Goal: Transaction & Acquisition: Book appointment/travel/reservation

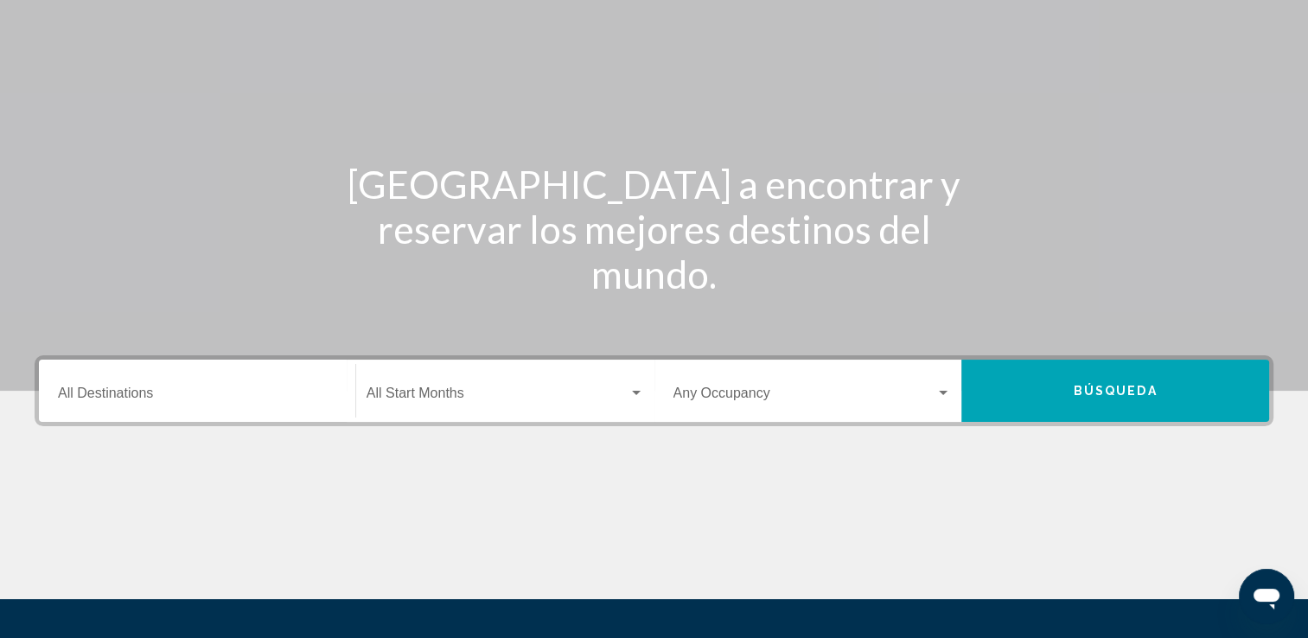
scroll to position [131, 0]
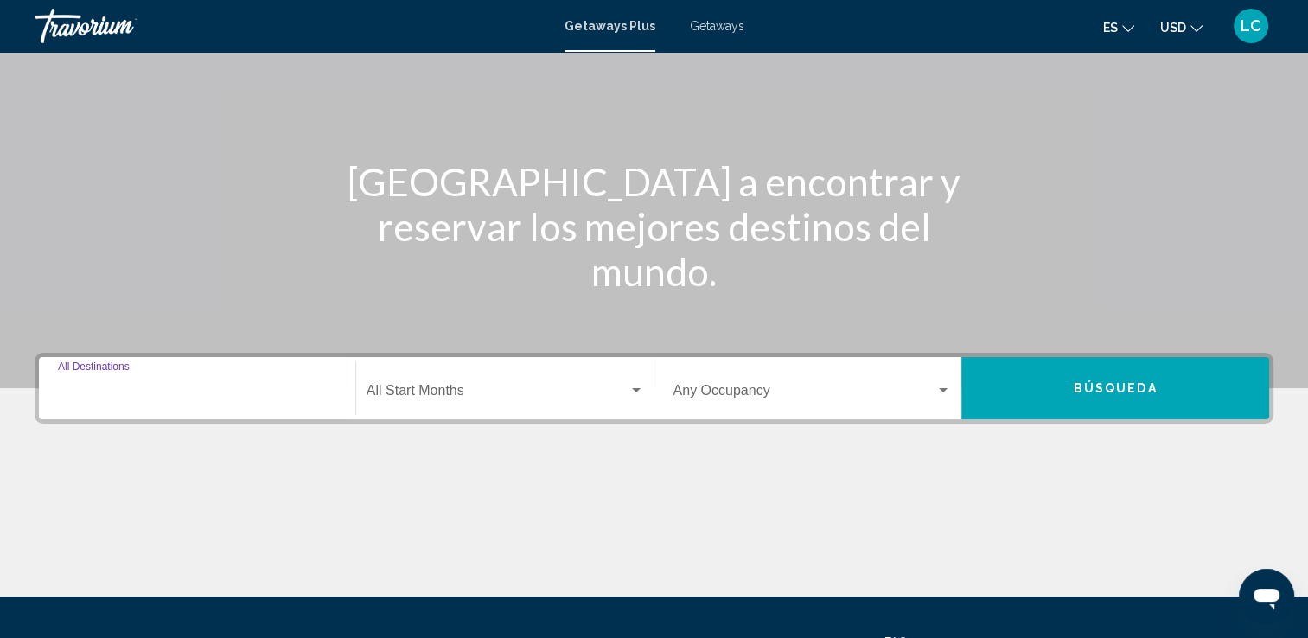
click at [156, 396] on input "Destination All Destinations" at bounding box center [197, 395] width 278 height 16
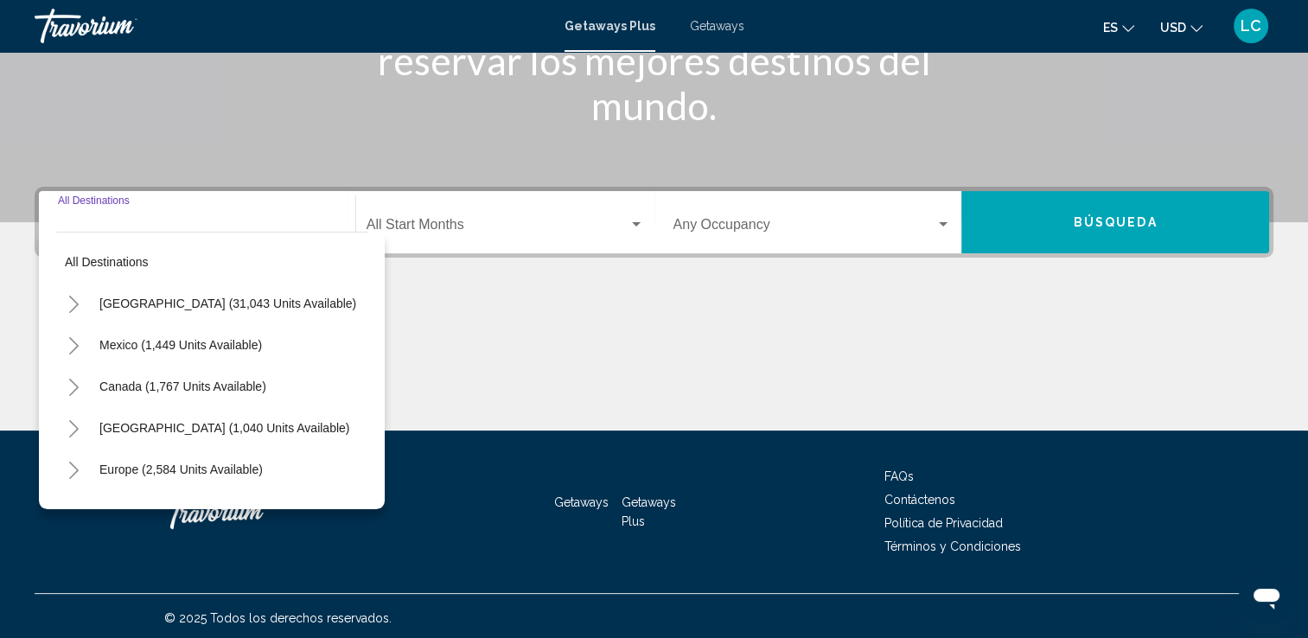
scroll to position [300, 0]
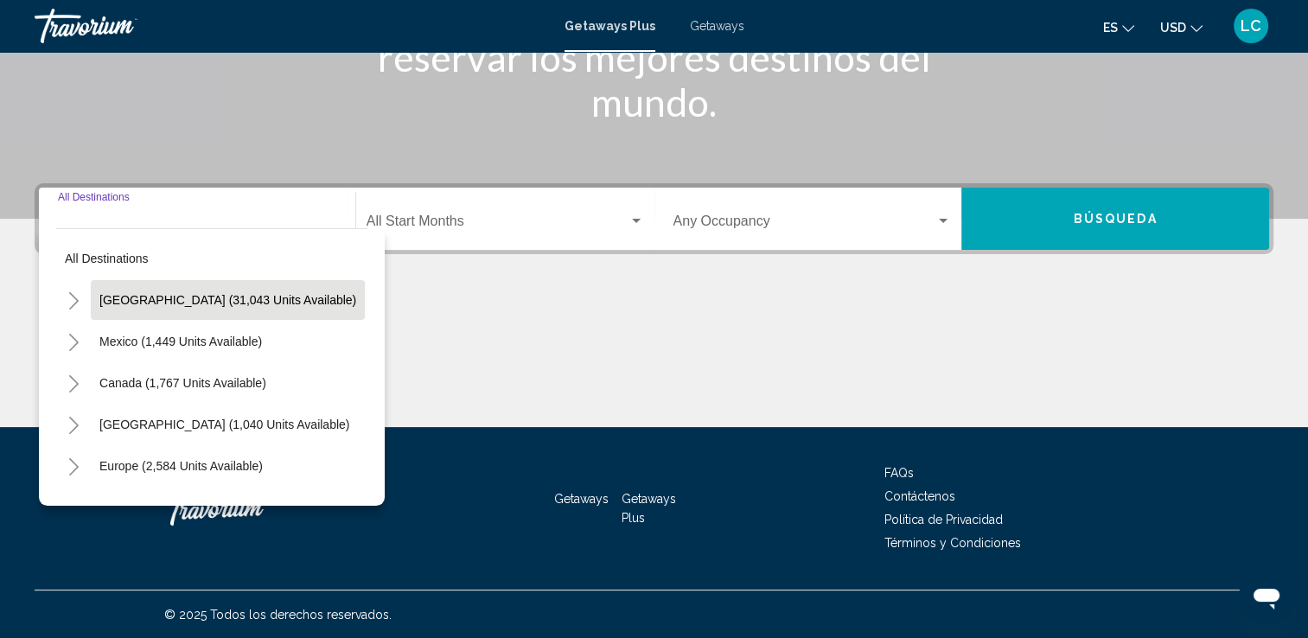
click at [176, 293] on span "[GEOGRAPHIC_DATA] (31,043 units available)" at bounding box center [227, 300] width 257 height 14
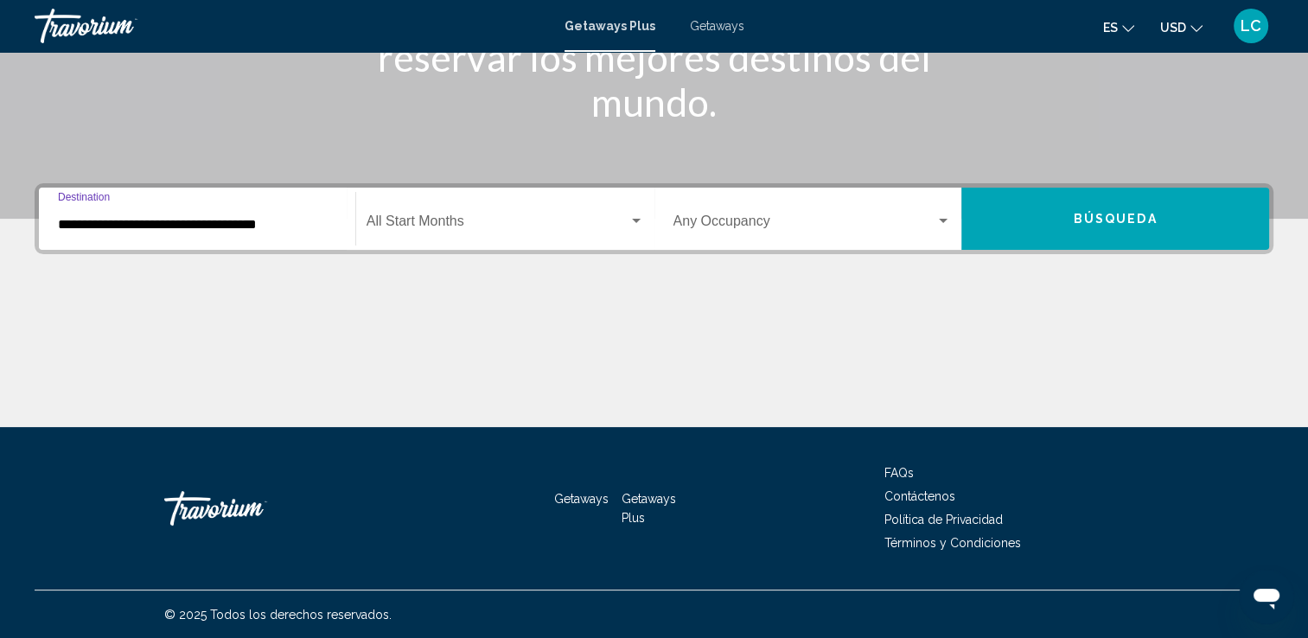
click at [246, 227] on input "**********" at bounding box center [197, 225] width 278 height 16
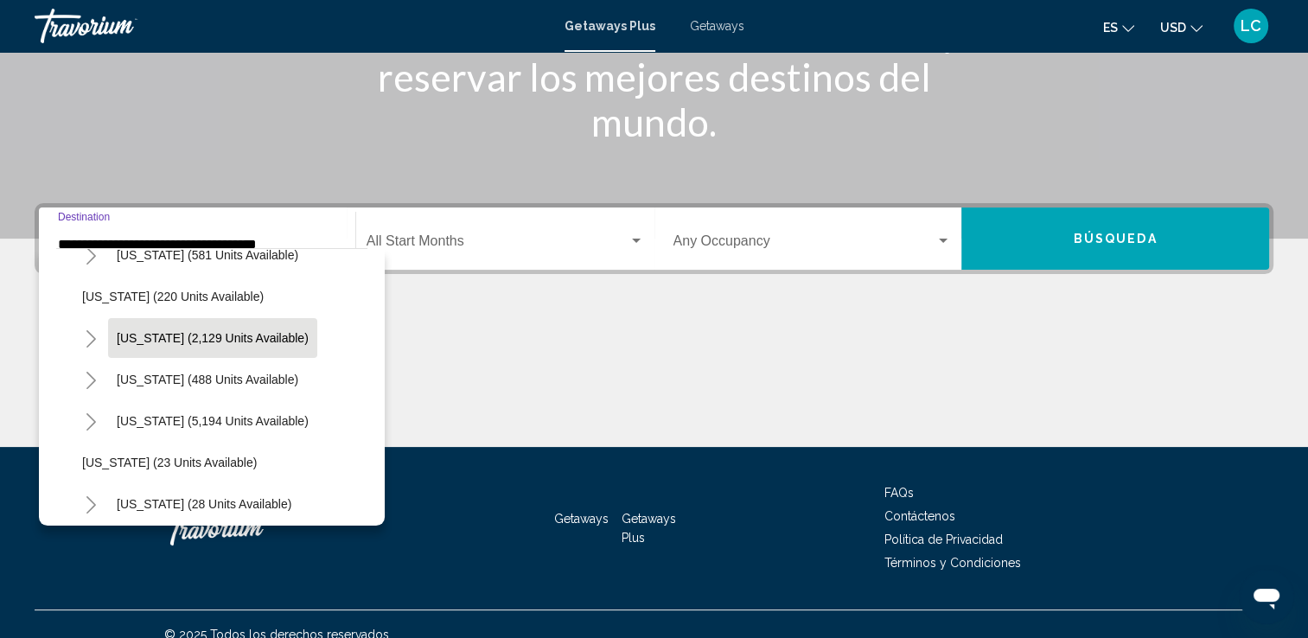
scroll to position [107, 0]
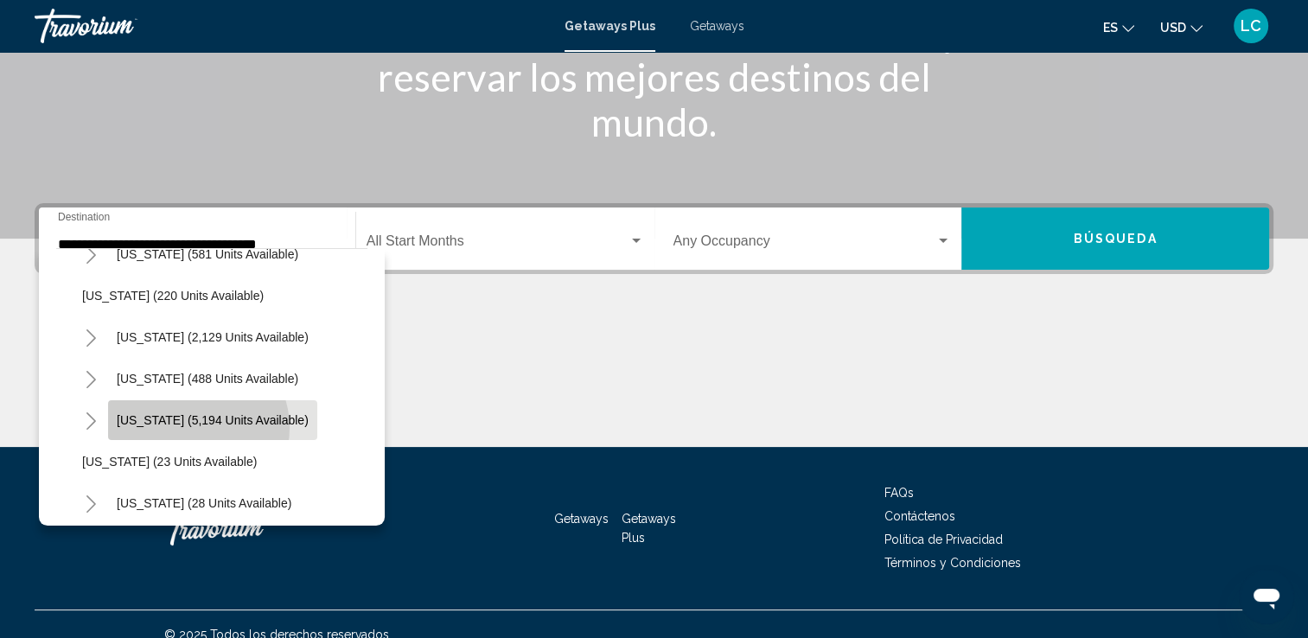
click at [193, 426] on span "[US_STATE] (5,194 units available)" at bounding box center [213, 420] width 192 height 14
type input "**********"
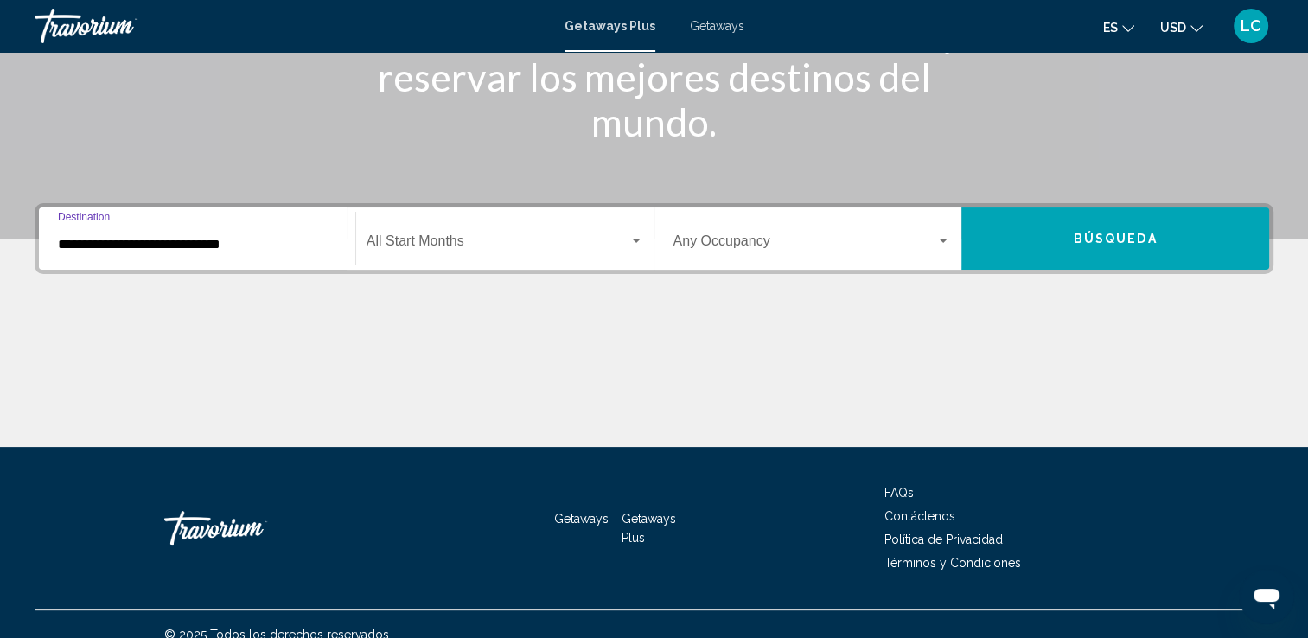
scroll to position [300, 0]
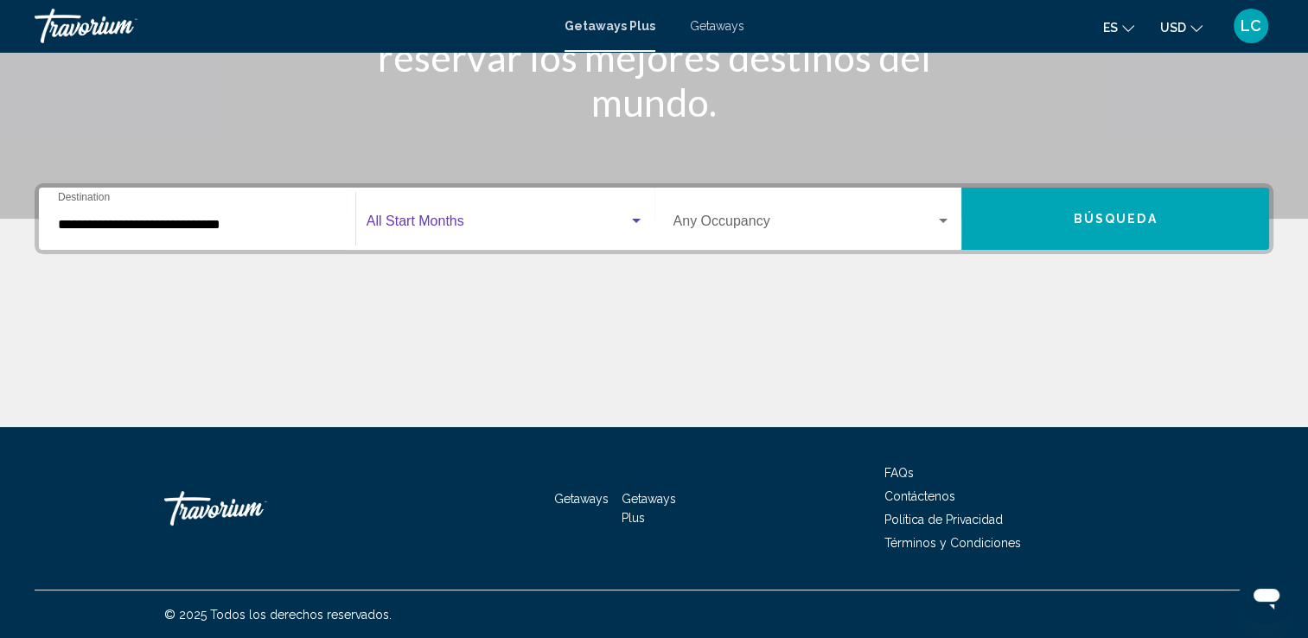
click at [436, 221] on span "Search widget" at bounding box center [498, 225] width 262 height 16
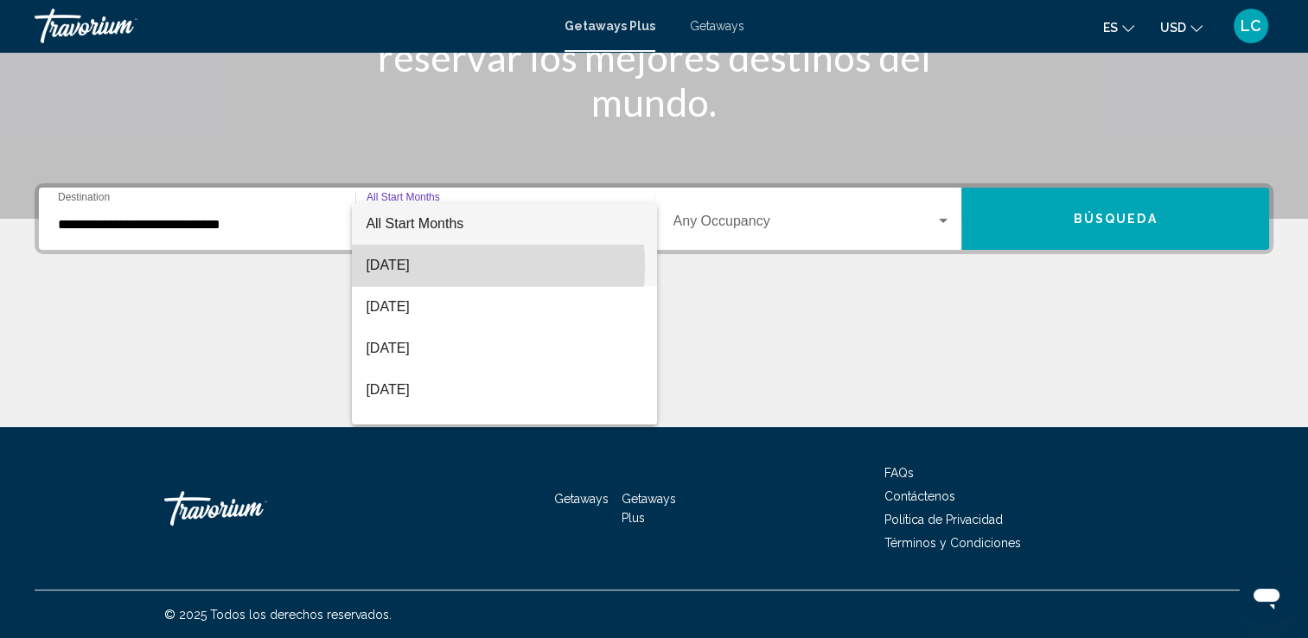
click at [421, 265] on span "[DATE]" at bounding box center [505, 266] width 278 height 42
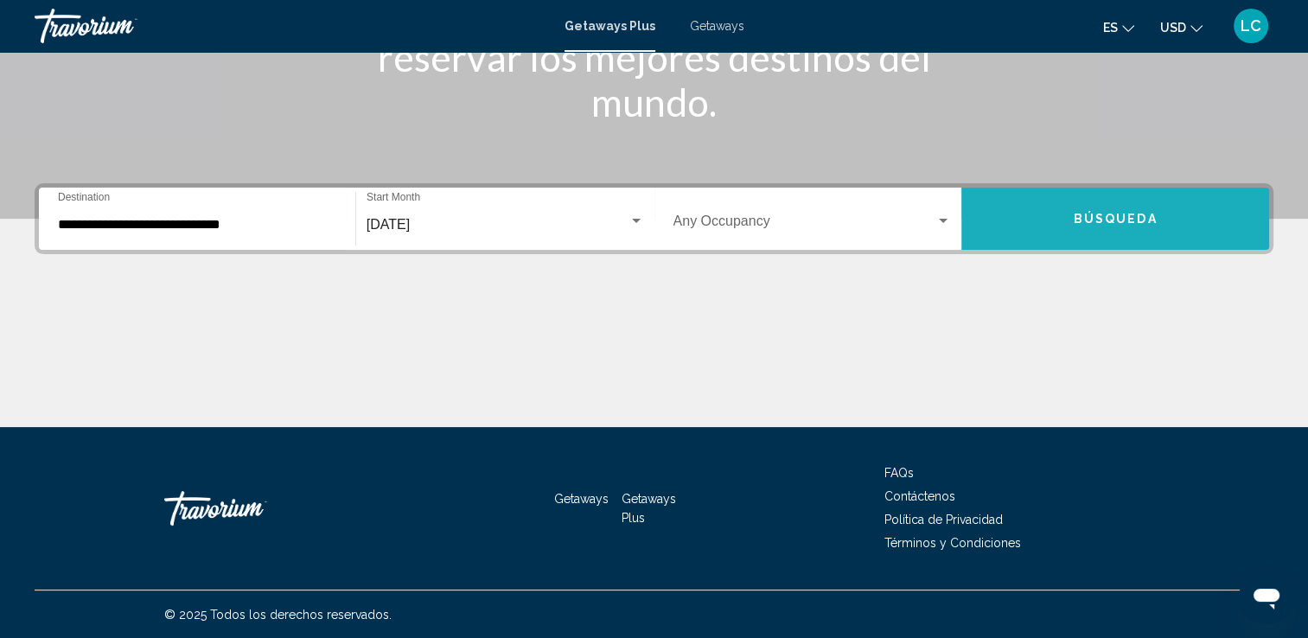
click at [1074, 221] on button "Búsqueda" at bounding box center [1116, 219] width 308 height 62
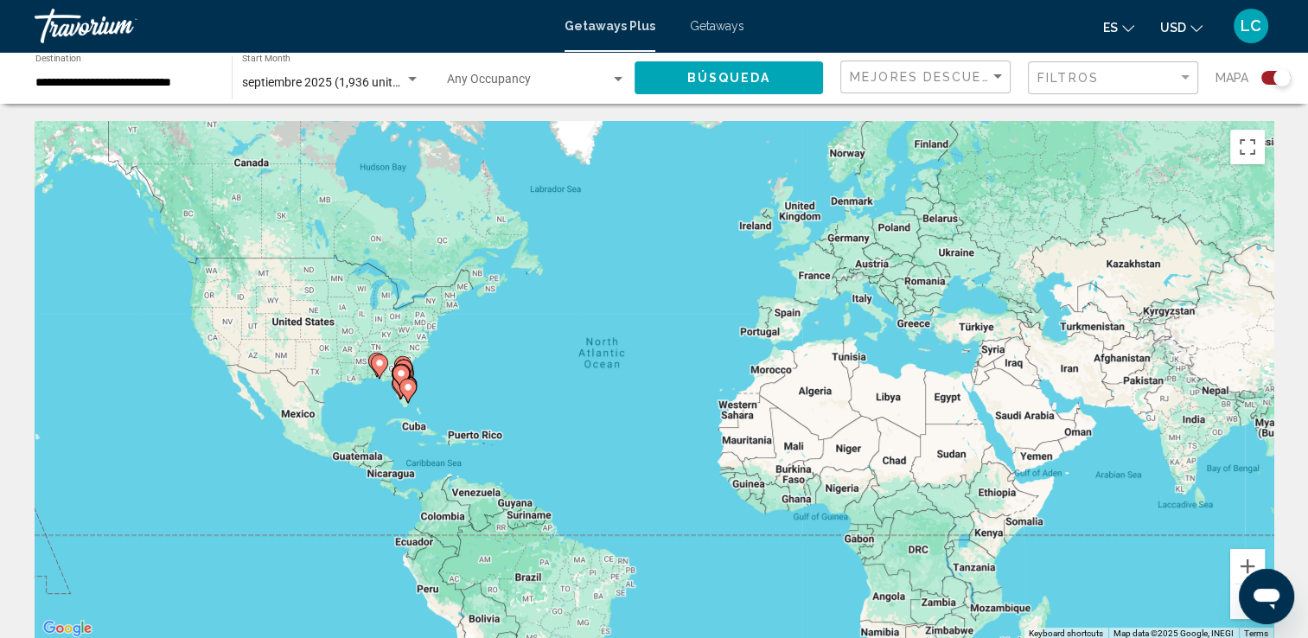
click at [407, 386] on image "Main content" at bounding box center [408, 387] width 10 height 10
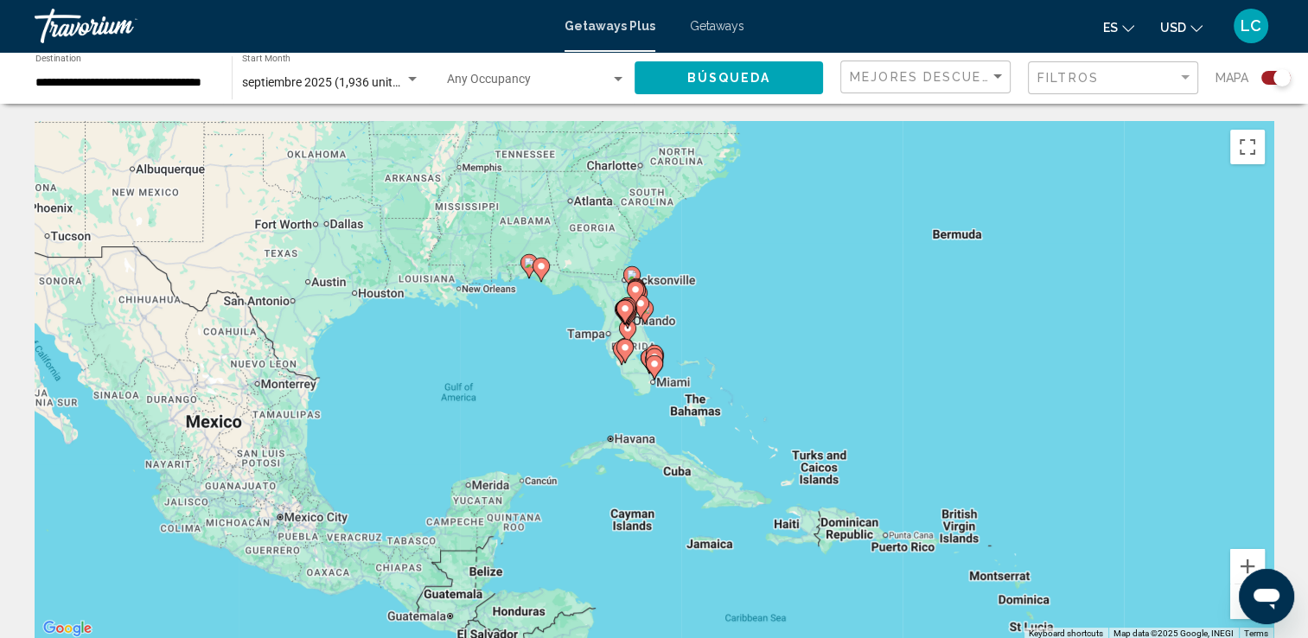
click at [649, 368] on image "Main content" at bounding box center [654, 364] width 10 height 10
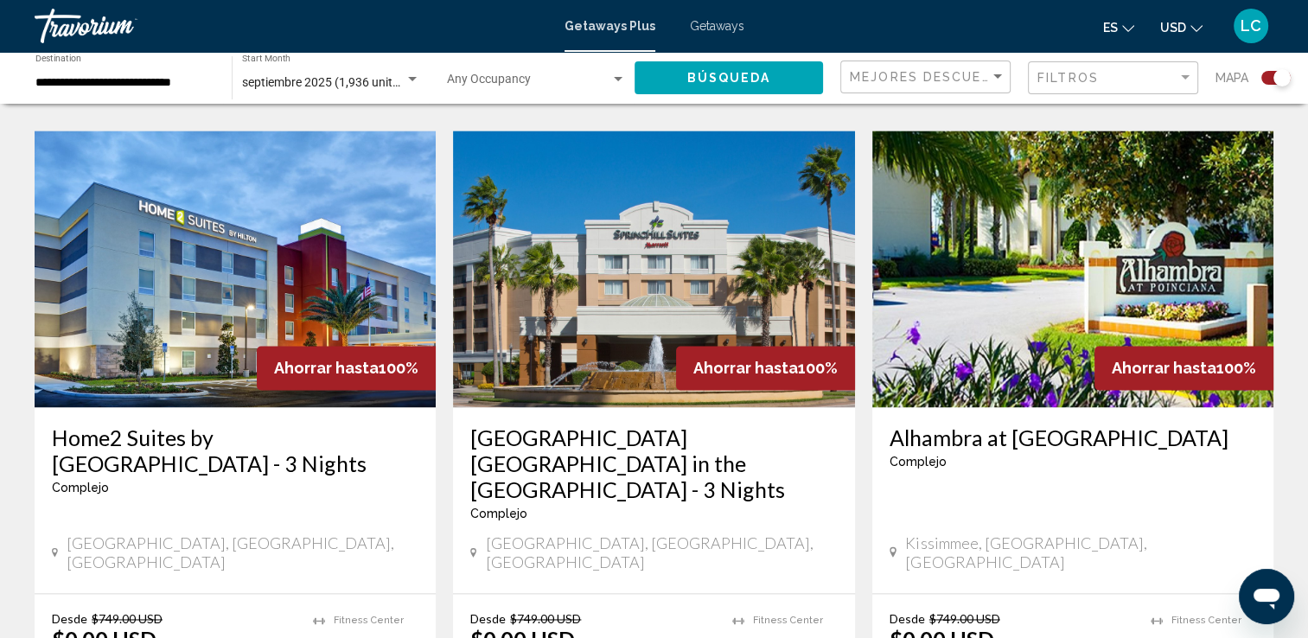
scroll to position [2562, 0]
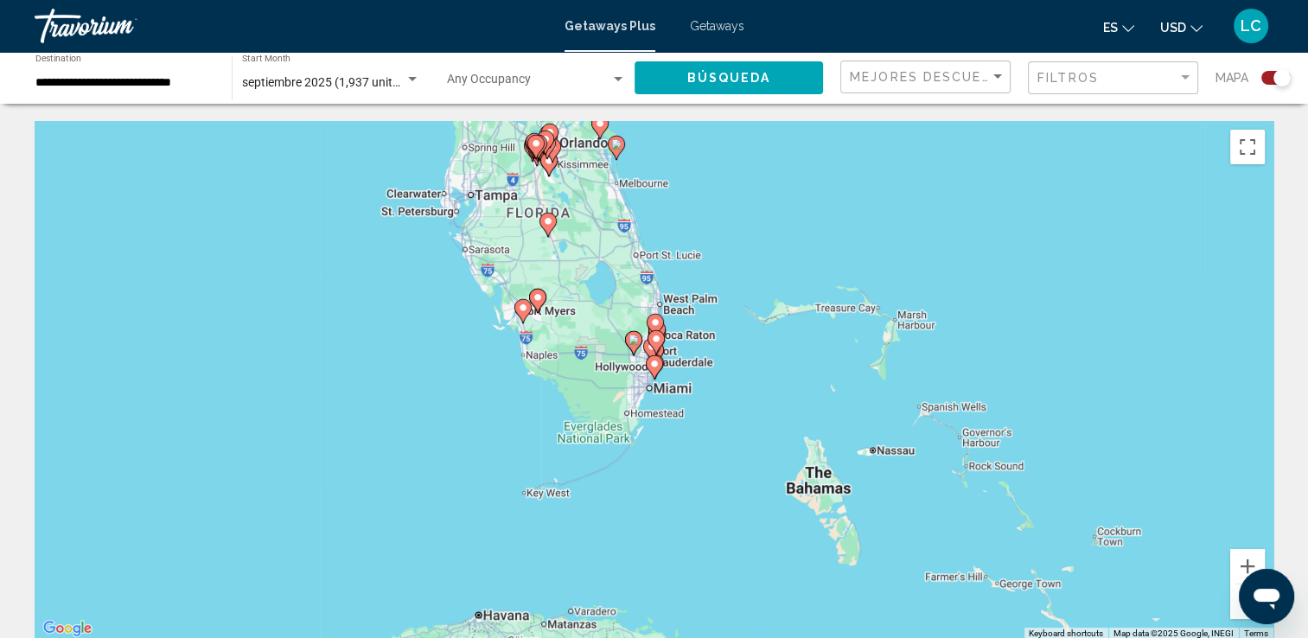
click at [654, 362] on image "Main content" at bounding box center [654, 364] width 10 height 10
type input "**********"
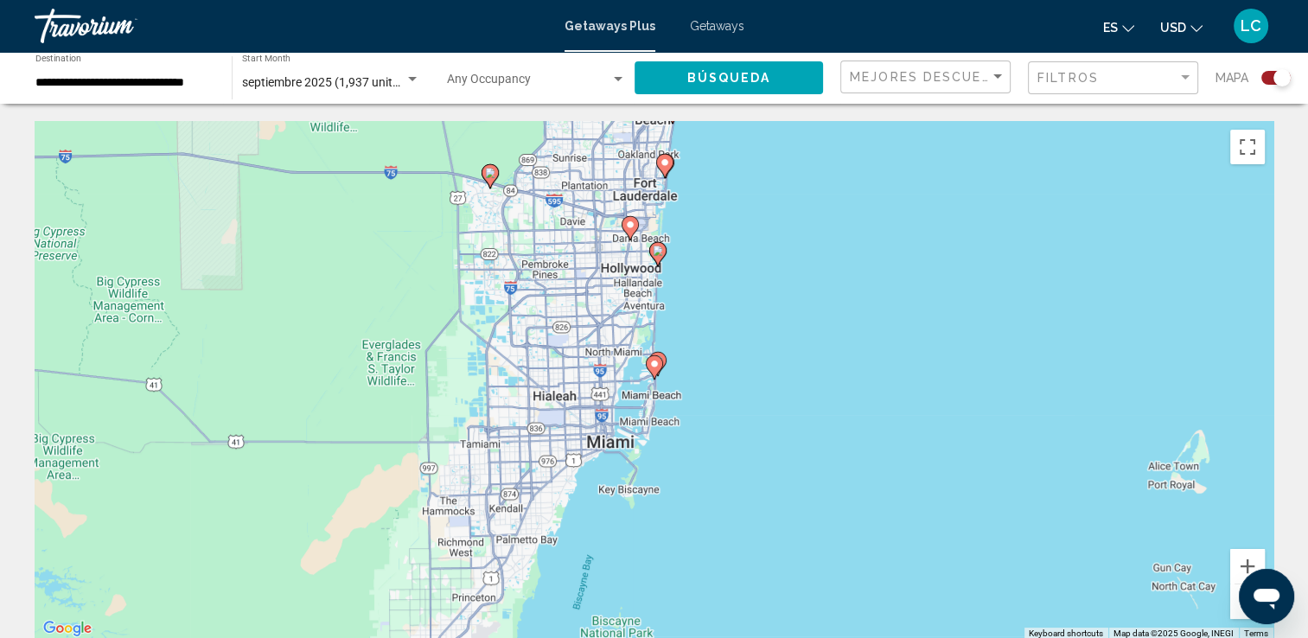
click at [655, 371] on icon "Main content" at bounding box center [654, 367] width 16 height 22
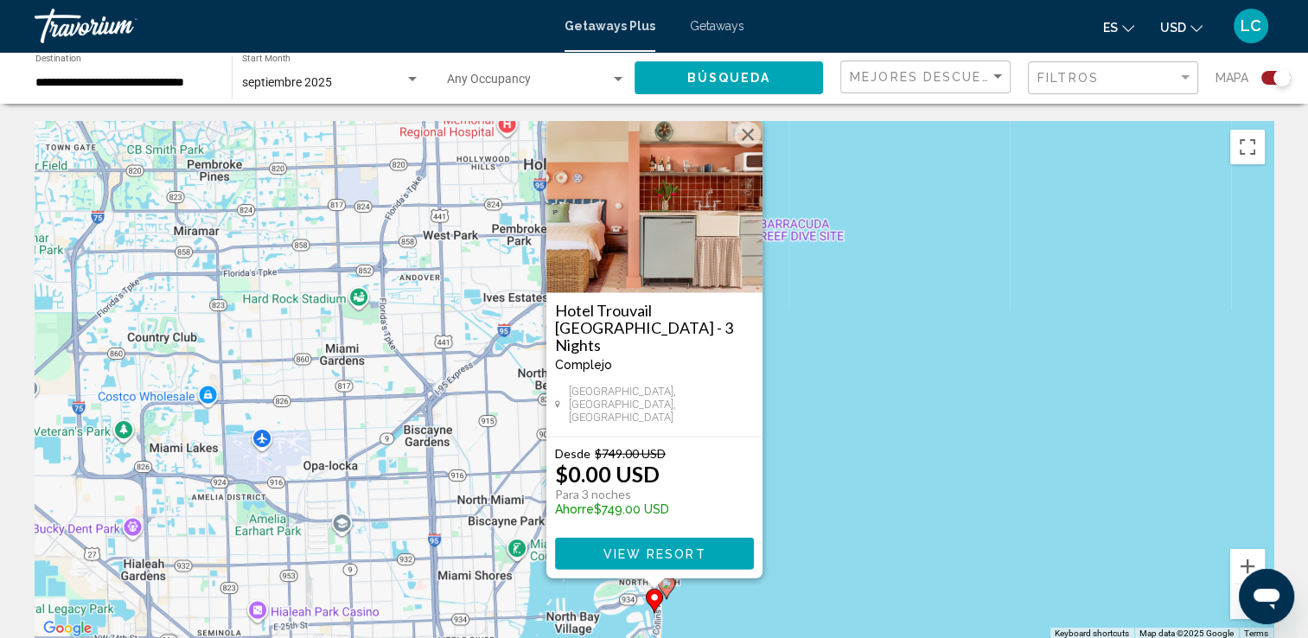
click at [706, 255] on img "Main content" at bounding box center [654, 206] width 216 height 173
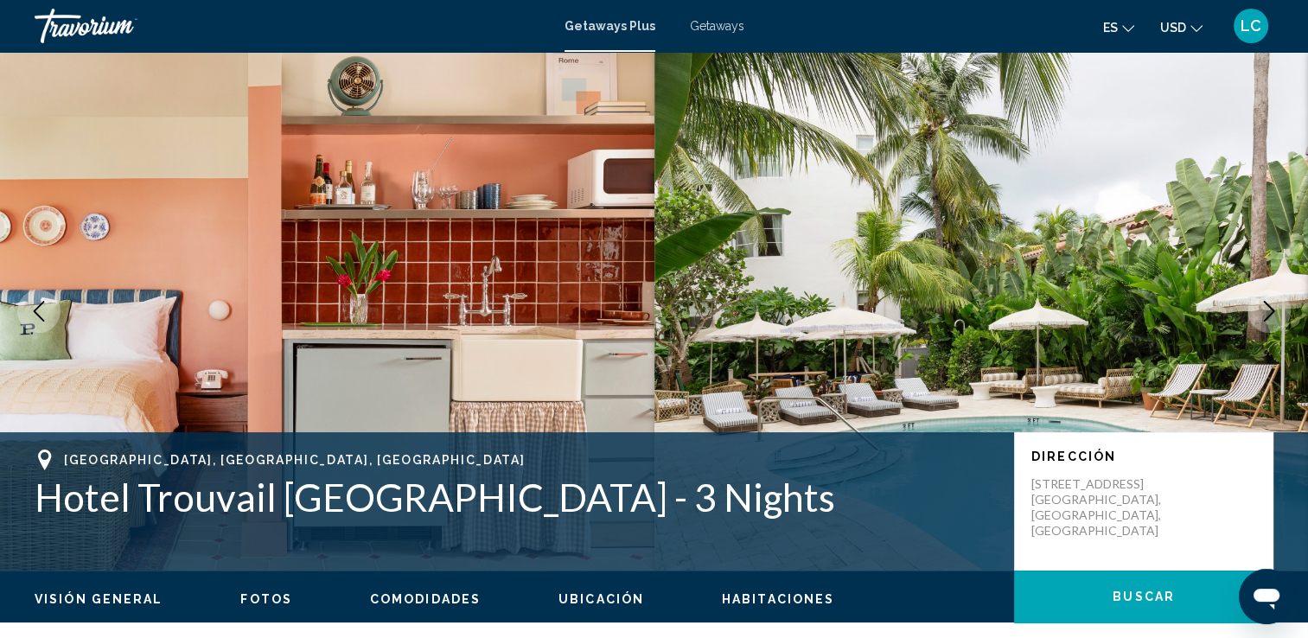
click at [1266, 306] on icon "Next image" at bounding box center [1269, 311] width 21 height 21
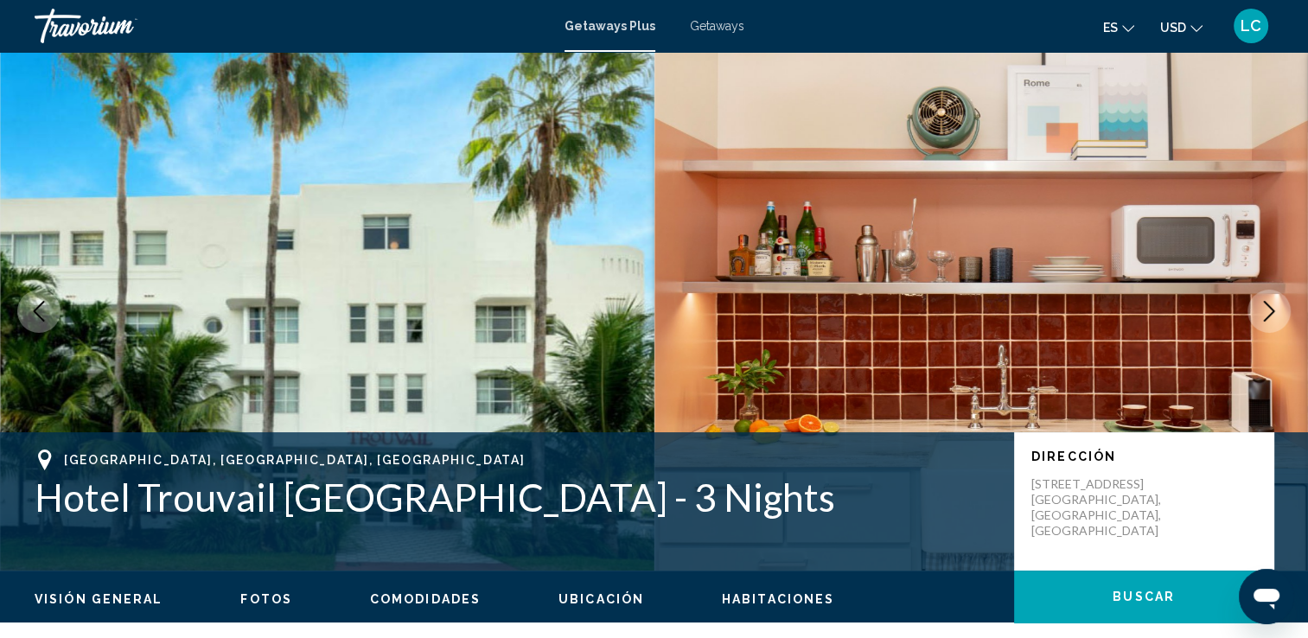
click at [1267, 306] on icon "Next image" at bounding box center [1269, 311] width 21 height 21
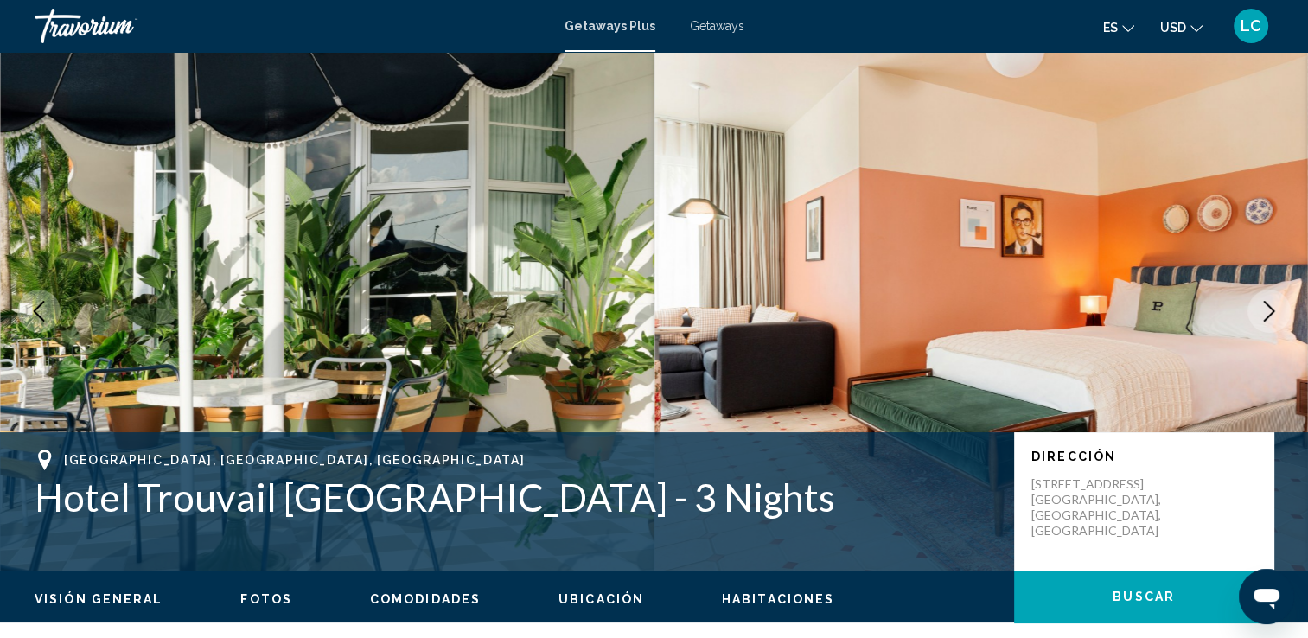
click at [1267, 306] on icon "Next image" at bounding box center [1269, 311] width 21 height 21
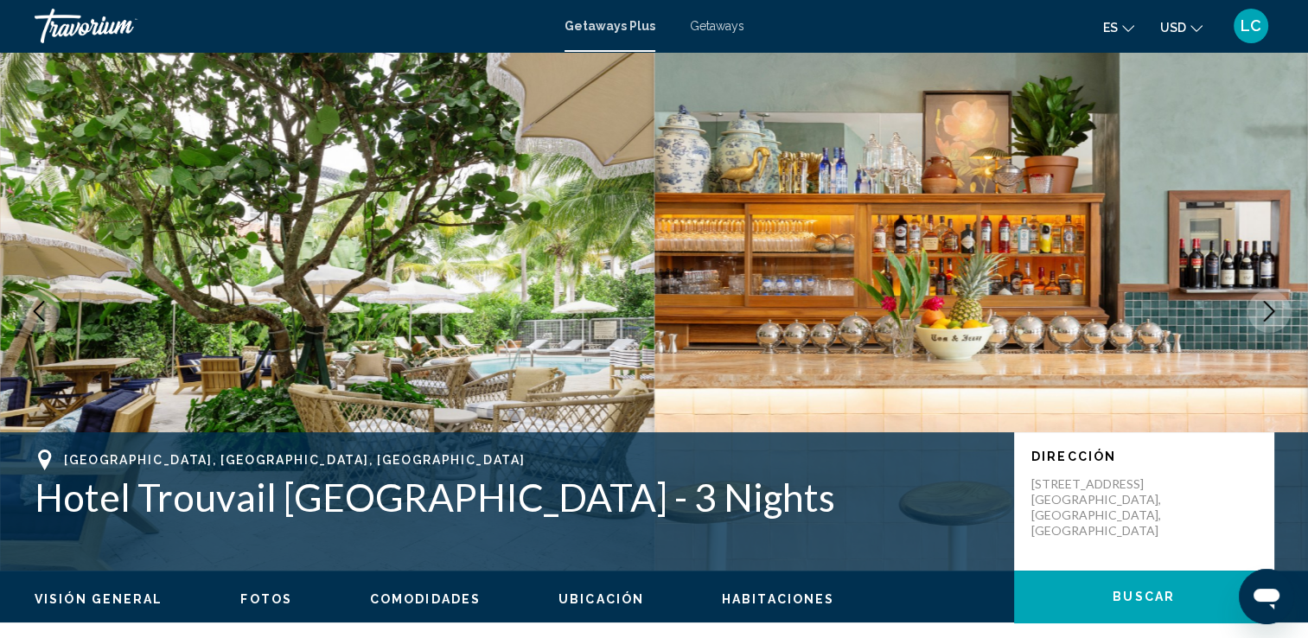
click at [1267, 306] on icon "Next image" at bounding box center [1269, 311] width 21 height 21
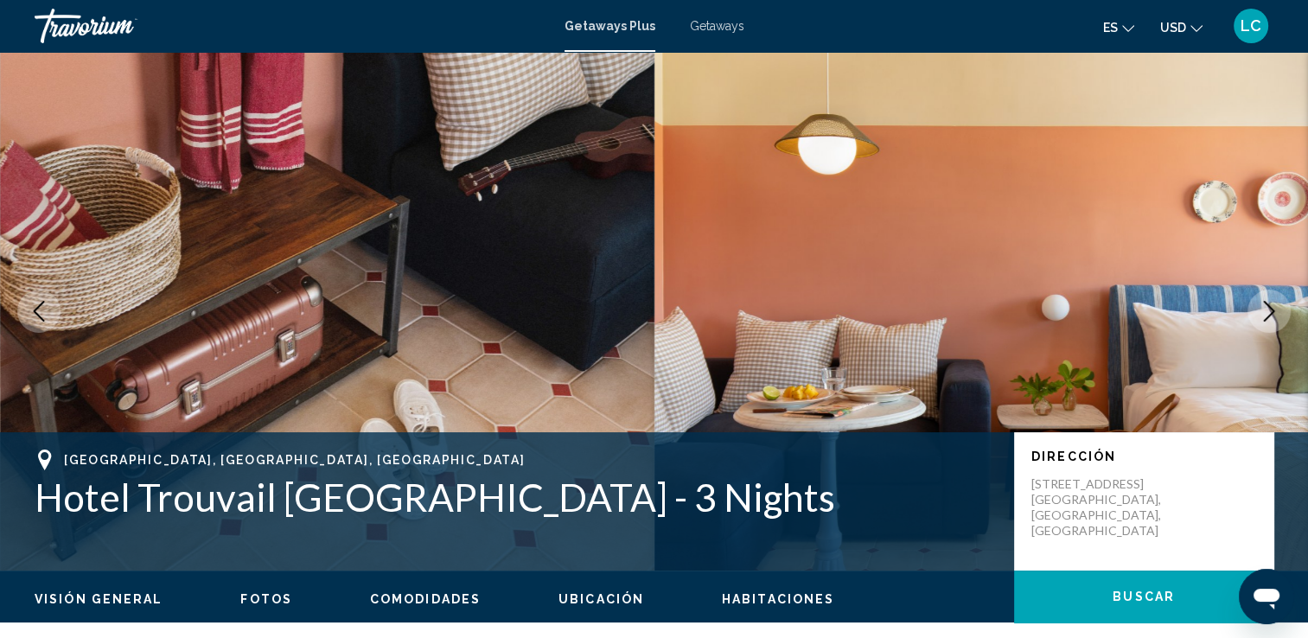
click at [1267, 306] on icon "Next image" at bounding box center [1269, 311] width 21 height 21
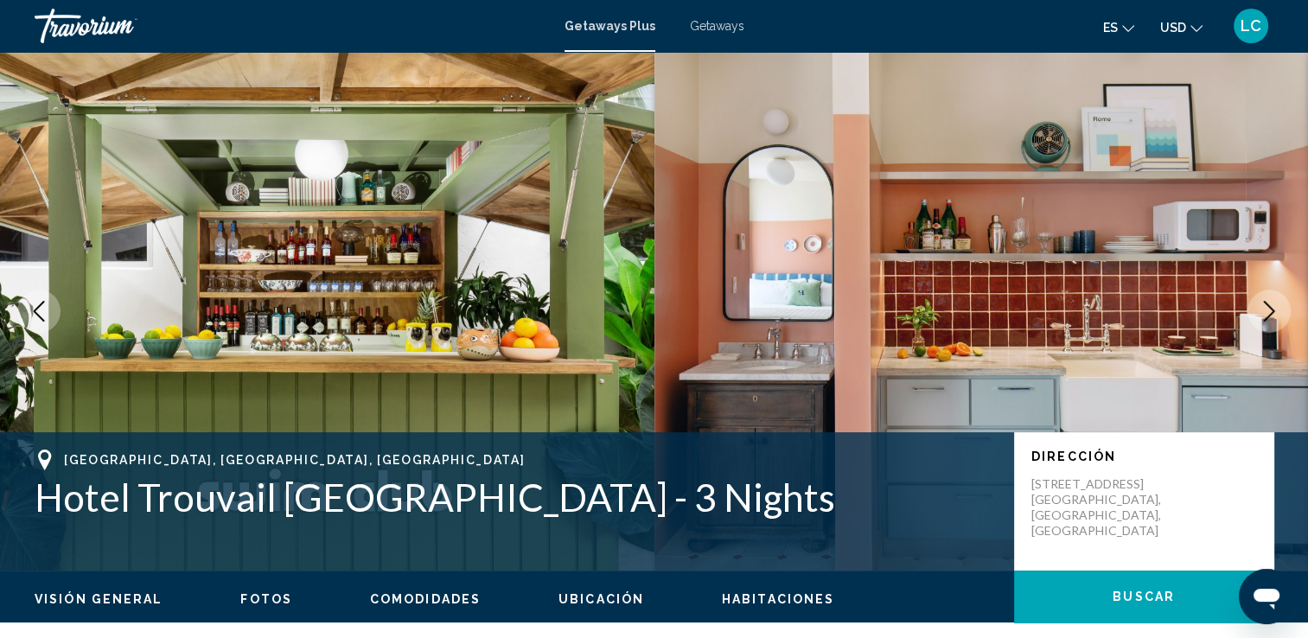
click at [1267, 306] on icon "Next image" at bounding box center [1269, 311] width 21 height 21
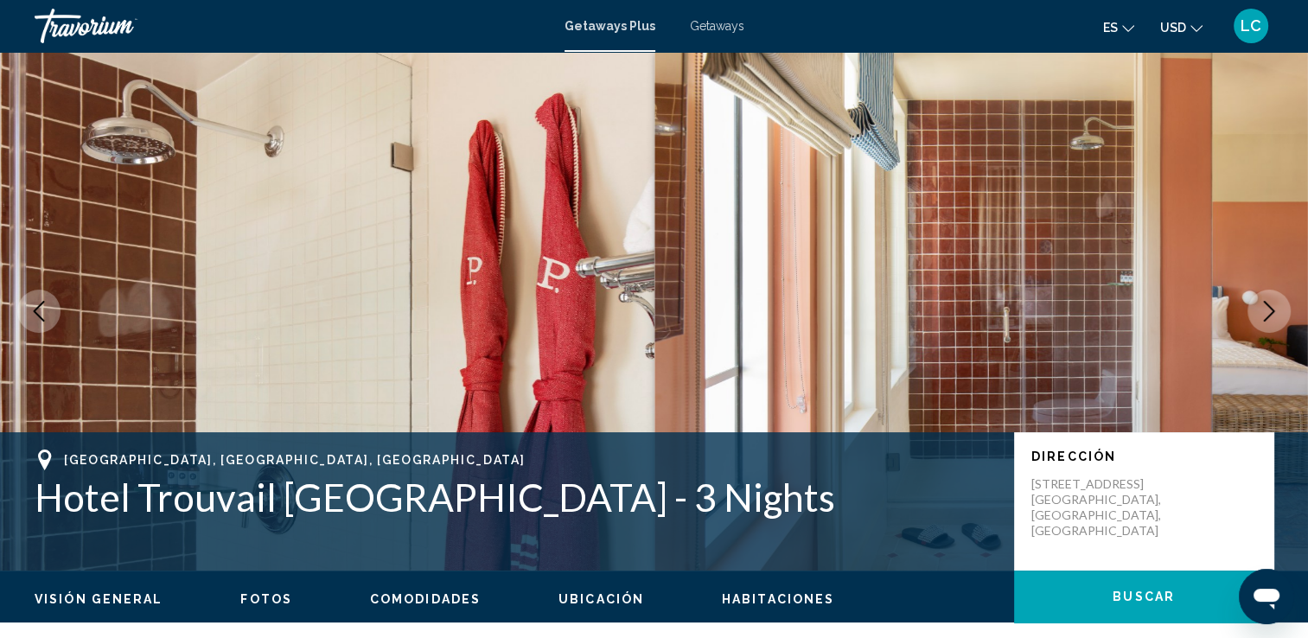
click at [1267, 306] on icon "Next image" at bounding box center [1269, 311] width 21 height 21
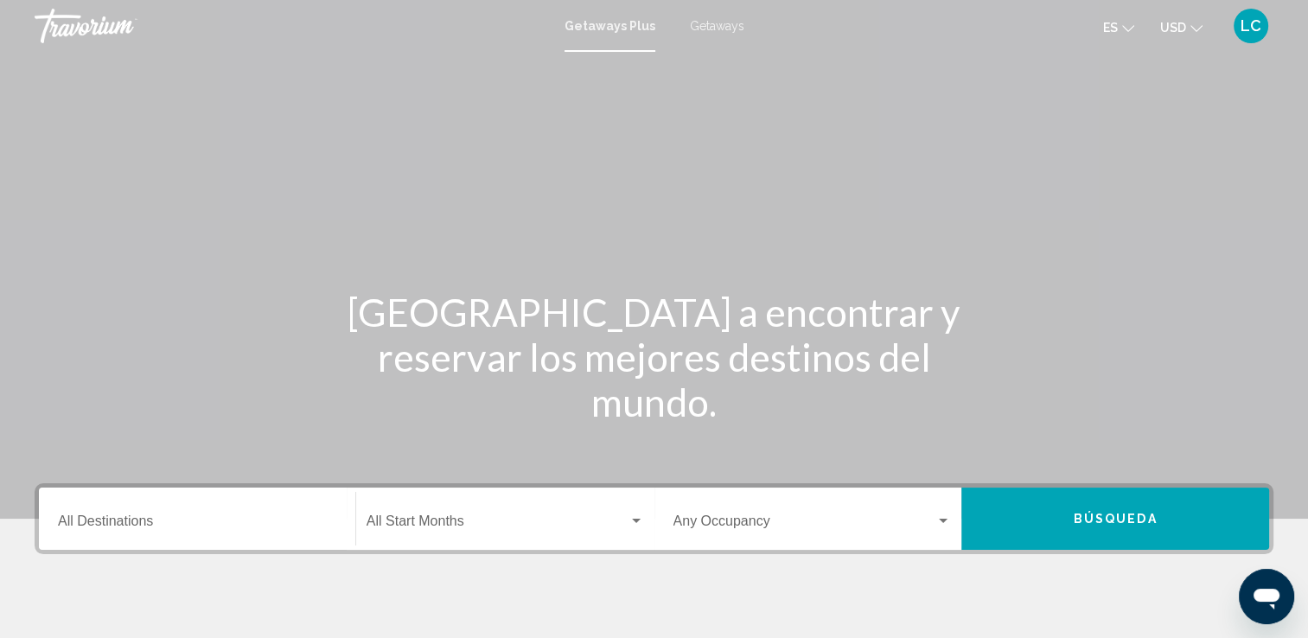
click at [619, 32] on span "Getaways Plus" at bounding box center [610, 26] width 91 height 14
click at [125, 521] on input "Destination All Destinations" at bounding box center [197, 525] width 278 height 16
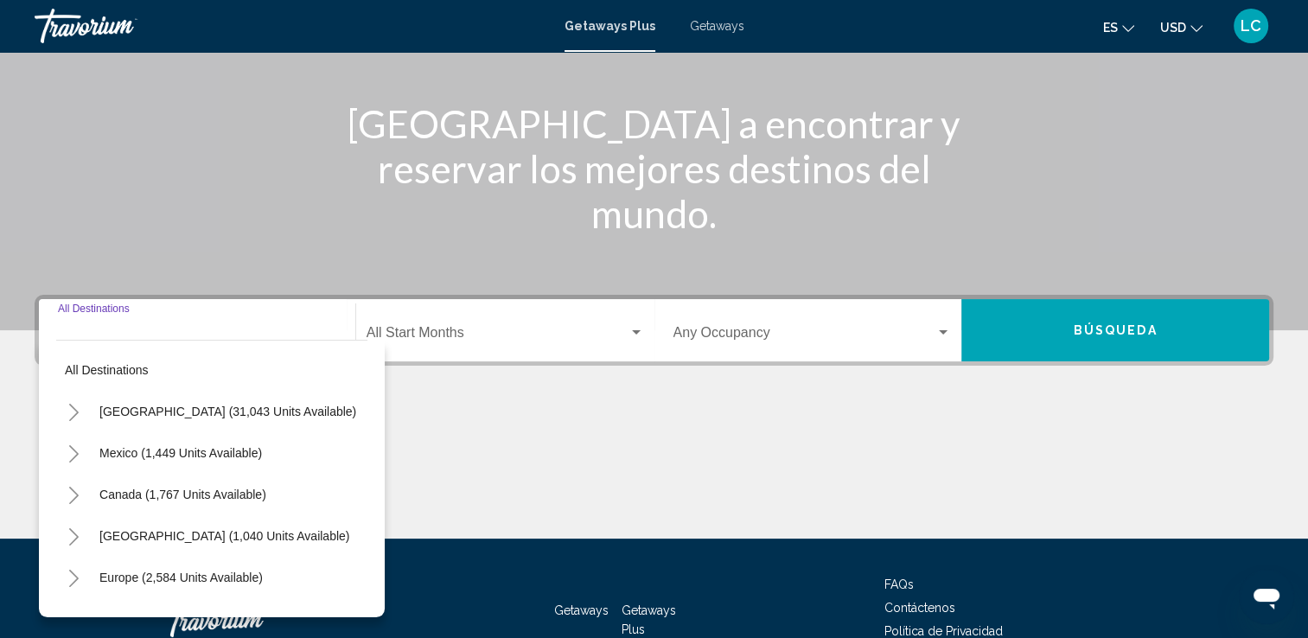
scroll to position [300, 0]
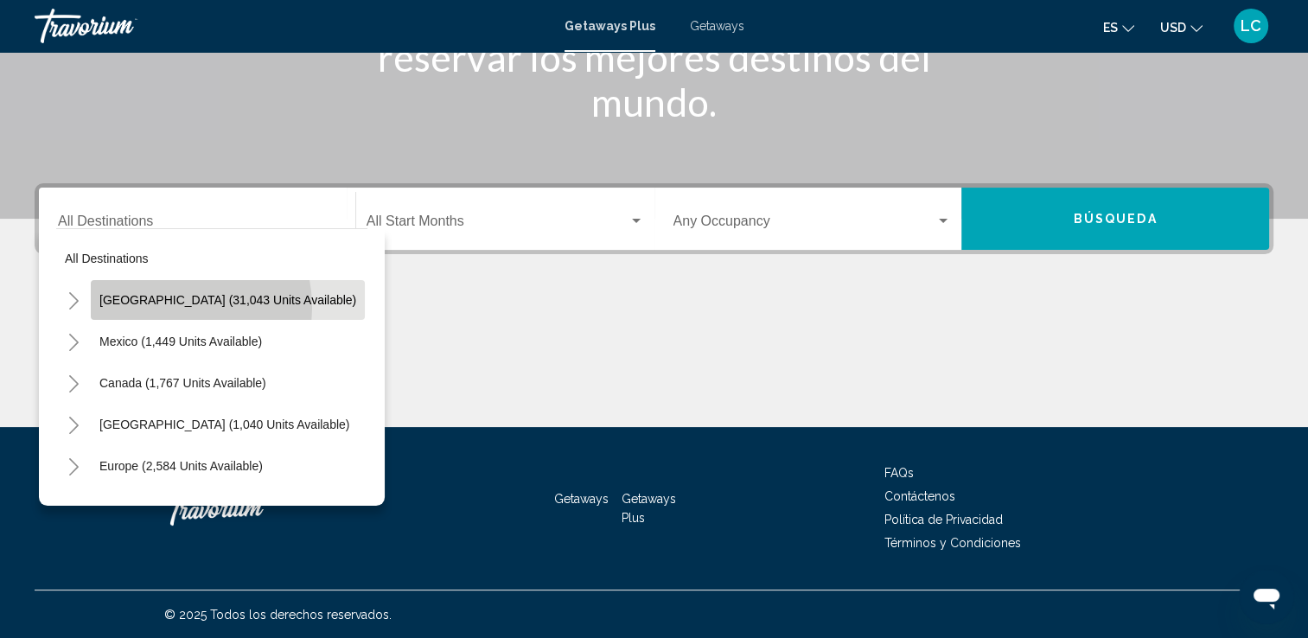
click at [155, 307] on button "[GEOGRAPHIC_DATA] (31,043 units available)" at bounding box center [228, 300] width 274 height 40
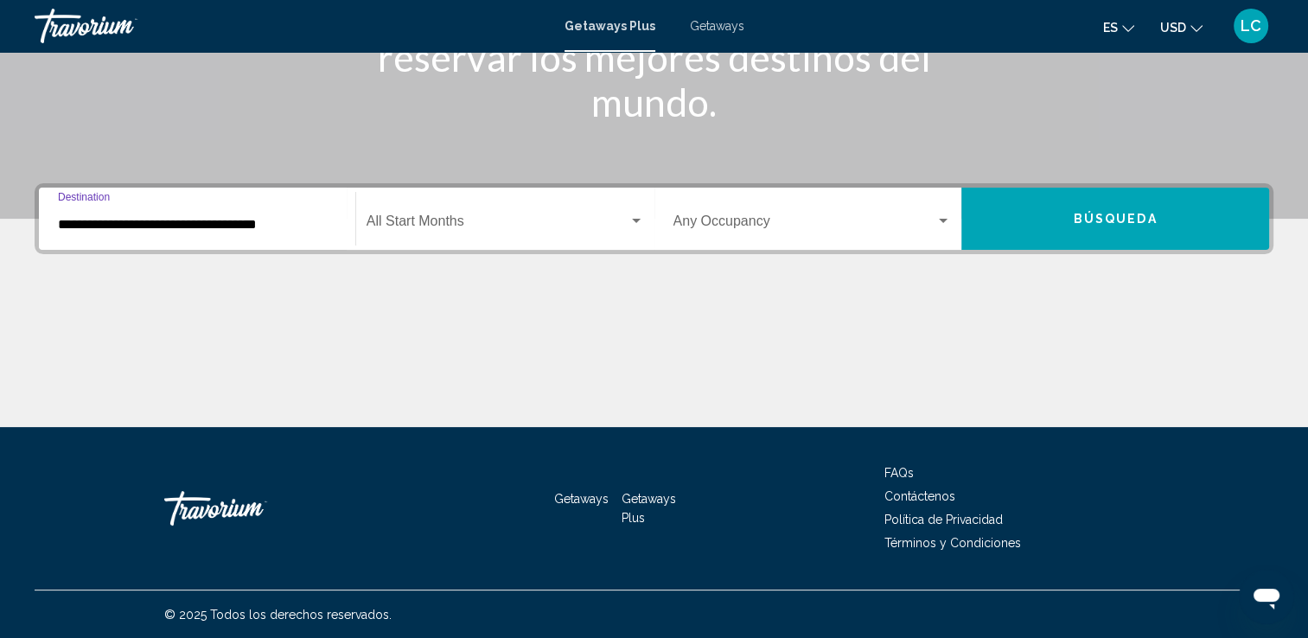
click at [431, 225] on span "Search widget" at bounding box center [498, 225] width 262 height 16
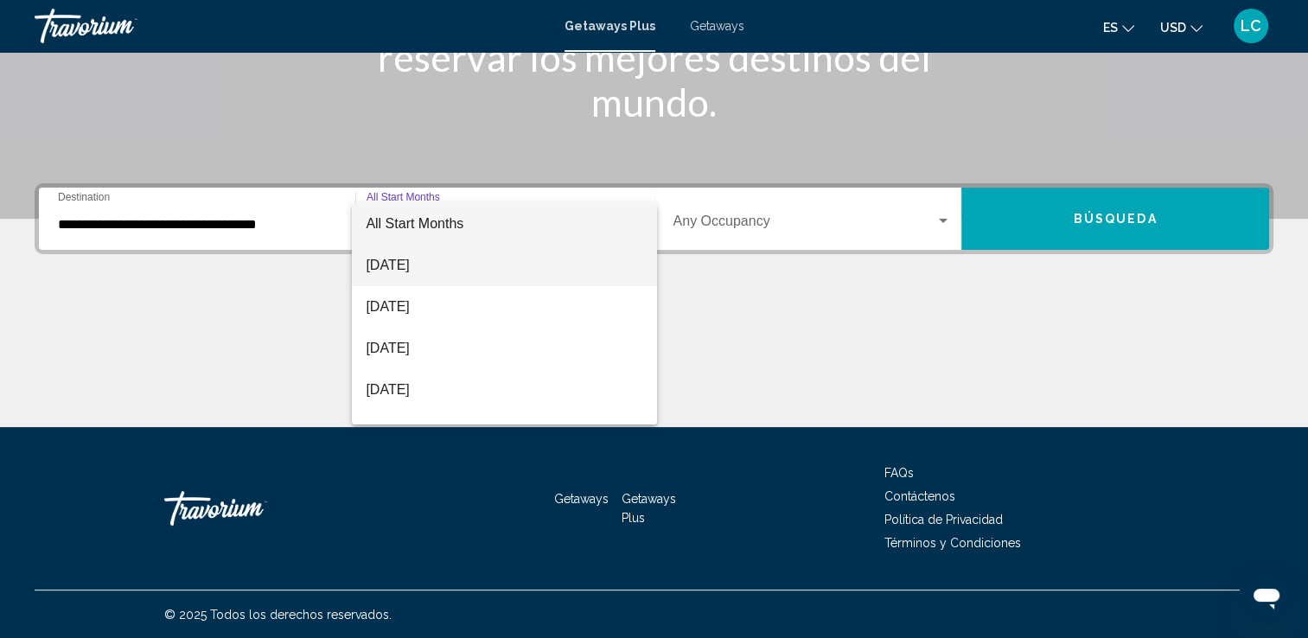
click at [457, 266] on span "[DATE]" at bounding box center [505, 266] width 278 height 42
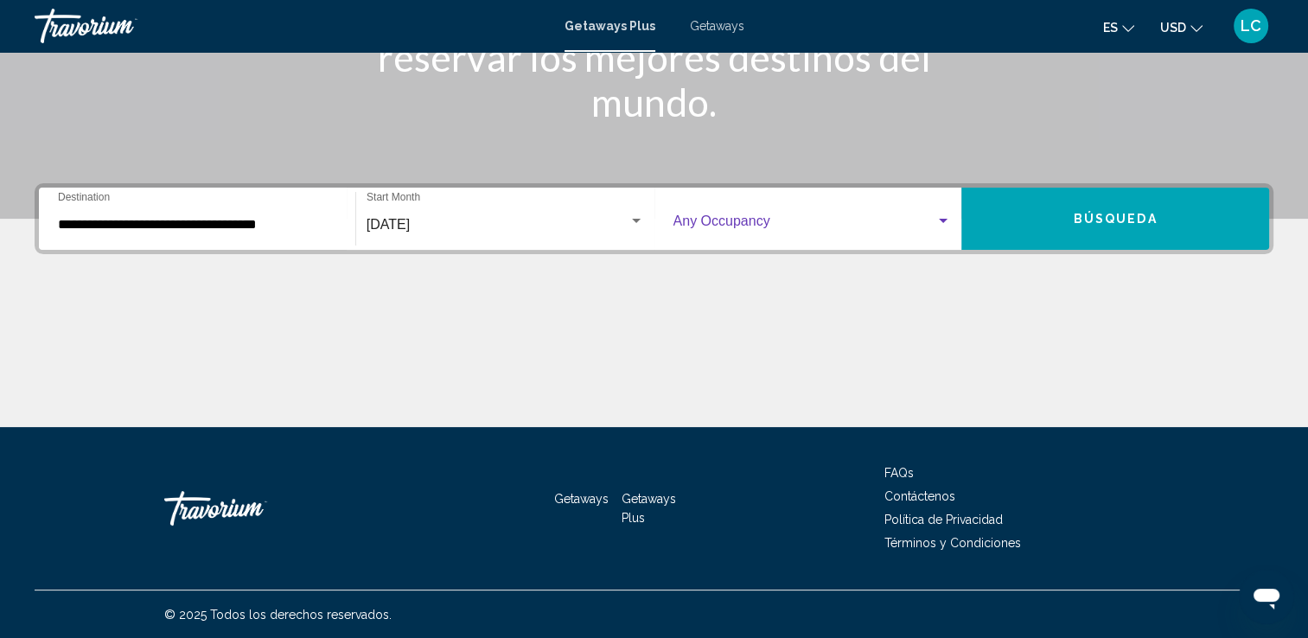
click at [943, 215] on div "Search widget" at bounding box center [944, 221] width 16 height 14
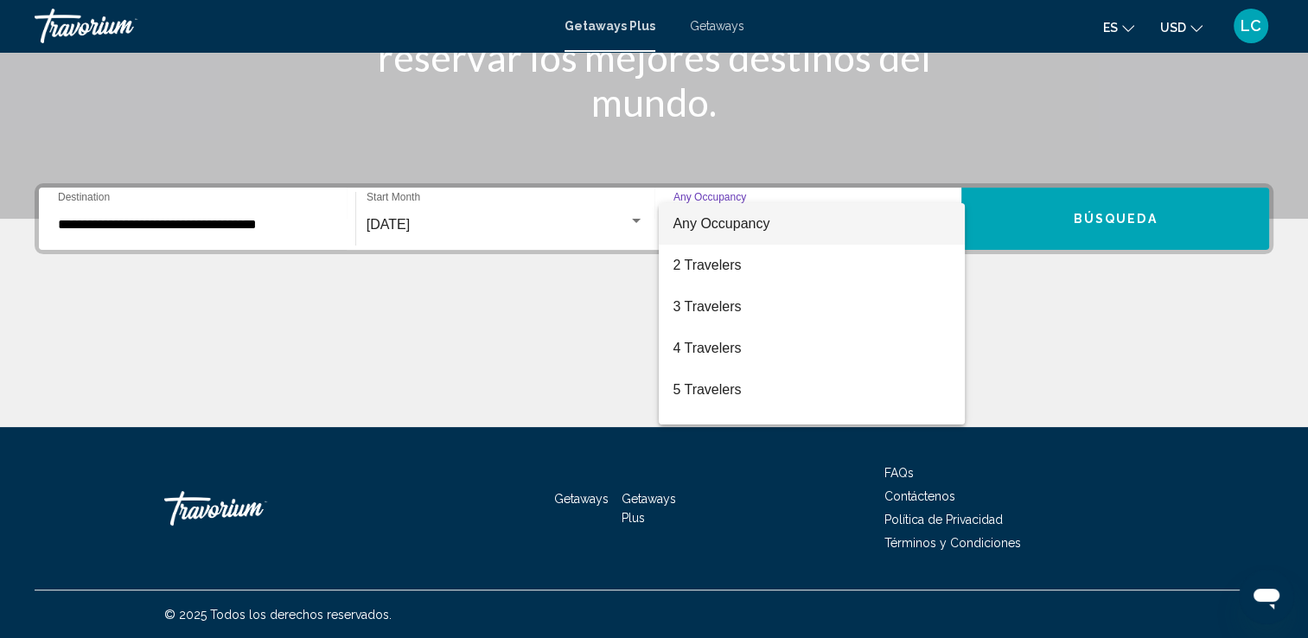
click at [265, 226] on div at bounding box center [654, 319] width 1308 height 638
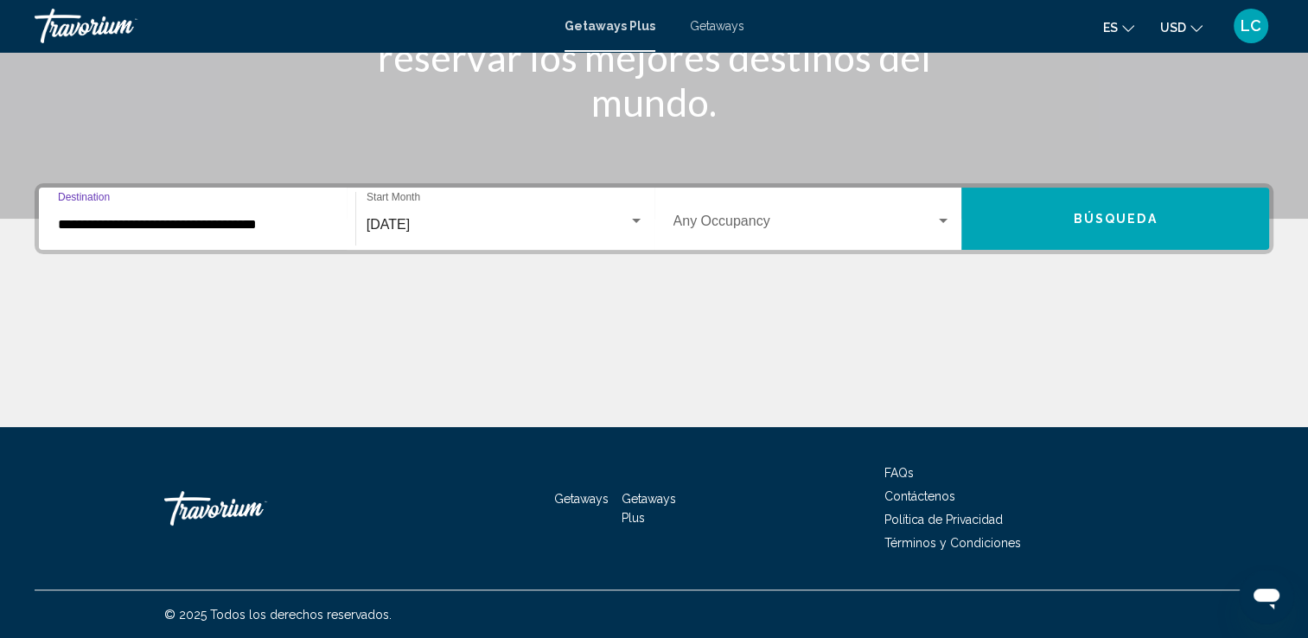
click at [265, 226] on input "**********" at bounding box center [197, 225] width 278 height 16
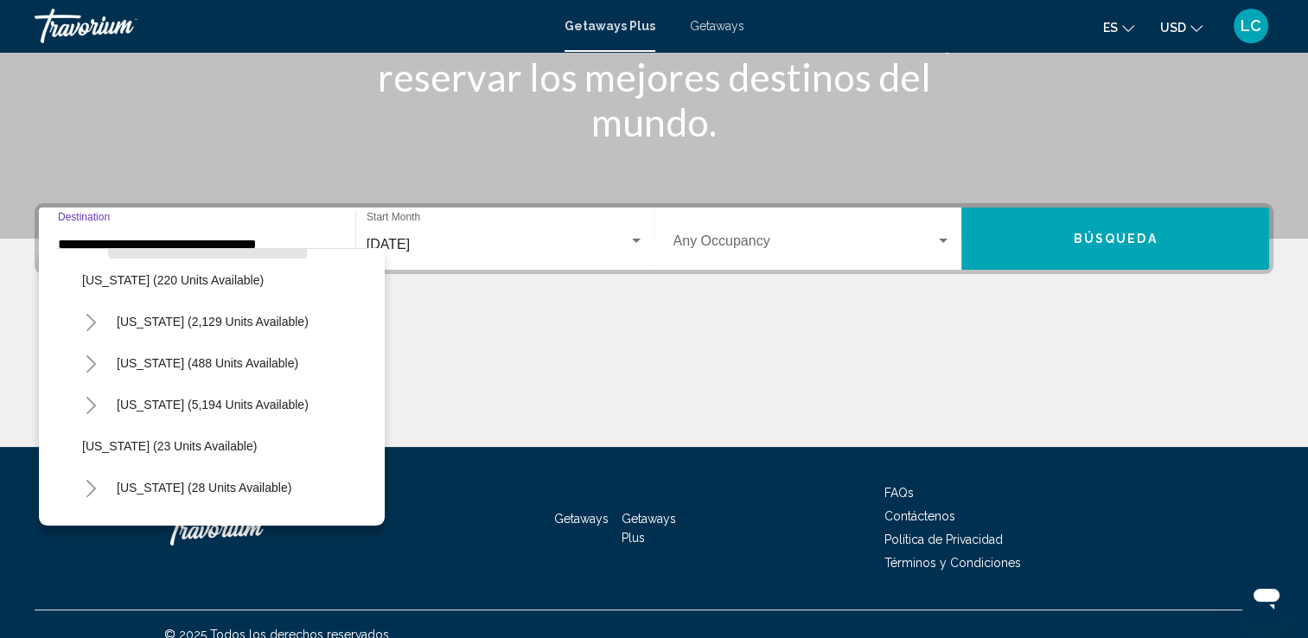
scroll to position [121, 0]
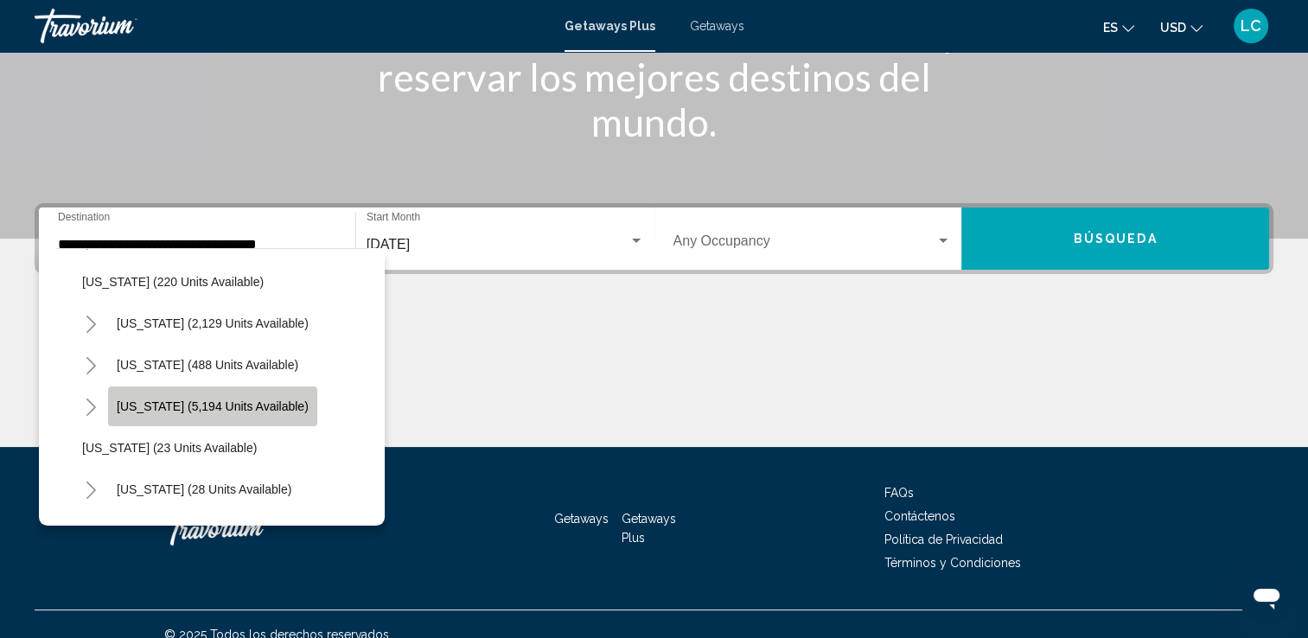
click at [227, 409] on span "[US_STATE] (5,194 units available)" at bounding box center [213, 406] width 192 height 14
type input "**********"
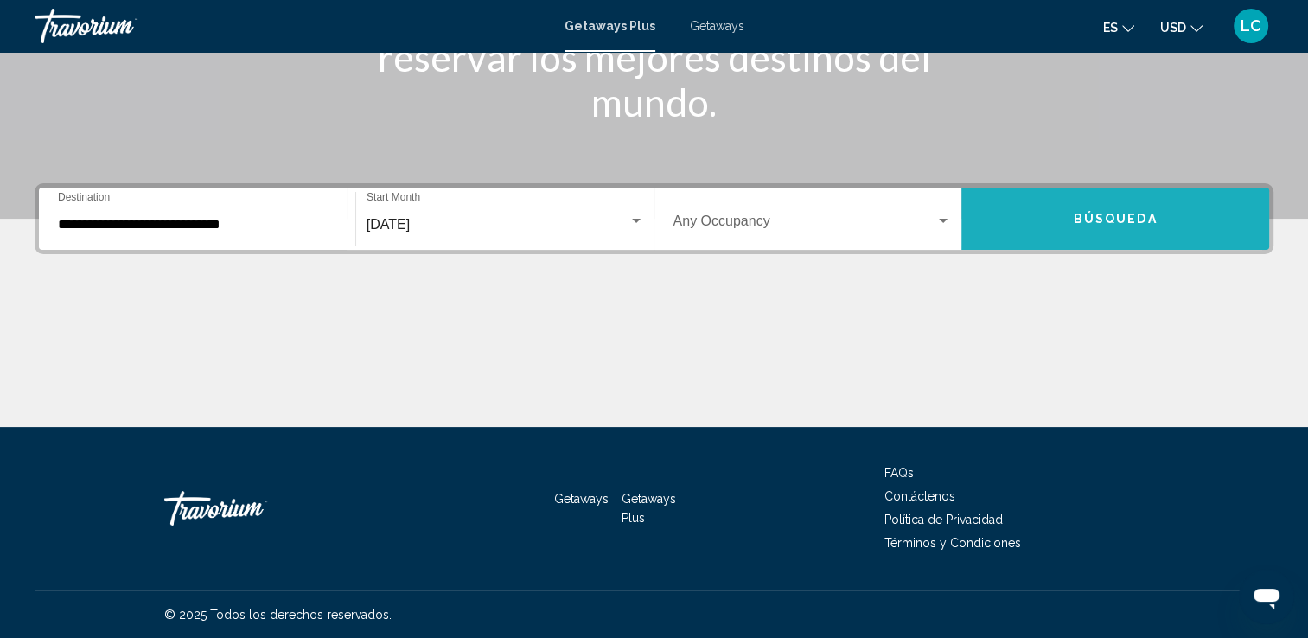
click at [1047, 217] on button "Búsqueda" at bounding box center [1116, 219] width 308 height 62
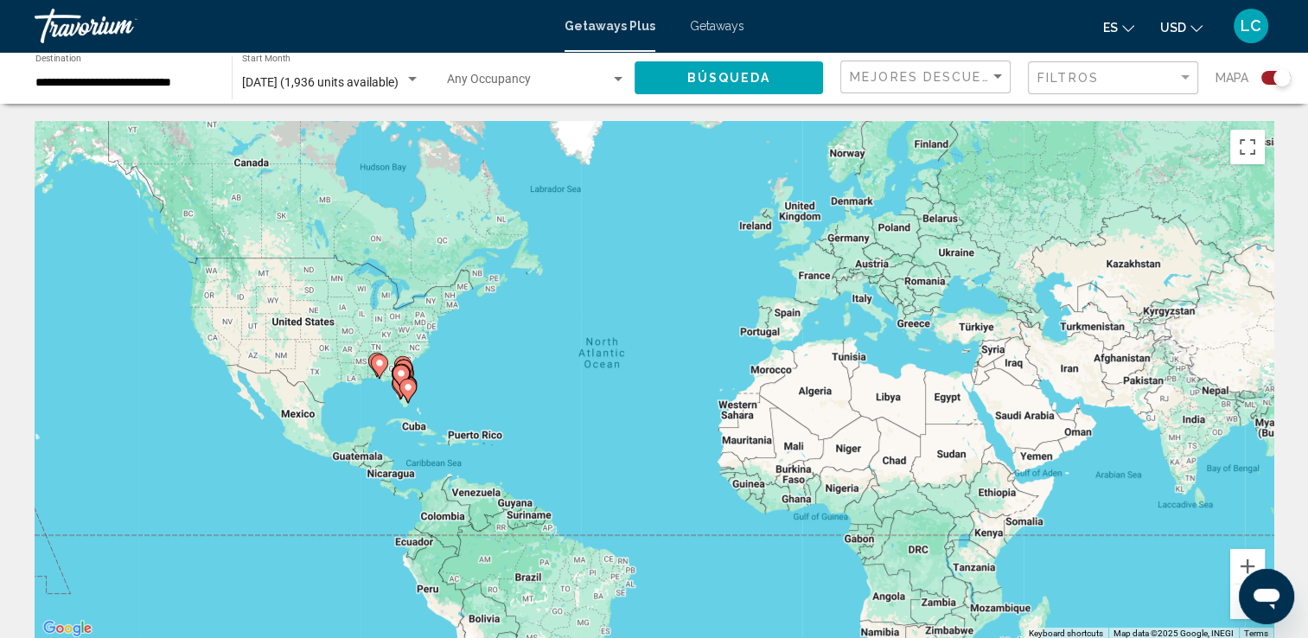
click at [405, 375] on image "Main content" at bounding box center [401, 373] width 10 height 10
type input "**********"
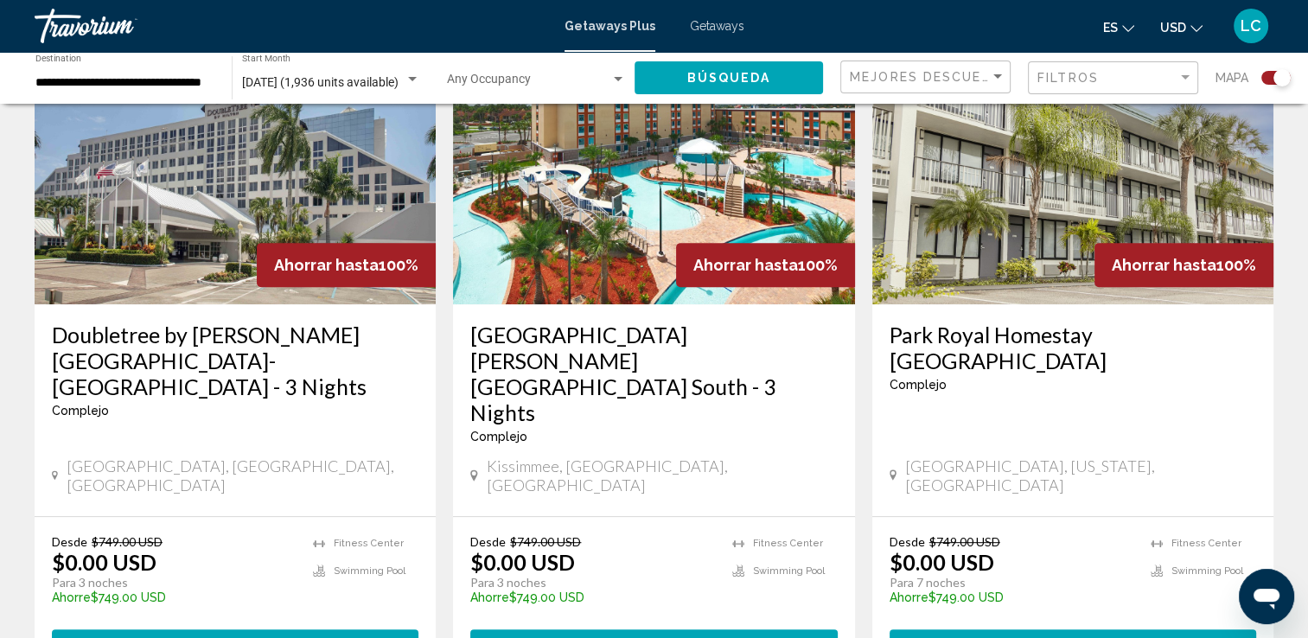
scroll to position [691, 0]
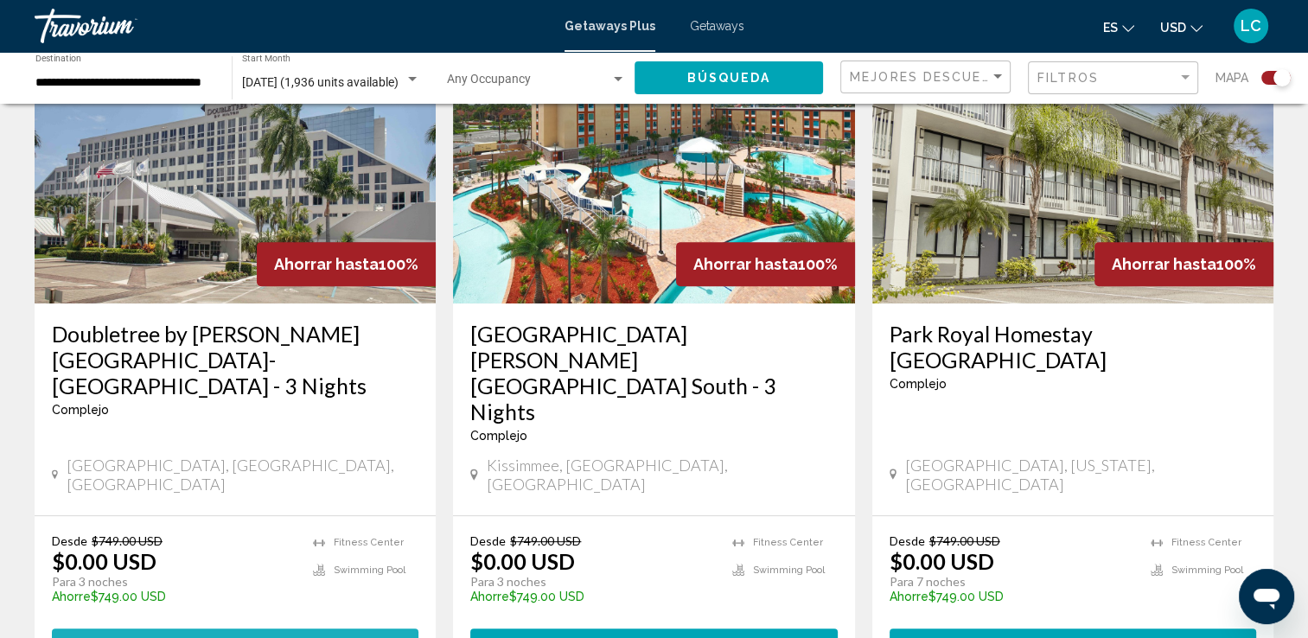
click at [216, 637] on span "View Resort" at bounding box center [193, 645] width 103 height 14
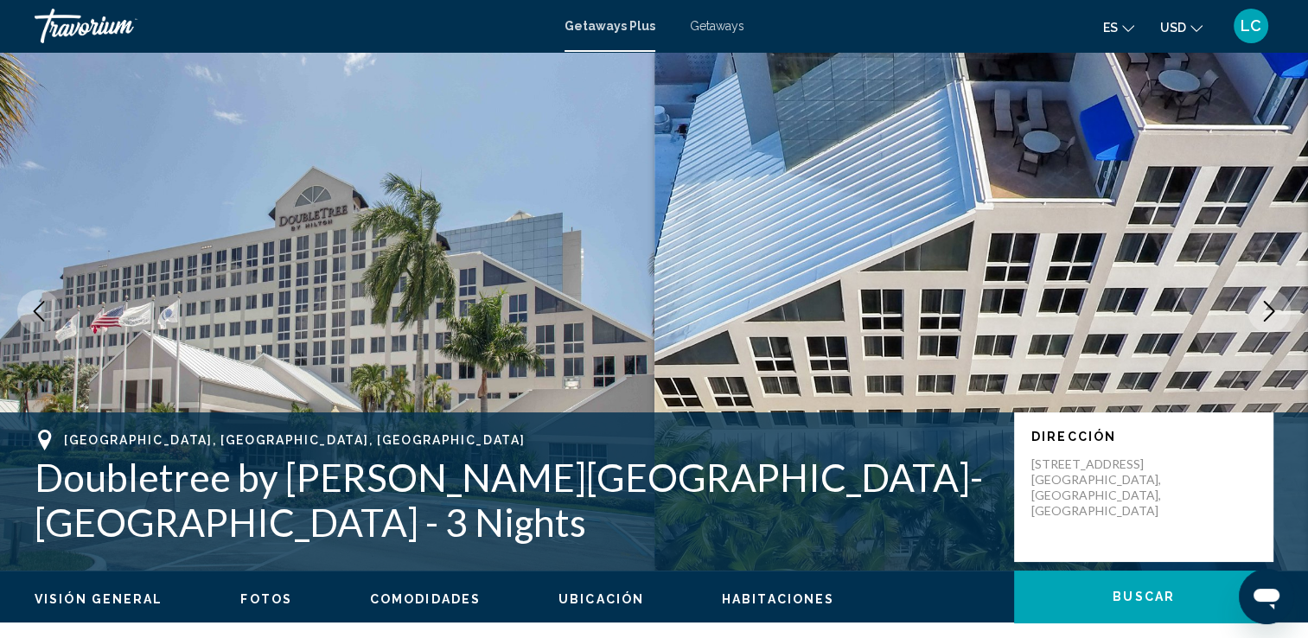
click at [789, 217] on img "Main content" at bounding box center [982, 311] width 655 height 519
click at [1268, 313] on icon "Next image" at bounding box center [1269, 311] width 21 height 21
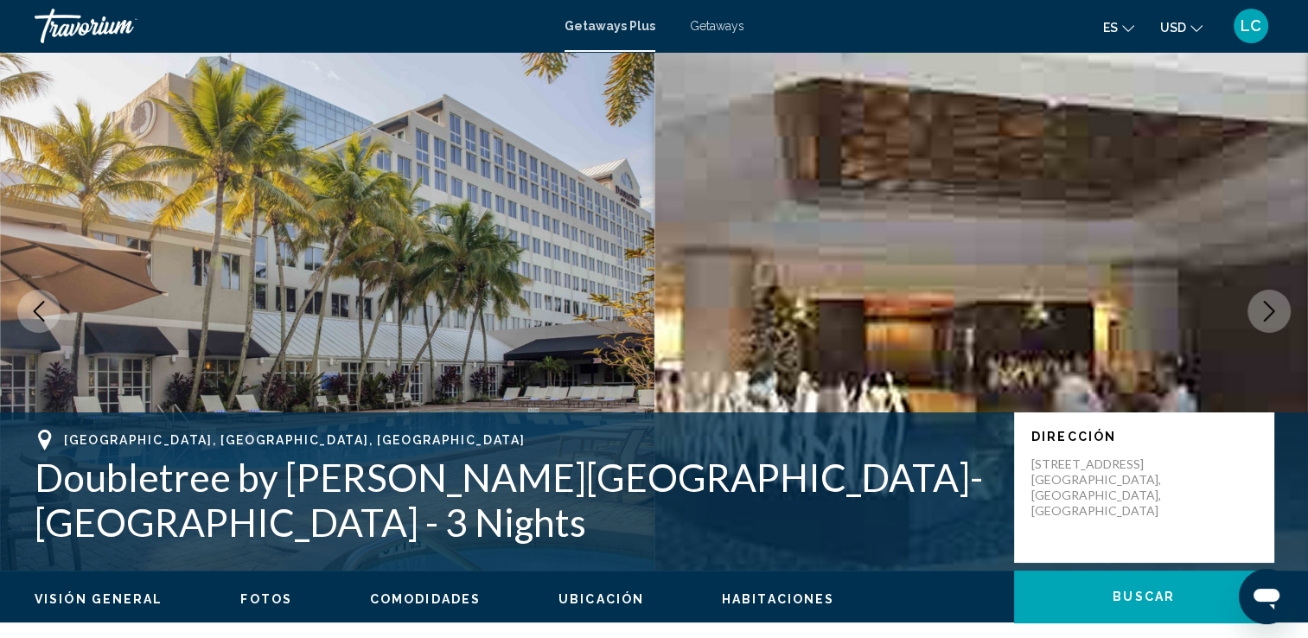
click at [1268, 313] on icon "Next image" at bounding box center [1269, 311] width 21 height 21
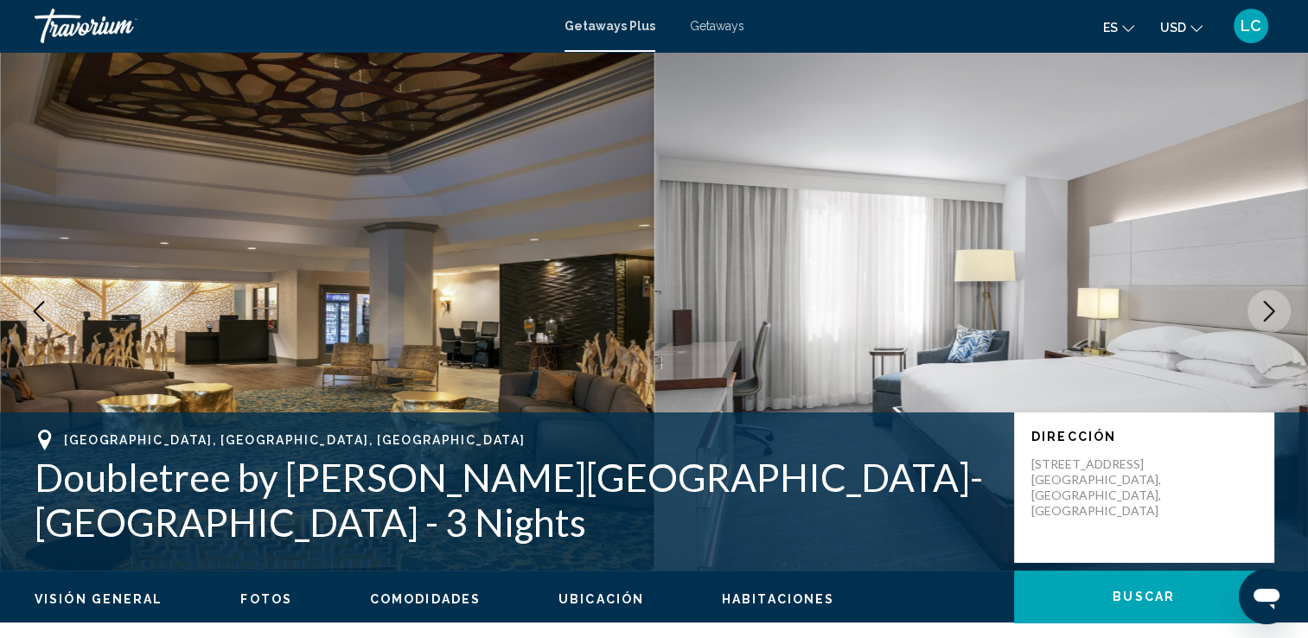
click at [1268, 313] on icon "Next image" at bounding box center [1269, 311] width 21 height 21
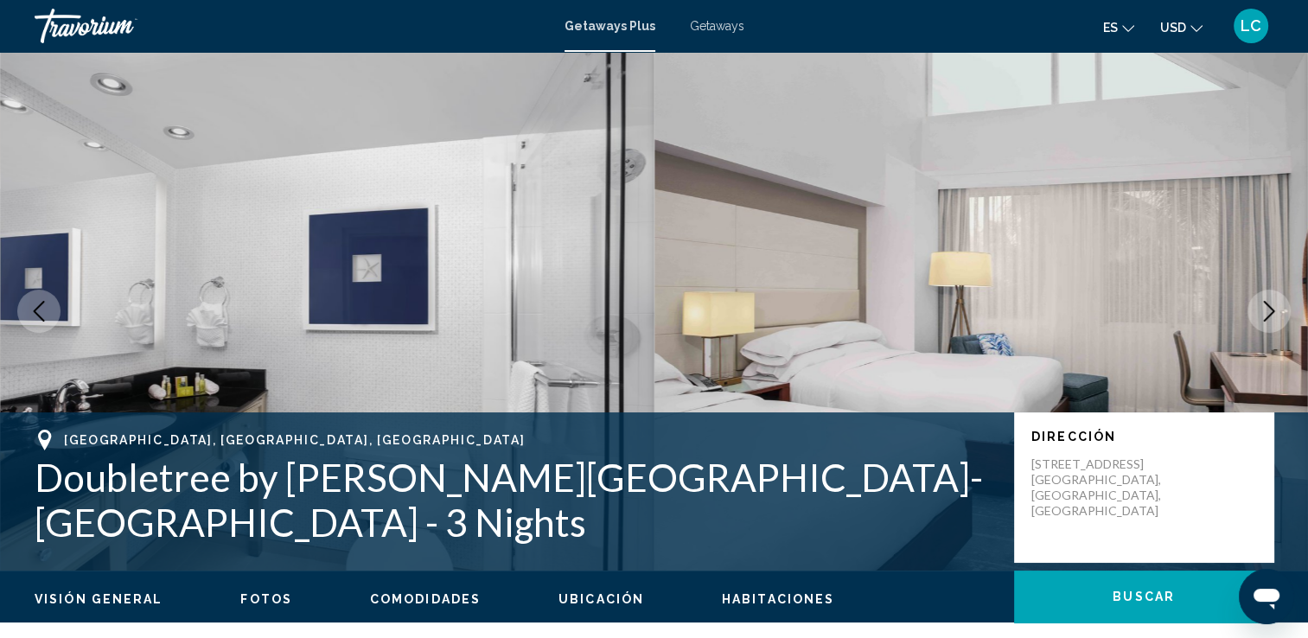
click at [1268, 313] on icon "Next image" at bounding box center [1269, 311] width 21 height 21
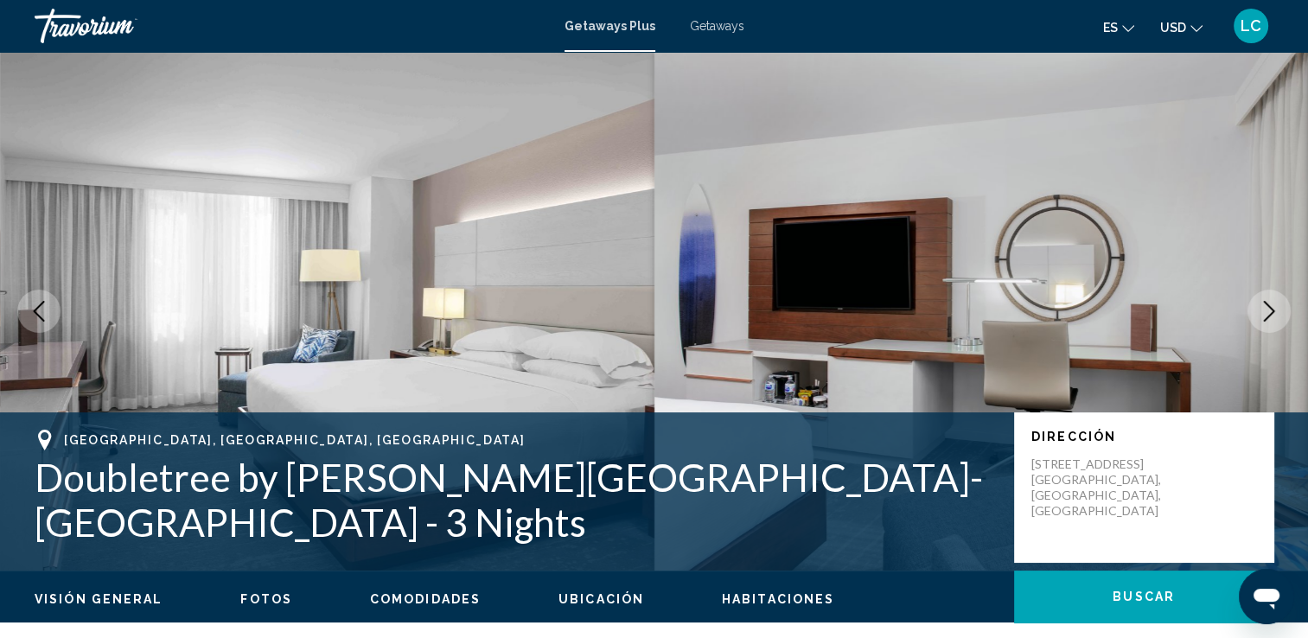
click at [1268, 313] on icon "Next image" at bounding box center [1269, 311] width 21 height 21
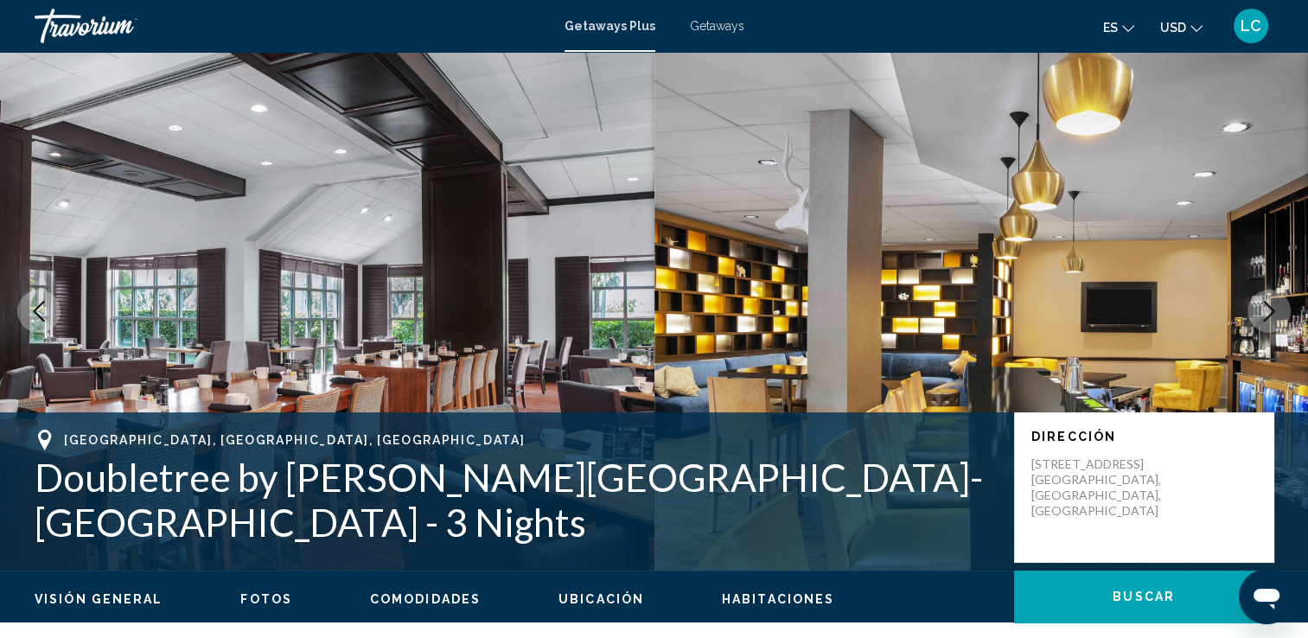
click at [1268, 313] on icon "Next image" at bounding box center [1269, 311] width 21 height 21
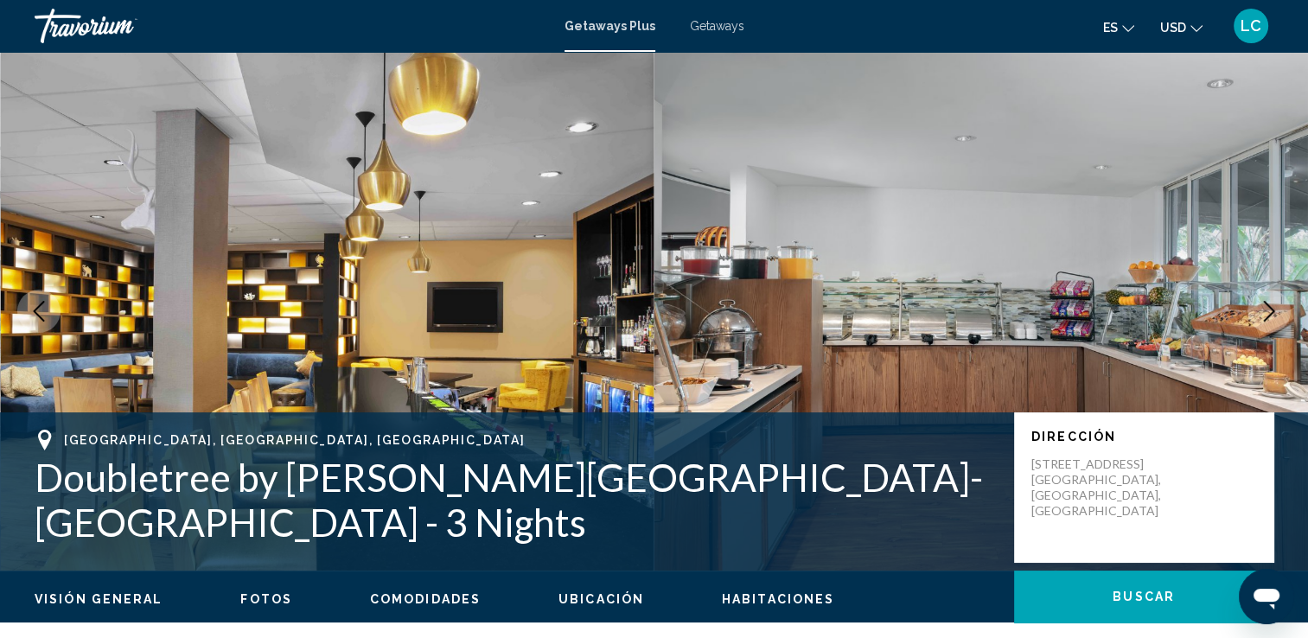
click at [1268, 313] on icon "Next image" at bounding box center [1269, 311] width 21 height 21
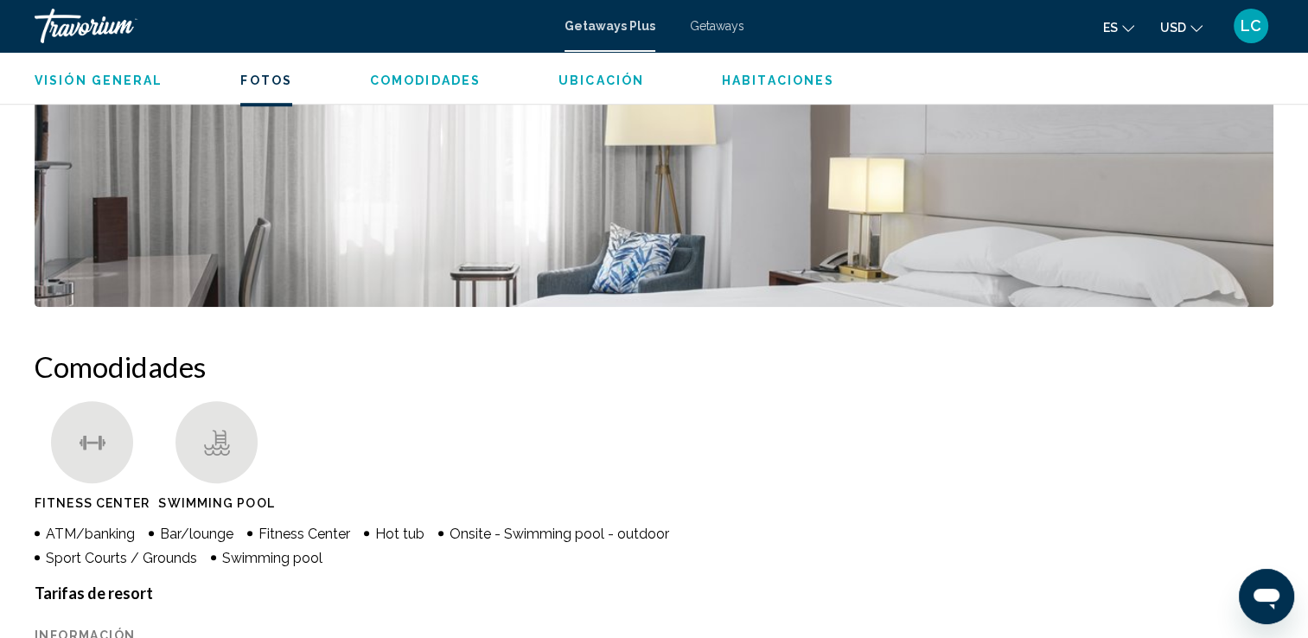
scroll to position [1048, 0]
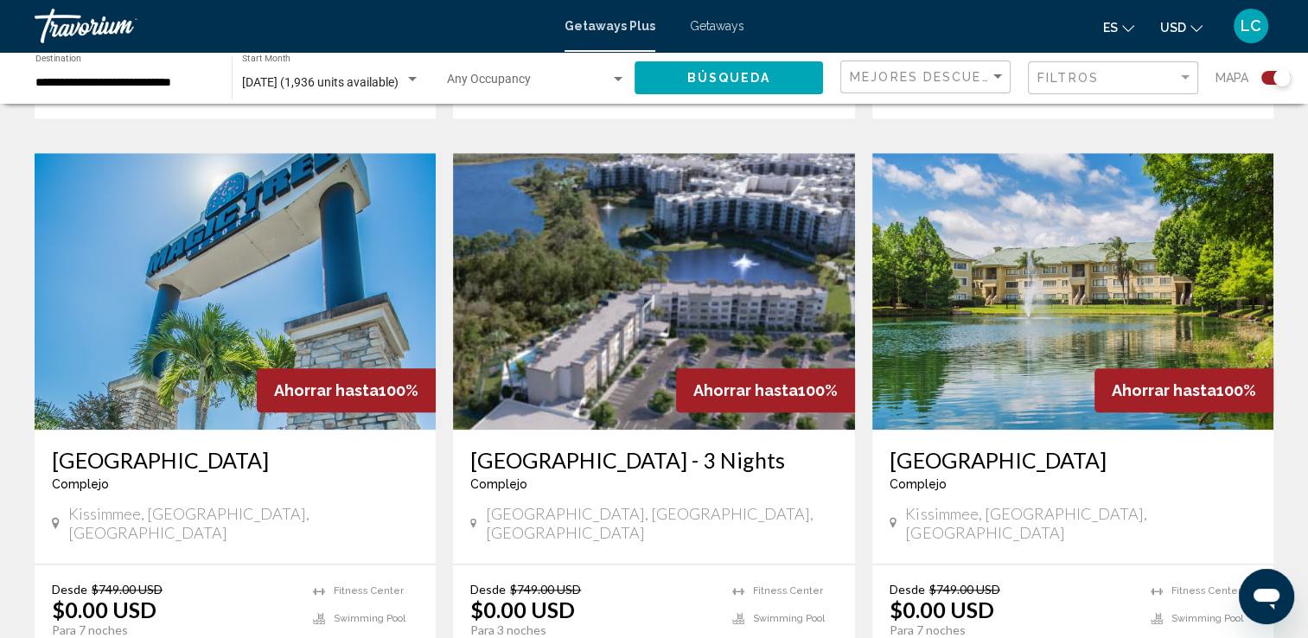
scroll to position [1987, 0]
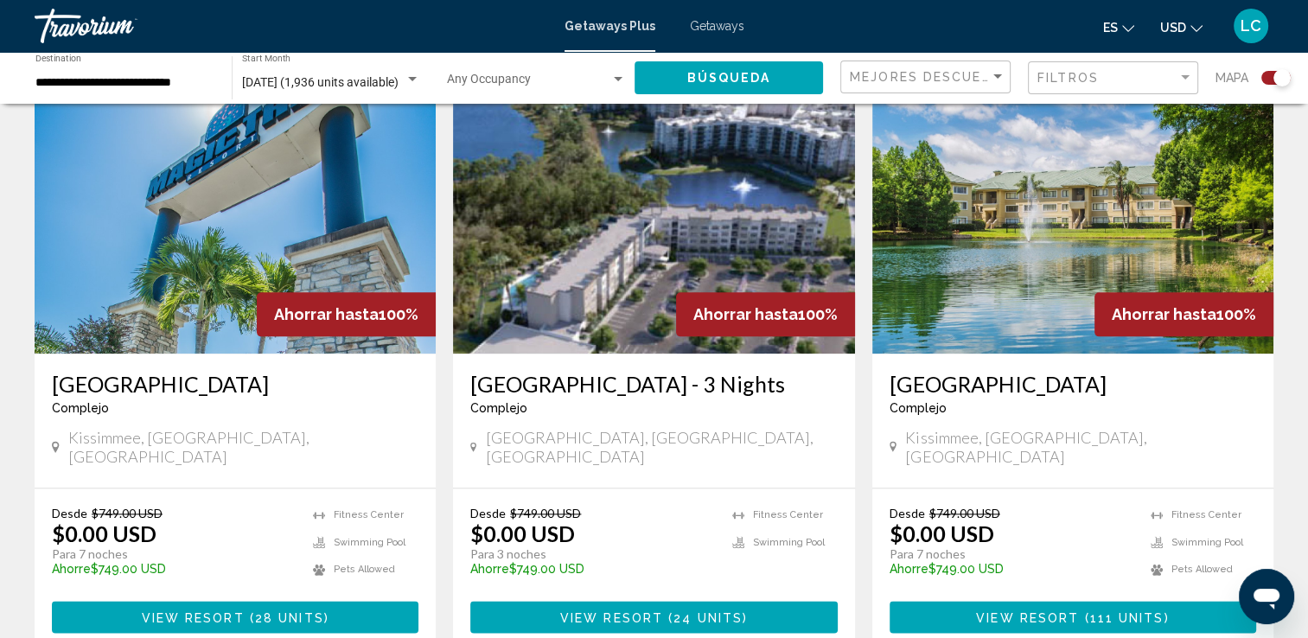
click at [965, 164] on img "Main content" at bounding box center [1072, 215] width 401 height 277
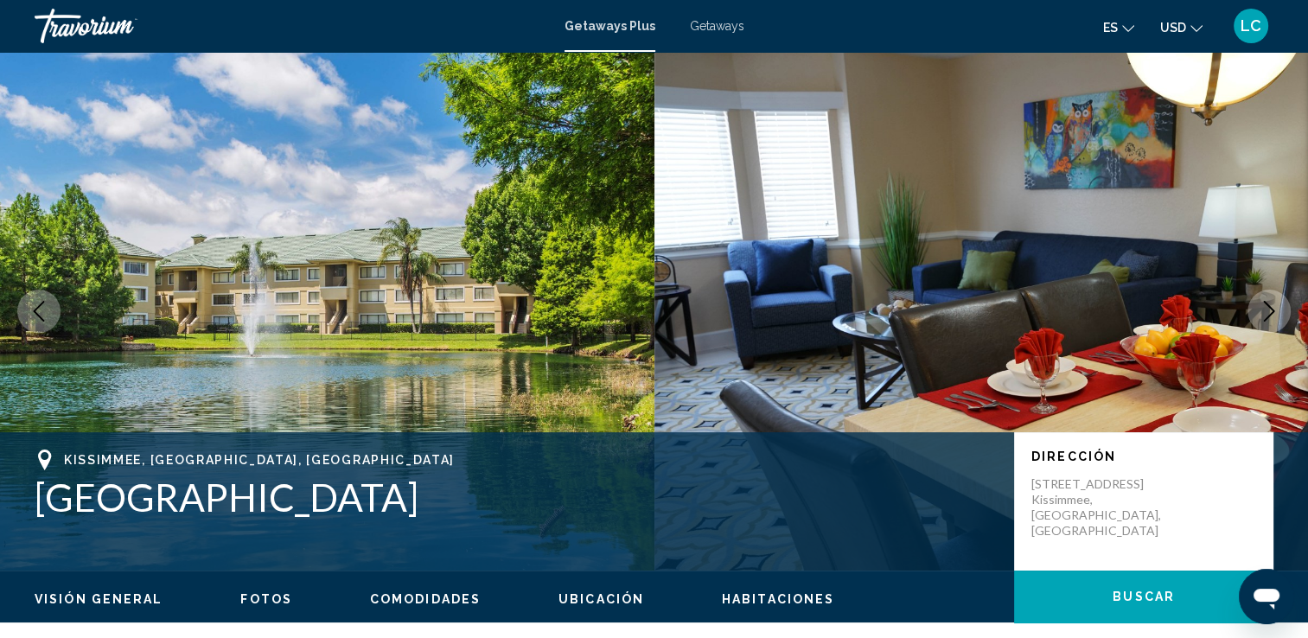
click at [1265, 311] on icon "Next image" at bounding box center [1269, 311] width 21 height 21
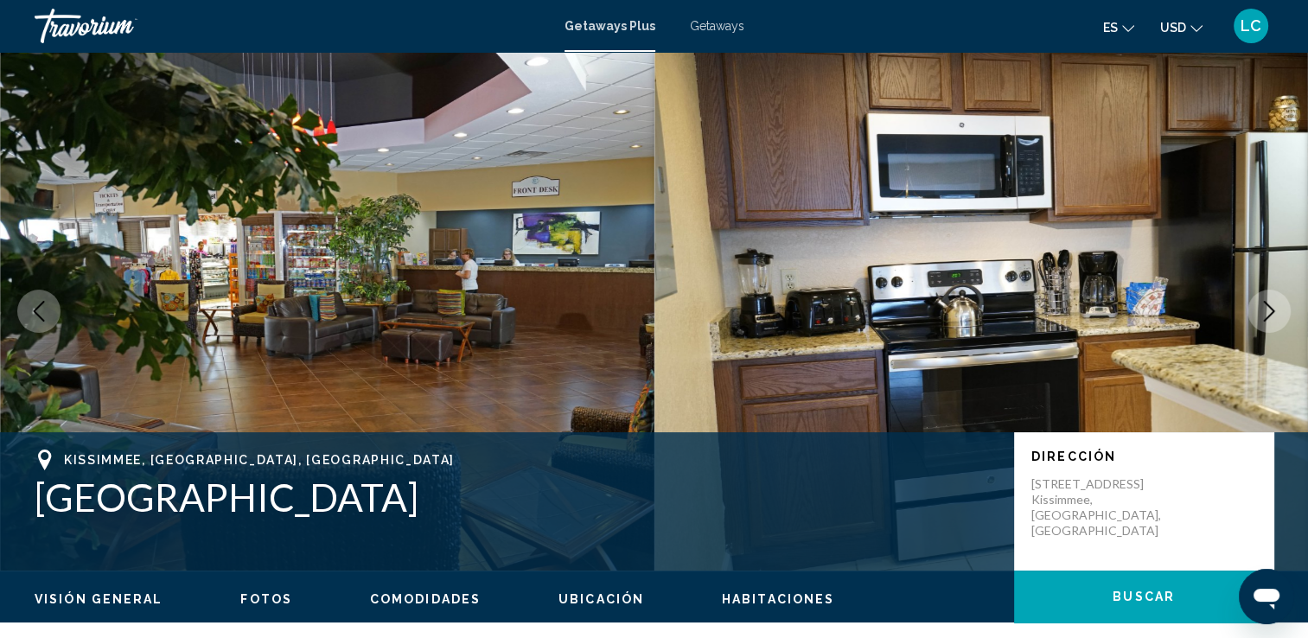
click at [1265, 311] on icon "Next image" at bounding box center [1269, 311] width 21 height 21
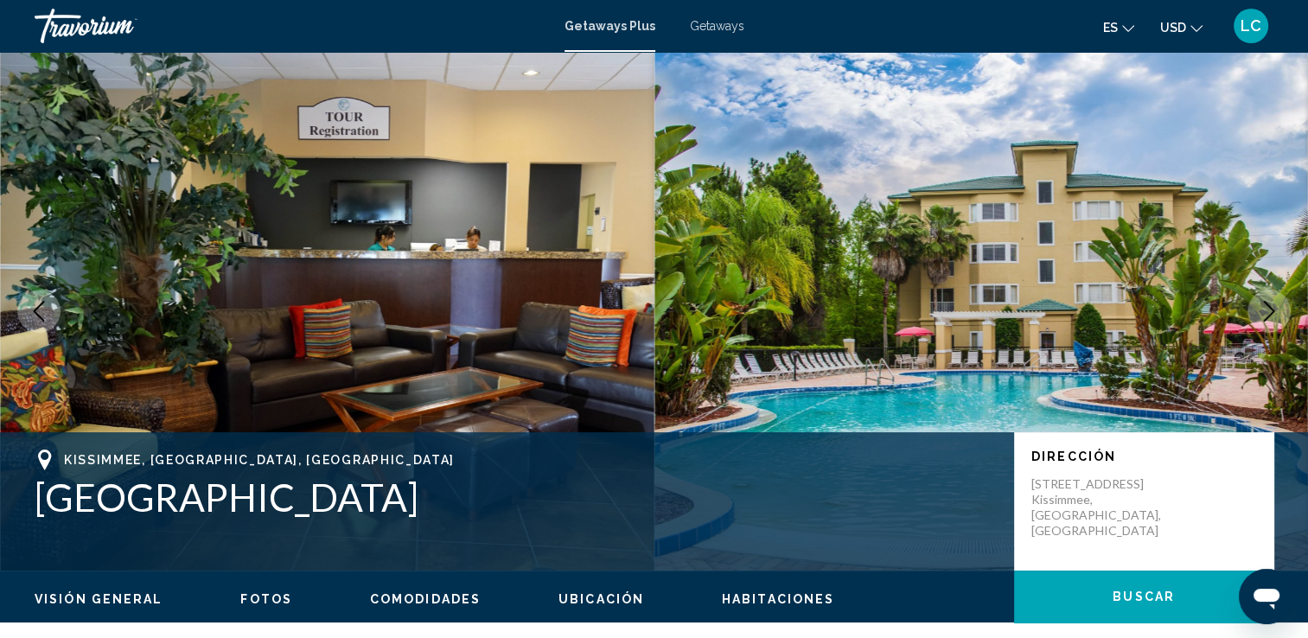
click at [1265, 311] on icon "Next image" at bounding box center [1269, 311] width 21 height 21
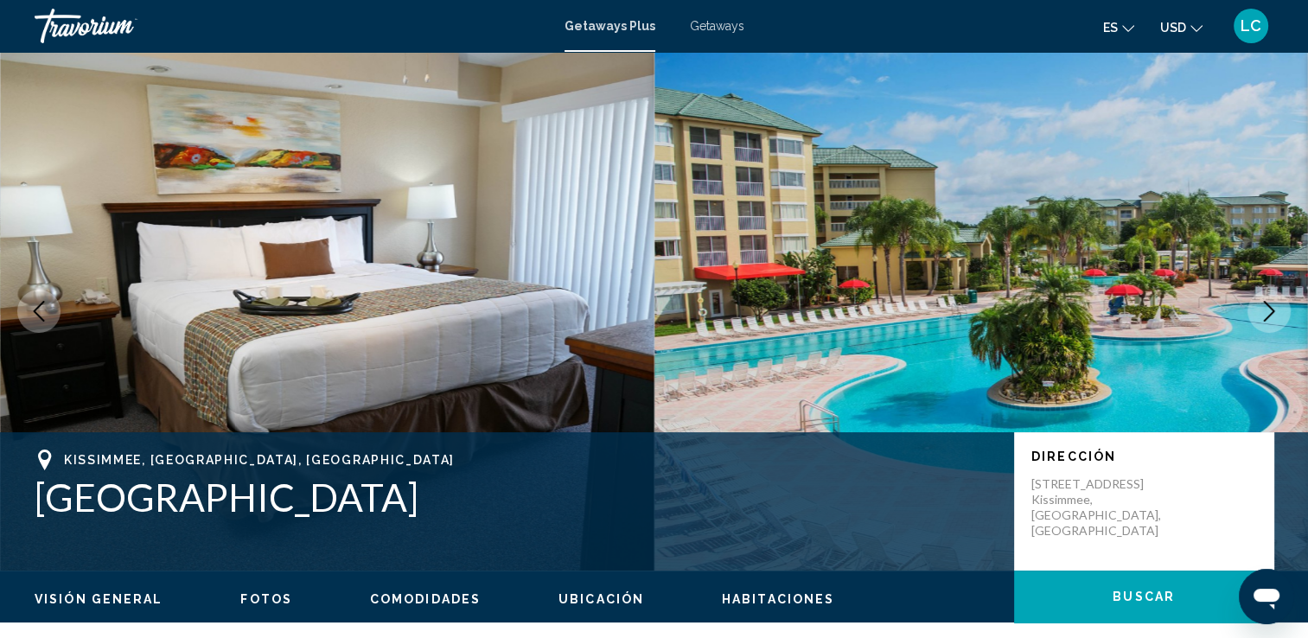
click at [1265, 311] on icon "Next image" at bounding box center [1269, 311] width 21 height 21
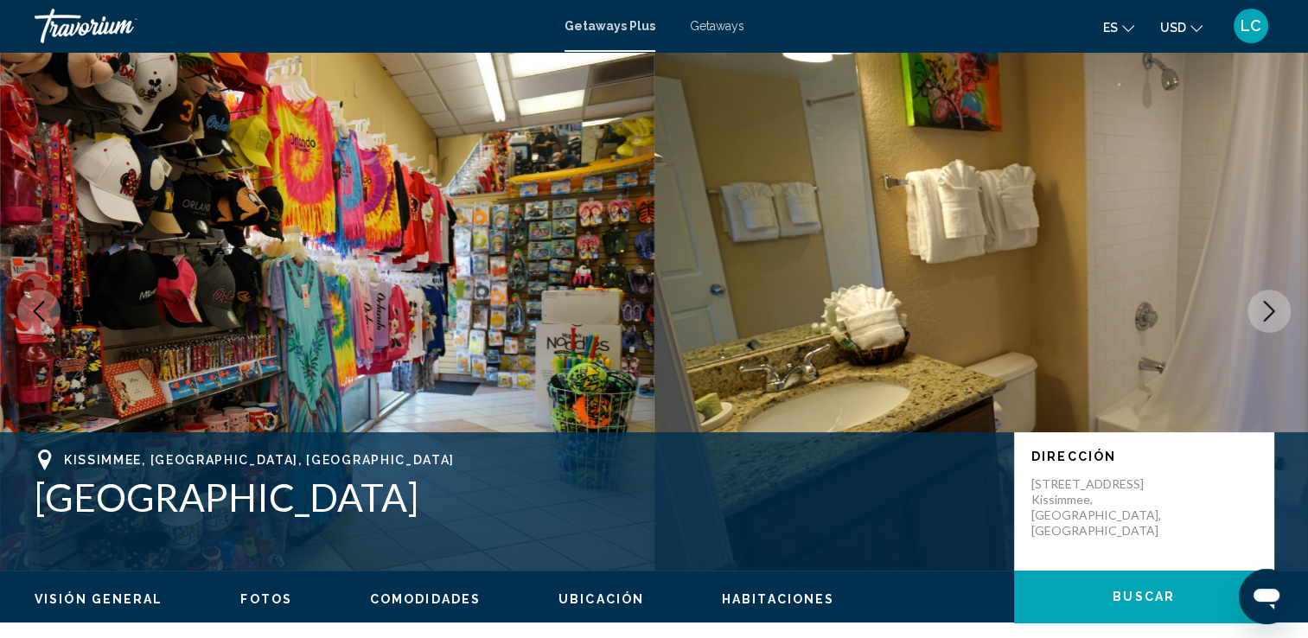
click at [1265, 311] on icon "Next image" at bounding box center [1269, 311] width 21 height 21
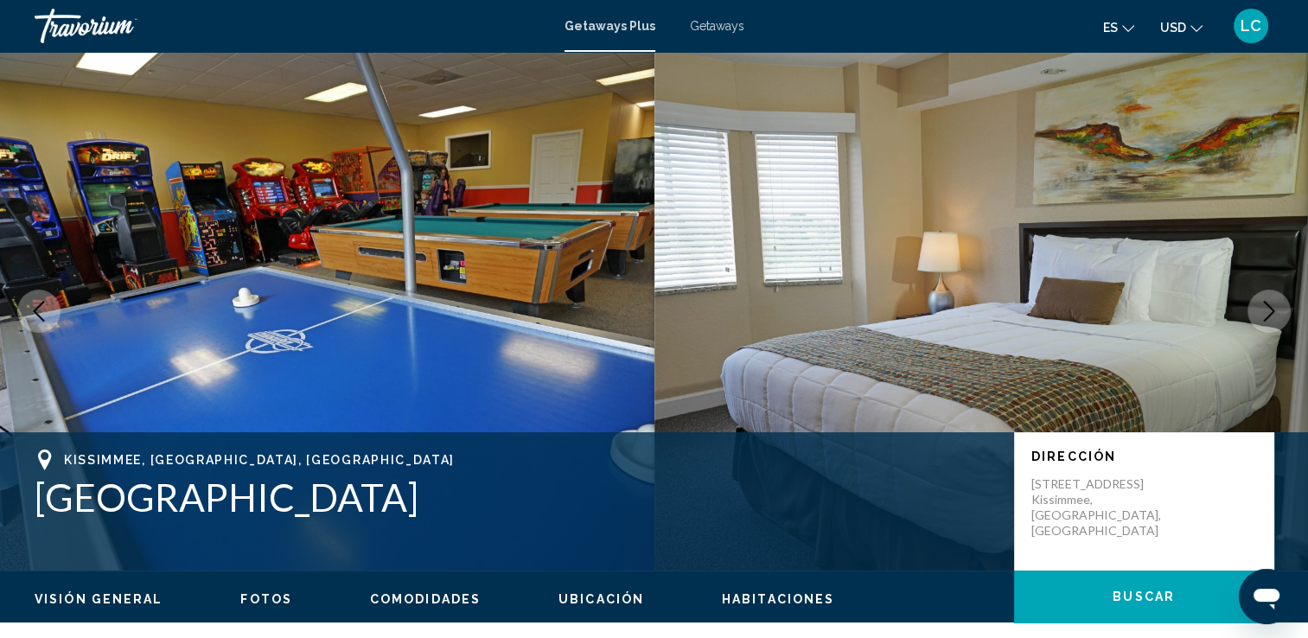
click at [1265, 311] on icon "Next image" at bounding box center [1269, 311] width 21 height 21
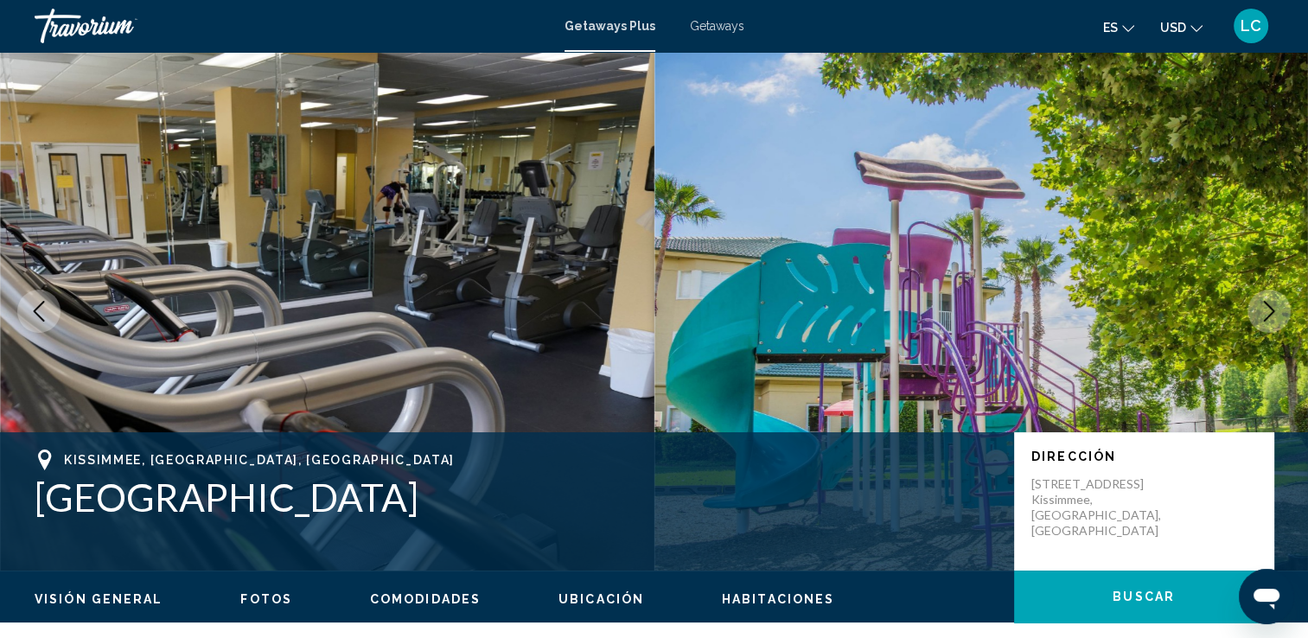
click at [1265, 311] on icon "Next image" at bounding box center [1269, 311] width 21 height 21
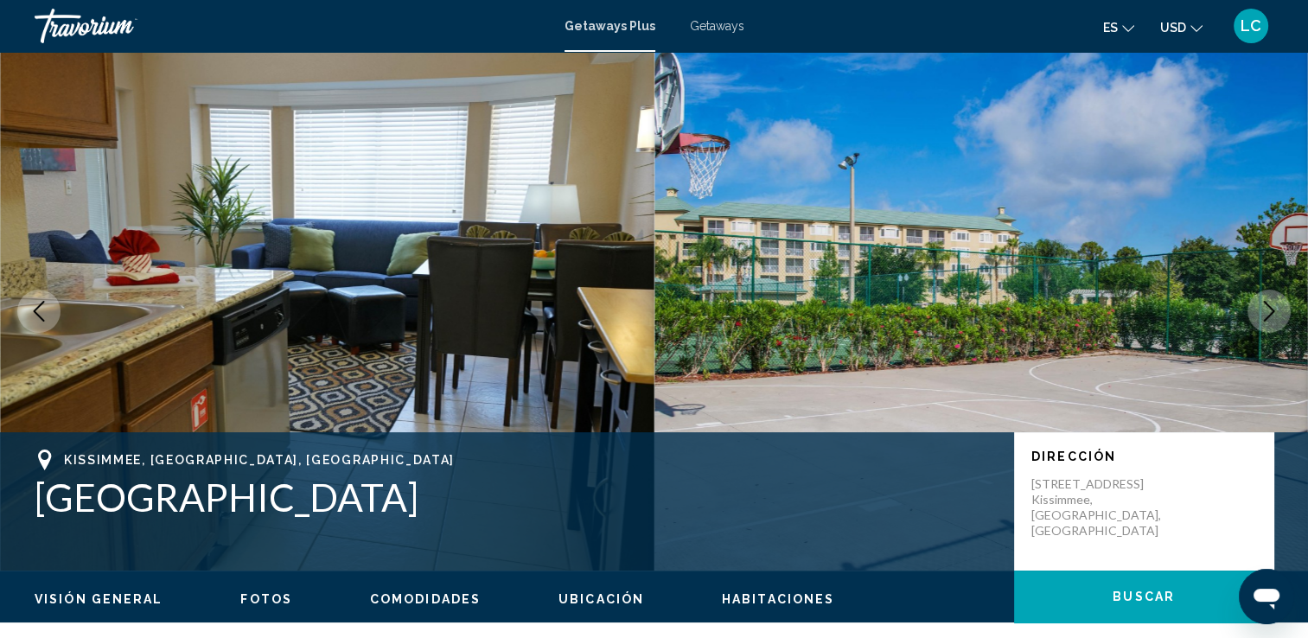
click at [1265, 311] on icon "Next image" at bounding box center [1269, 311] width 21 height 21
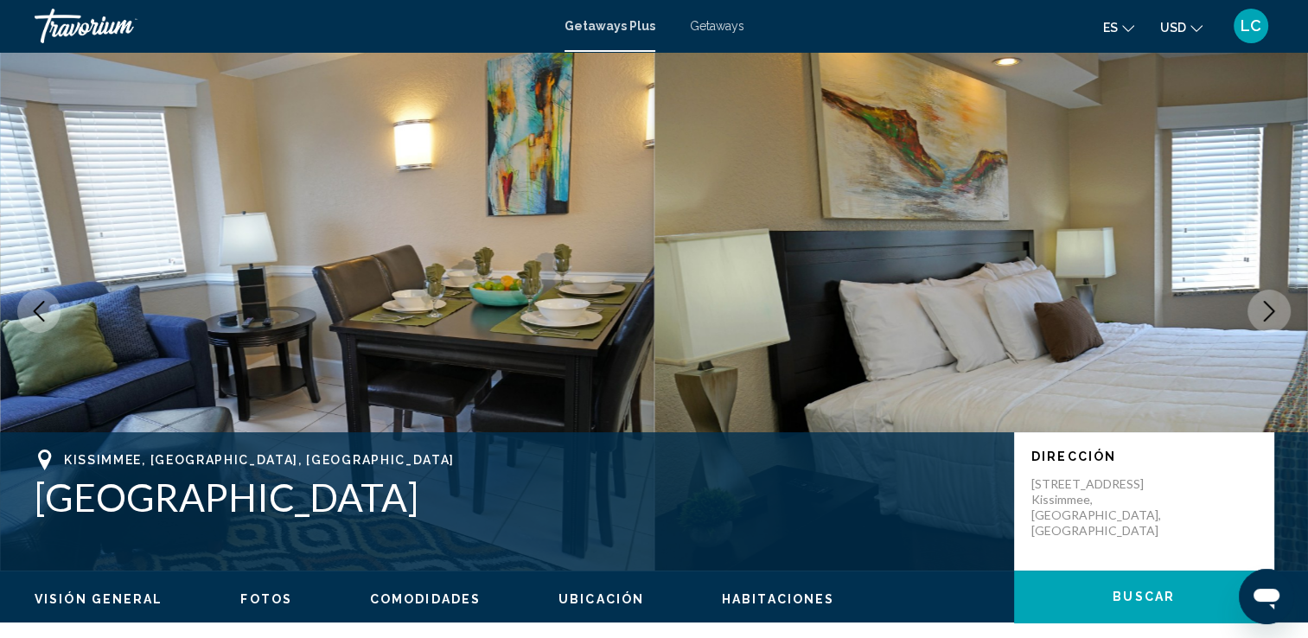
click at [1265, 311] on icon "Next image" at bounding box center [1269, 311] width 21 height 21
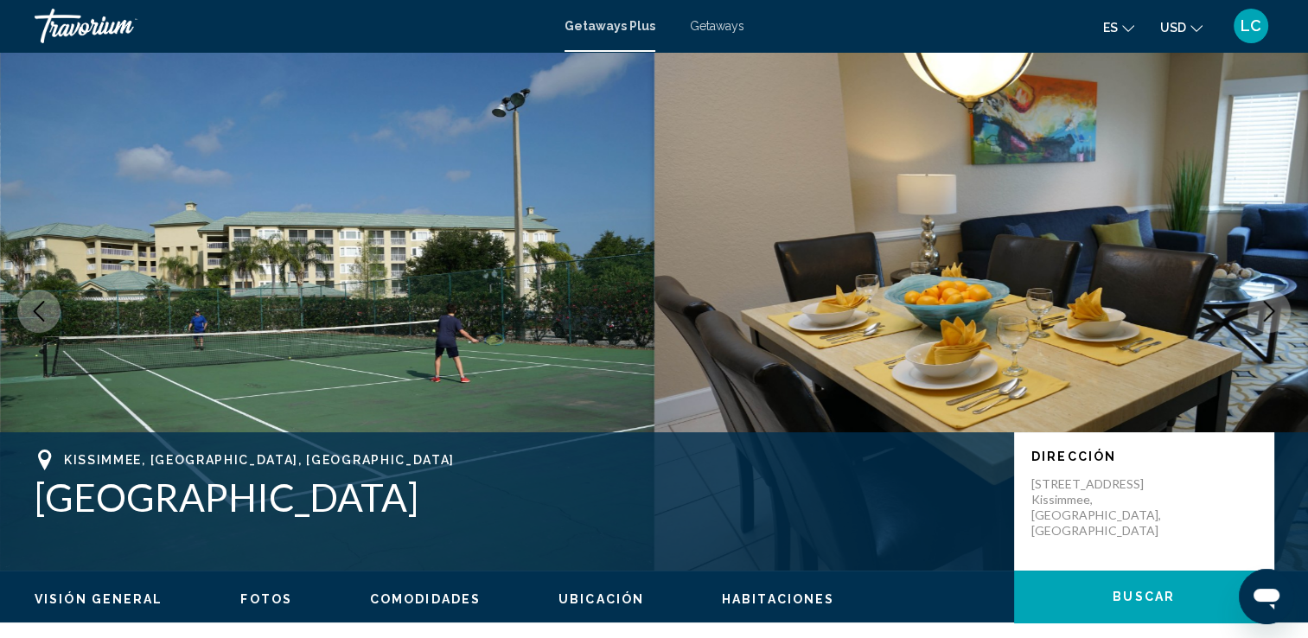
click at [1265, 311] on icon "Next image" at bounding box center [1269, 311] width 21 height 21
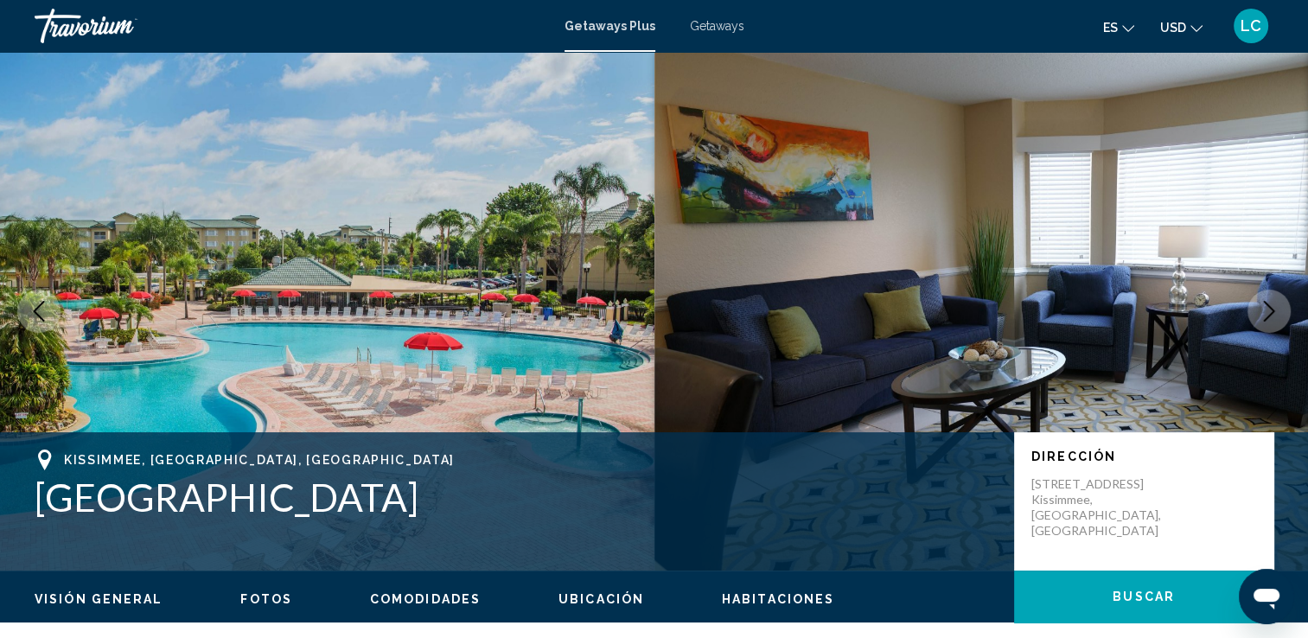
click at [1265, 311] on icon "Next image" at bounding box center [1269, 311] width 21 height 21
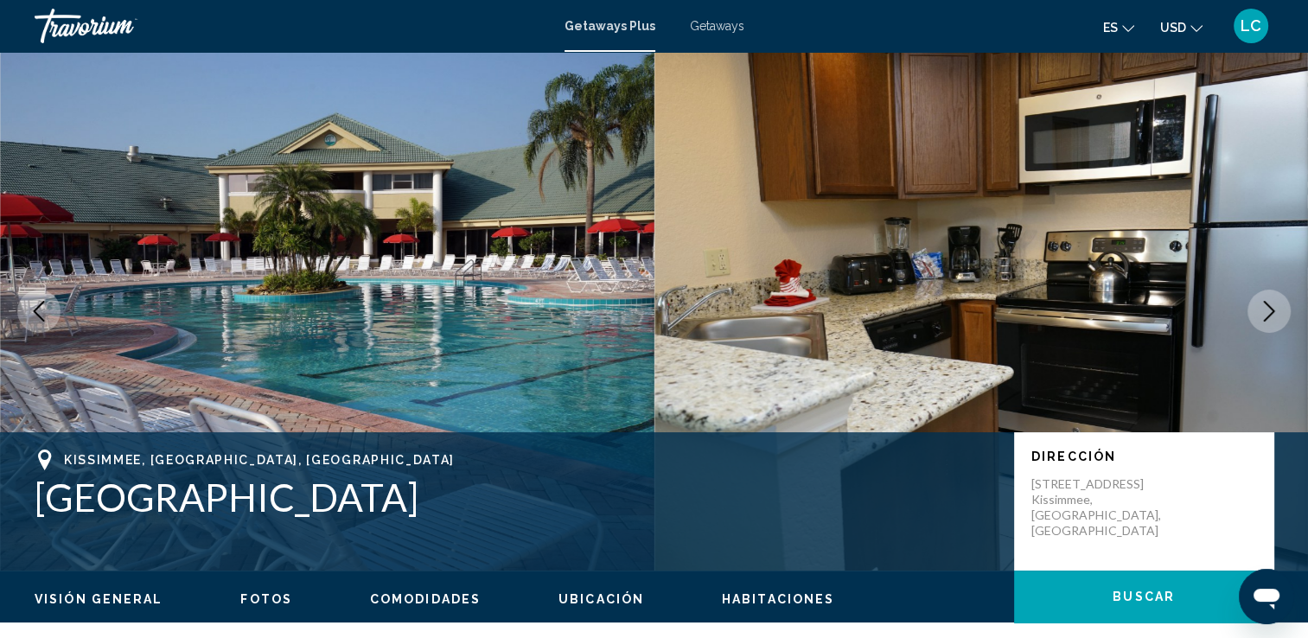
click at [1265, 311] on icon "Next image" at bounding box center [1269, 311] width 21 height 21
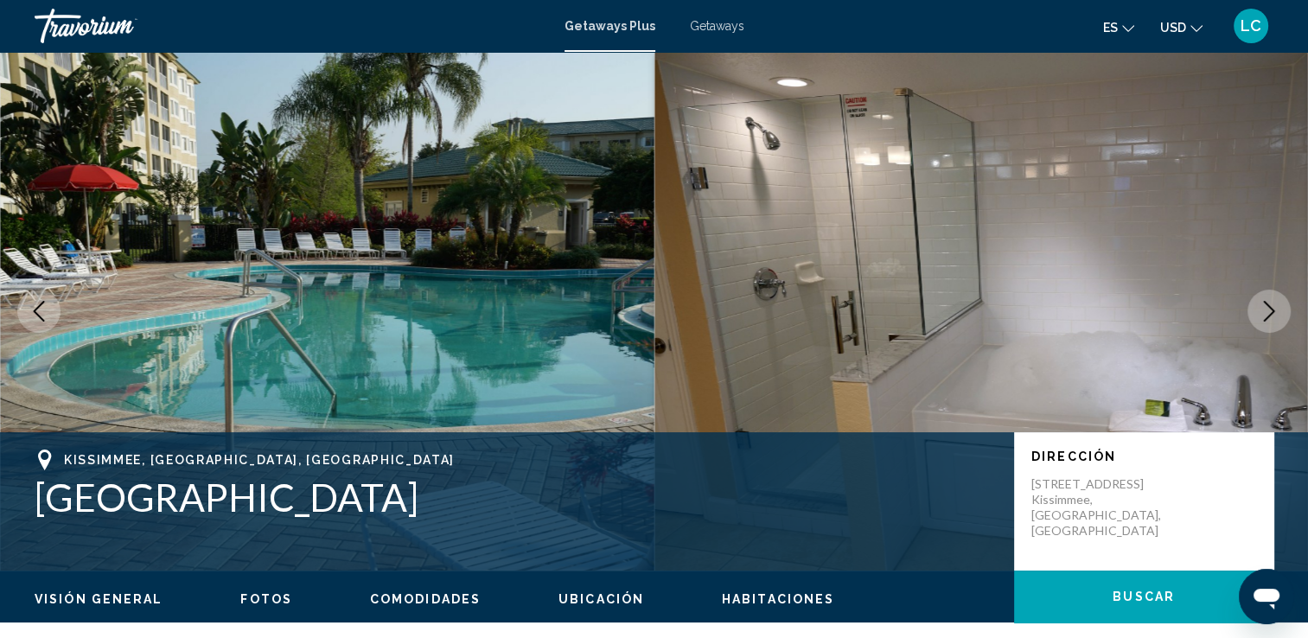
click at [1265, 311] on icon "Next image" at bounding box center [1269, 311] width 21 height 21
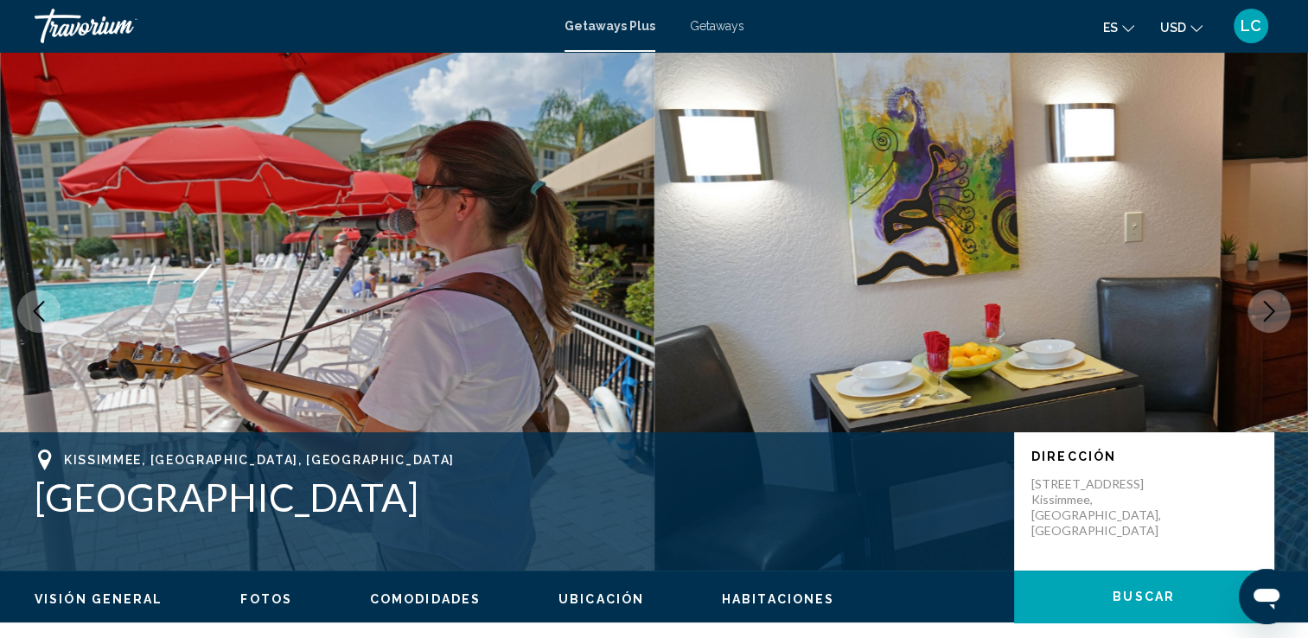
click at [1265, 311] on icon "Next image" at bounding box center [1269, 311] width 21 height 21
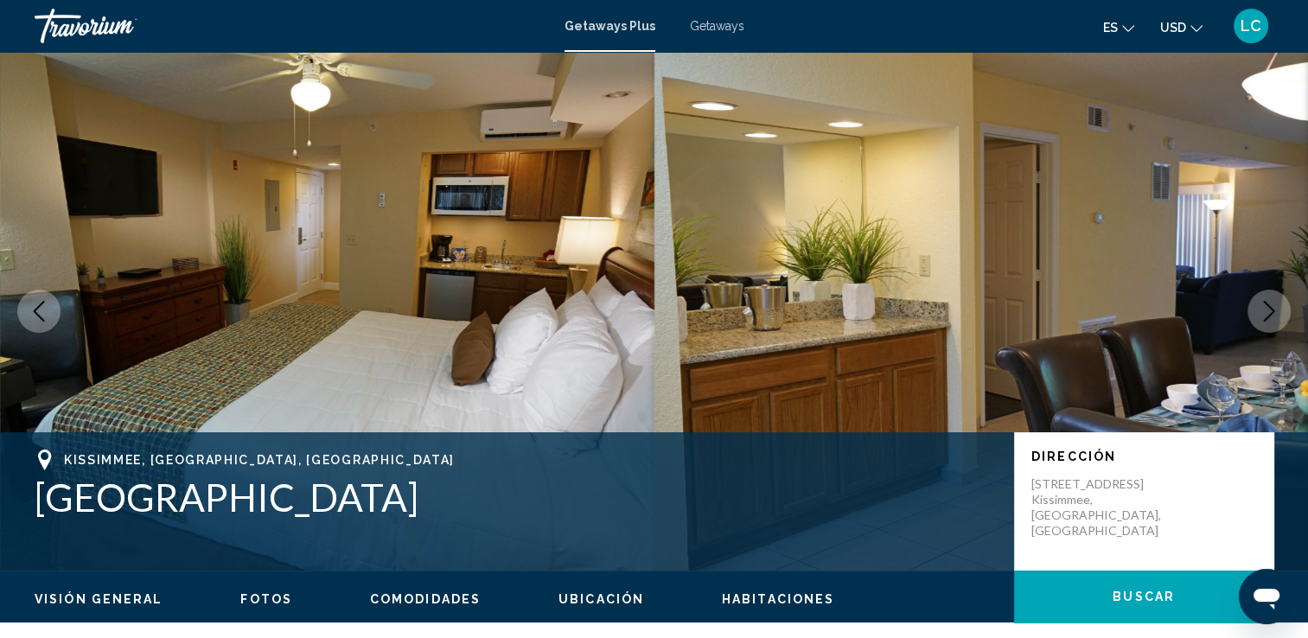
click at [1265, 311] on icon "Next image" at bounding box center [1269, 311] width 21 height 21
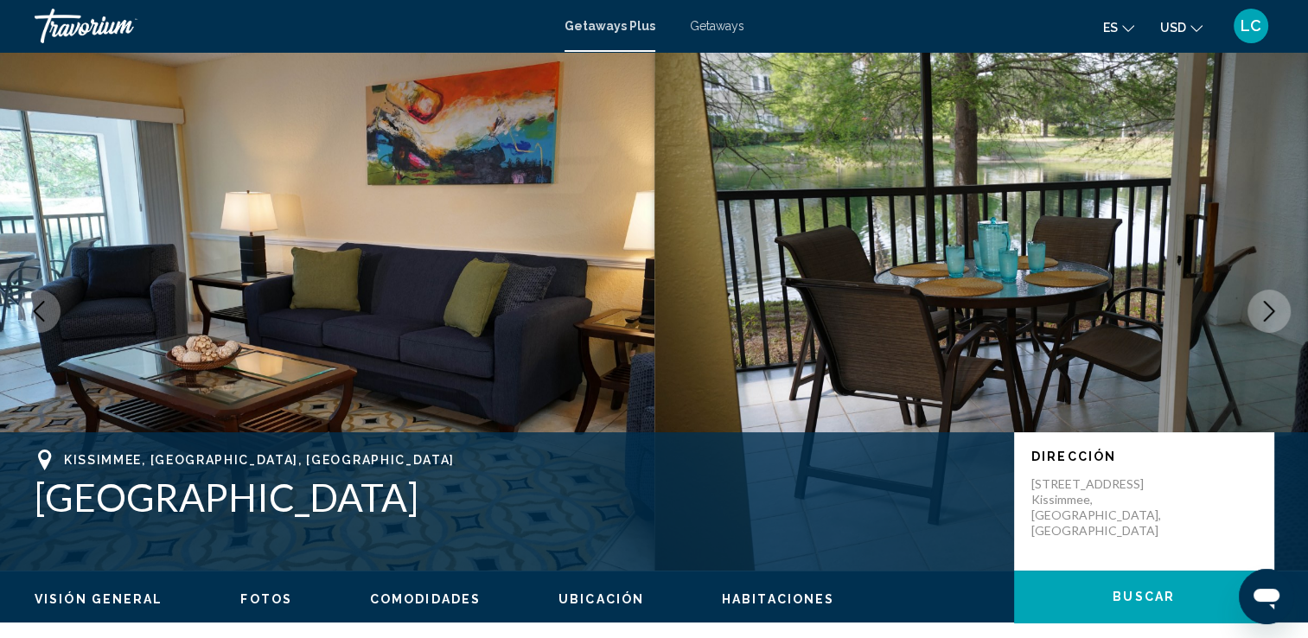
click at [1265, 311] on icon "Next image" at bounding box center [1269, 311] width 21 height 21
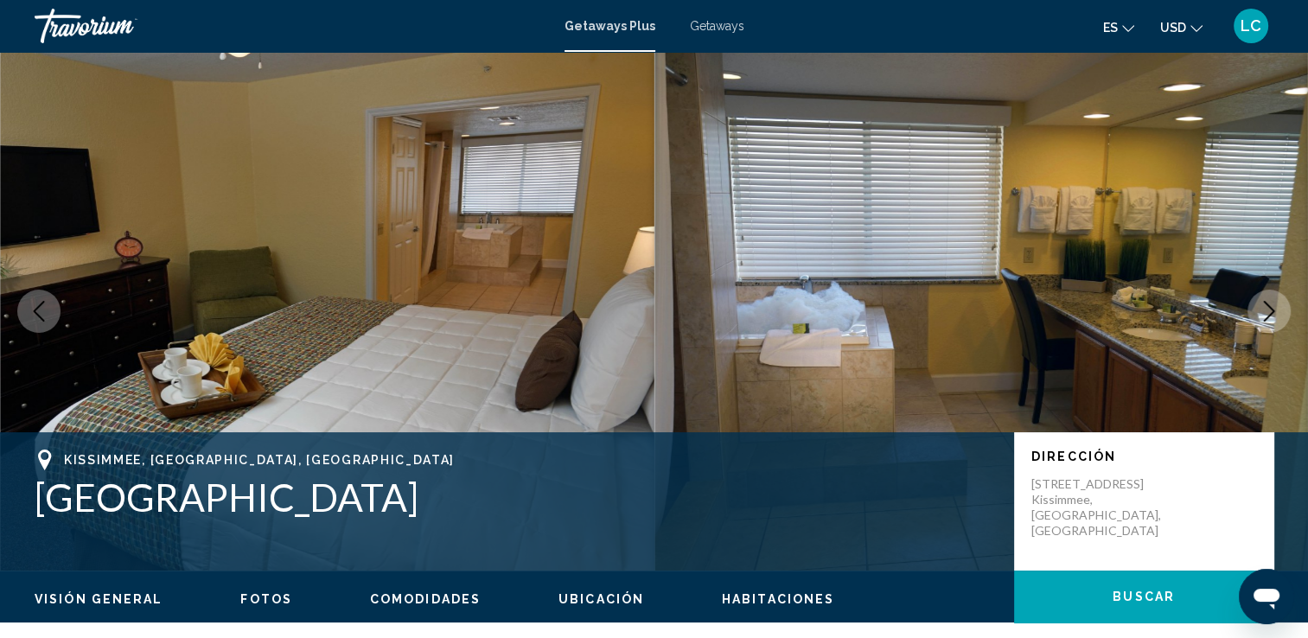
click at [1265, 311] on icon "Next image" at bounding box center [1269, 311] width 21 height 21
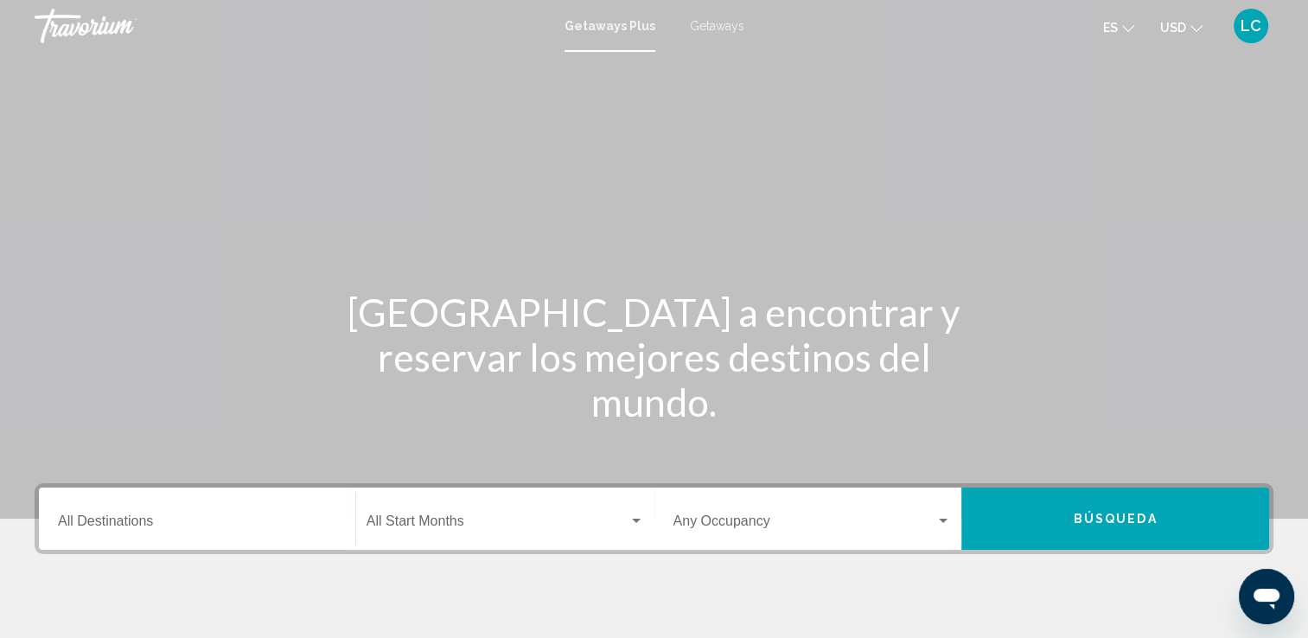
click at [265, 536] on div "Destination All Destinations" at bounding box center [197, 519] width 278 height 54
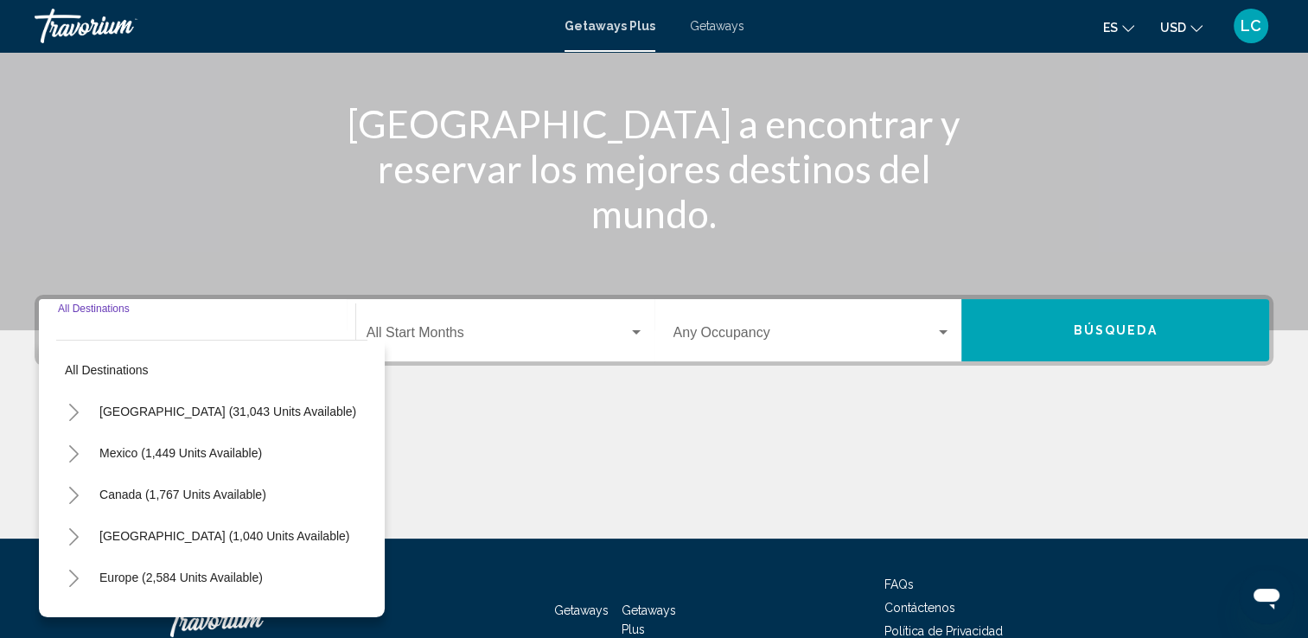
scroll to position [300, 0]
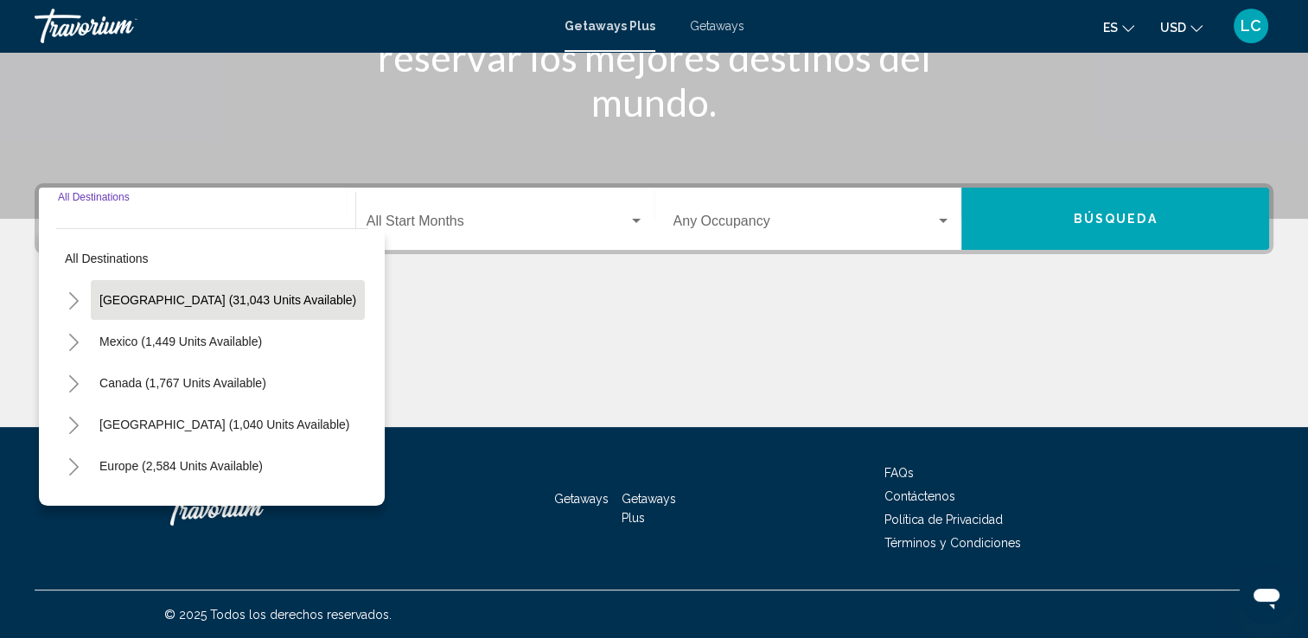
click at [225, 311] on button "[GEOGRAPHIC_DATA] (31,043 units available)" at bounding box center [228, 300] width 274 height 40
type input "**********"
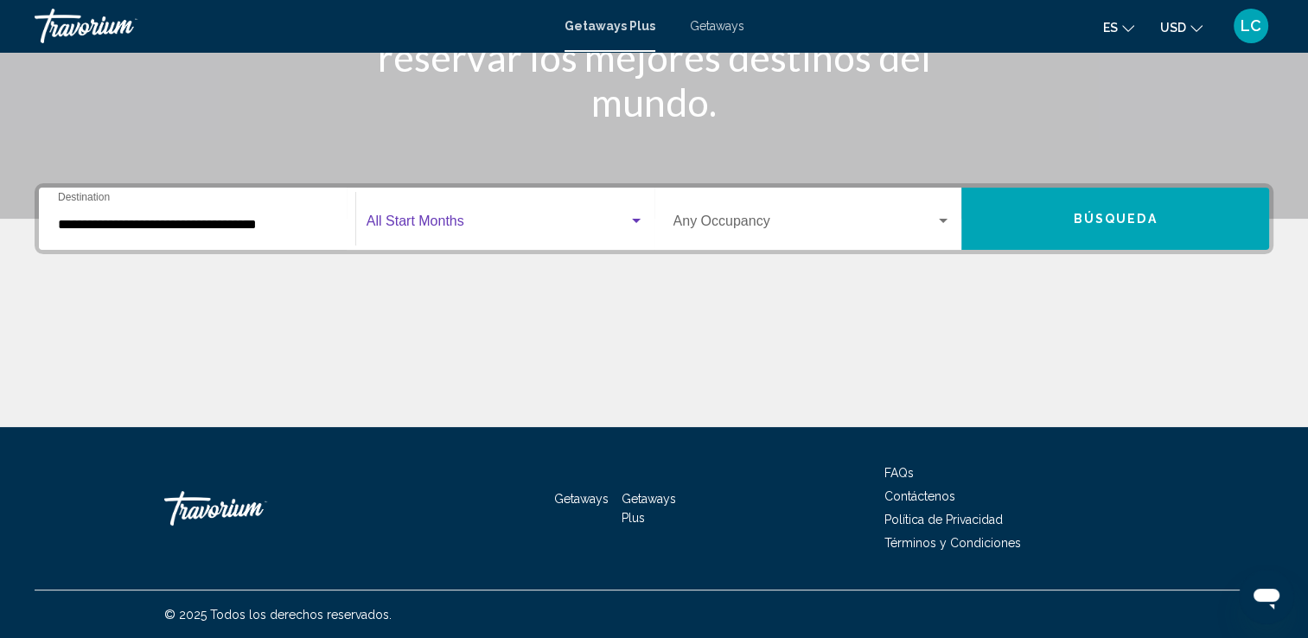
click at [601, 230] on span "Search widget" at bounding box center [498, 225] width 262 height 16
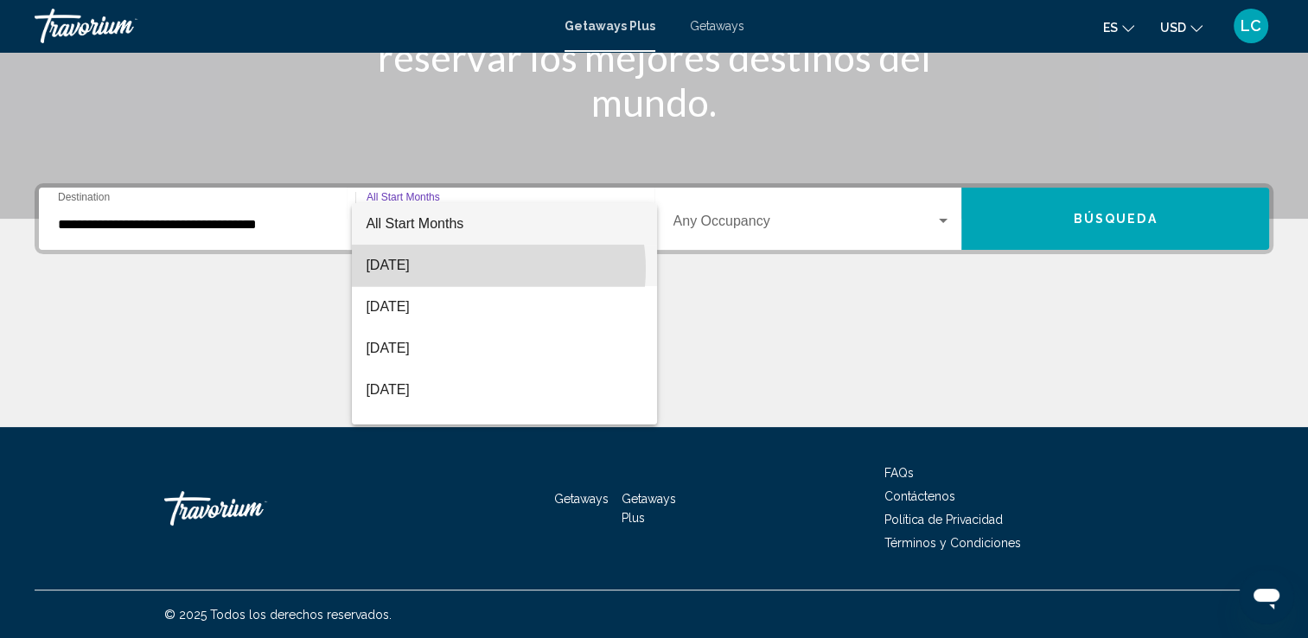
click at [473, 269] on span "[DATE]" at bounding box center [505, 266] width 278 height 42
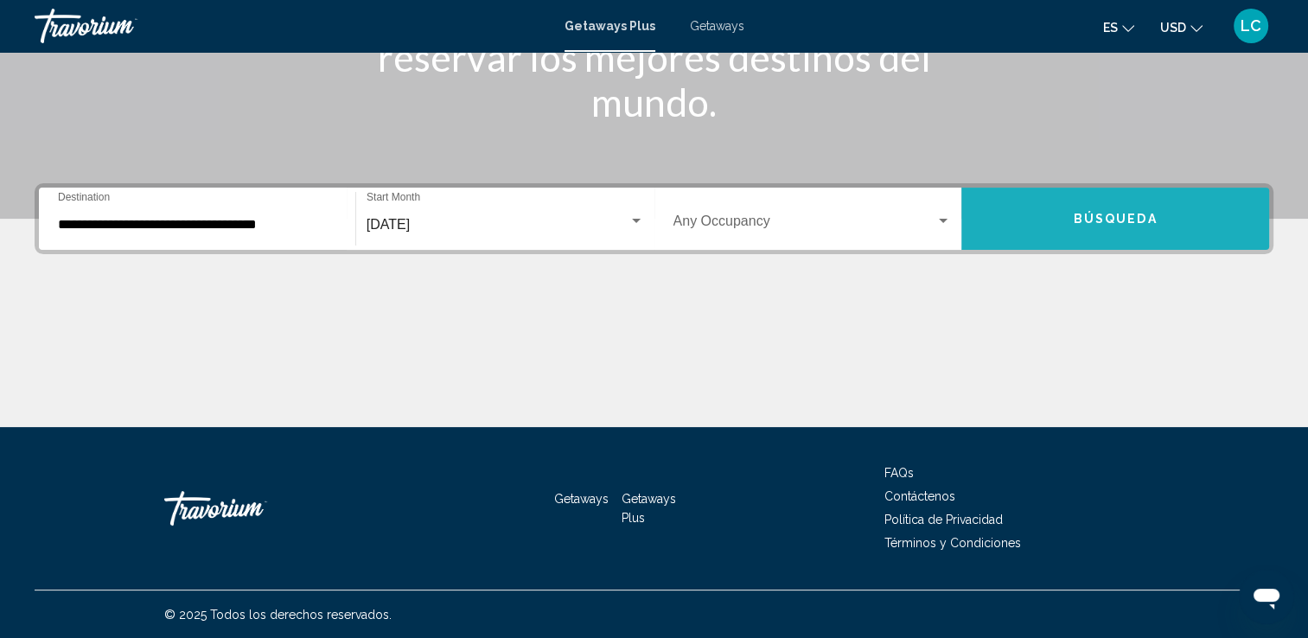
click at [1058, 223] on button "Búsqueda" at bounding box center [1116, 219] width 308 height 62
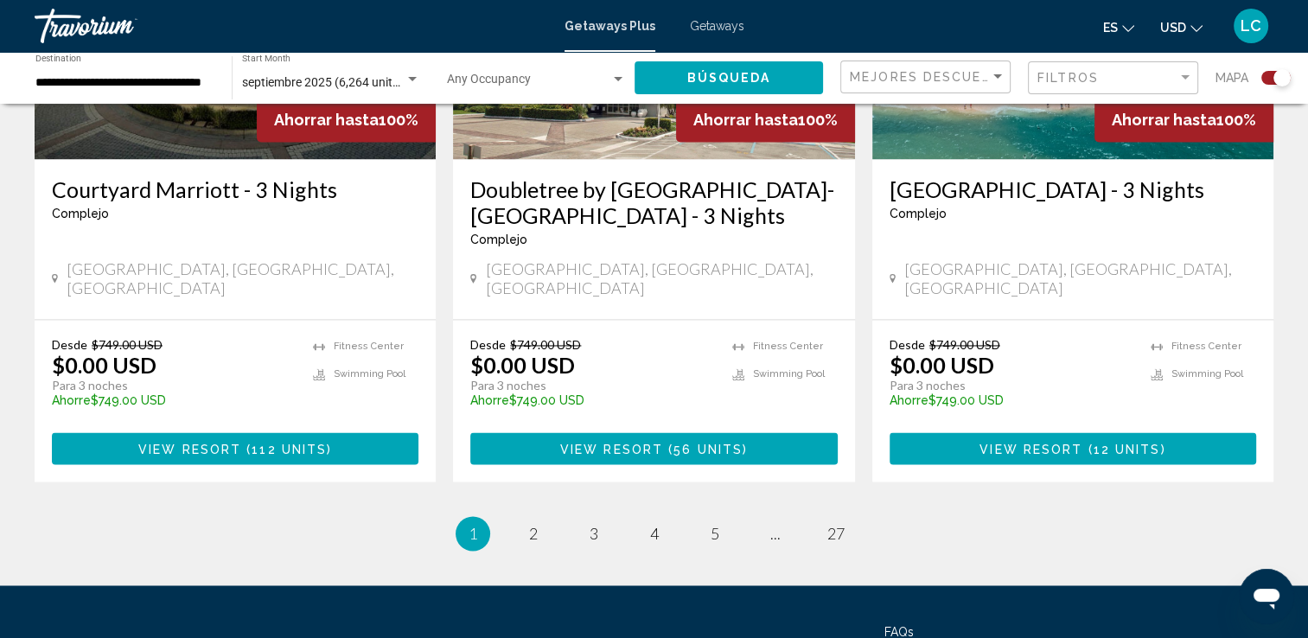
scroll to position [2712, 0]
click at [534, 524] on span "2" at bounding box center [533, 533] width 9 height 19
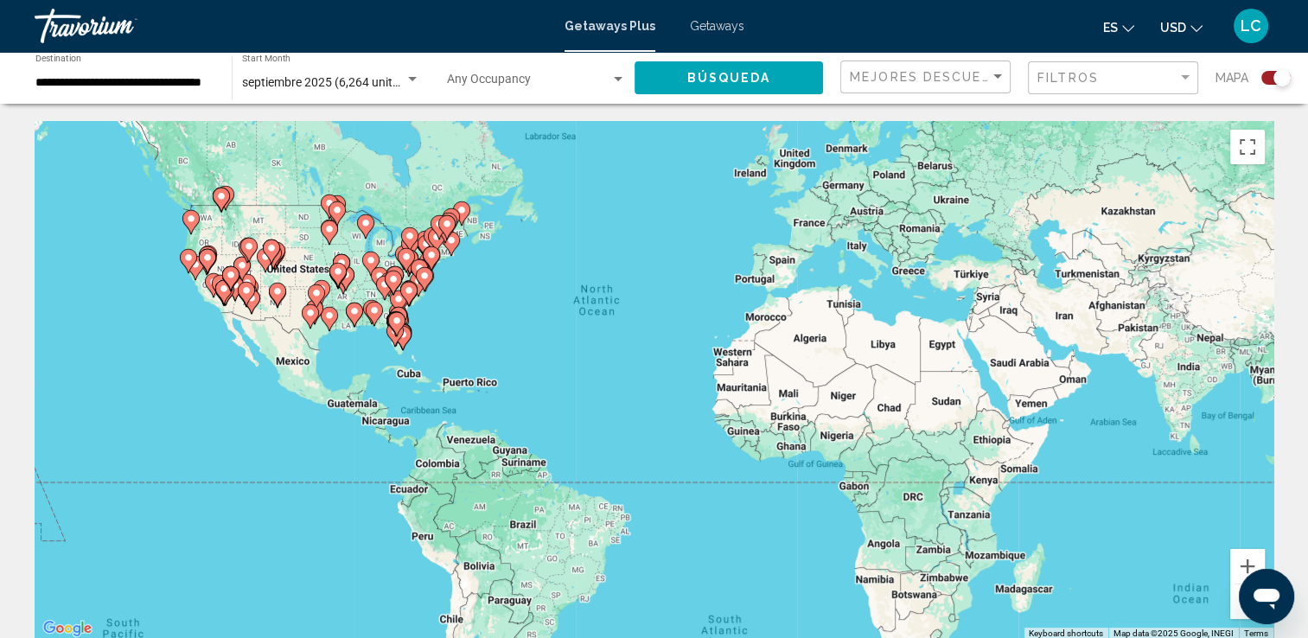
drag, startPoint x: 534, startPoint y: 403, endPoint x: 536, endPoint y: 264, distance: 139.2
click at [536, 264] on div "To activate drag with keyboard, press Alt + Enter. Once in keyboard drag state,…" at bounding box center [654, 380] width 1239 height 519
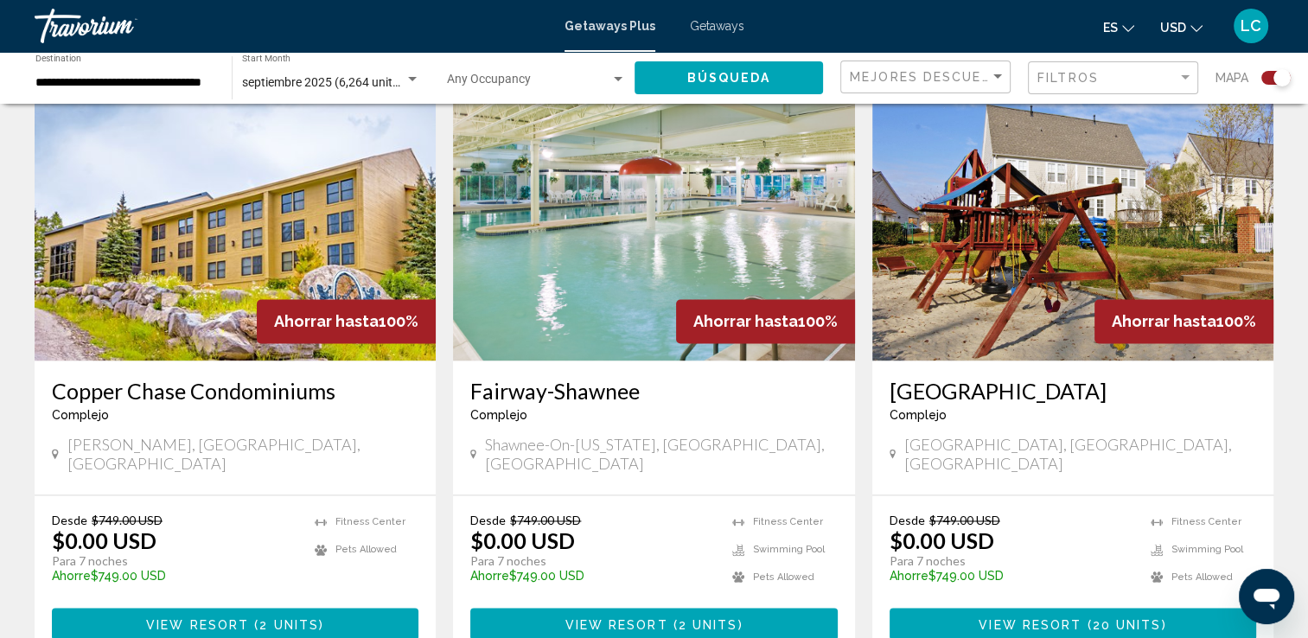
scroll to position [2513, 0]
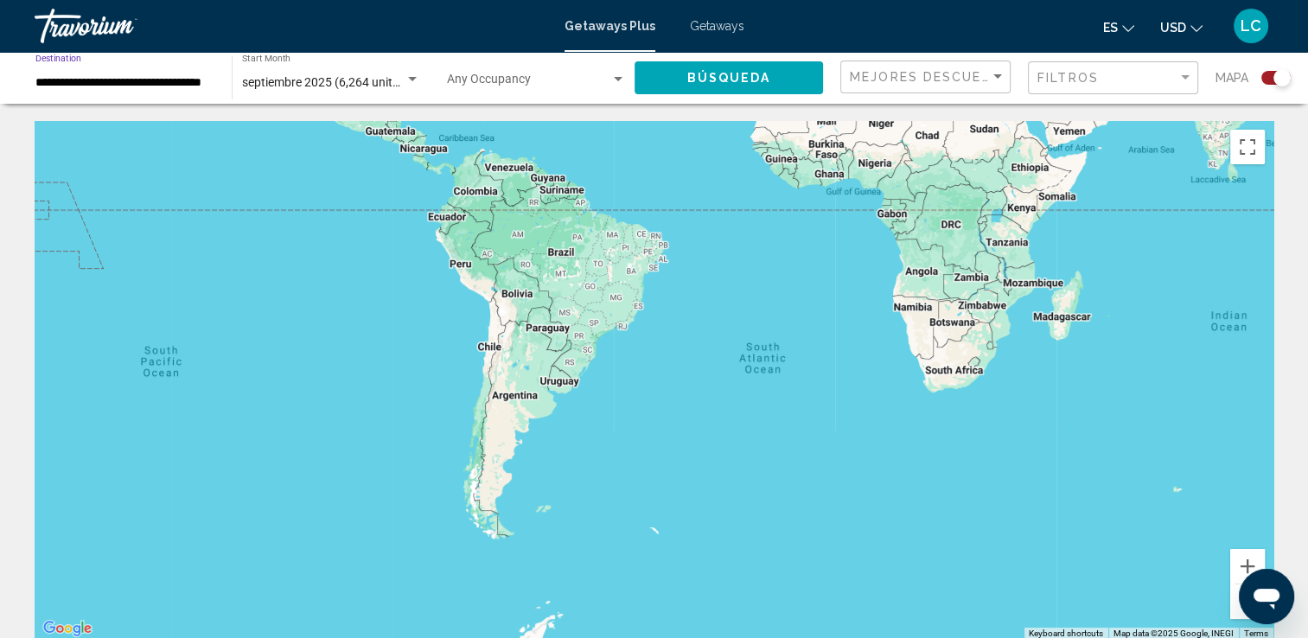
click at [144, 81] on input "**********" at bounding box center [124, 83] width 179 height 14
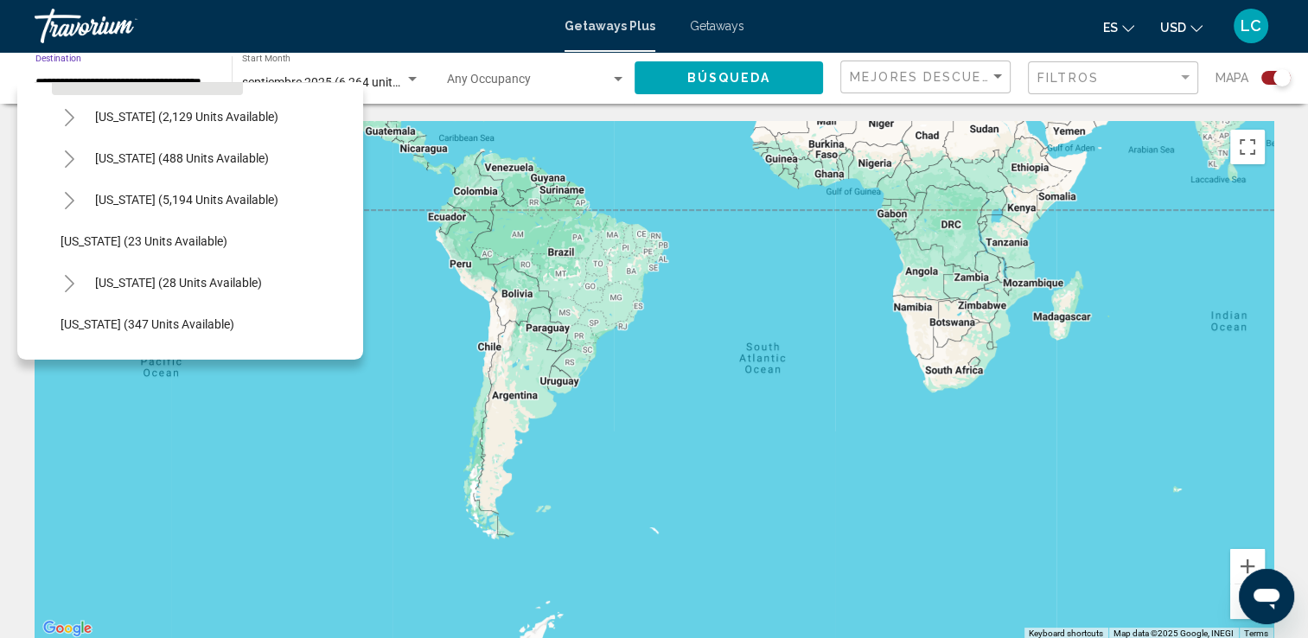
scroll to position [173, 0]
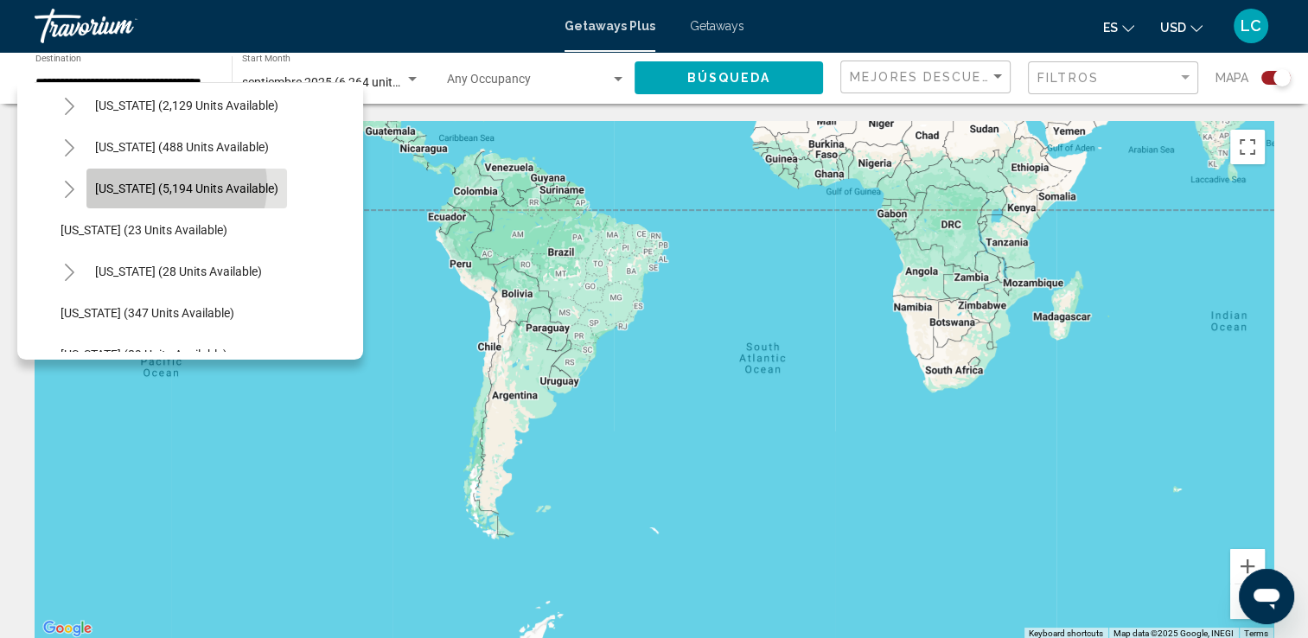
click at [168, 185] on span "[US_STATE] (5,194 units available)" at bounding box center [186, 189] width 183 height 14
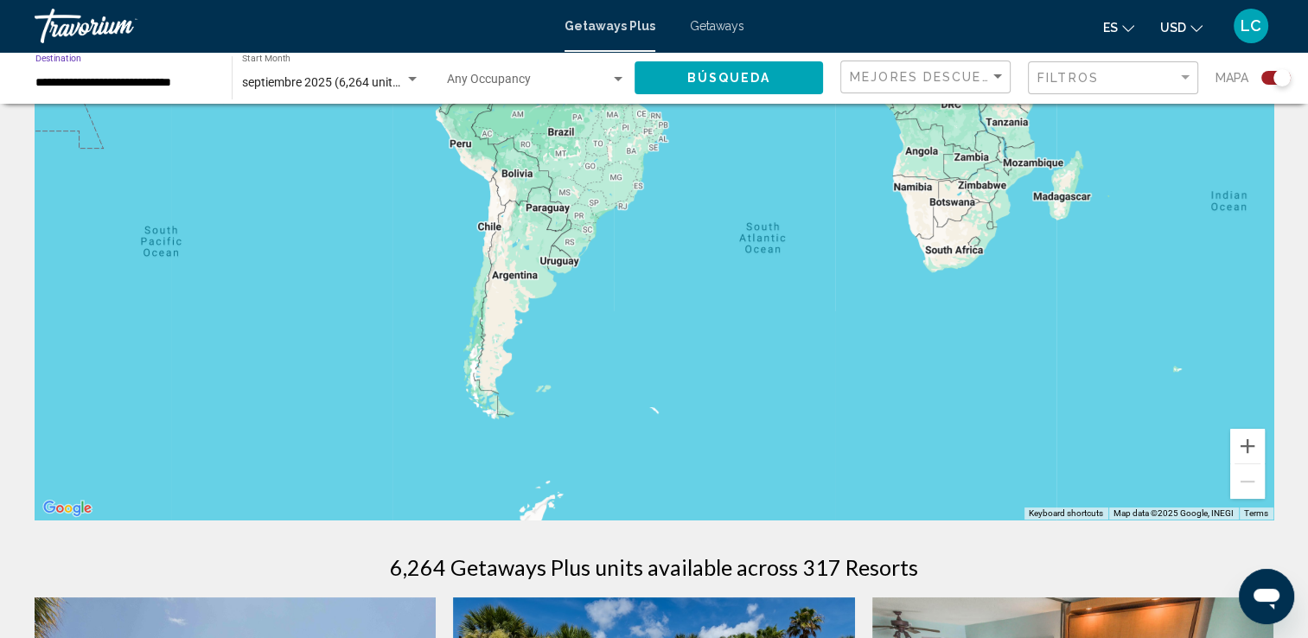
scroll to position [72, 0]
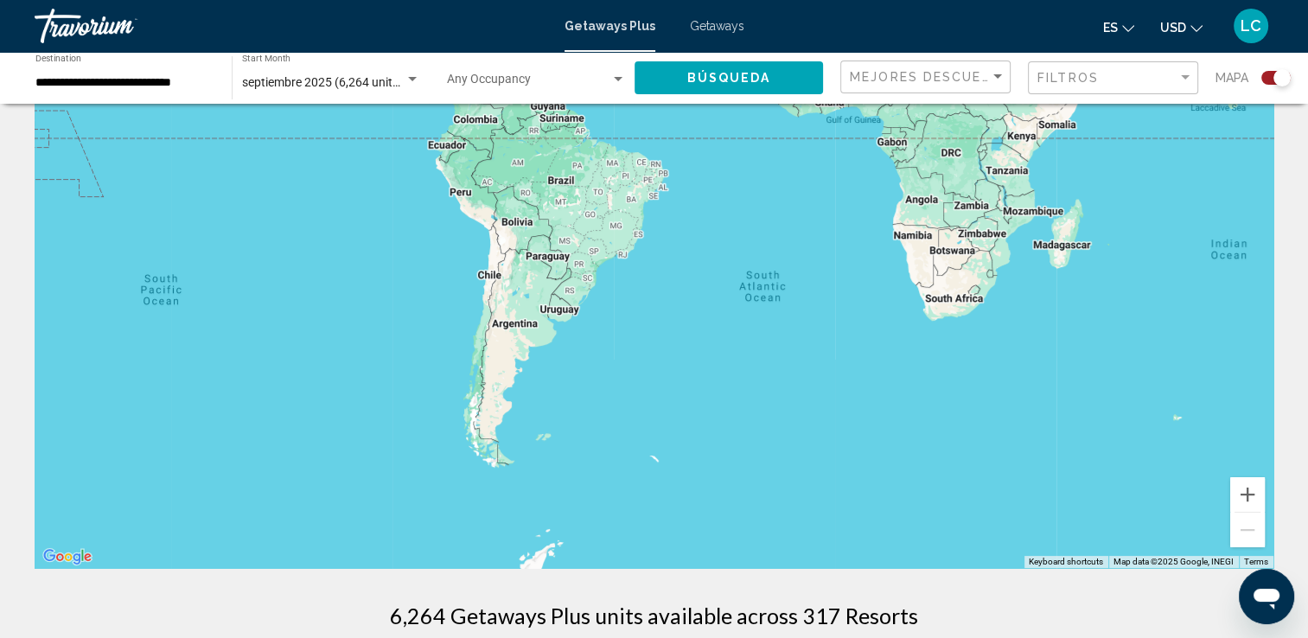
click at [65, 61] on div "**********" at bounding box center [124, 78] width 179 height 48
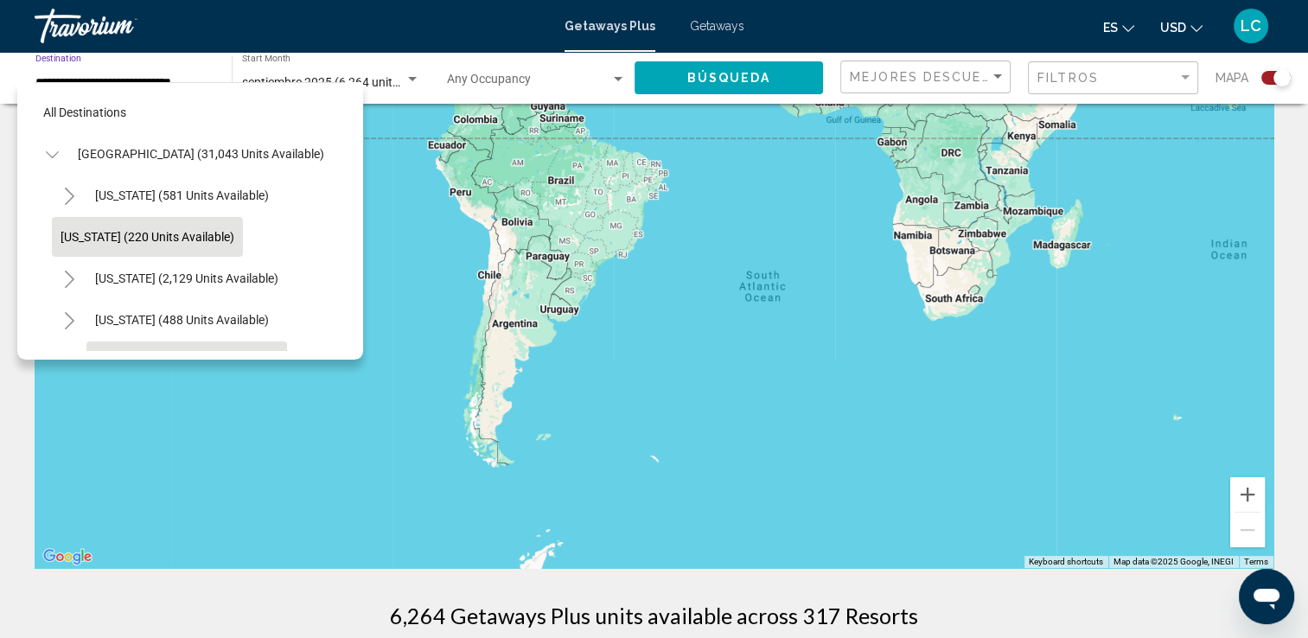
scroll to position [0, 0]
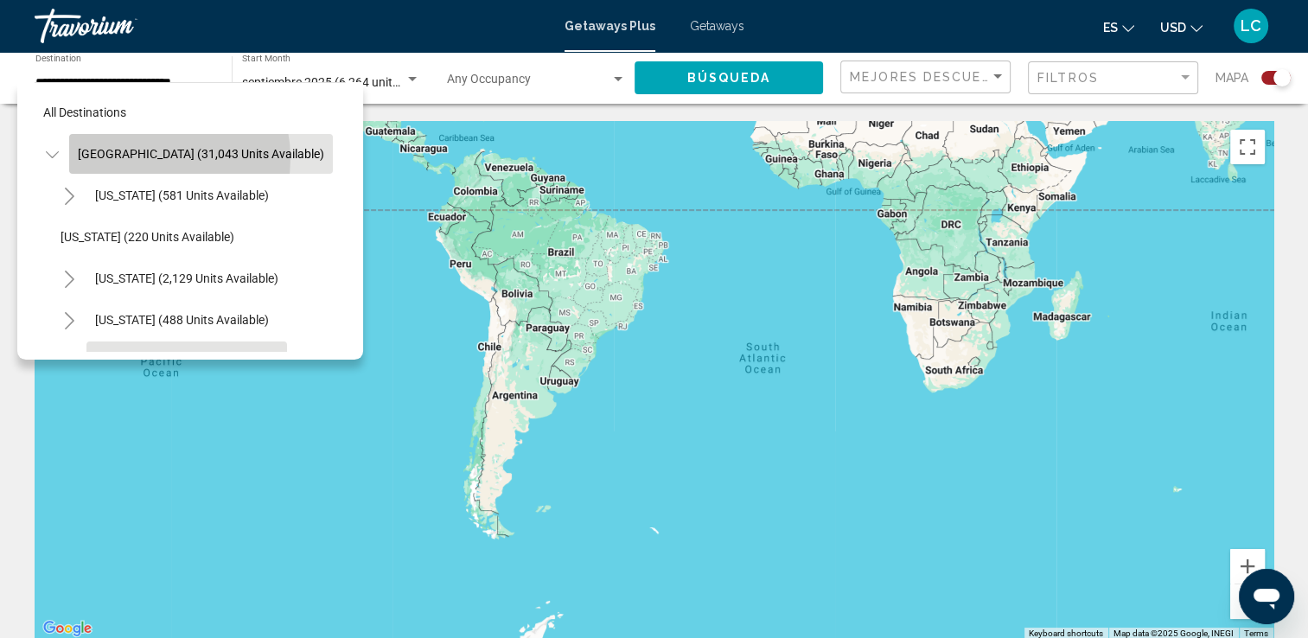
click at [145, 158] on span "[GEOGRAPHIC_DATA] (31,043 units available)" at bounding box center [201, 154] width 246 height 14
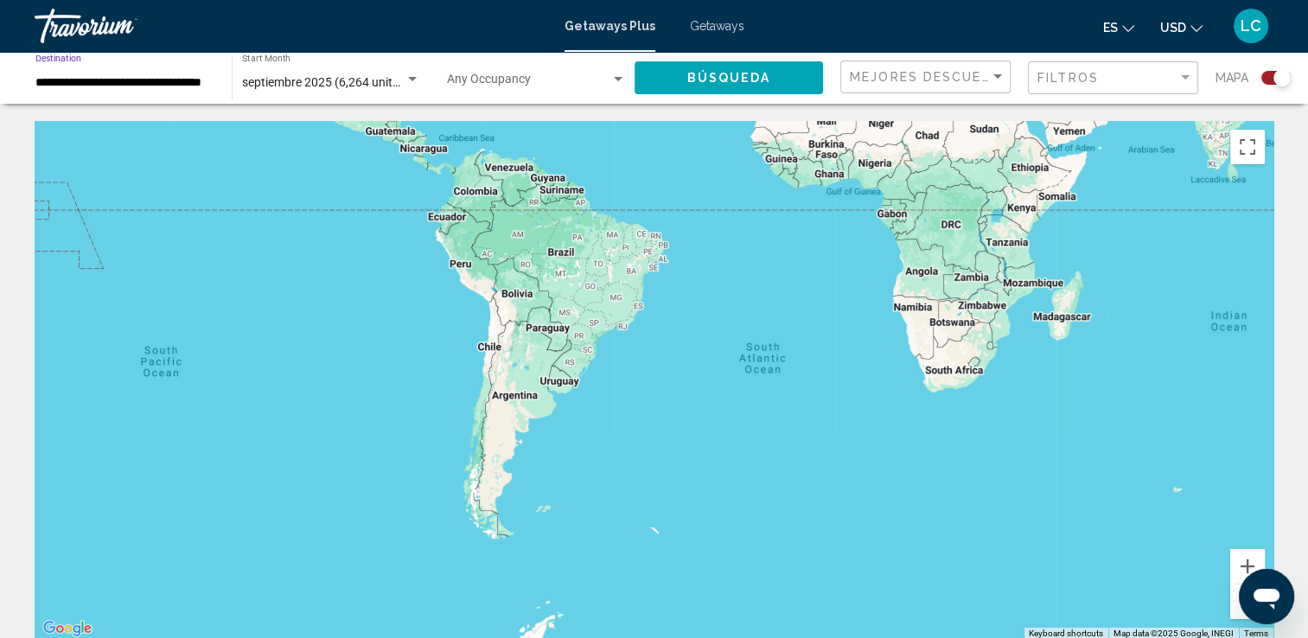
click at [142, 82] on input "**********" at bounding box center [124, 83] width 179 height 14
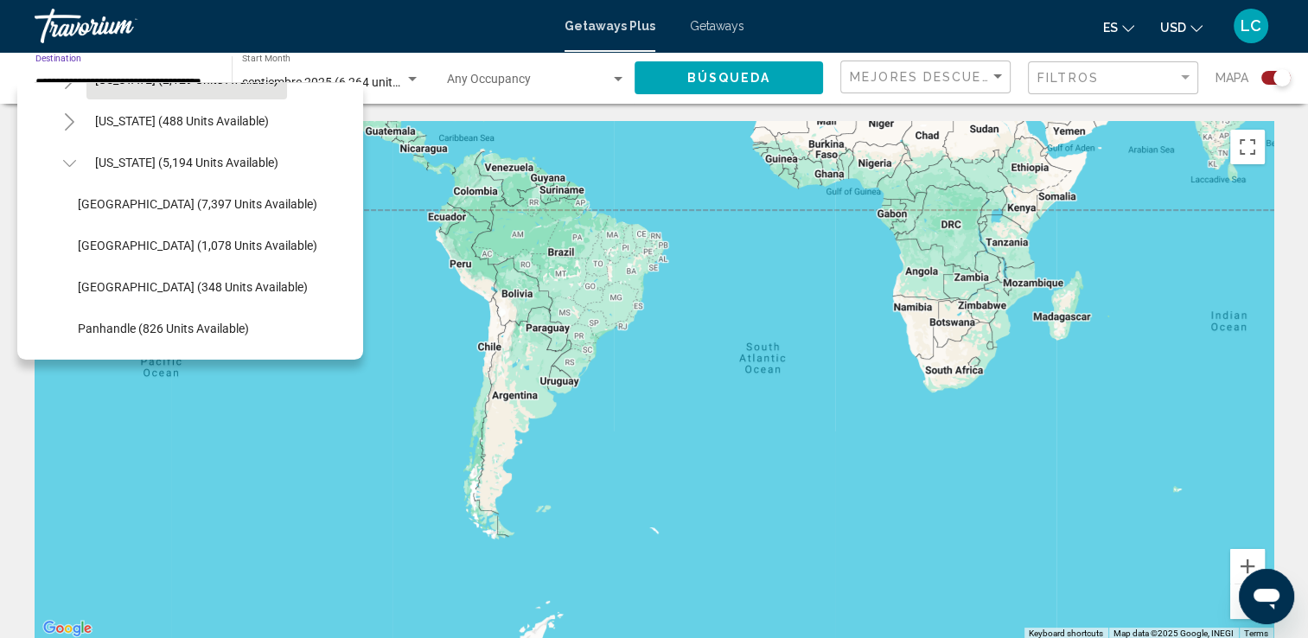
scroll to position [197, 0]
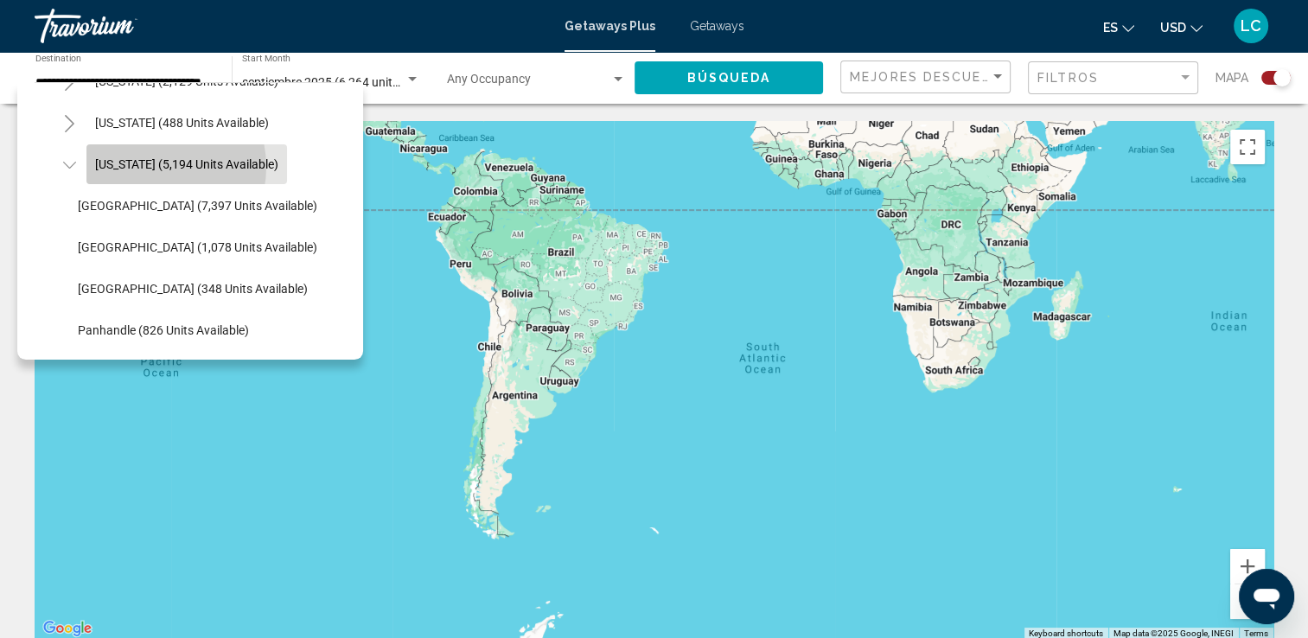
click at [154, 166] on span "[US_STATE] (5,194 units available)" at bounding box center [186, 164] width 183 height 14
type input "**********"
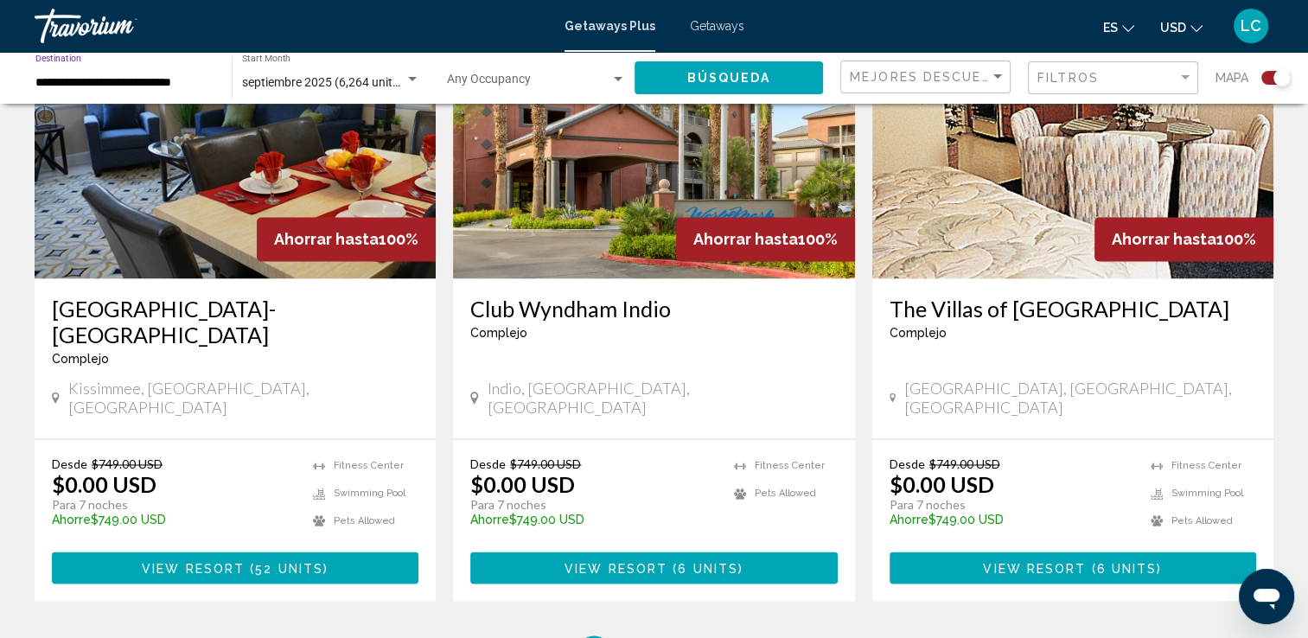
scroll to position [2765, 0]
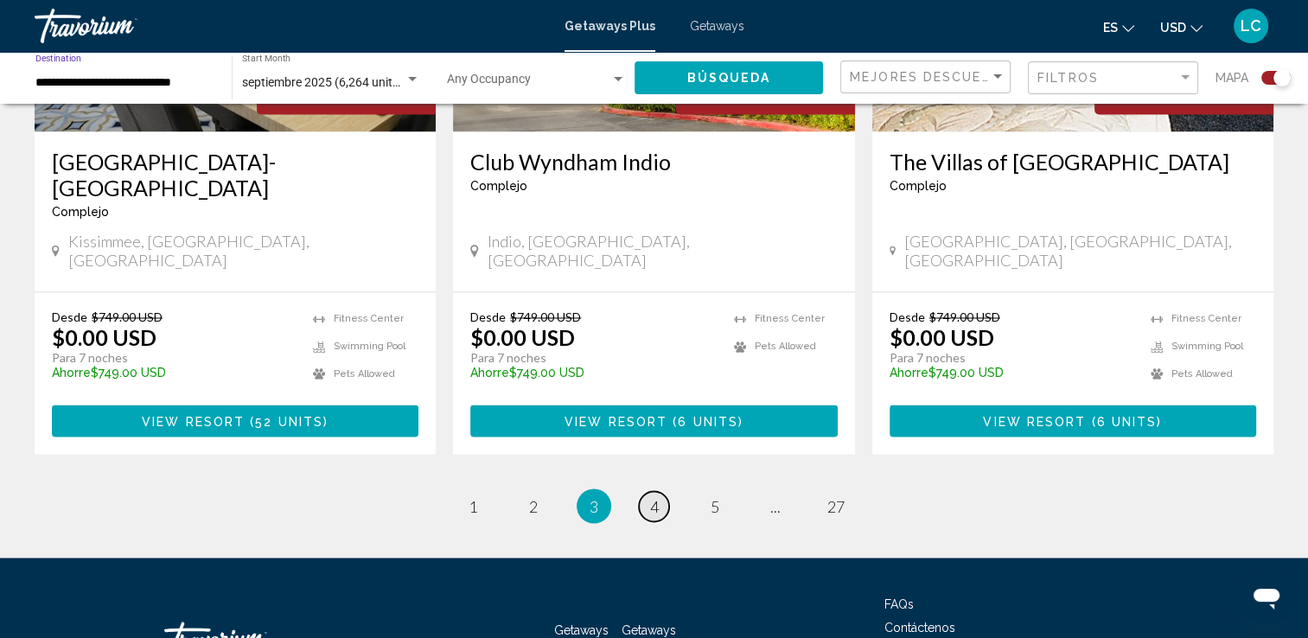
click at [655, 496] on span "4" at bounding box center [654, 505] width 9 height 19
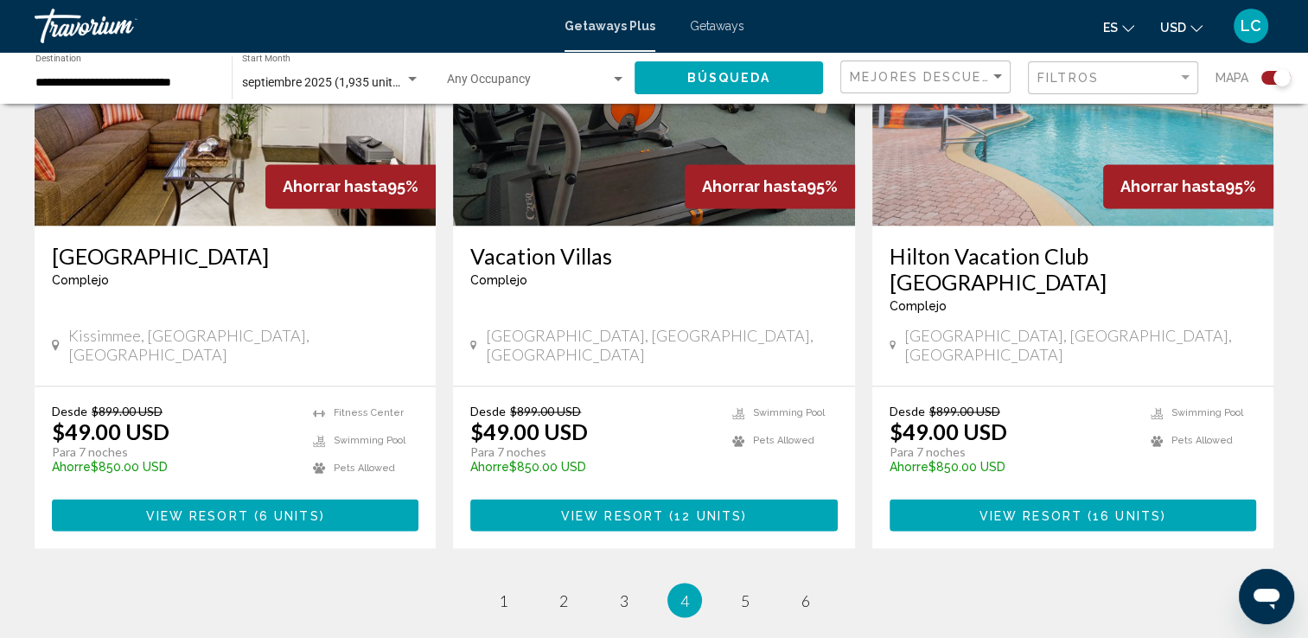
scroll to position [2757, 0]
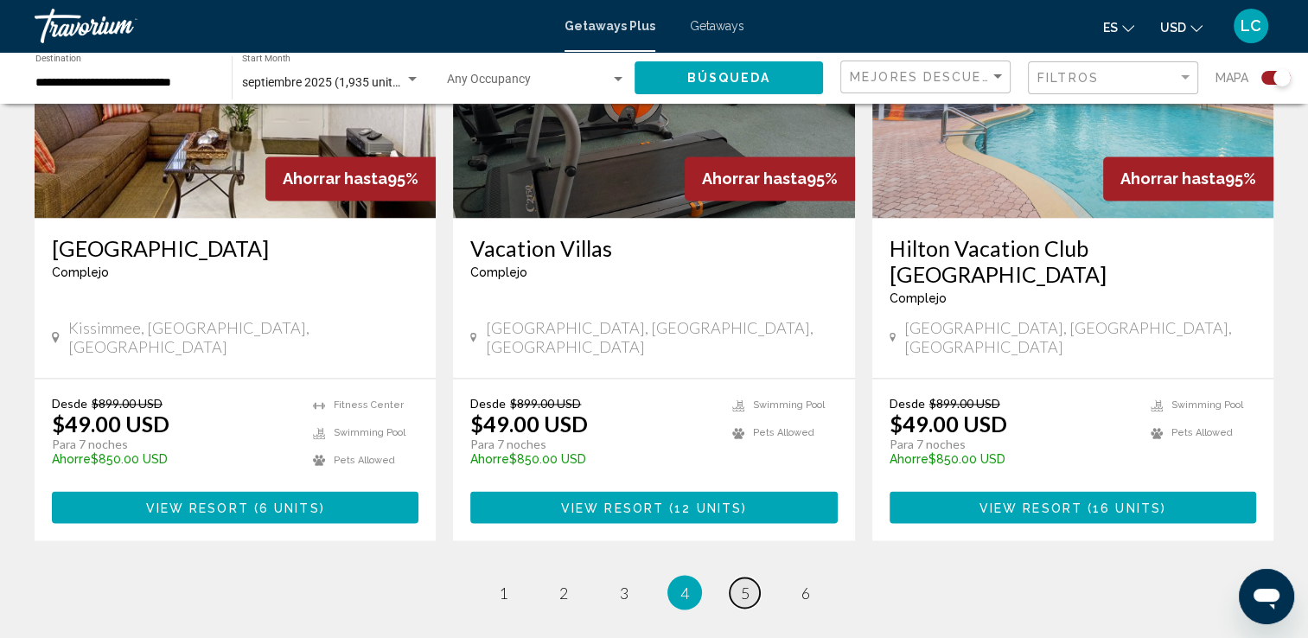
click at [745, 583] on span "5" at bounding box center [745, 592] width 9 height 19
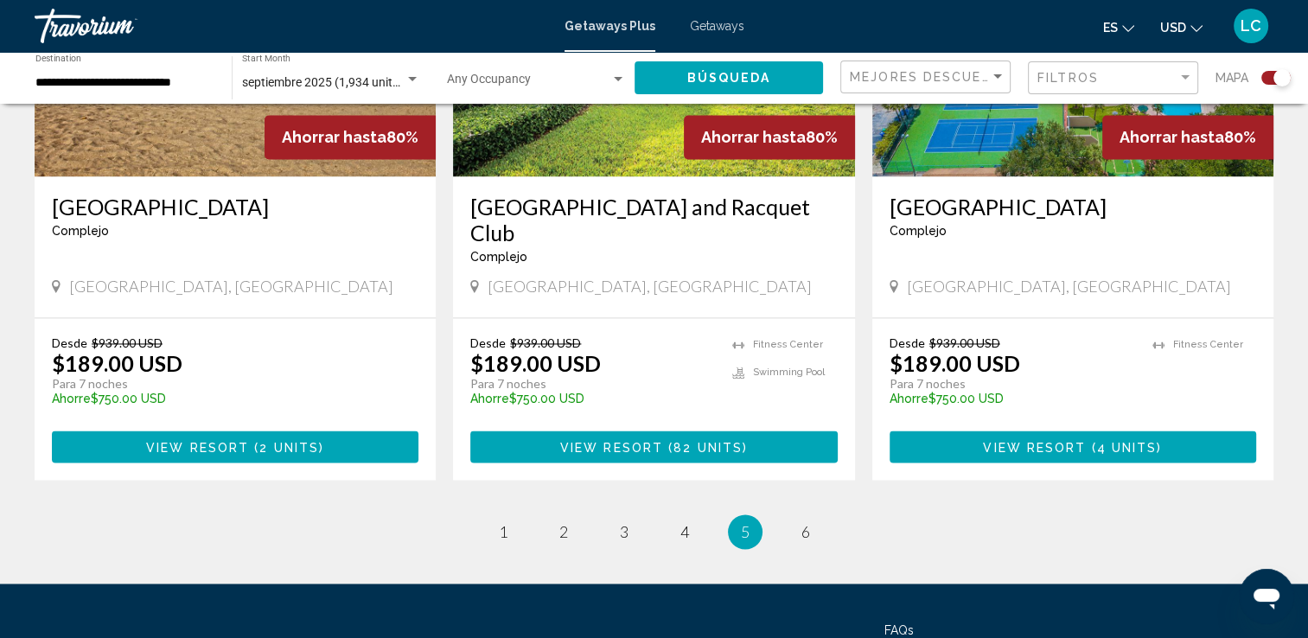
scroll to position [2694, 0]
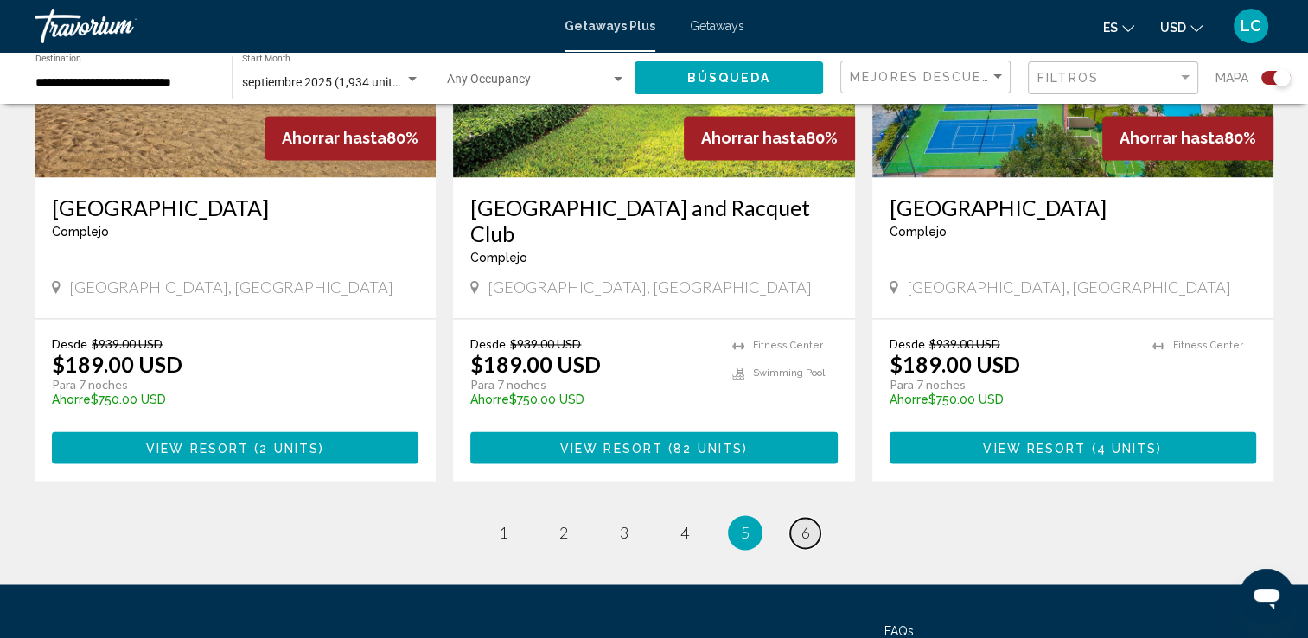
click at [802, 523] on span "6" at bounding box center [806, 532] width 9 height 19
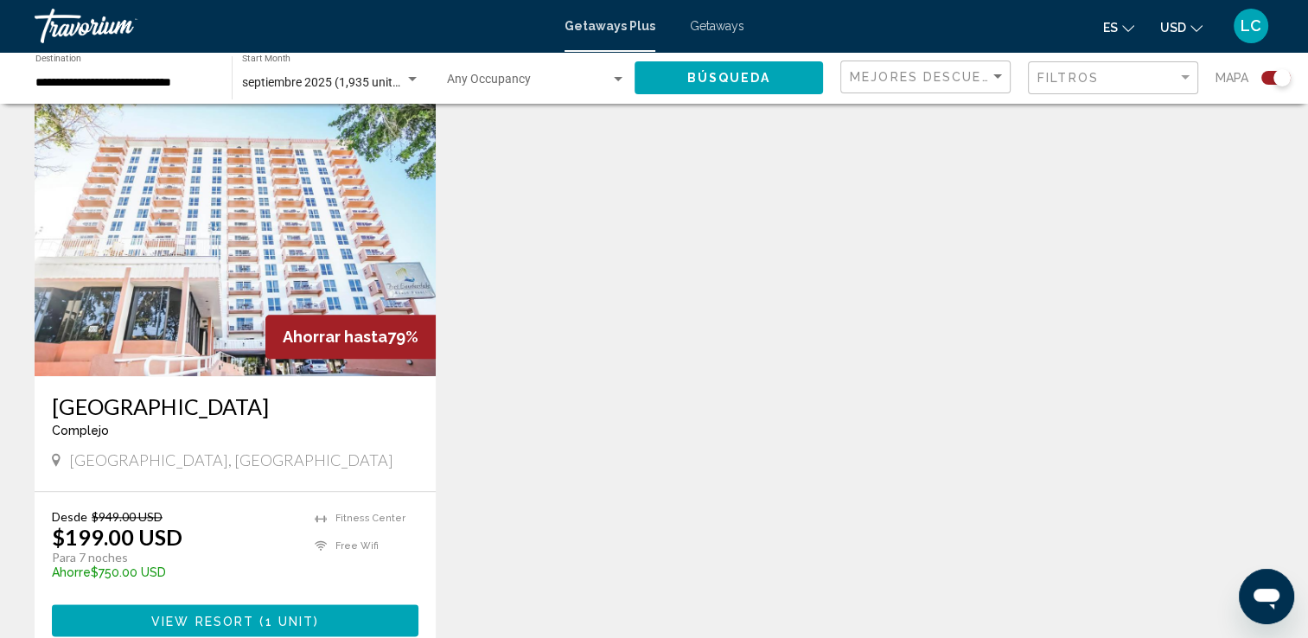
scroll to position [1825, 0]
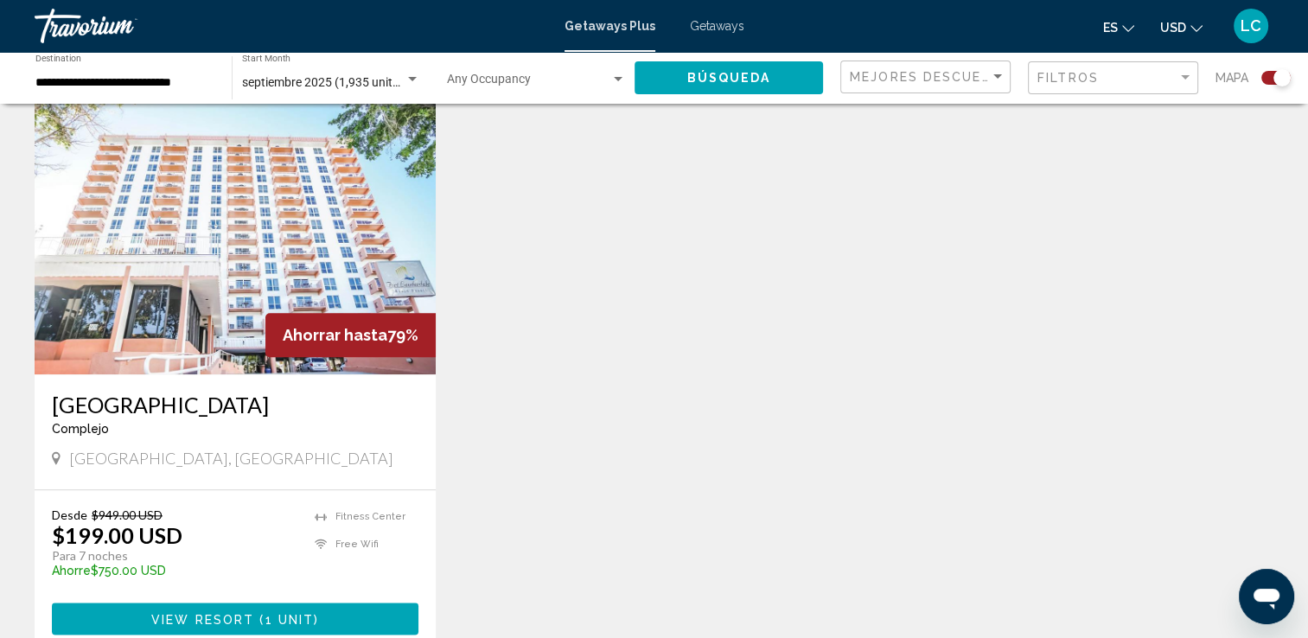
click at [253, 261] on img "Main content" at bounding box center [235, 236] width 401 height 277
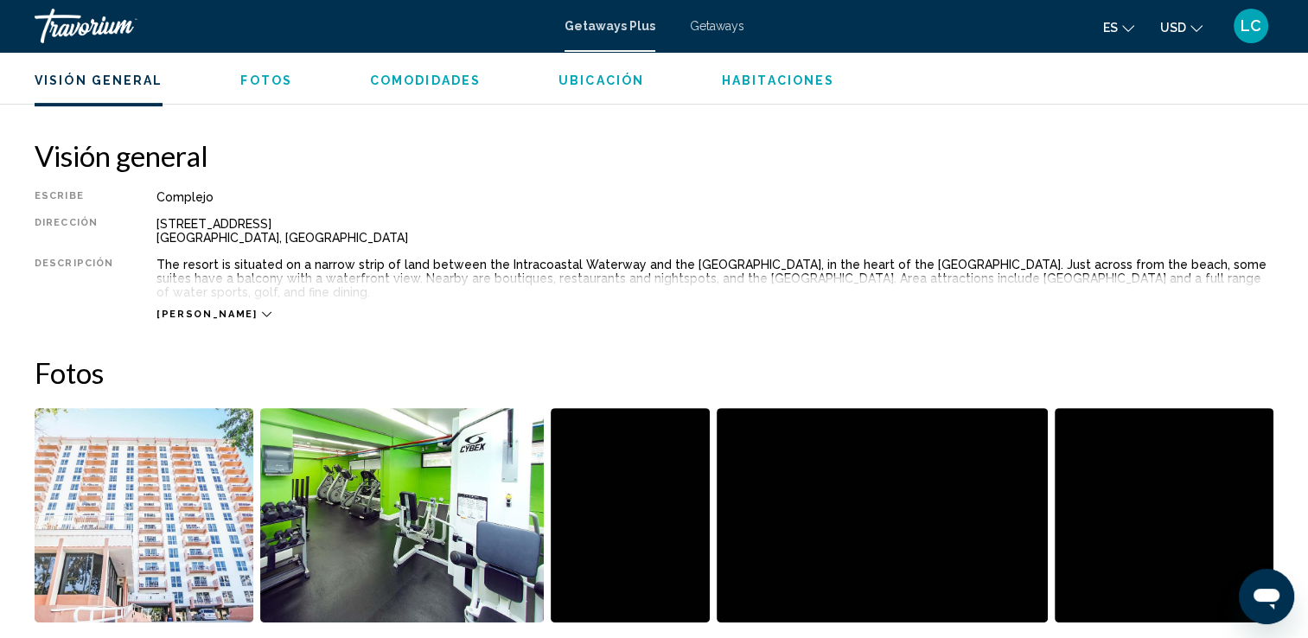
scroll to position [521, 0]
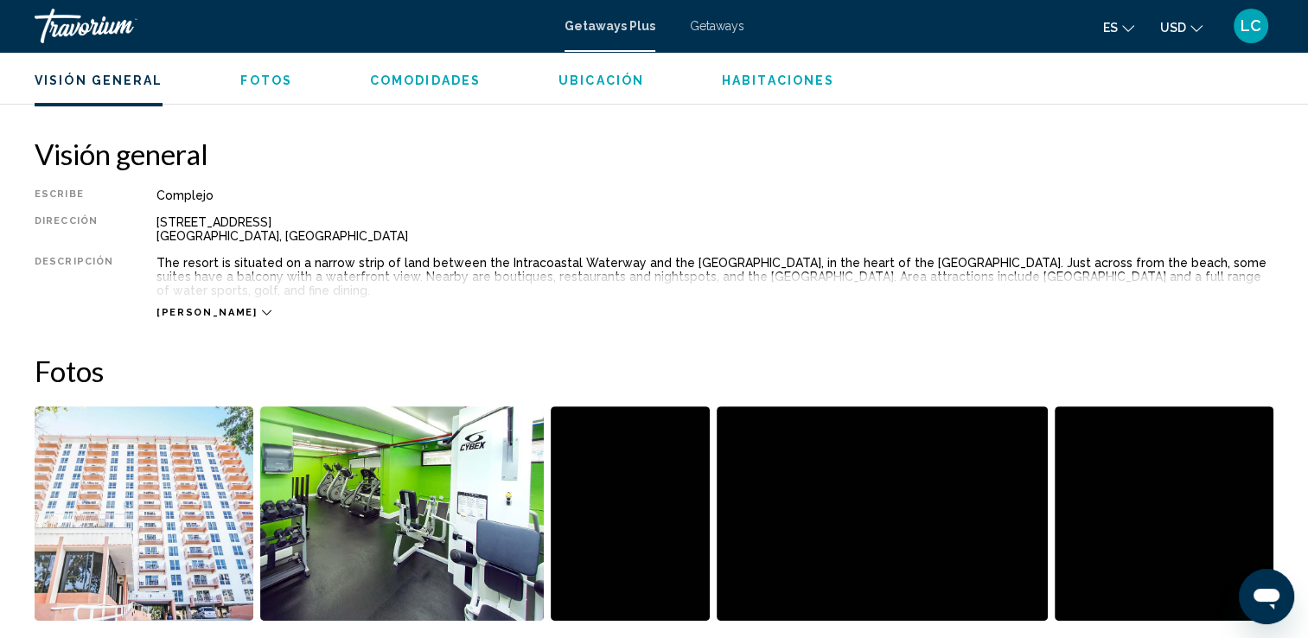
click at [432, 80] on span "Comodidades" at bounding box center [425, 80] width 111 height 14
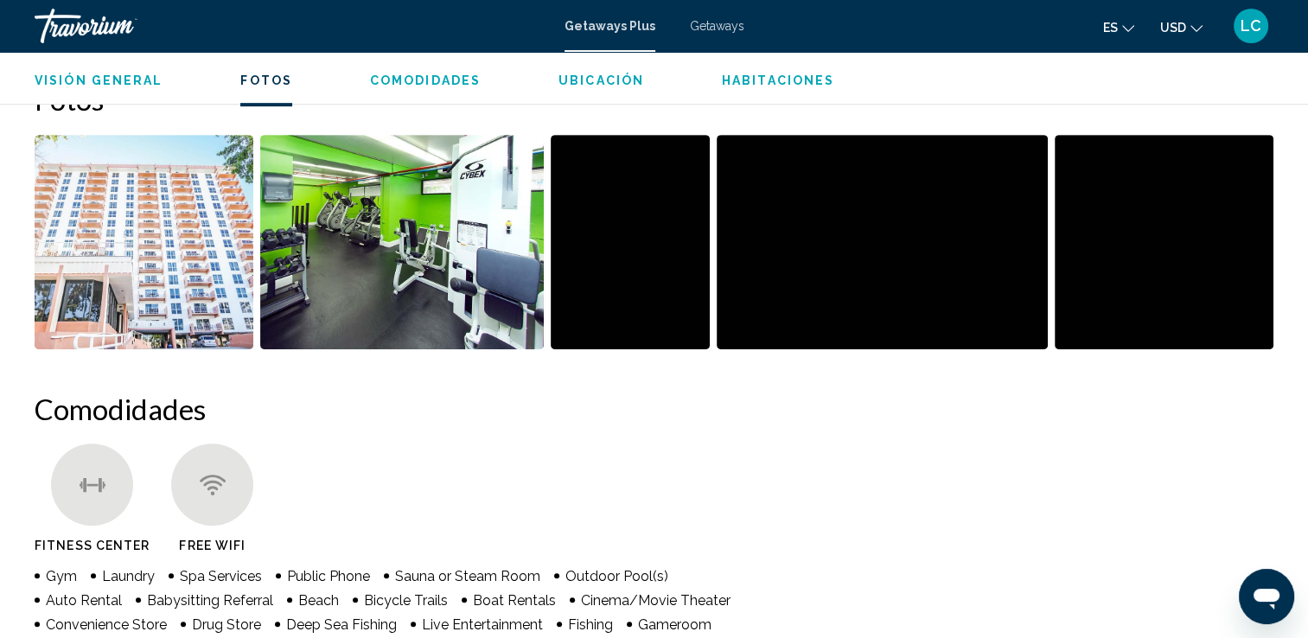
scroll to position [1066, 0]
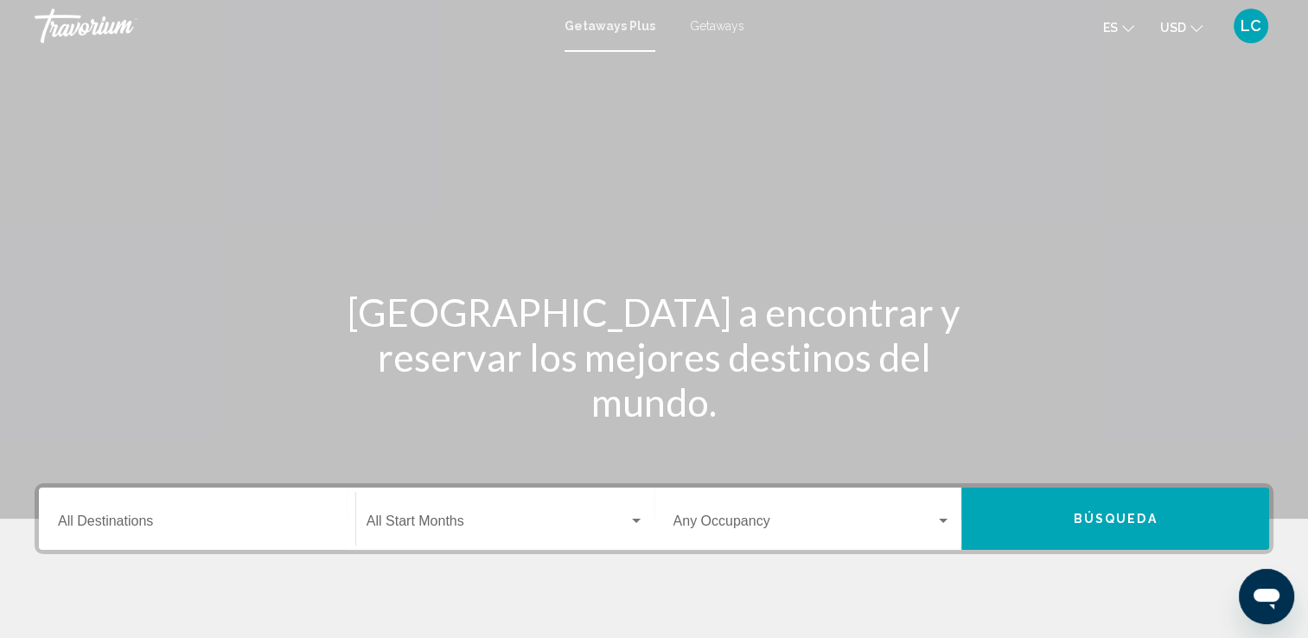
click at [638, 26] on span "Getaways Plus" at bounding box center [610, 26] width 91 height 14
click at [127, 521] on input "Destination All Destinations" at bounding box center [197, 525] width 278 height 16
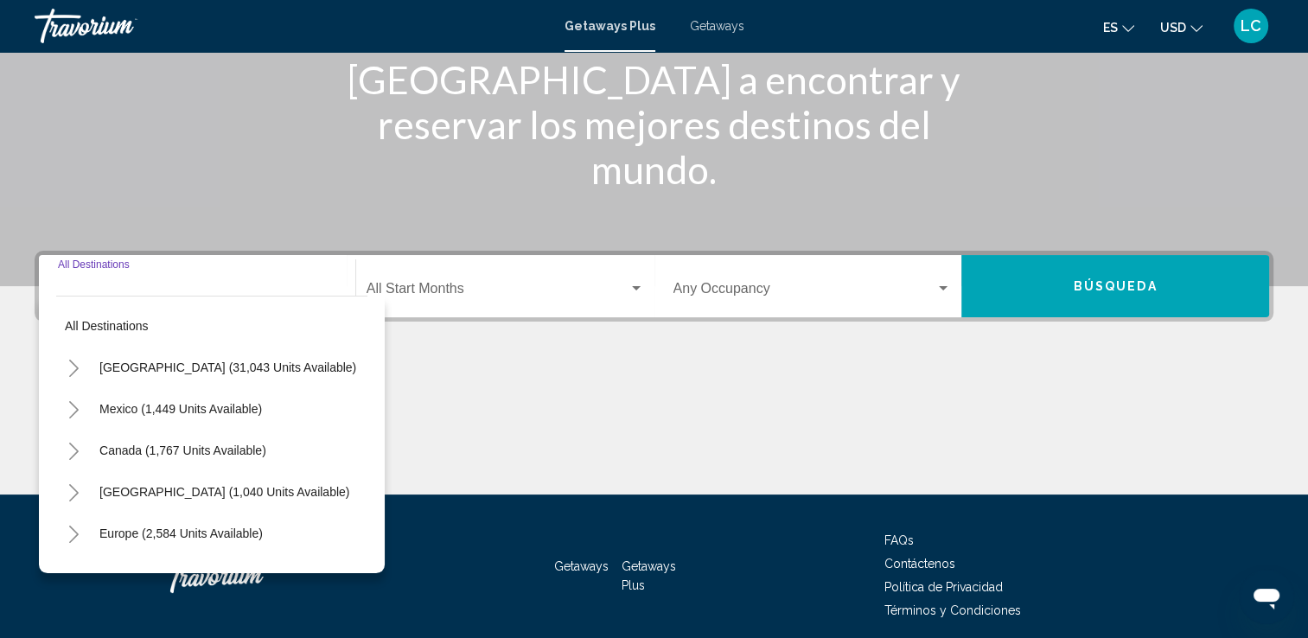
scroll to position [300, 0]
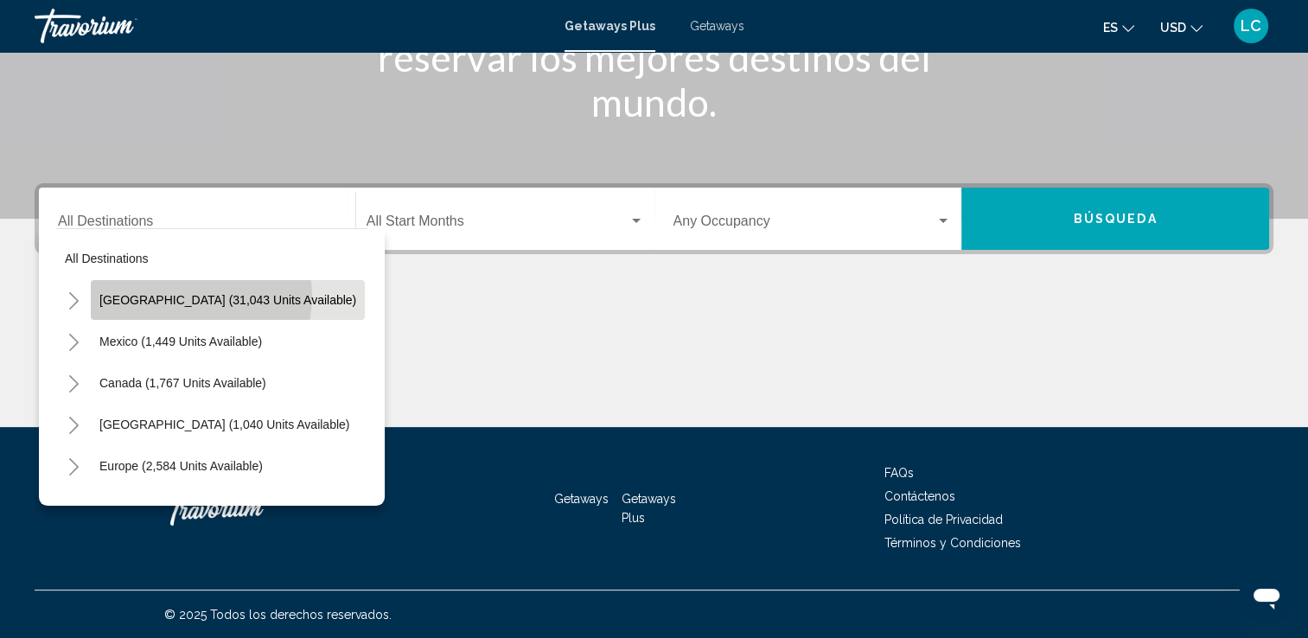
click at [195, 296] on span "[GEOGRAPHIC_DATA] (31,043 units available)" at bounding box center [227, 300] width 257 height 14
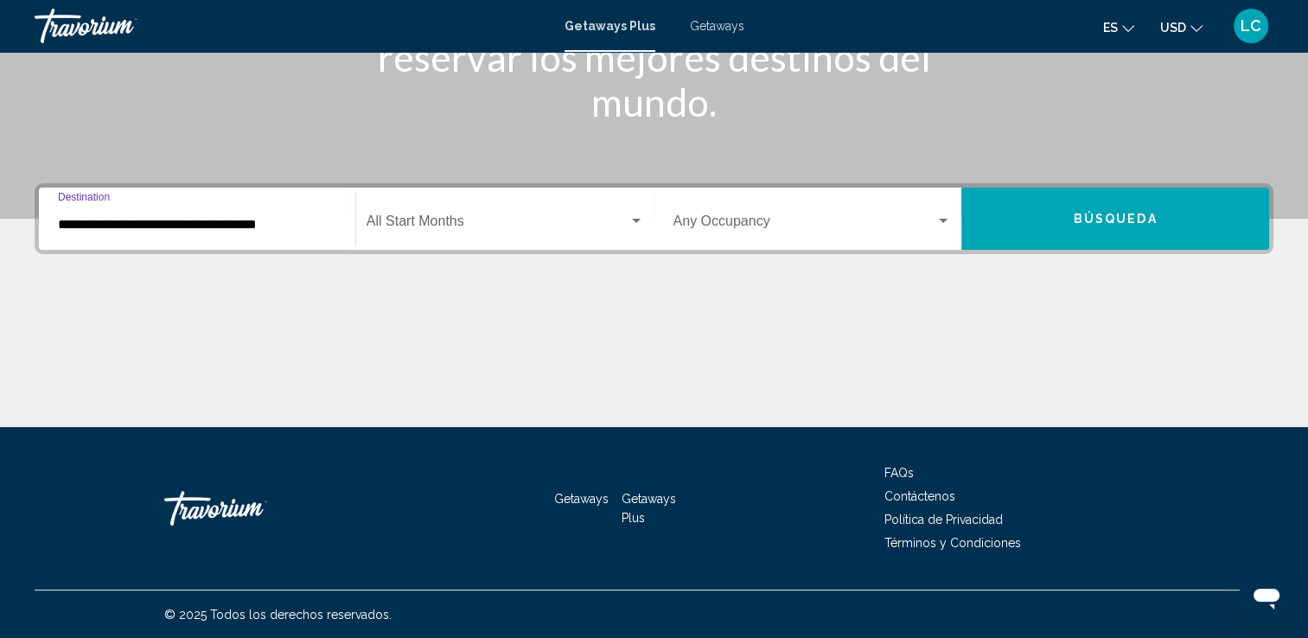
click at [637, 216] on div "Search widget" at bounding box center [637, 221] width 16 height 14
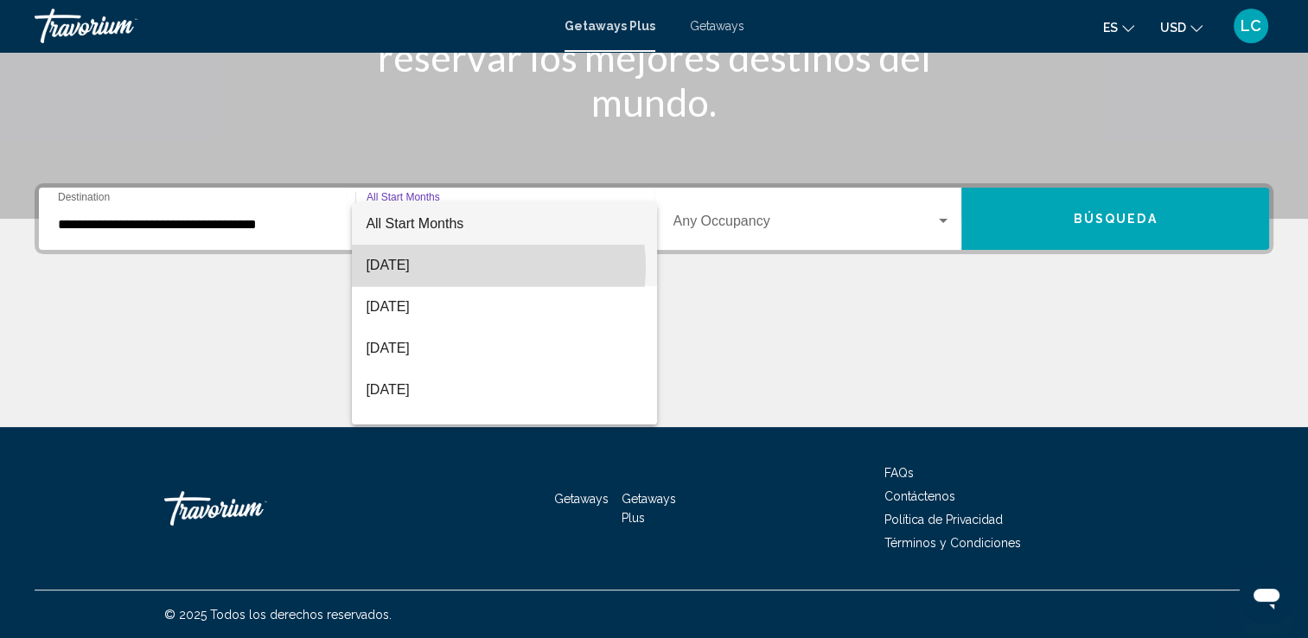
click at [474, 267] on span "[DATE]" at bounding box center [505, 266] width 278 height 42
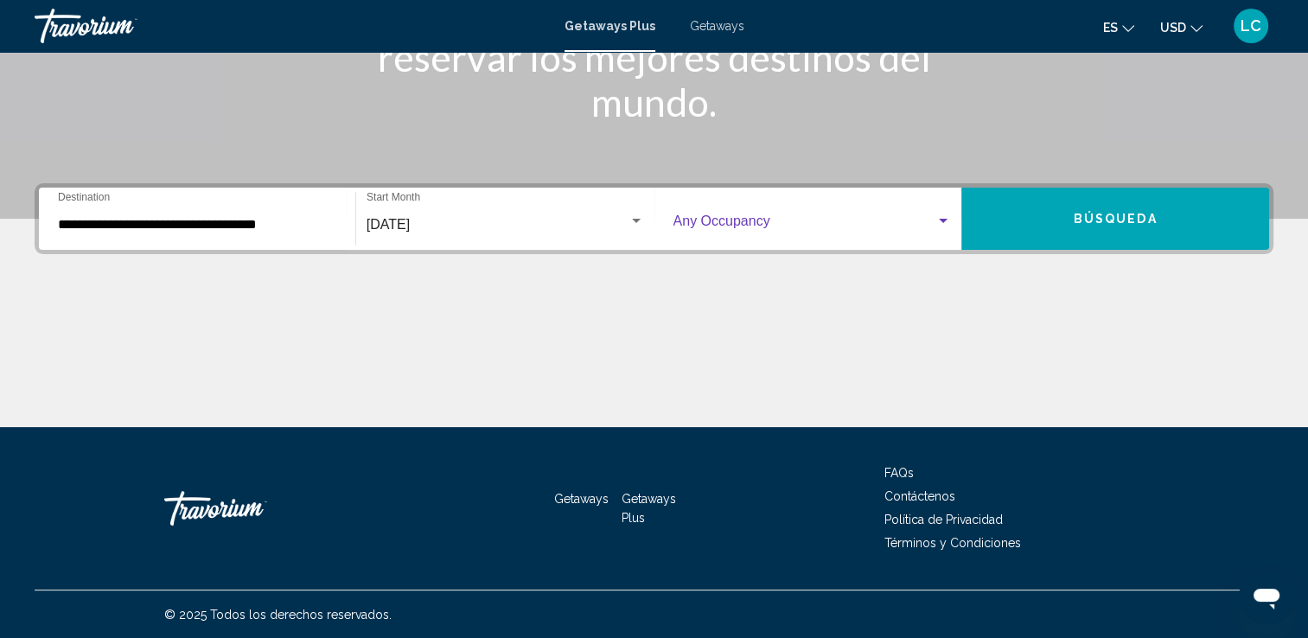
click at [942, 221] on div "Search widget" at bounding box center [943, 221] width 9 height 4
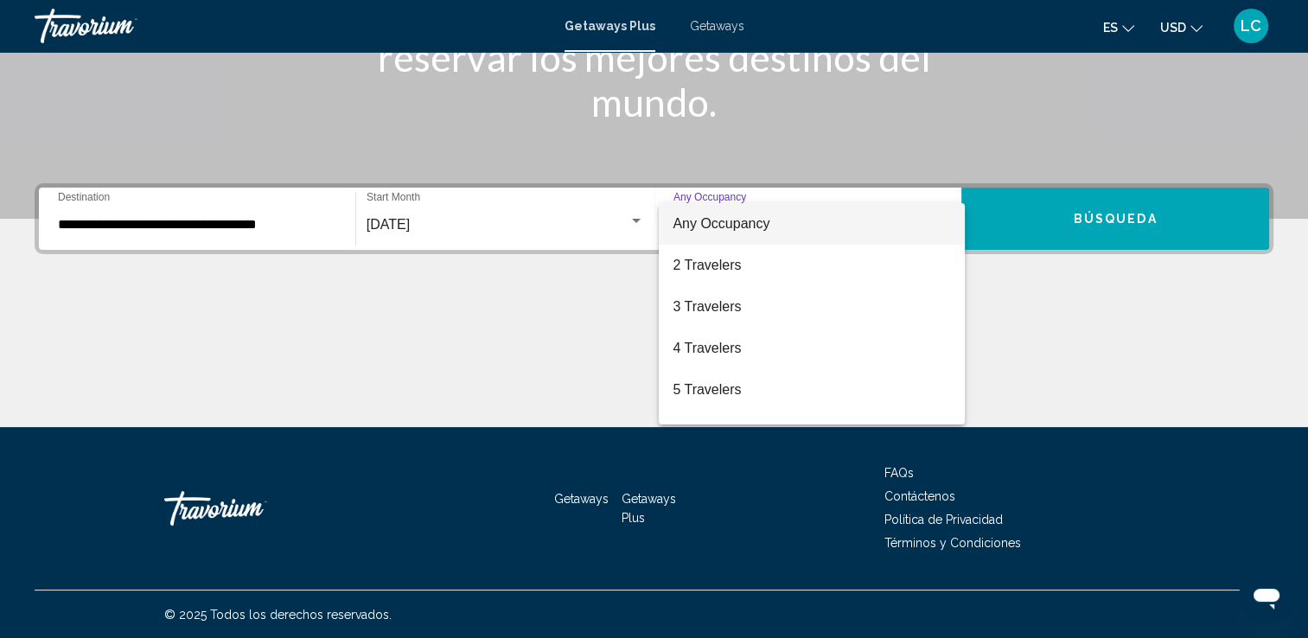
click at [1045, 221] on div at bounding box center [654, 319] width 1308 height 638
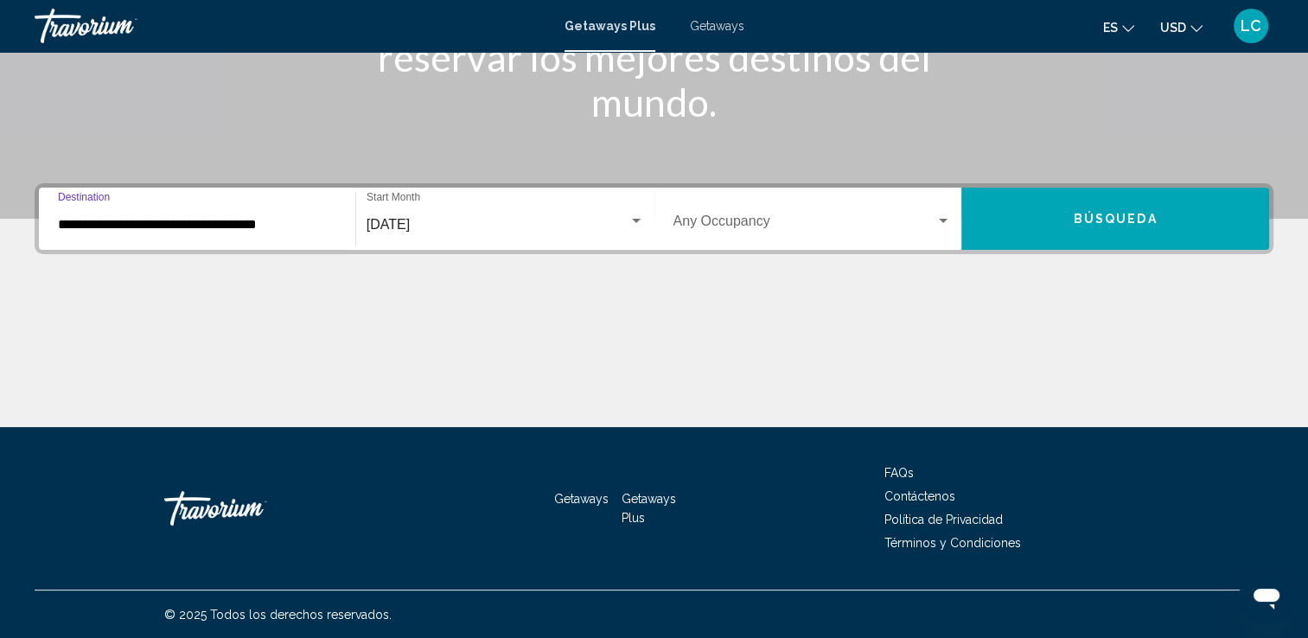
click at [262, 230] on input "**********" at bounding box center [197, 225] width 278 height 16
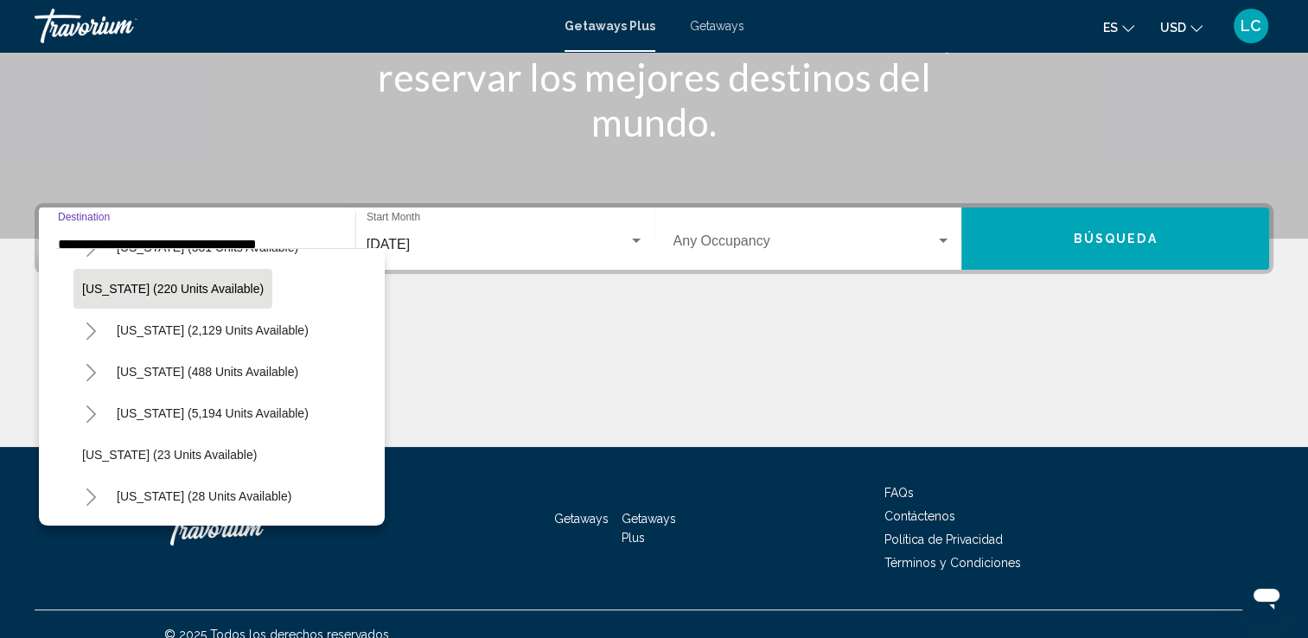
scroll to position [197, 0]
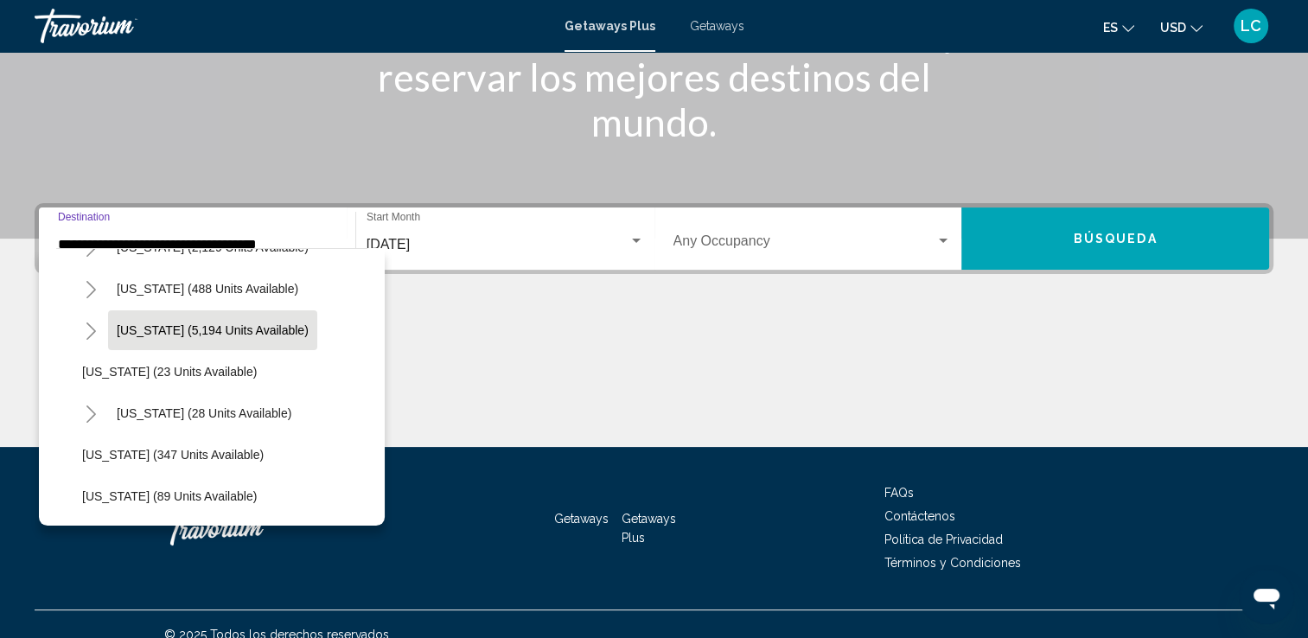
click at [225, 331] on span "[US_STATE] (5,194 units available)" at bounding box center [213, 330] width 192 height 14
type input "**********"
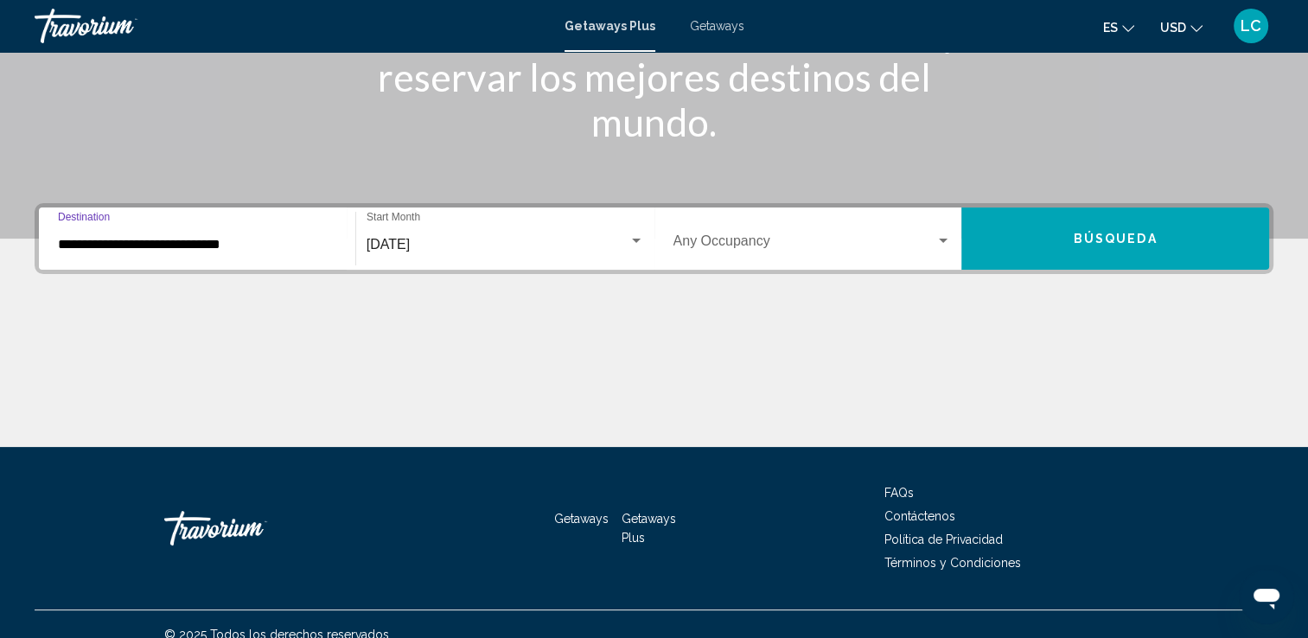
scroll to position [300, 0]
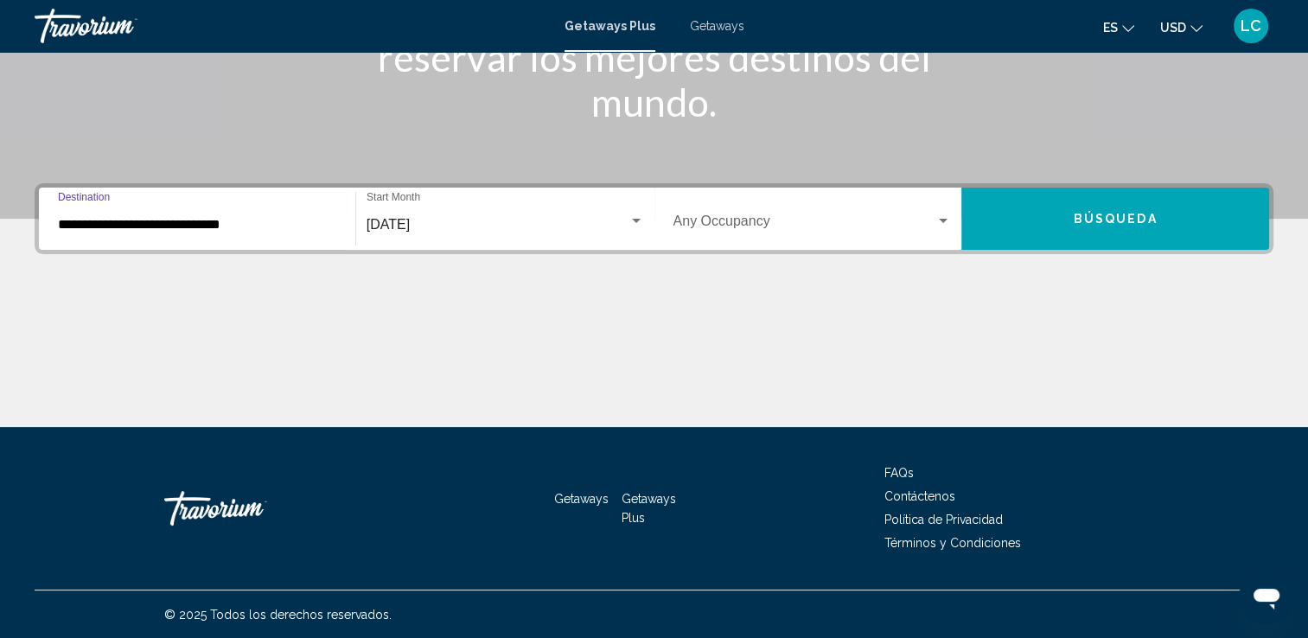
click at [1047, 213] on button "Búsqueda" at bounding box center [1116, 219] width 308 height 62
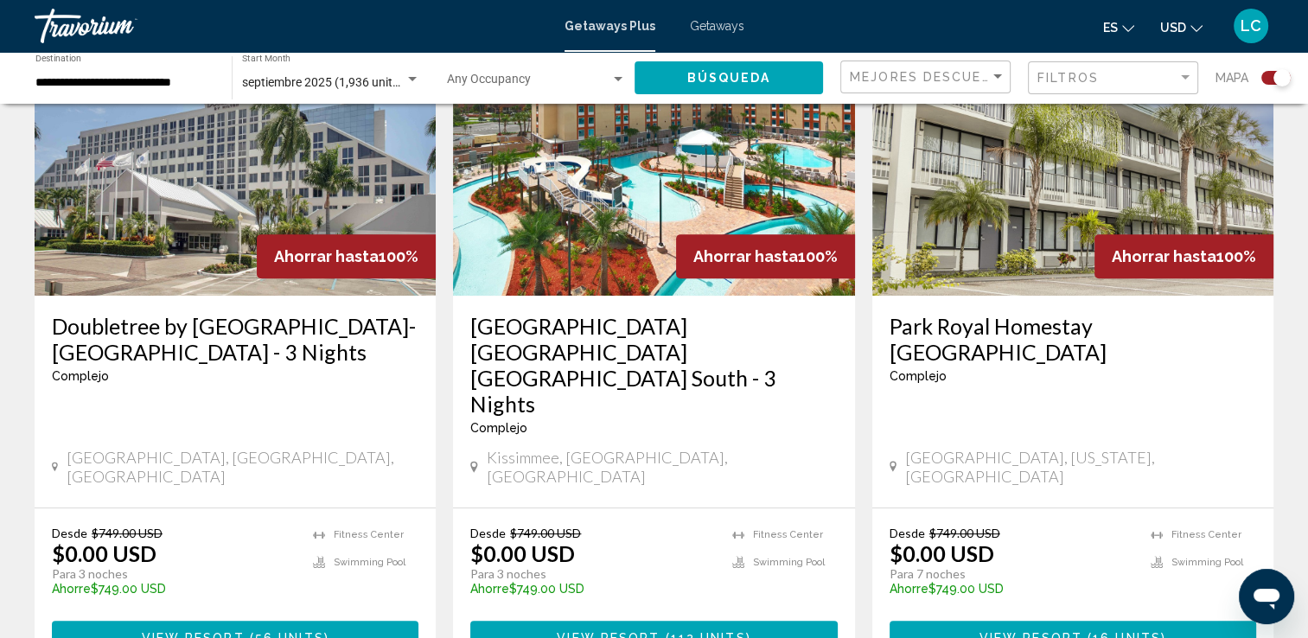
scroll to position [699, 0]
click at [276, 621] on button "View Resort ( 56 units )" at bounding box center [235, 637] width 367 height 32
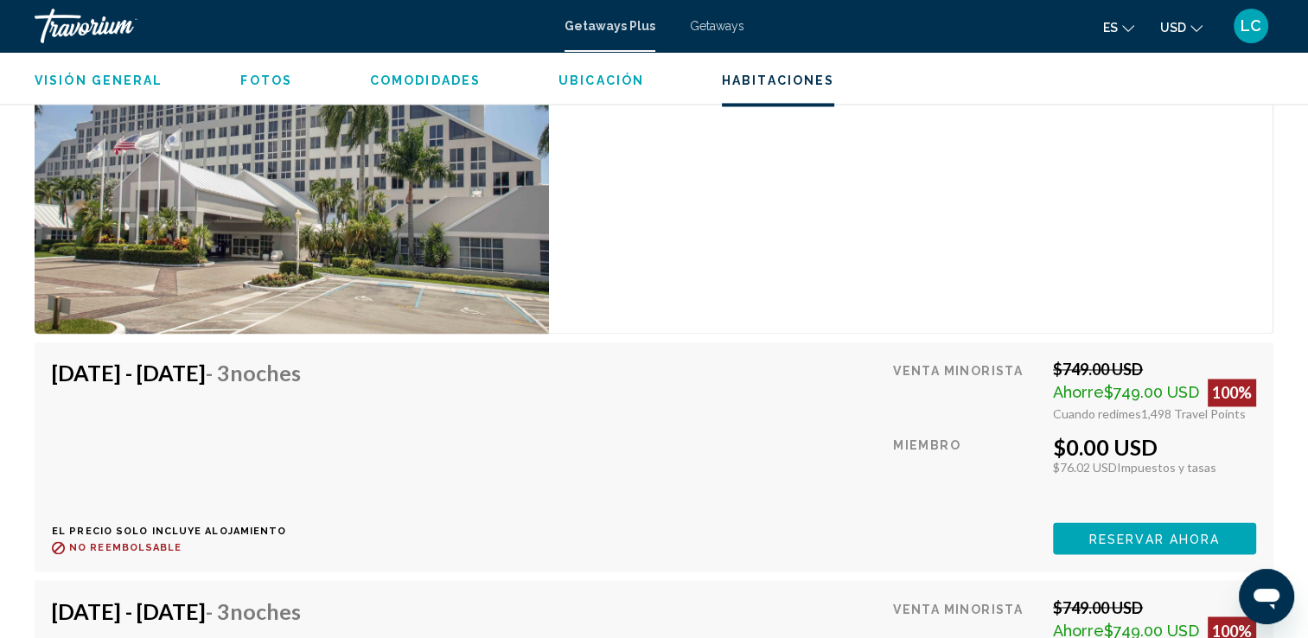
scroll to position [2687, 0]
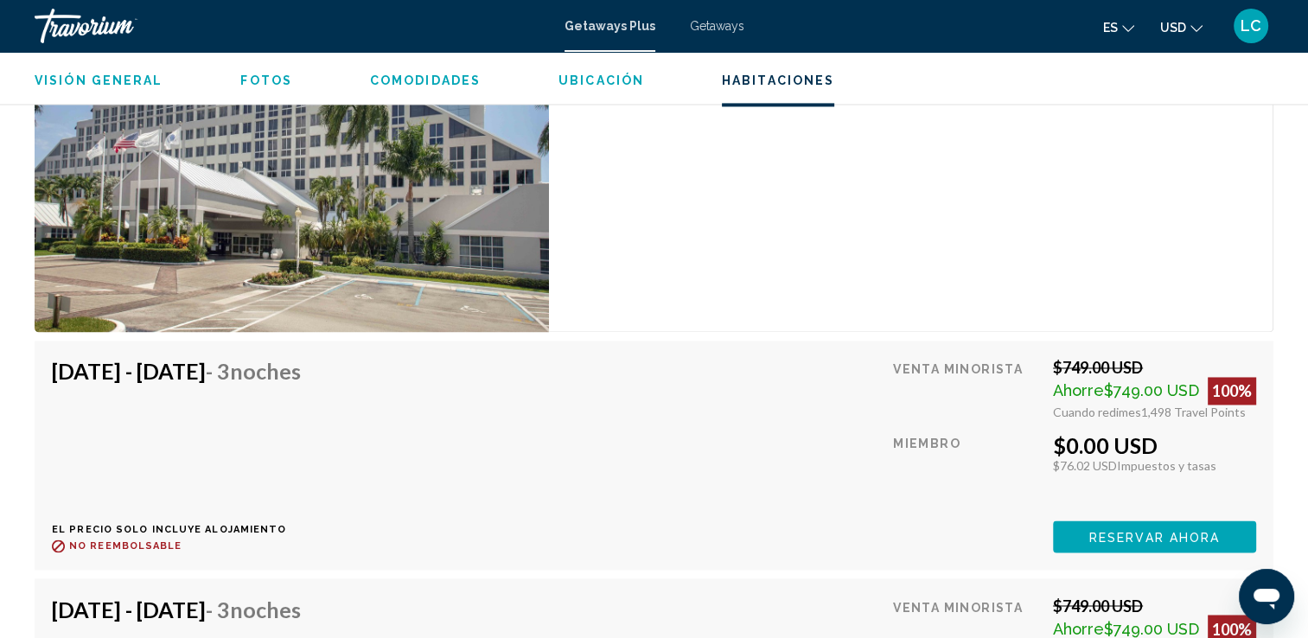
click at [1113, 530] on span "Reservar ahora" at bounding box center [1155, 537] width 131 height 14
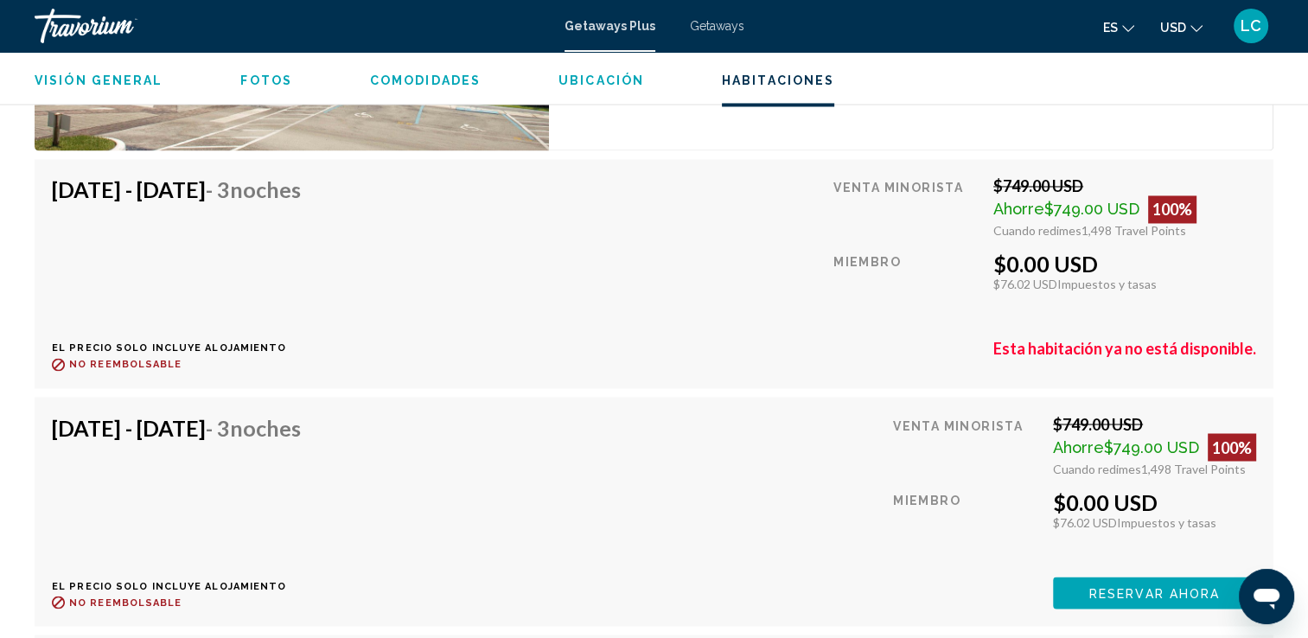
scroll to position [2871, 0]
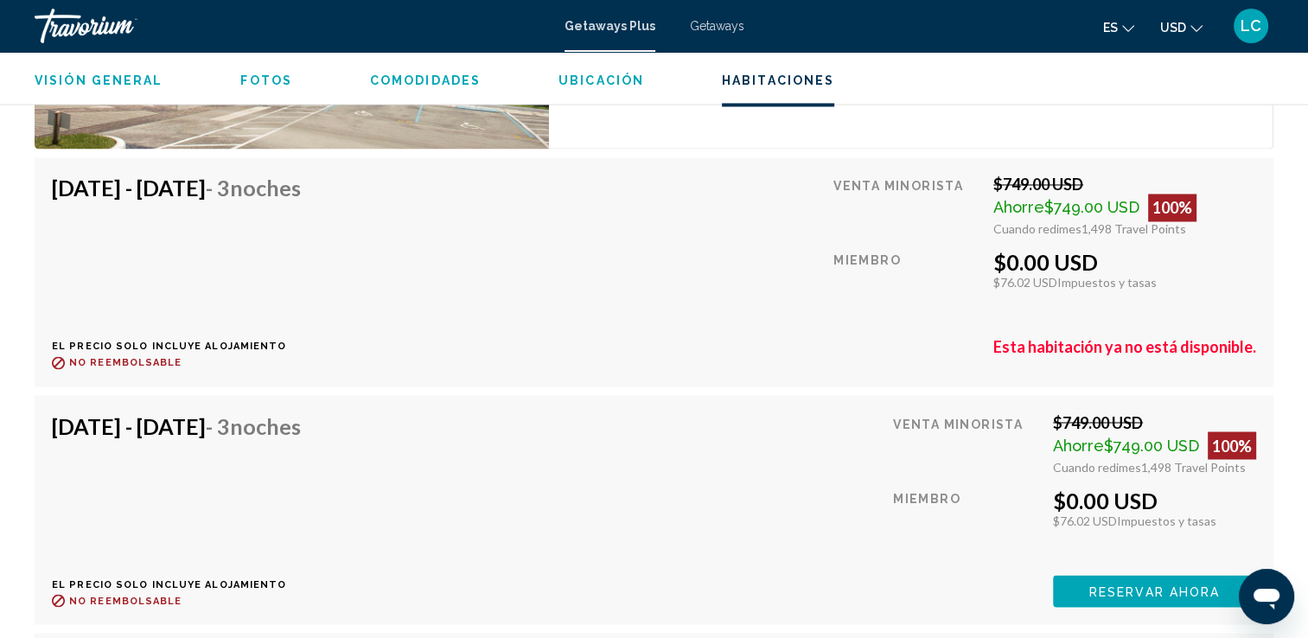
click at [1124, 585] on span "Reservar ahora" at bounding box center [1155, 592] width 131 height 14
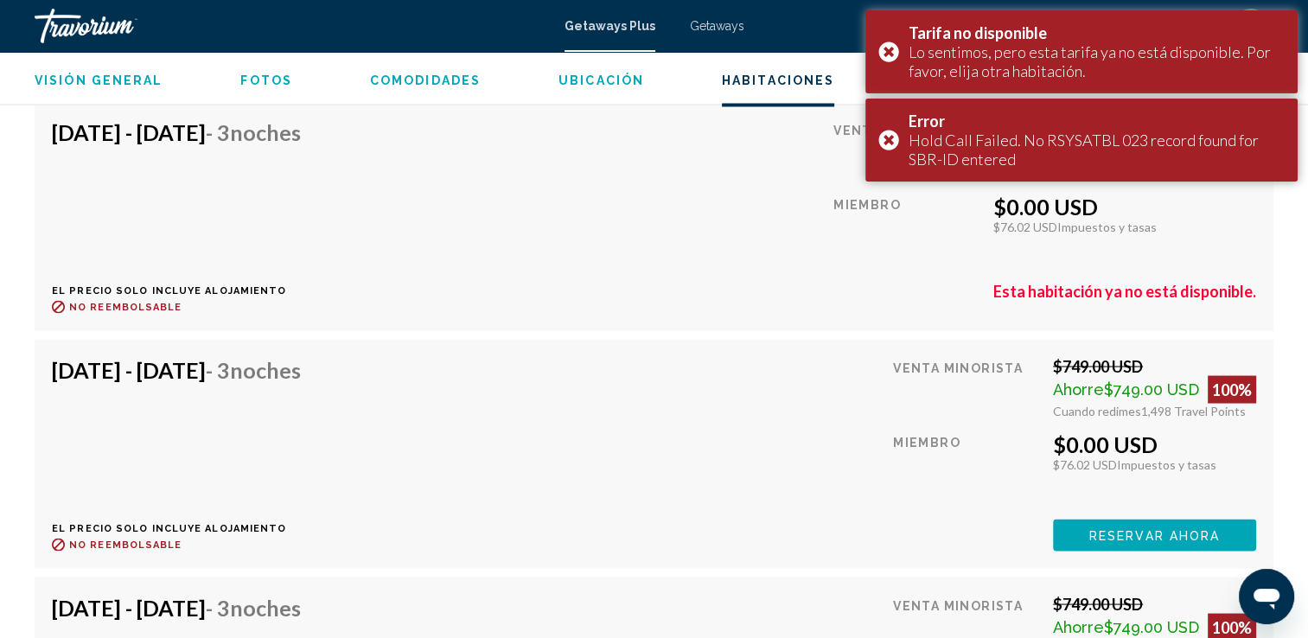
scroll to position [3165, 0]
click at [1090, 528] on span "Reservar ahora" at bounding box center [1155, 535] width 131 height 14
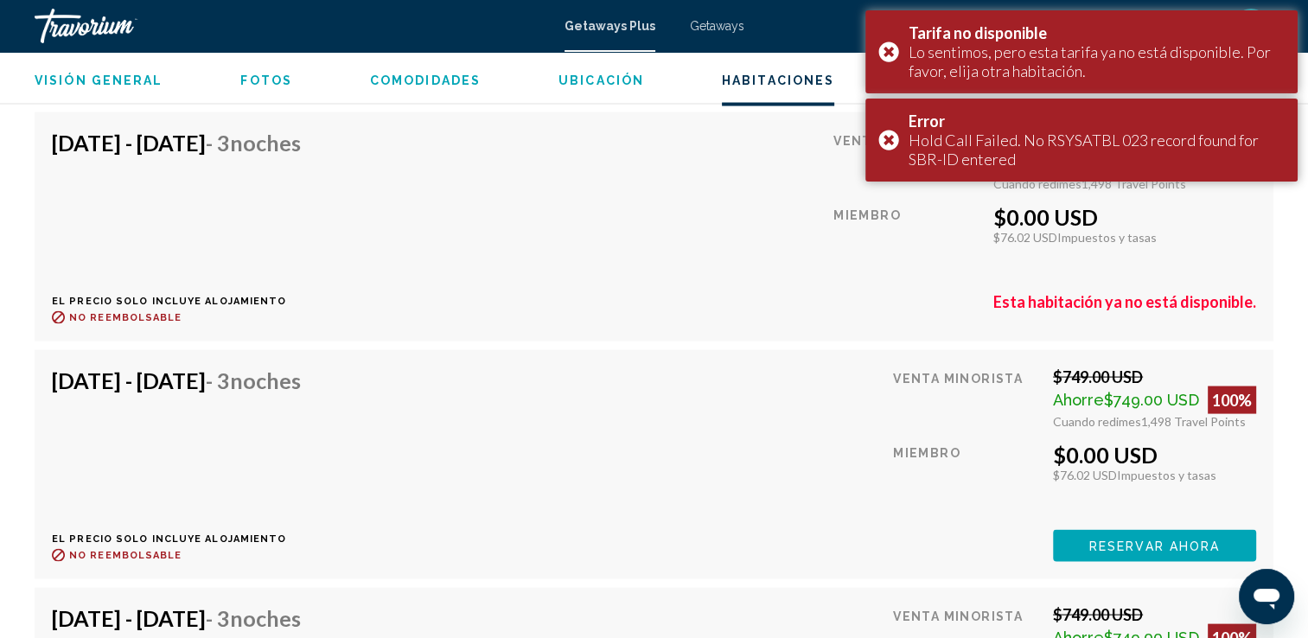
scroll to position [3392, 0]
click at [1093, 539] on span "Reservar ahora" at bounding box center [1155, 546] width 131 height 14
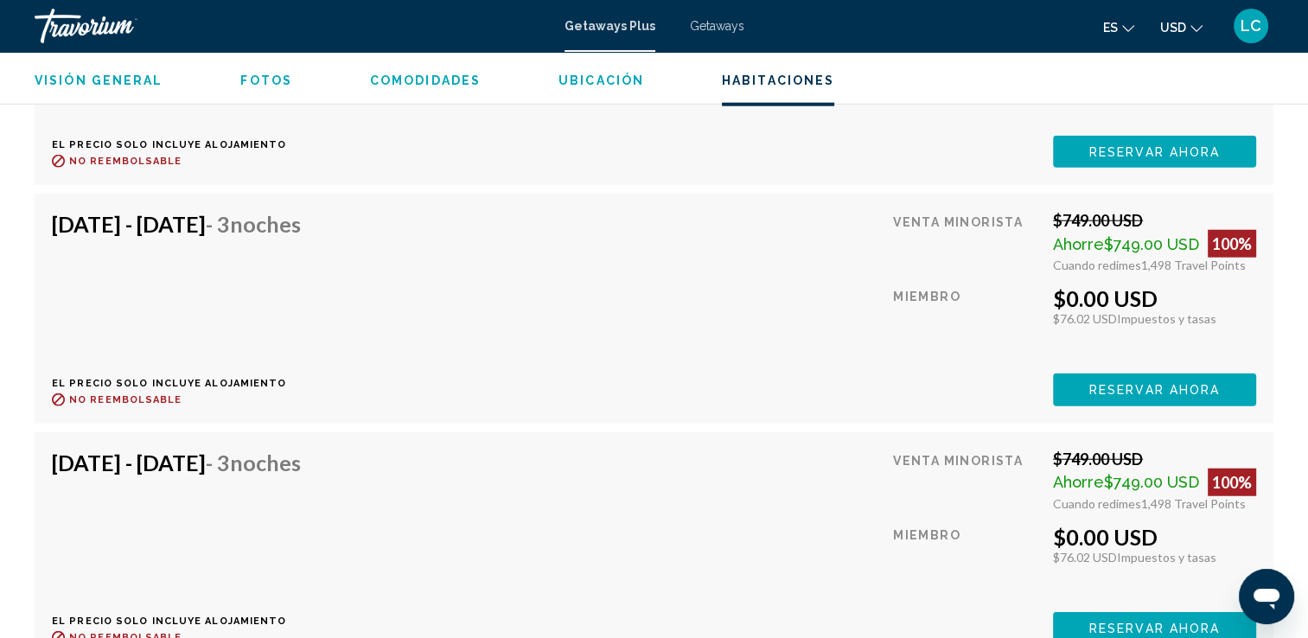
scroll to position [4229, 0]
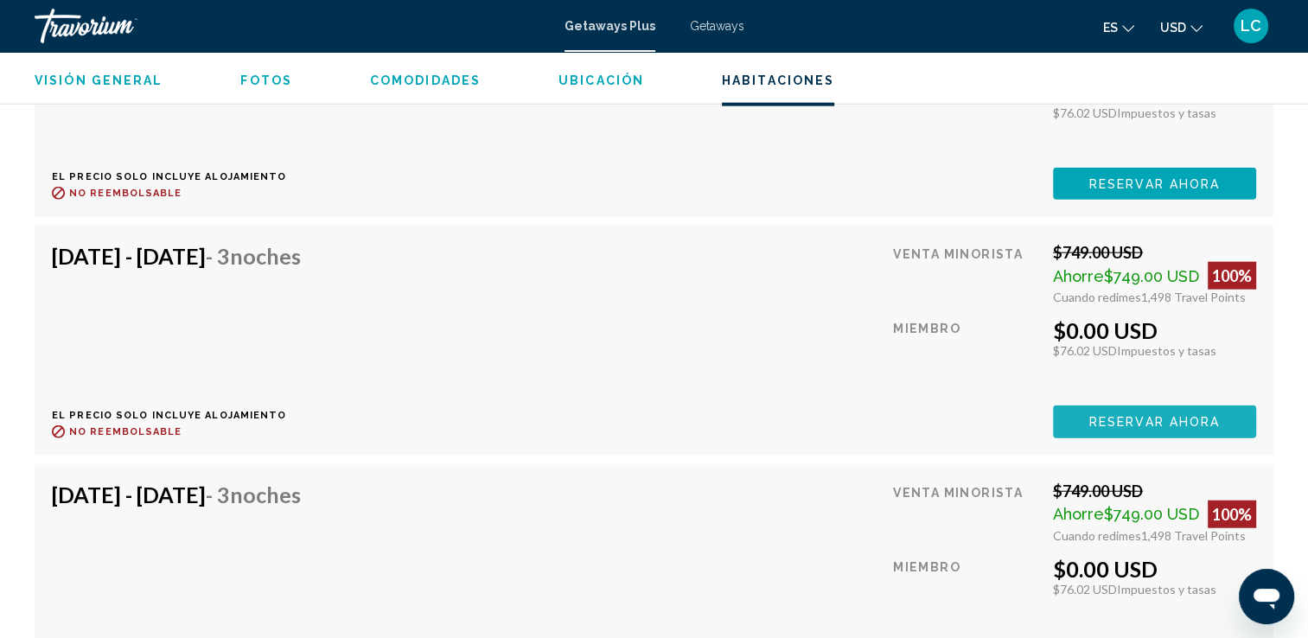
click at [1110, 416] on span "Reservar ahora" at bounding box center [1155, 423] width 131 height 14
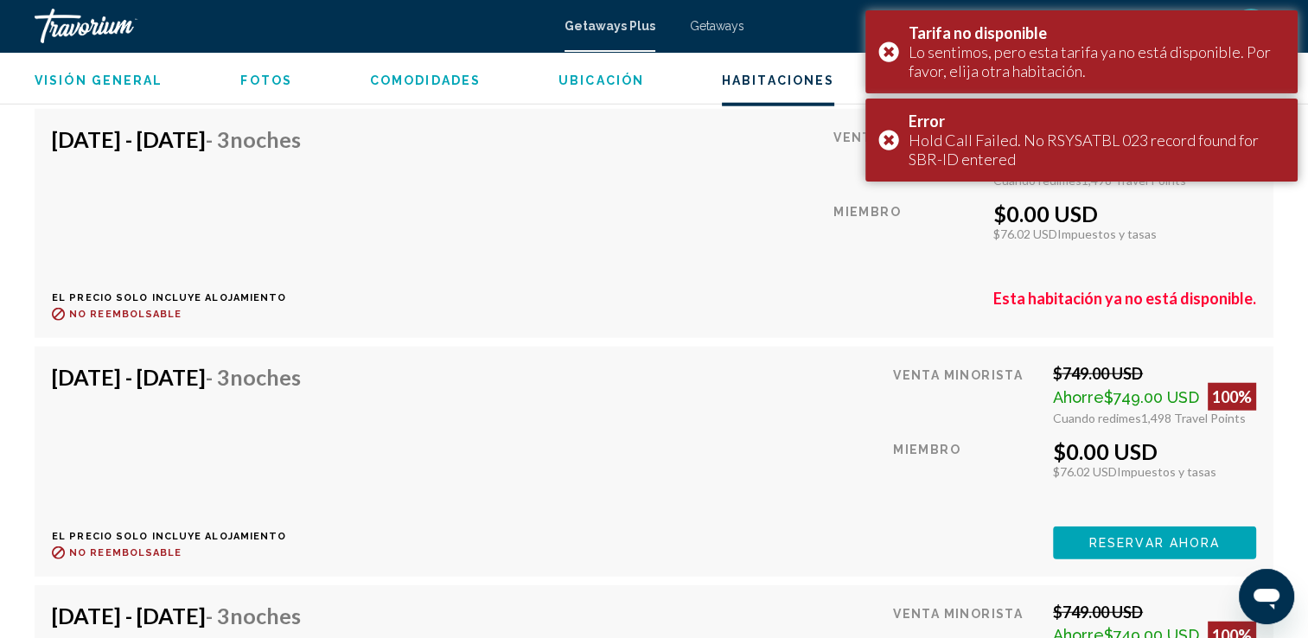
scroll to position [4347, 0]
click at [1112, 536] on span "Reservar ahora" at bounding box center [1155, 543] width 131 height 14
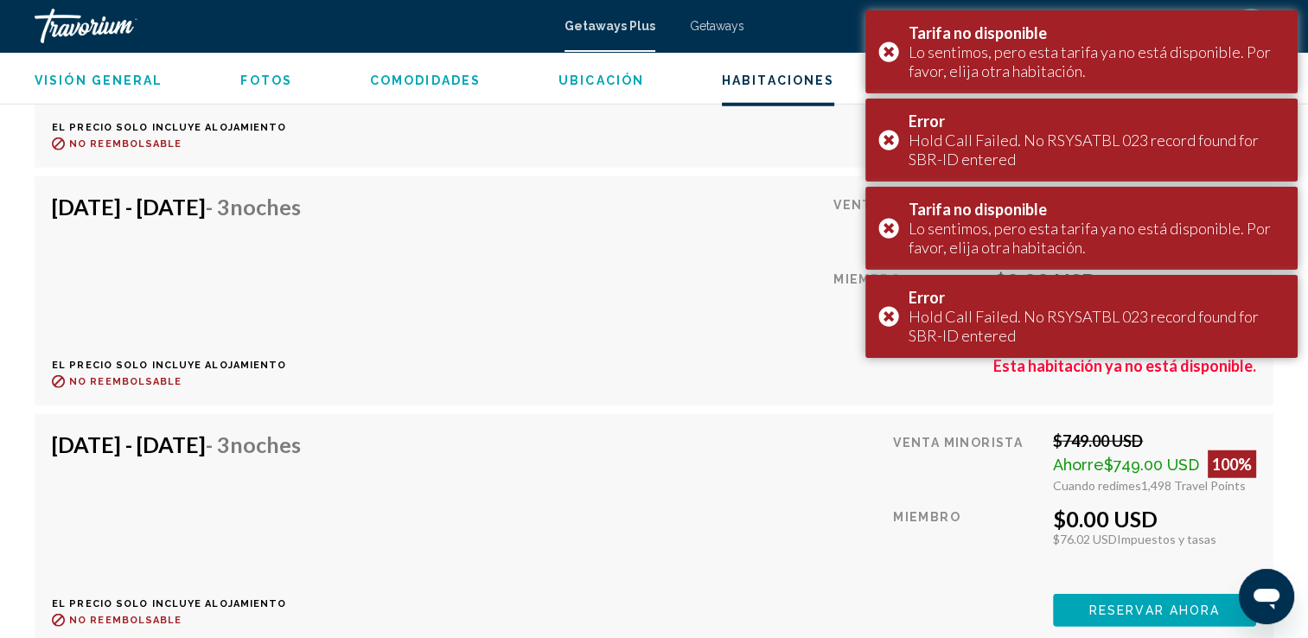
scroll to position [4517, 0]
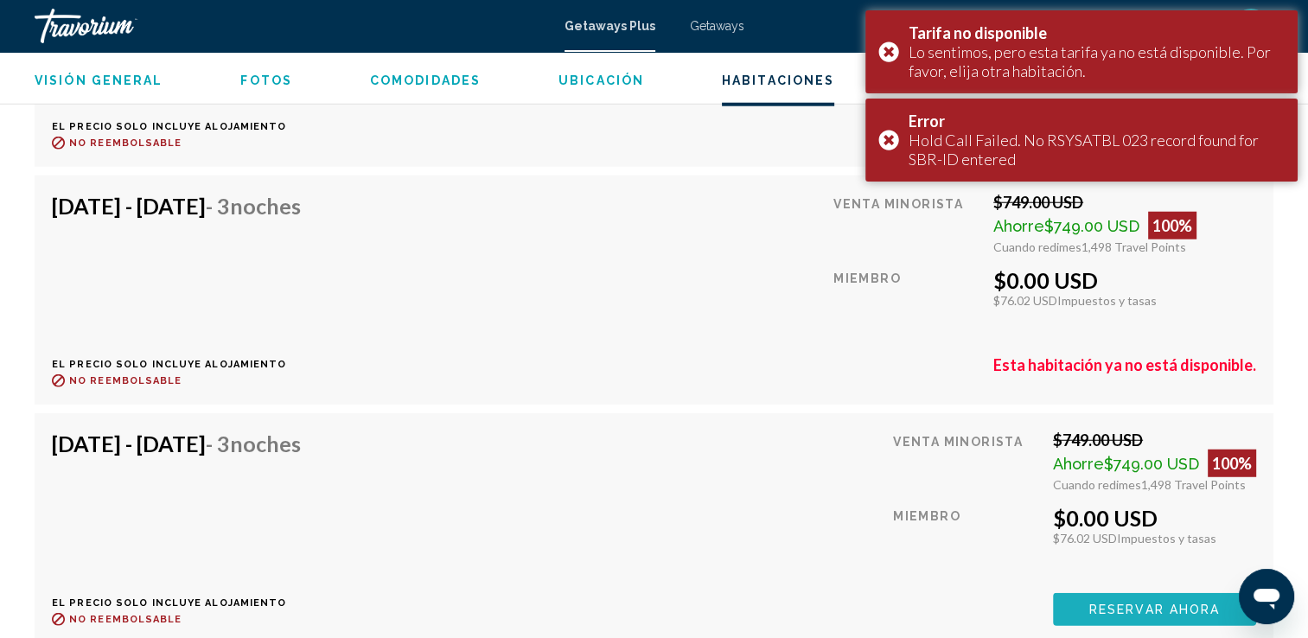
click at [1093, 604] on span "Reservar ahora" at bounding box center [1155, 611] width 131 height 14
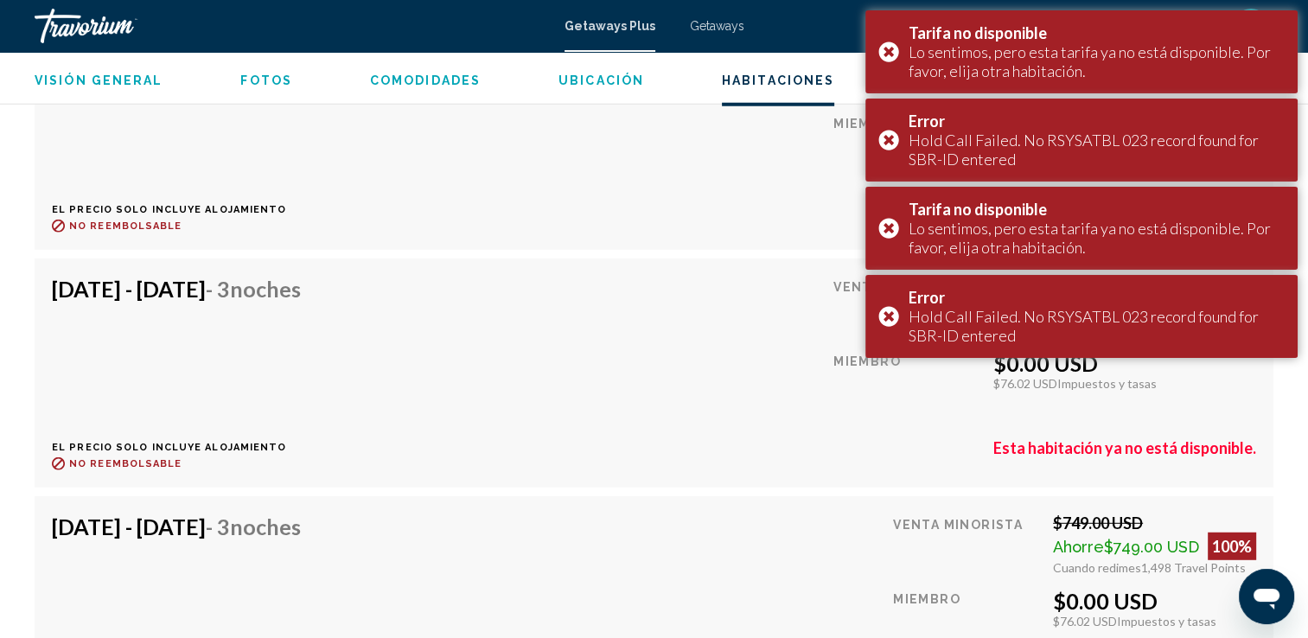
scroll to position [4796, 0]
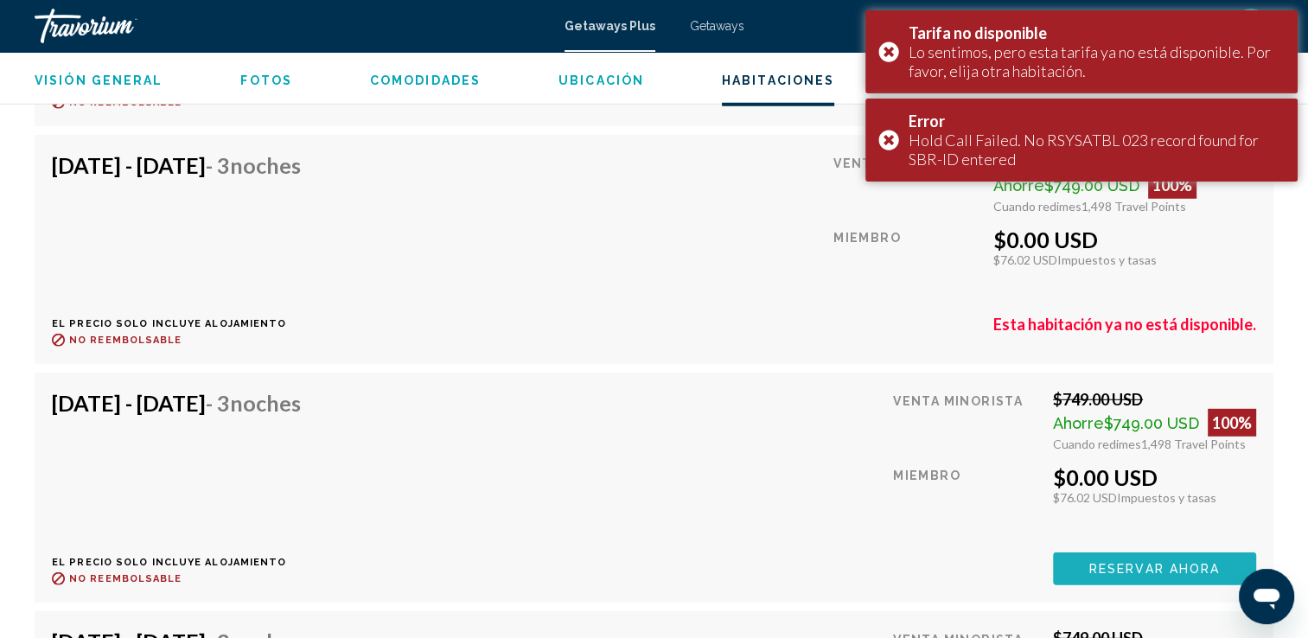
click at [1094, 563] on span "Reservar ahora" at bounding box center [1155, 570] width 131 height 14
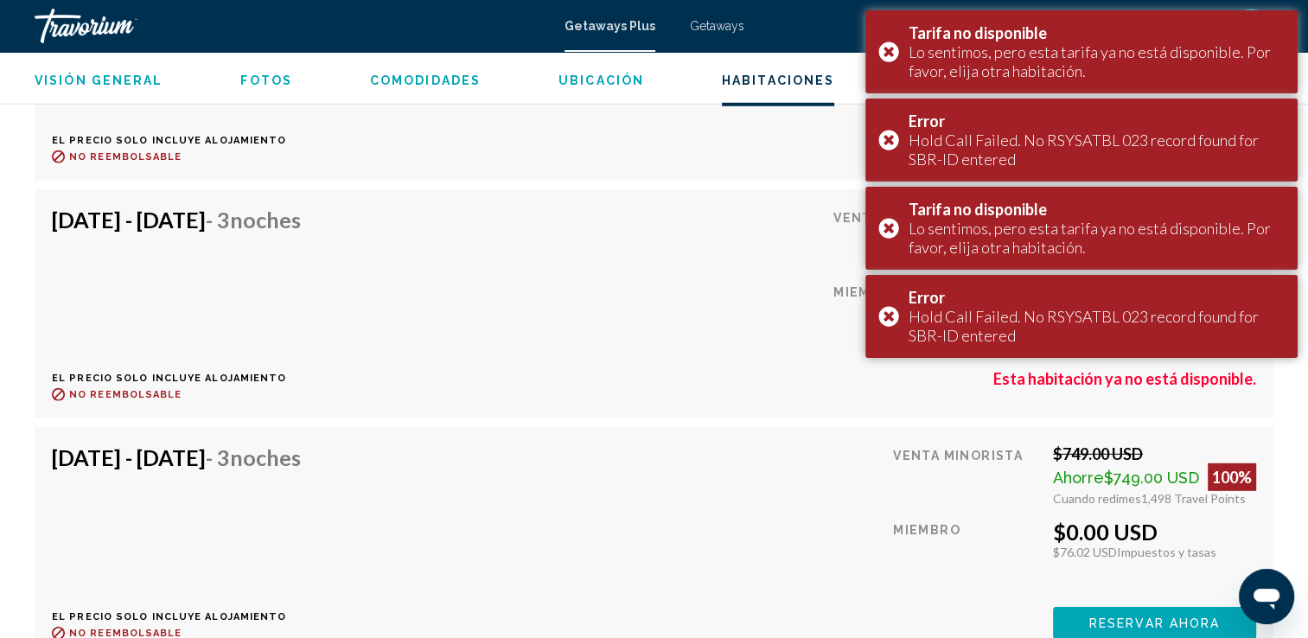
scroll to position [4981, 0]
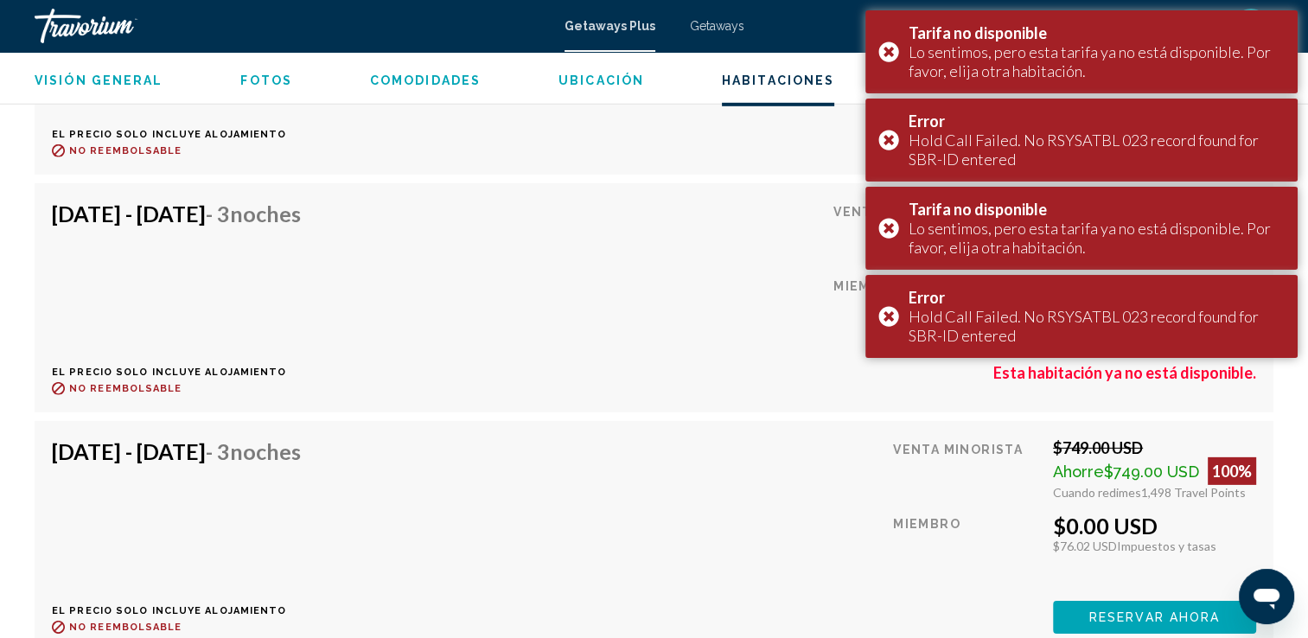
scroll to position [5225, 0]
click at [1093, 607] on button "Reservar ahora" at bounding box center [1154, 615] width 203 height 32
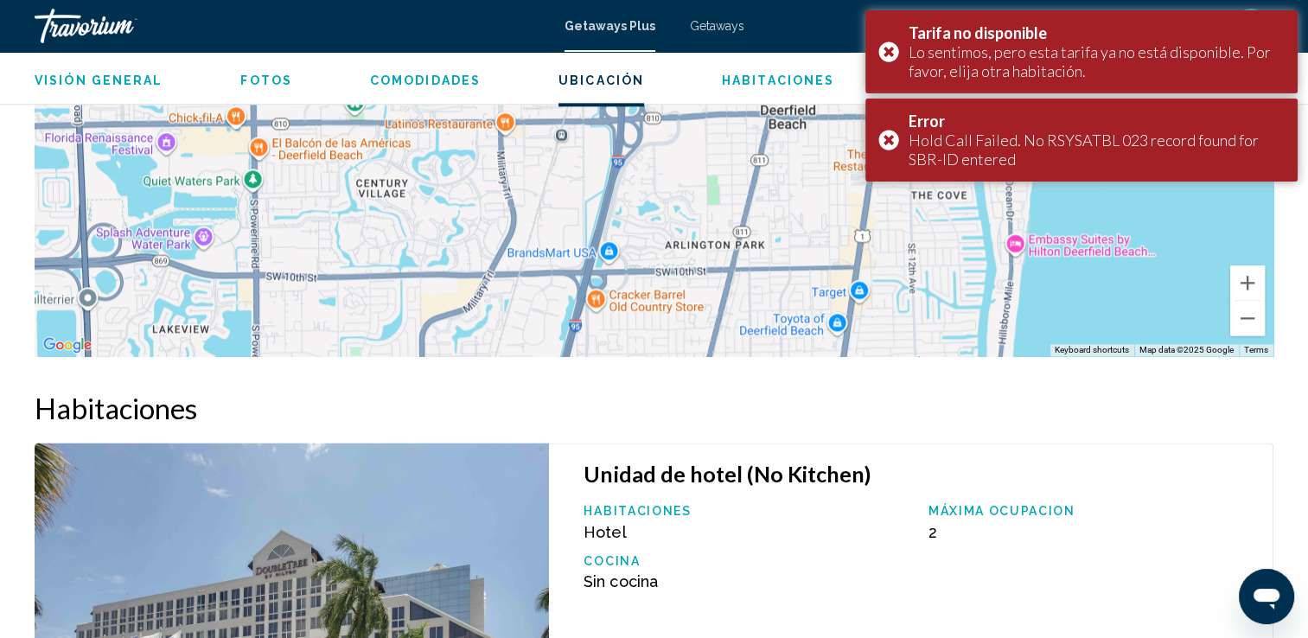
scroll to position [2145, 0]
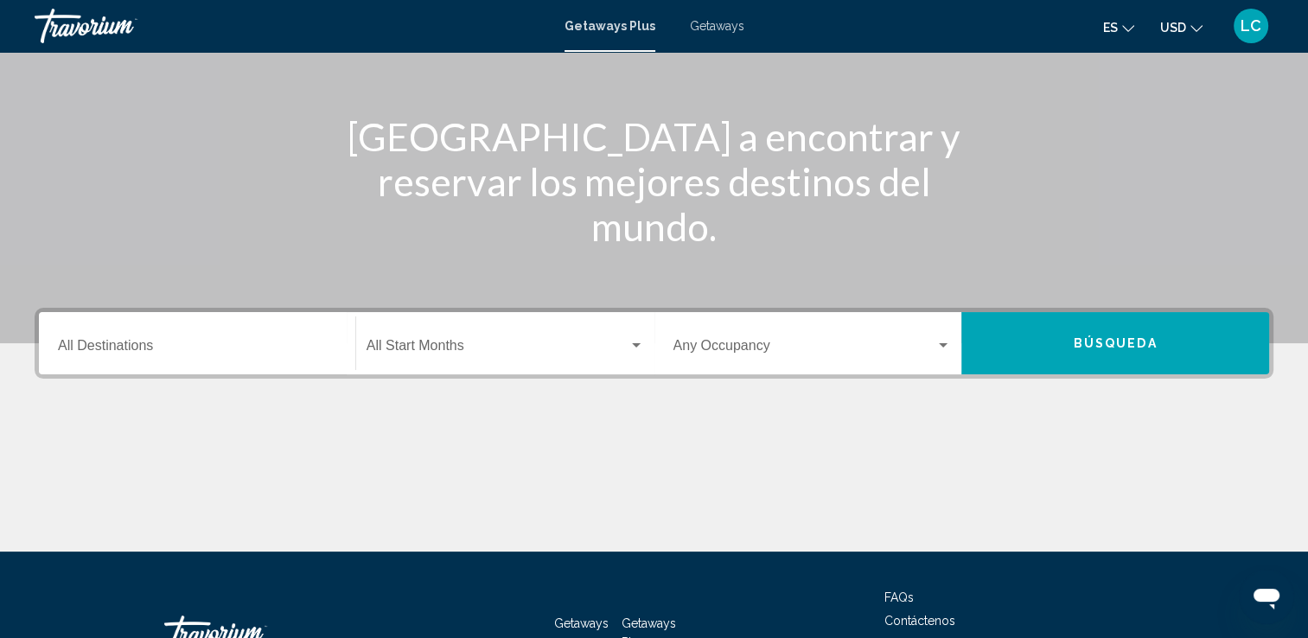
scroll to position [176, 0]
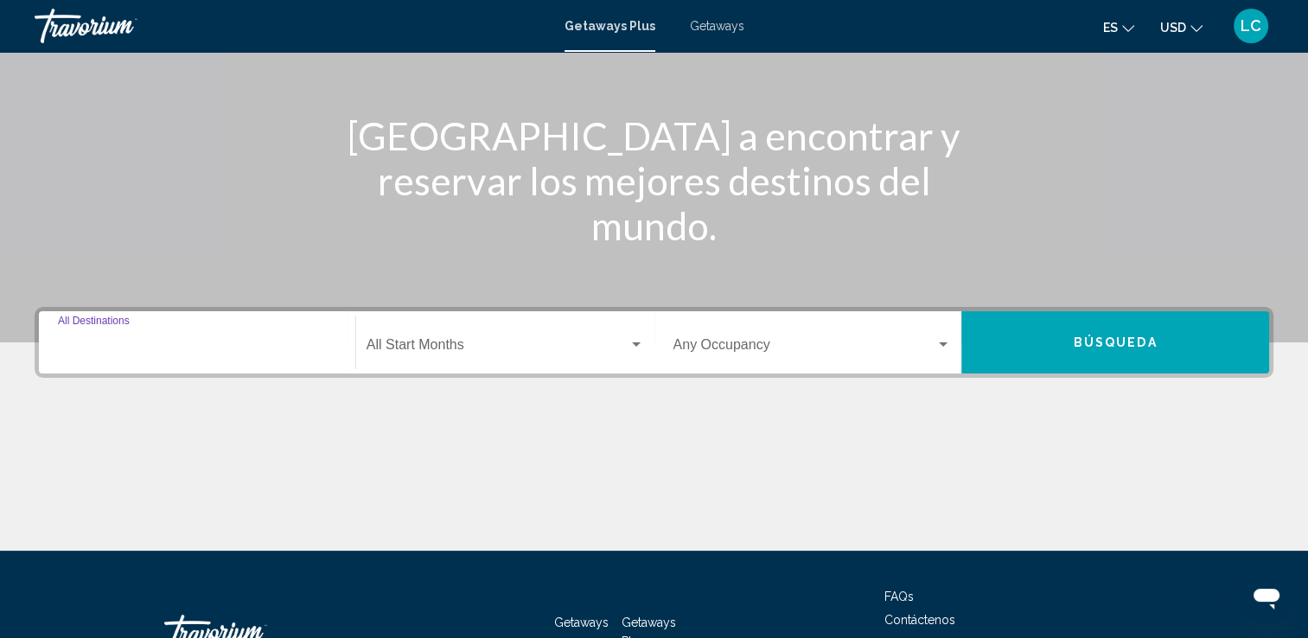
click at [101, 351] on input "Destination All Destinations" at bounding box center [197, 349] width 278 height 16
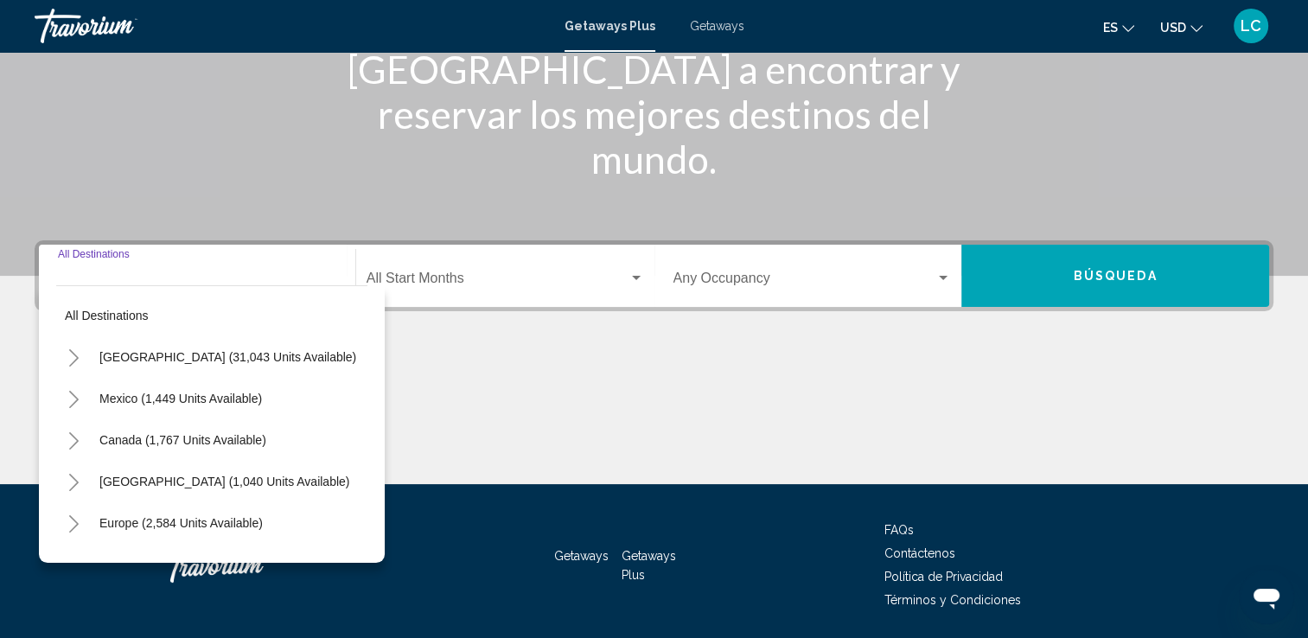
scroll to position [300, 0]
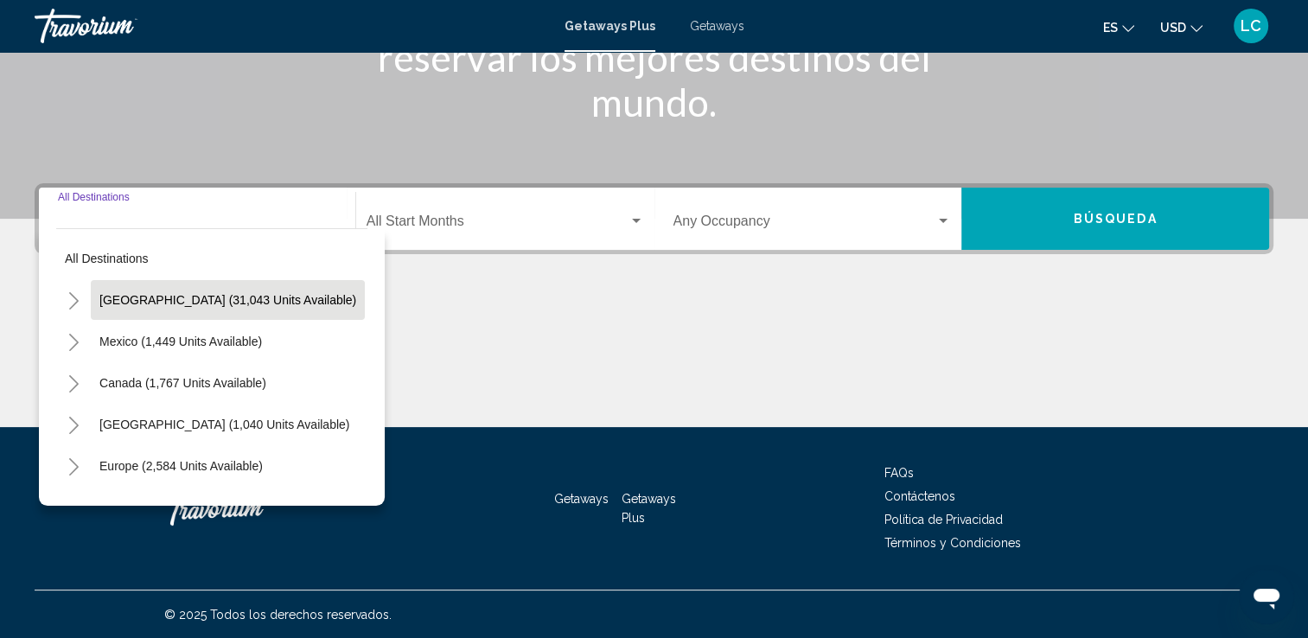
click at [157, 304] on span "[GEOGRAPHIC_DATA] (31,043 units available)" at bounding box center [227, 300] width 257 height 14
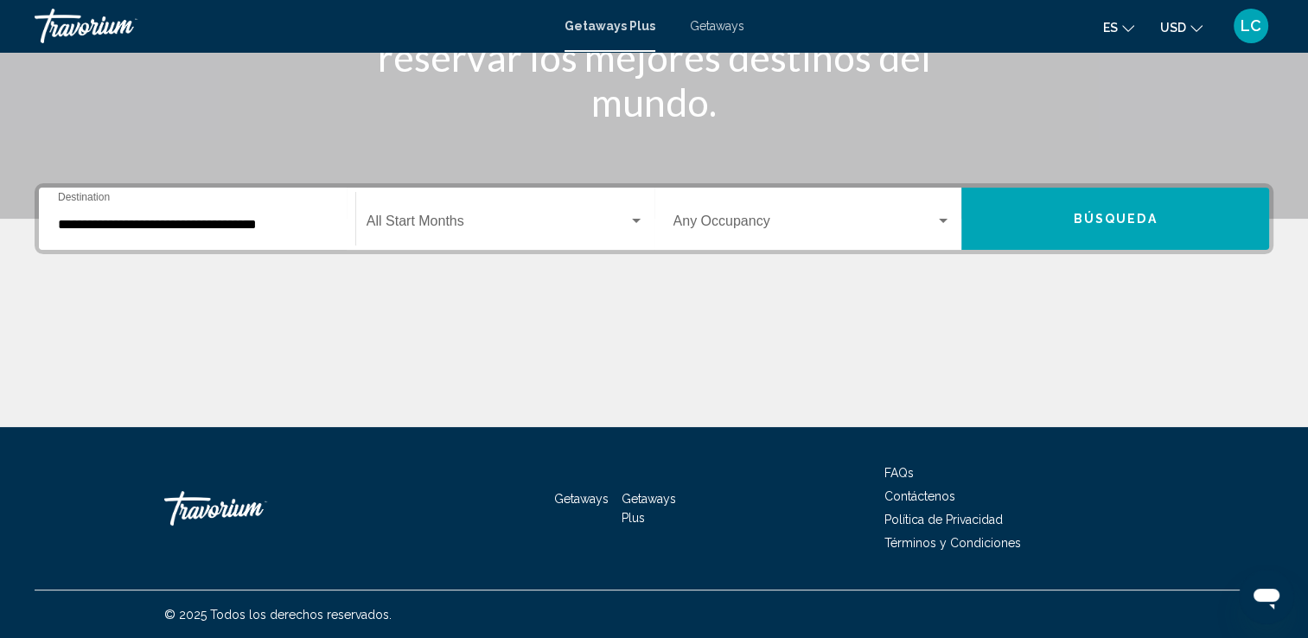
click at [115, 236] on div "**********" at bounding box center [197, 219] width 278 height 54
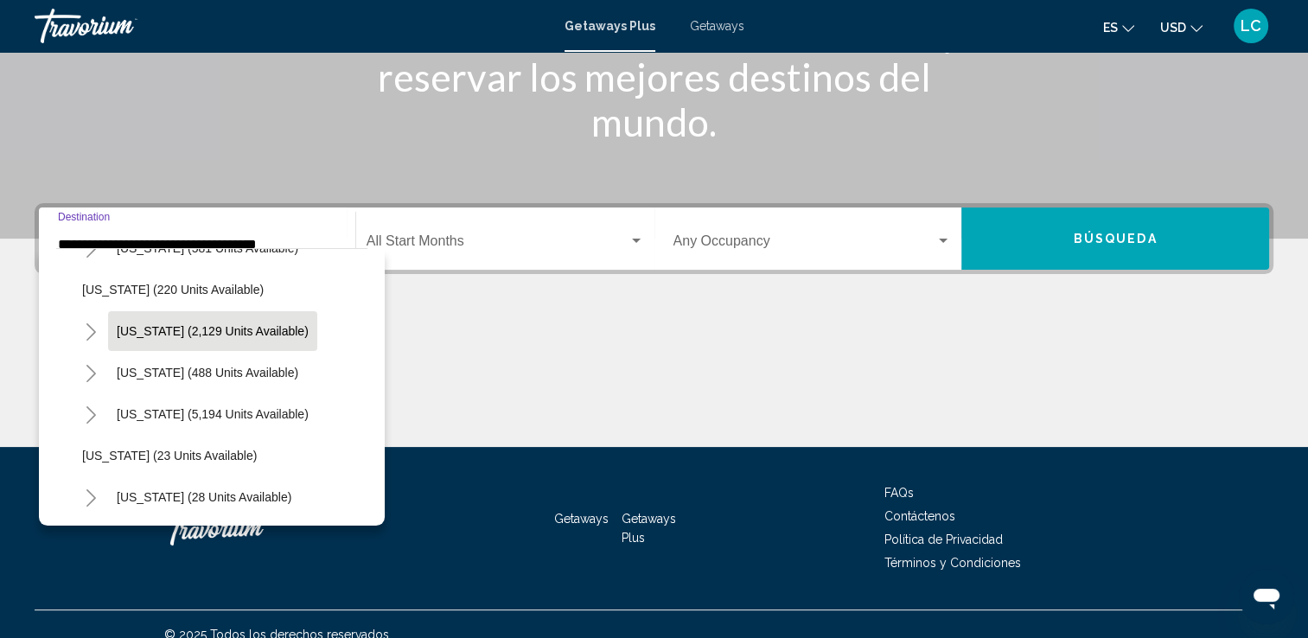
scroll to position [114, 0]
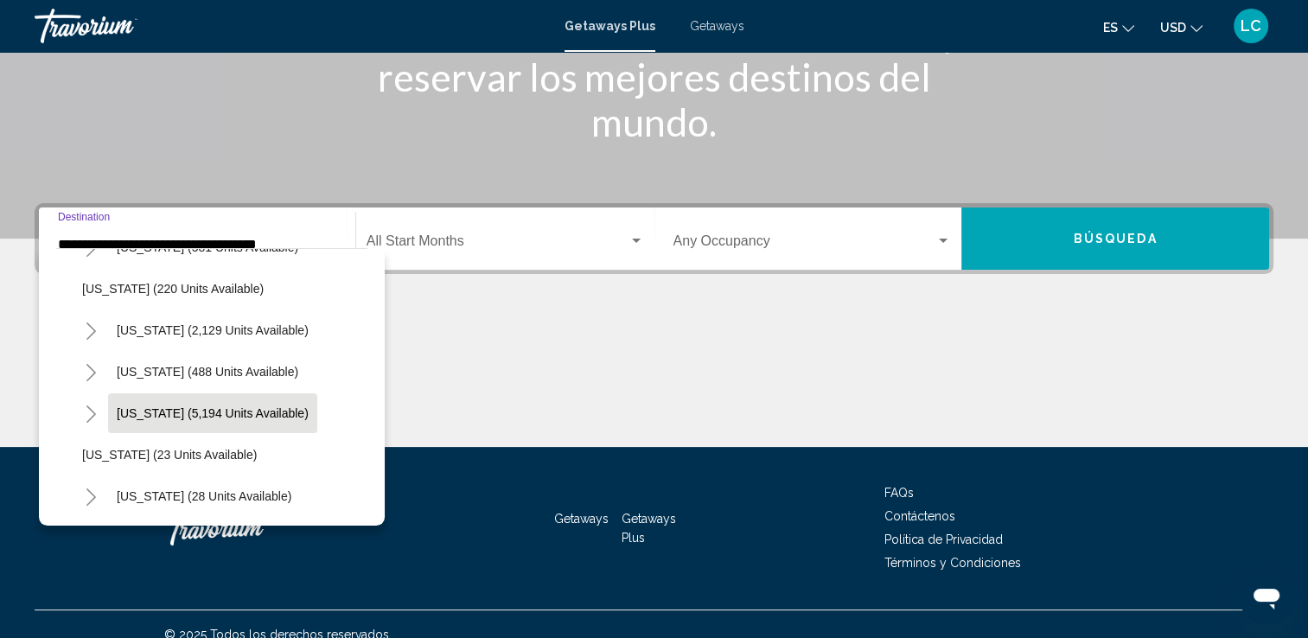
click at [189, 415] on span "[US_STATE] (5,194 units available)" at bounding box center [213, 413] width 192 height 14
type input "**********"
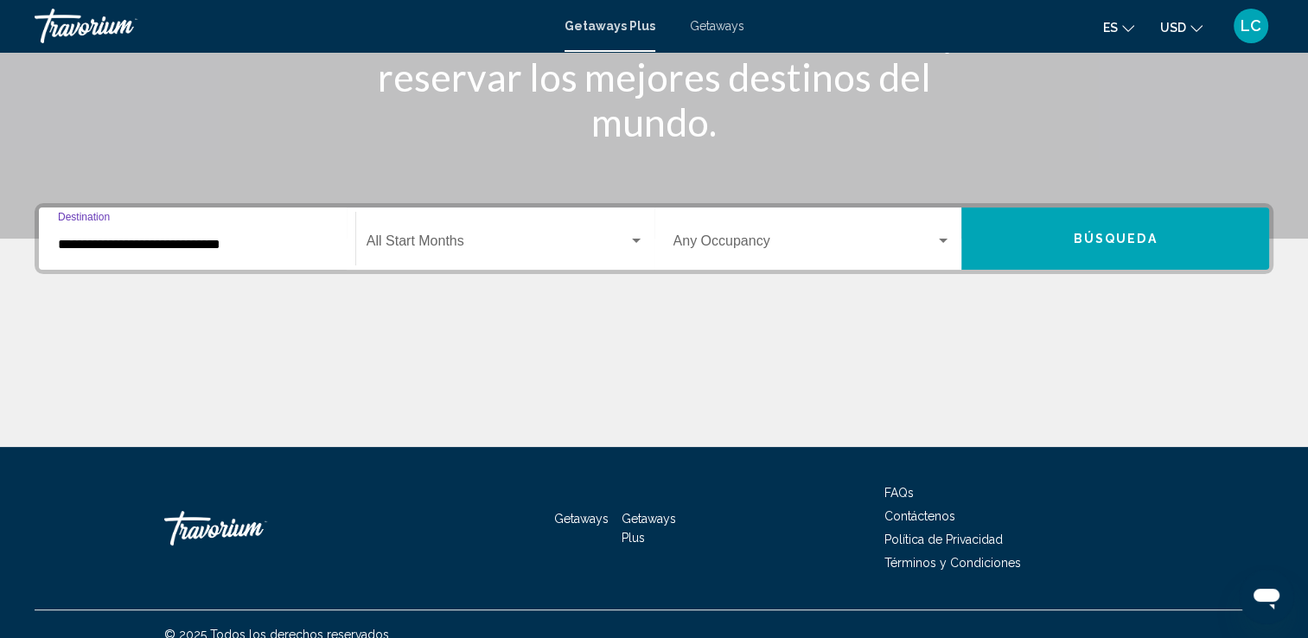
scroll to position [300, 0]
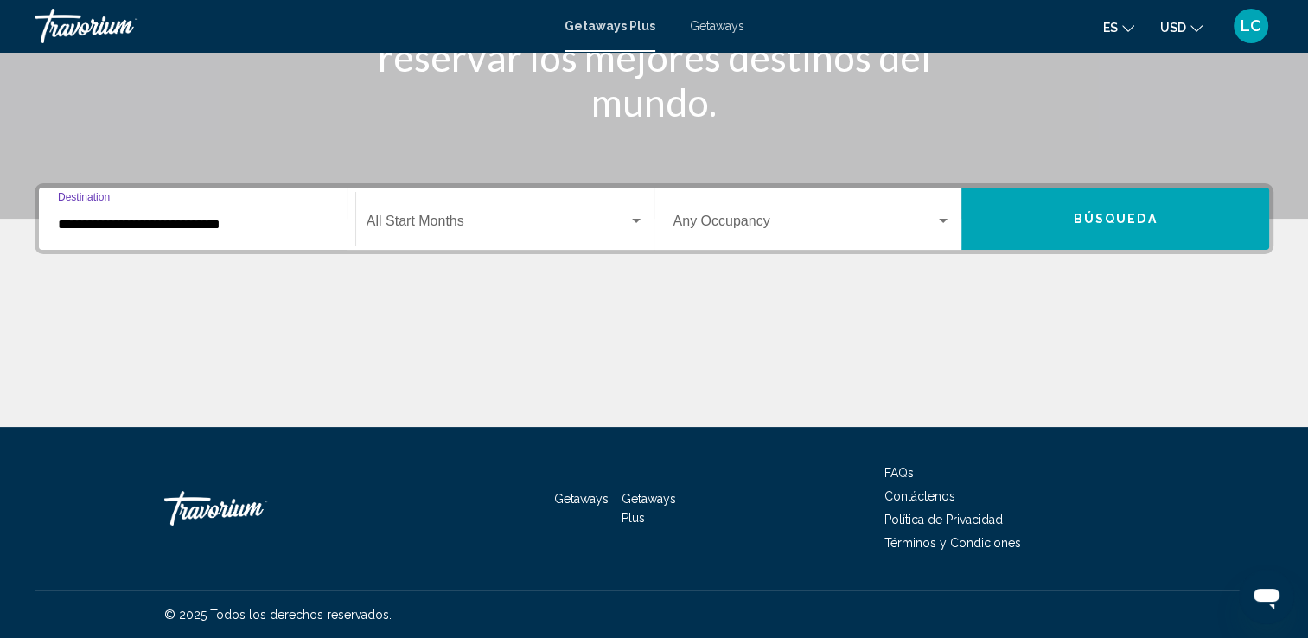
click at [483, 227] on span "Search widget" at bounding box center [498, 225] width 262 height 16
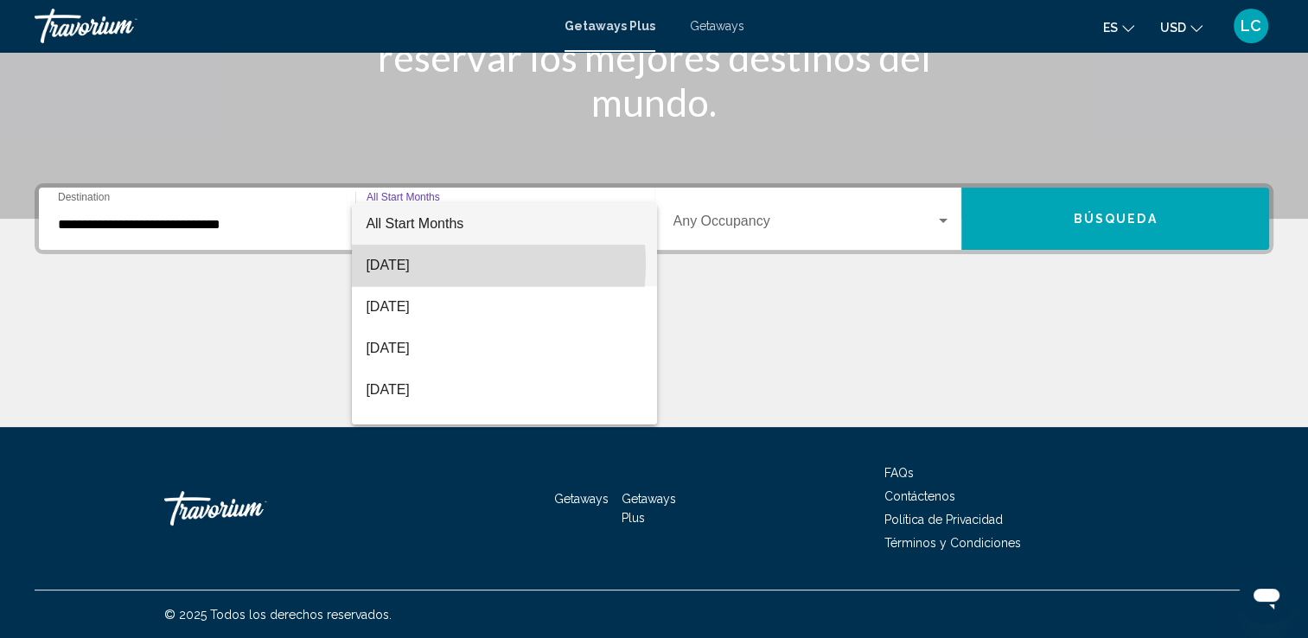
click at [432, 264] on span "[DATE]" at bounding box center [505, 266] width 278 height 42
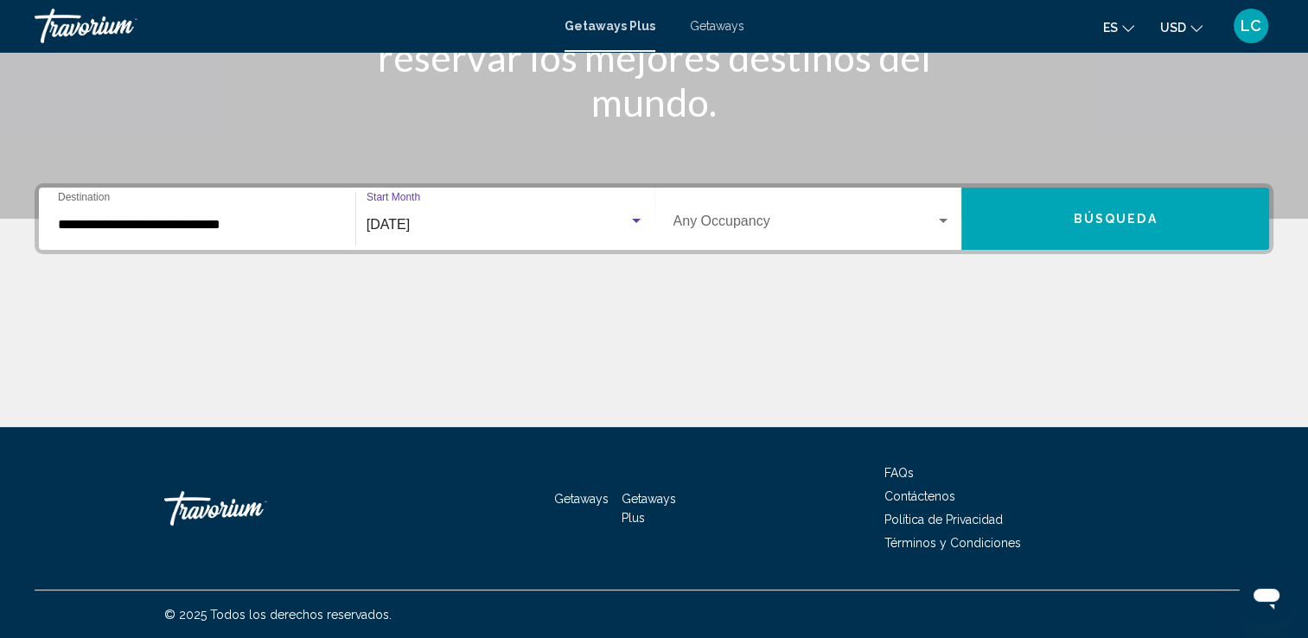
click at [1031, 227] on button "Búsqueda" at bounding box center [1116, 219] width 308 height 62
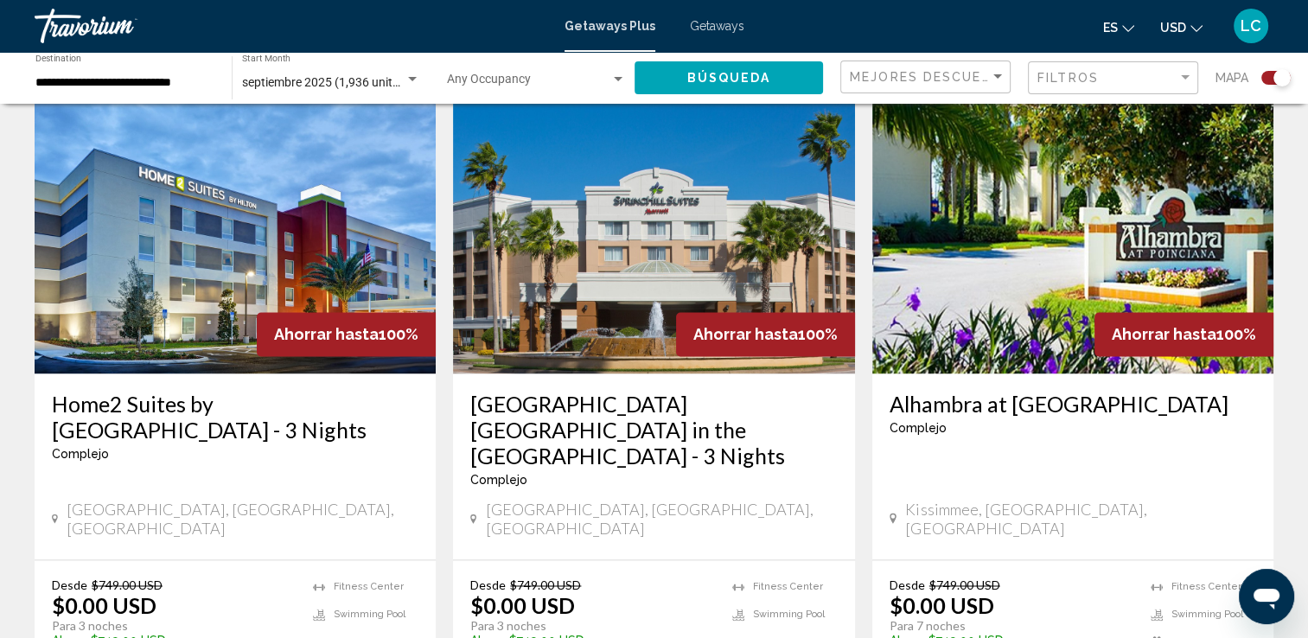
scroll to position [2580, 0]
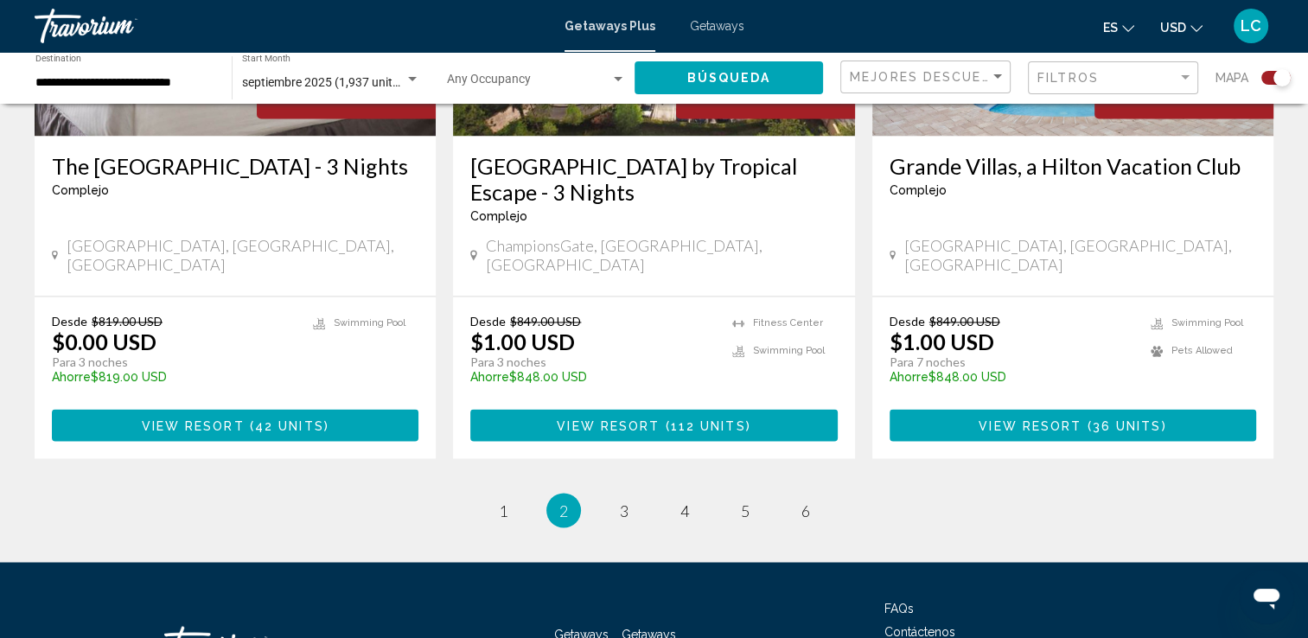
scroll to position [2815, 0]
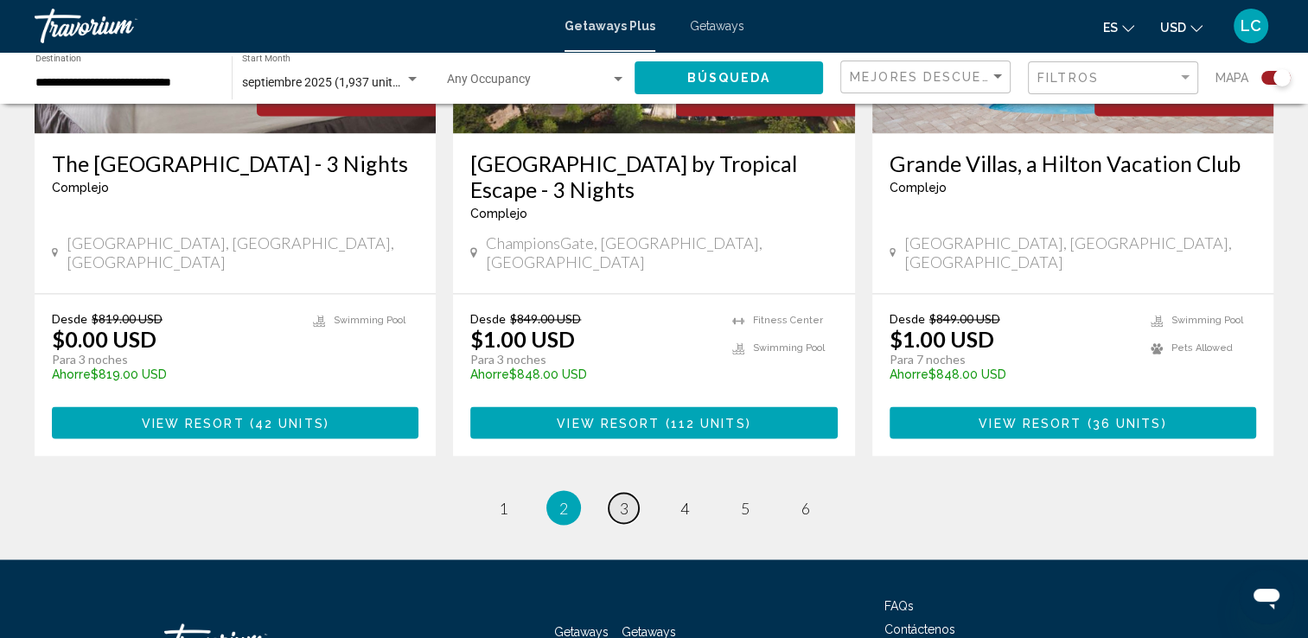
click at [620, 498] on span "3" at bounding box center [624, 507] width 9 height 19
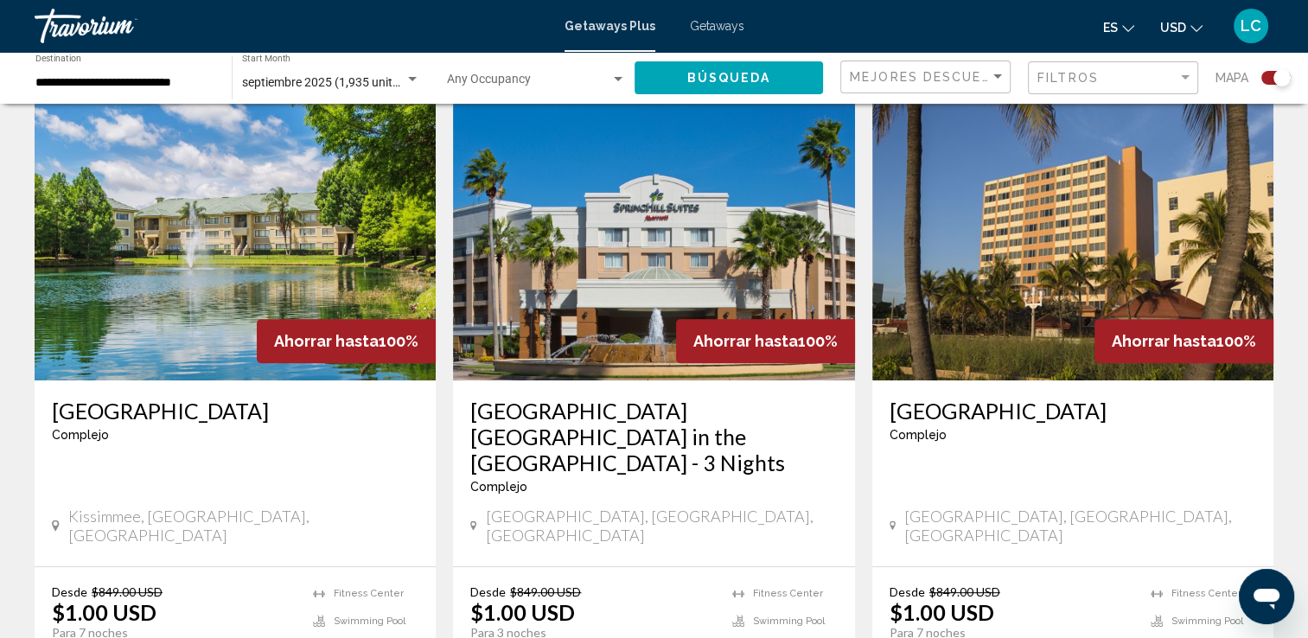
scroll to position [681, 0]
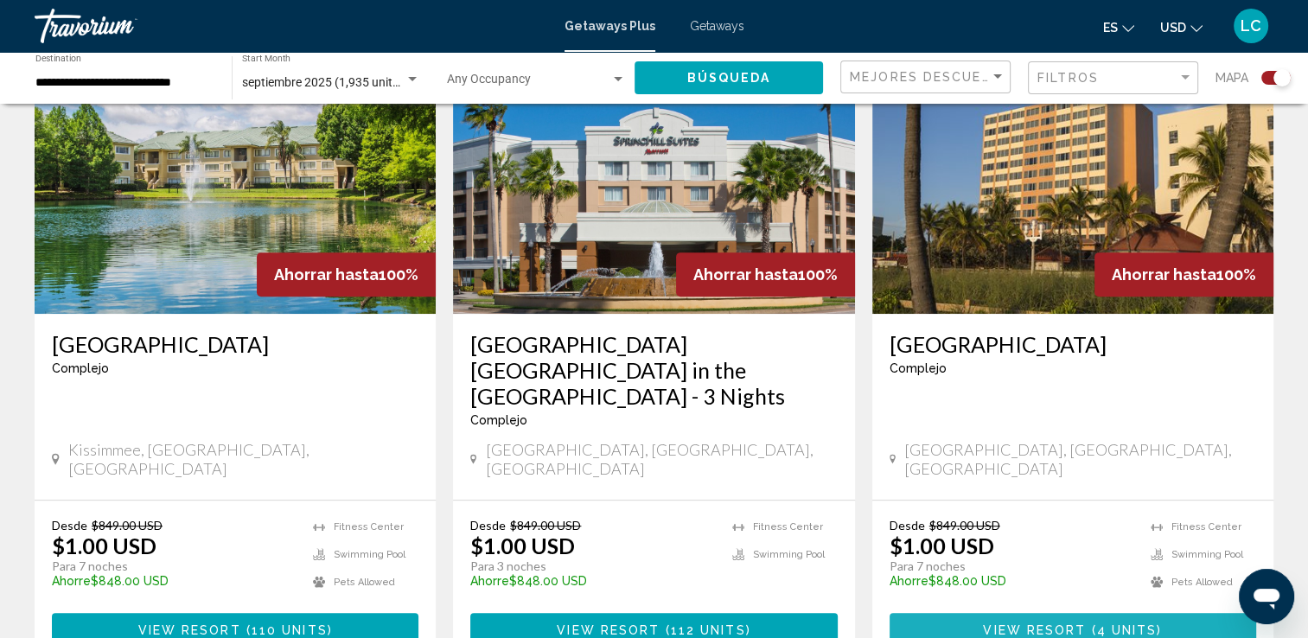
click at [962, 613] on button "View Resort ( 4 units )" at bounding box center [1073, 629] width 367 height 32
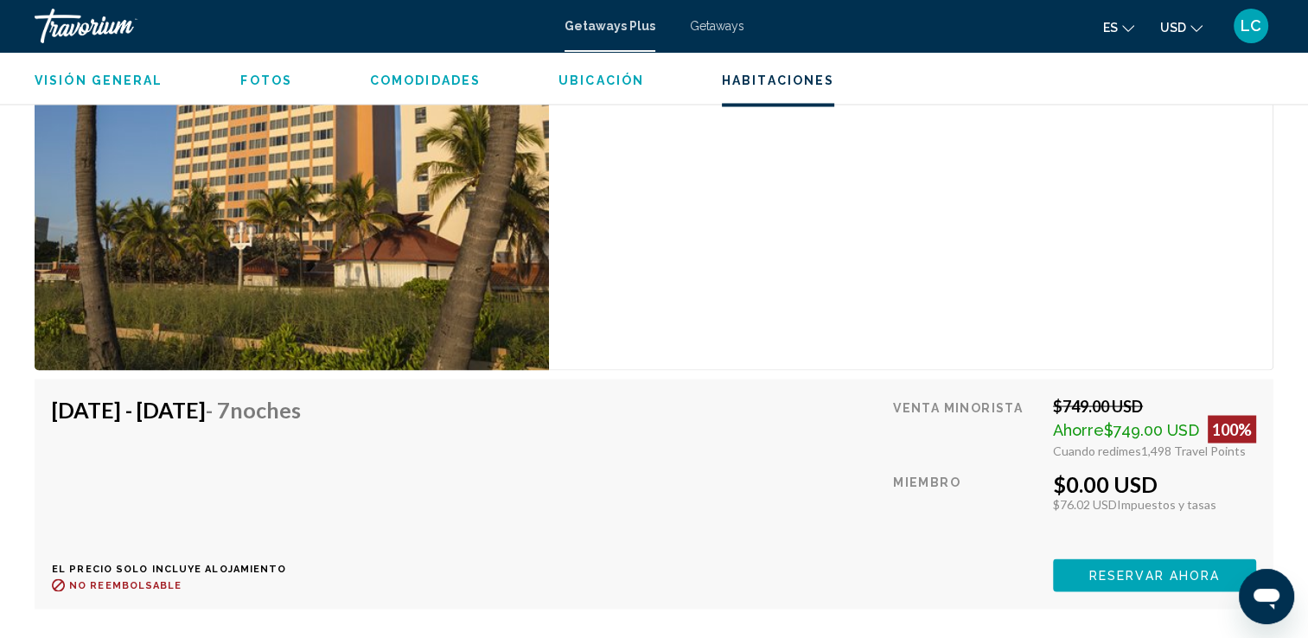
scroll to position [3113, 0]
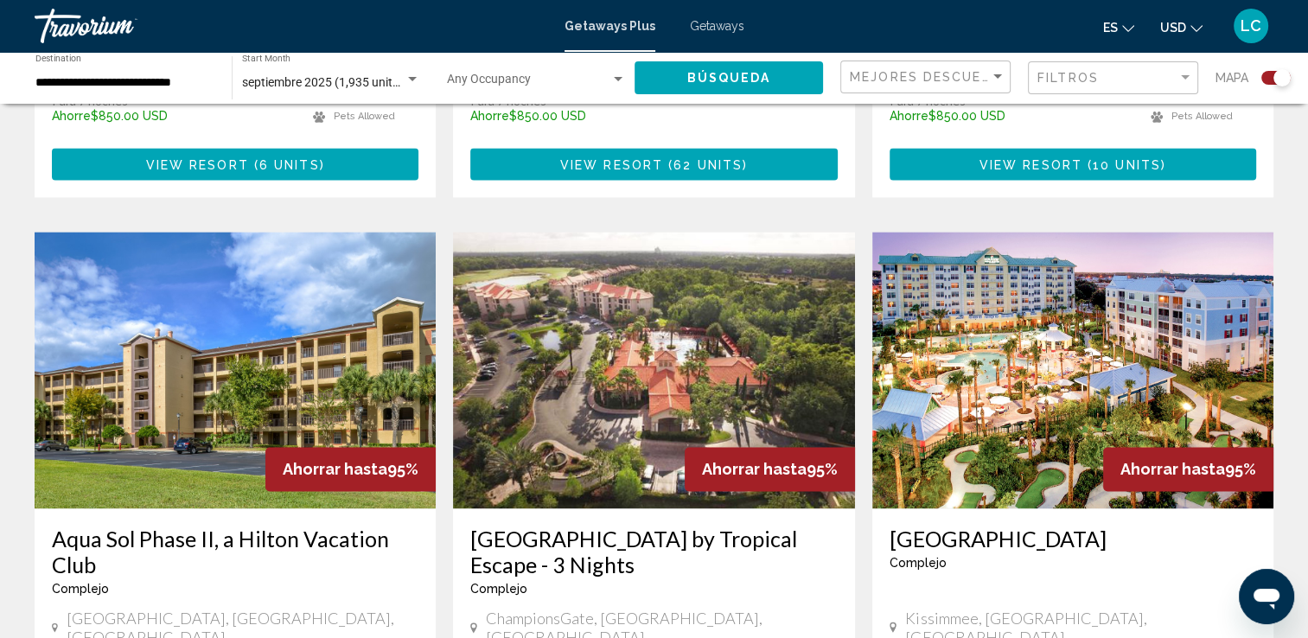
scroll to position [2441, 0]
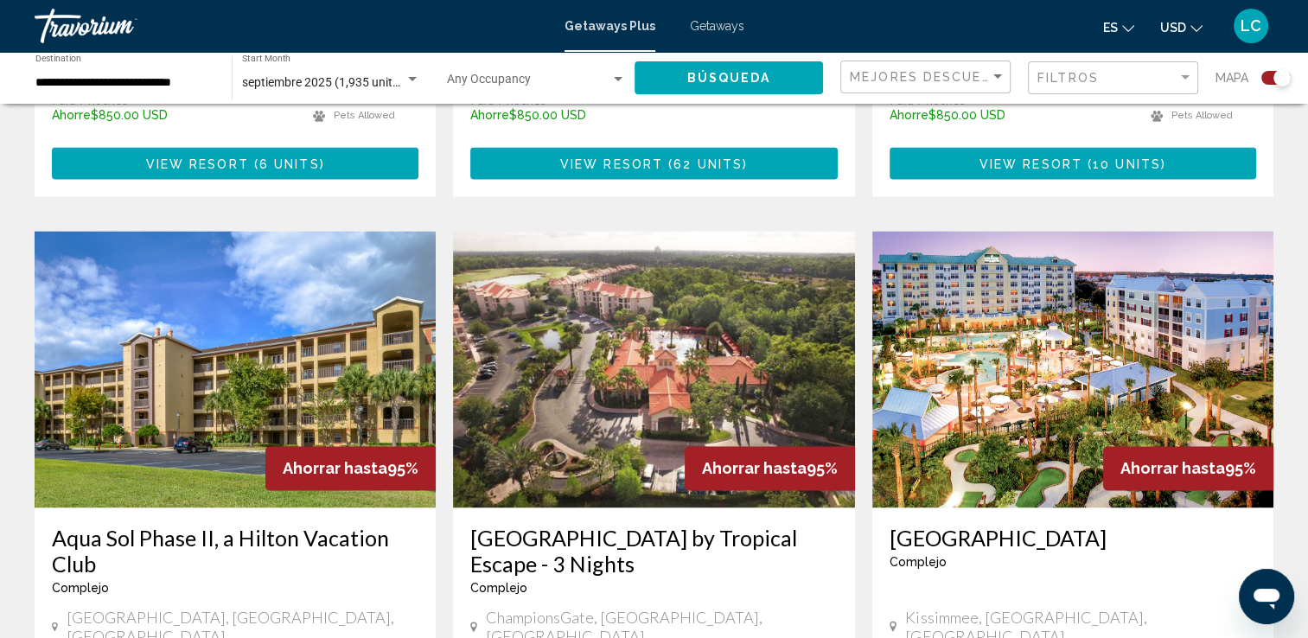
click at [1028, 294] on img "Main content" at bounding box center [1072, 369] width 401 height 277
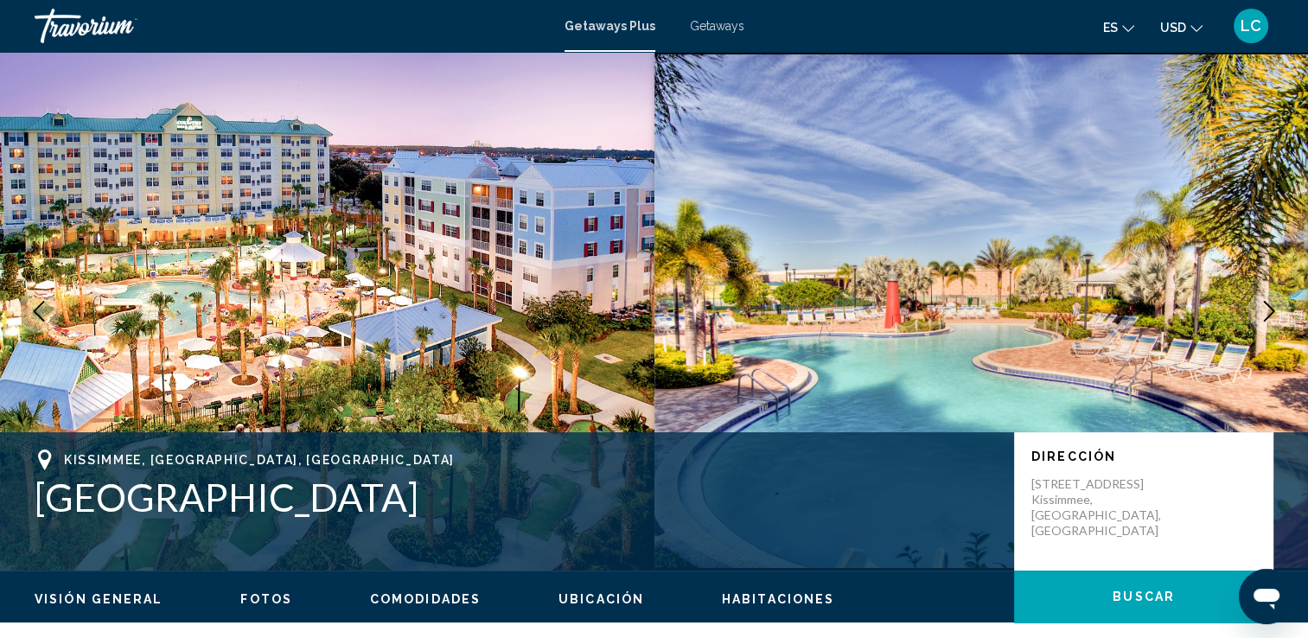
click at [1269, 306] on icon "Next image" at bounding box center [1269, 311] width 11 height 21
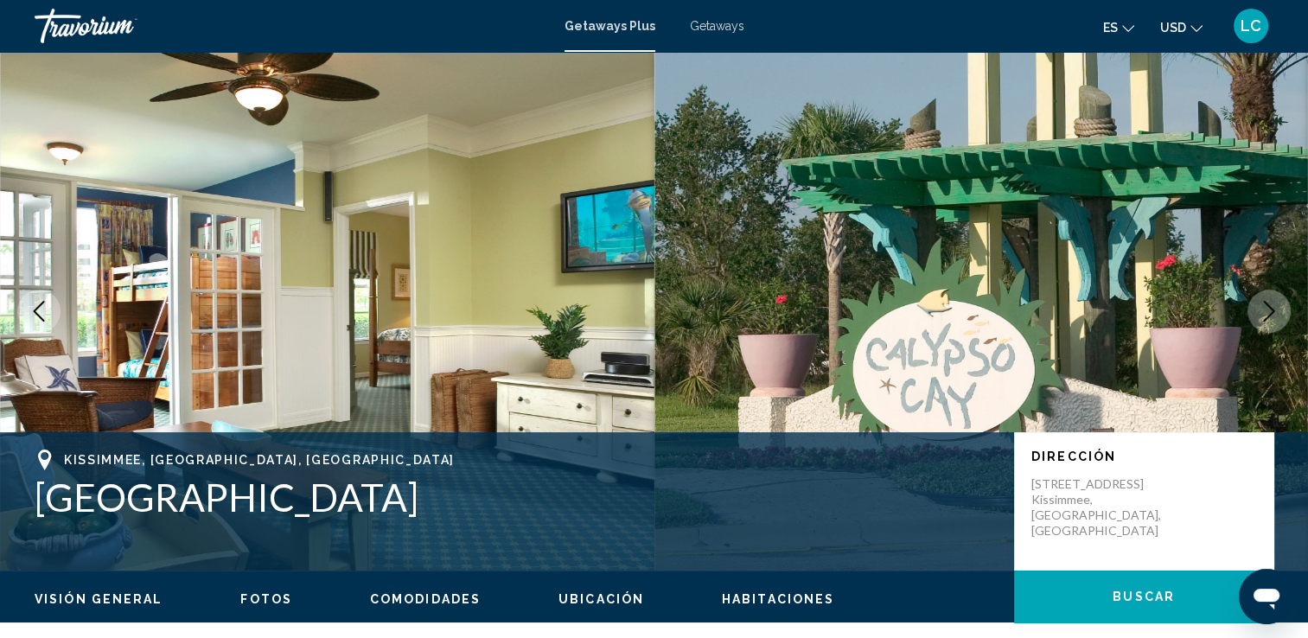
click at [1269, 305] on icon "Next image" at bounding box center [1269, 311] width 21 height 21
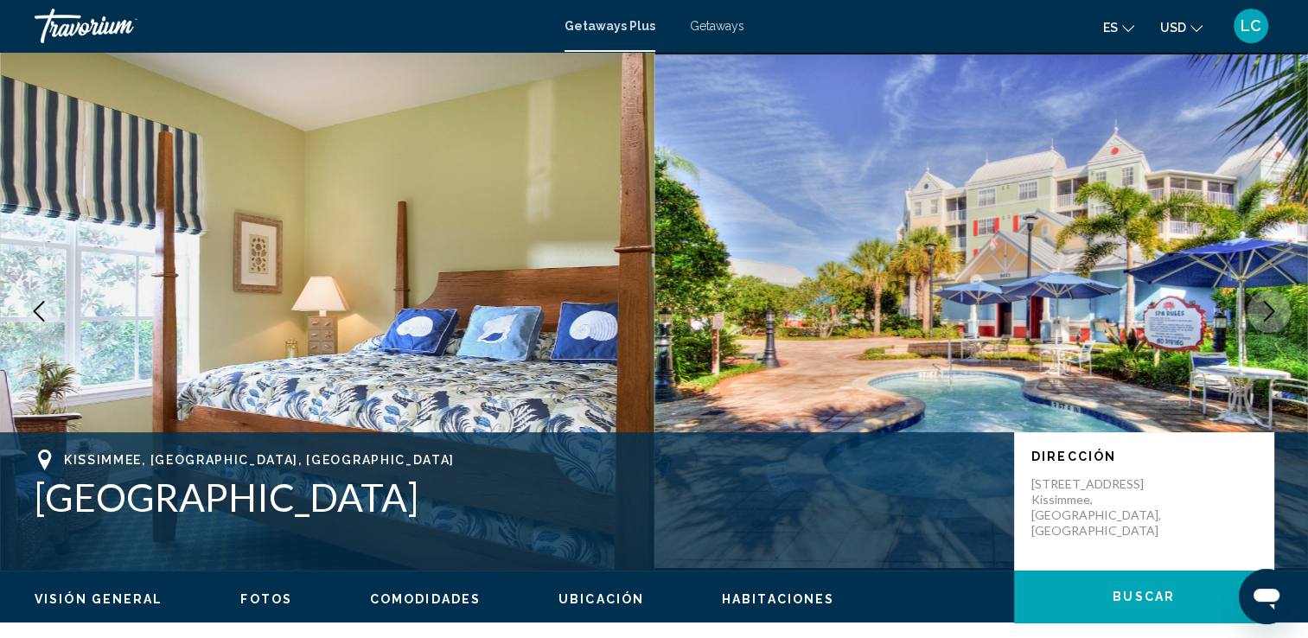
click at [1269, 305] on icon "Next image" at bounding box center [1269, 311] width 21 height 21
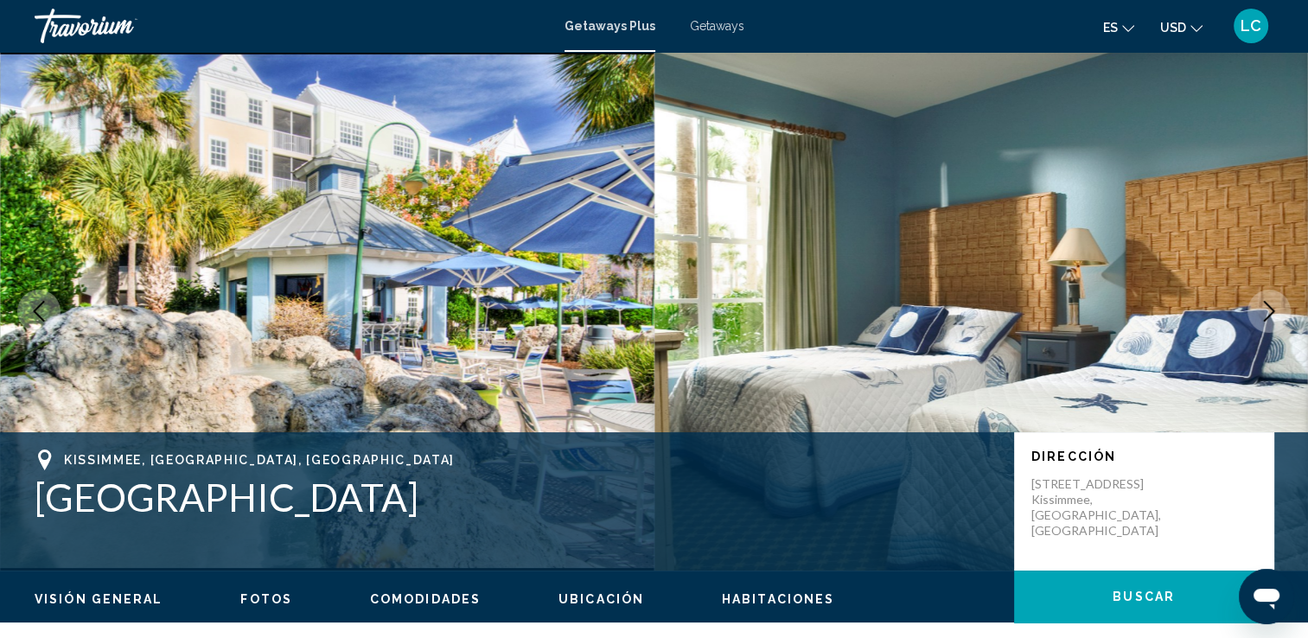
click at [1269, 305] on icon "Next image" at bounding box center [1269, 311] width 21 height 21
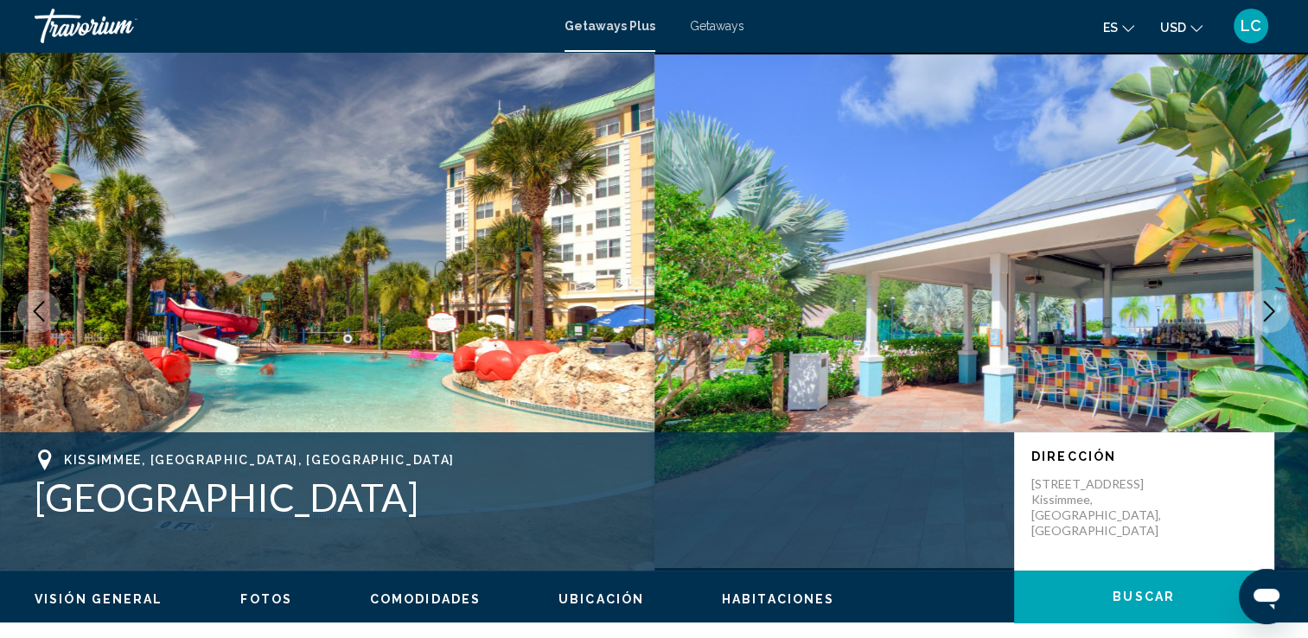
click at [1269, 305] on icon "Next image" at bounding box center [1269, 311] width 21 height 21
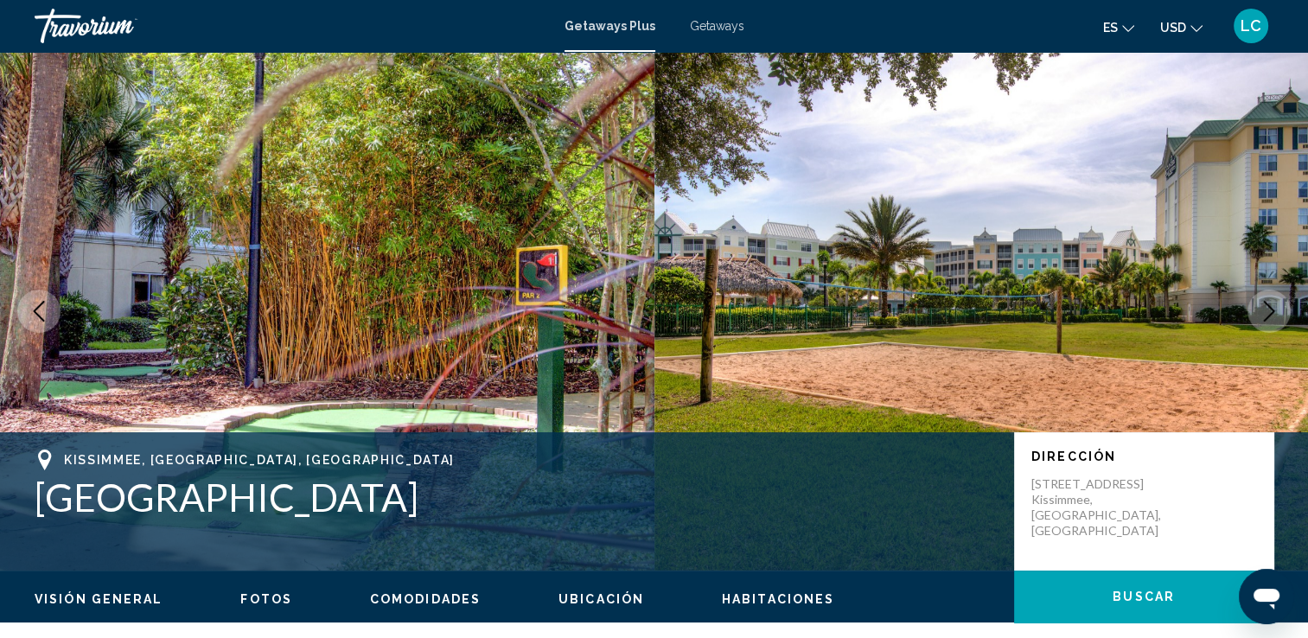
click at [1269, 305] on icon "Next image" at bounding box center [1269, 311] width 21 height 21
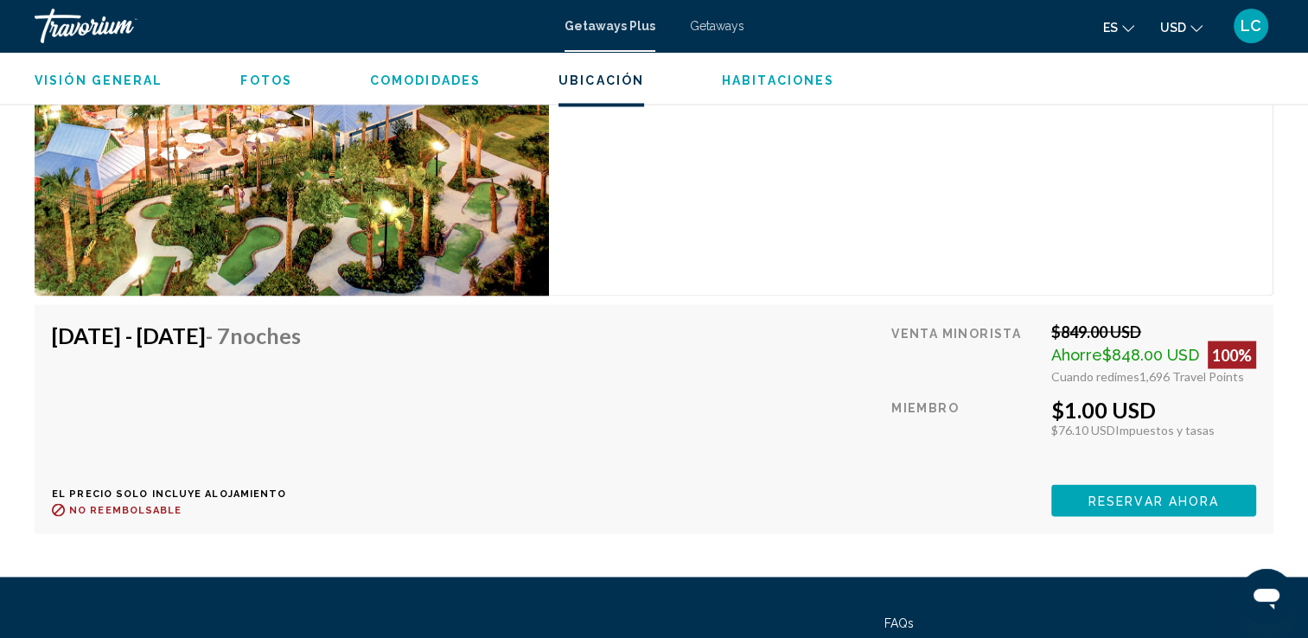
scroll to position [3033, 0]
click at [1117, 494] on span "Reservar ahora" at bounding box center [1154, 501] width 131 height 14
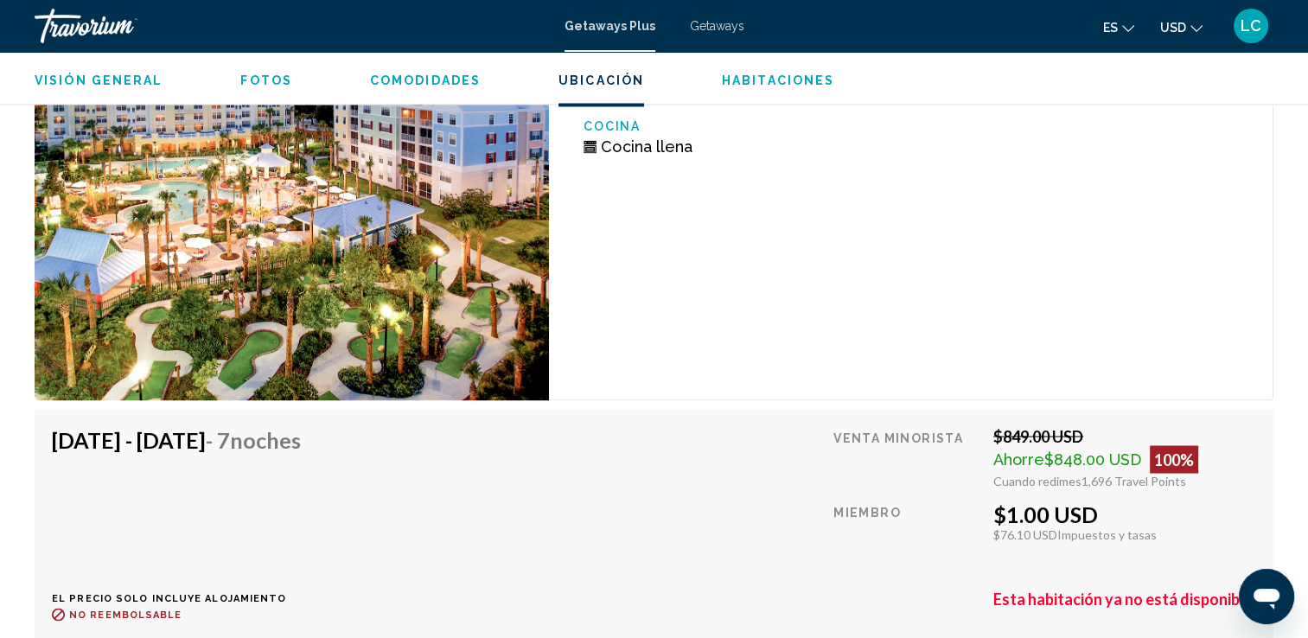
scroll to position [2926, 0]
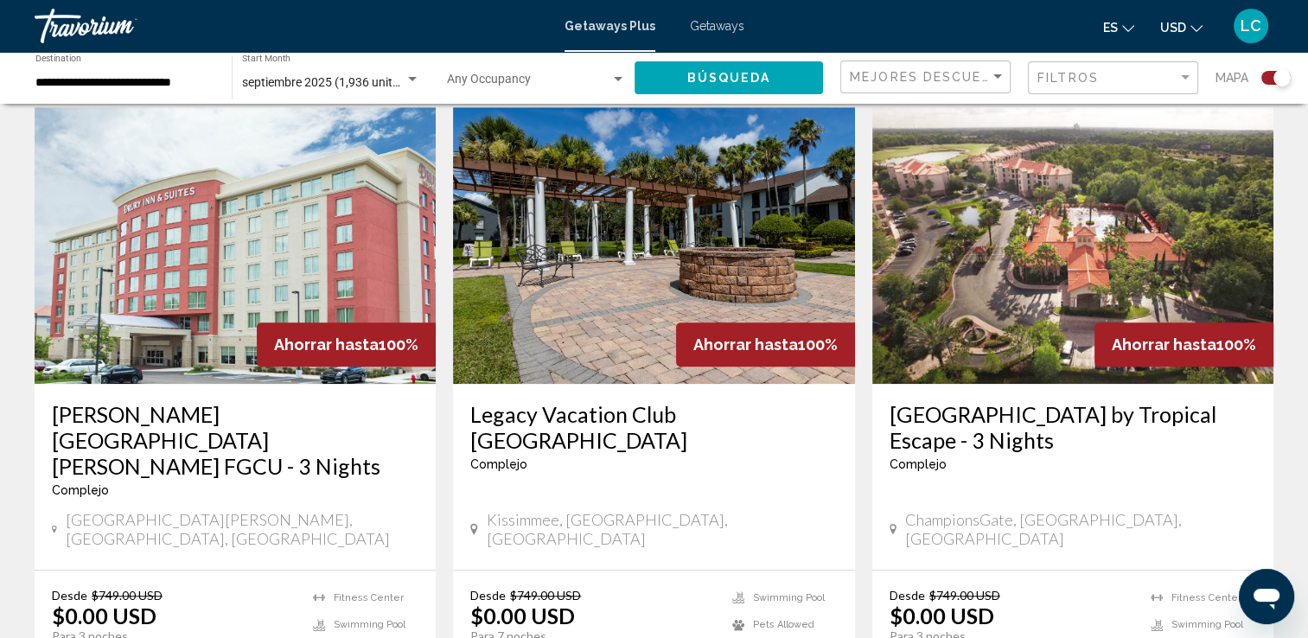
scroll to position [1342, 0]
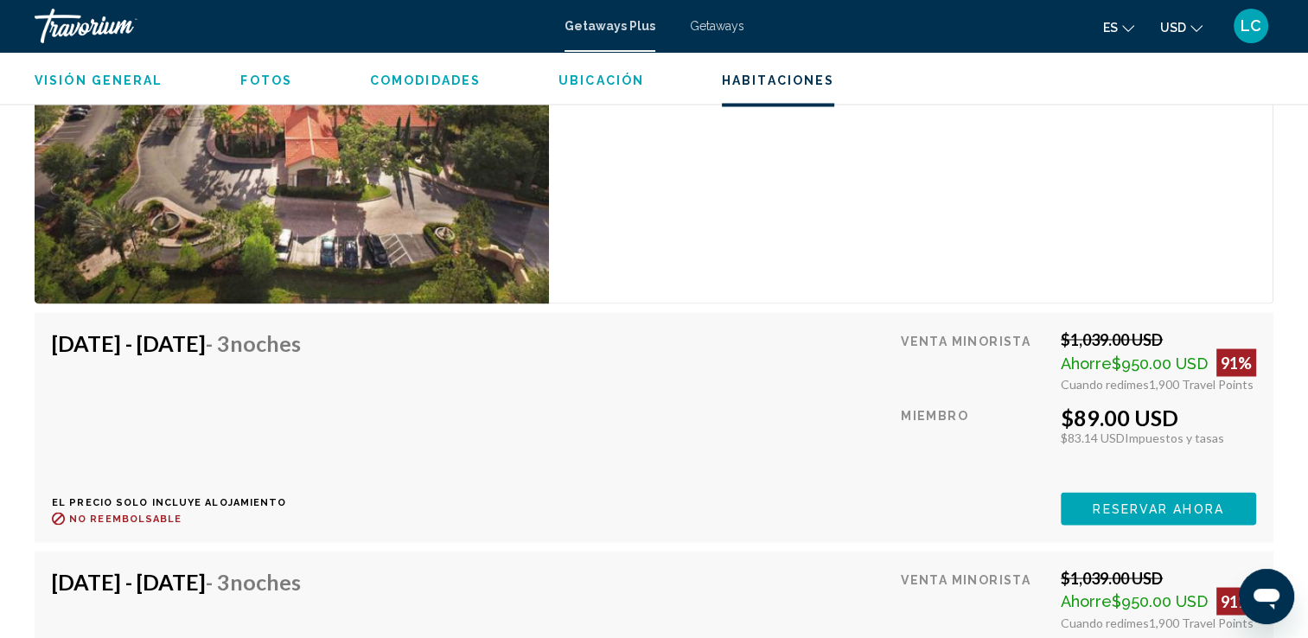
scroll to position [3055, 0]
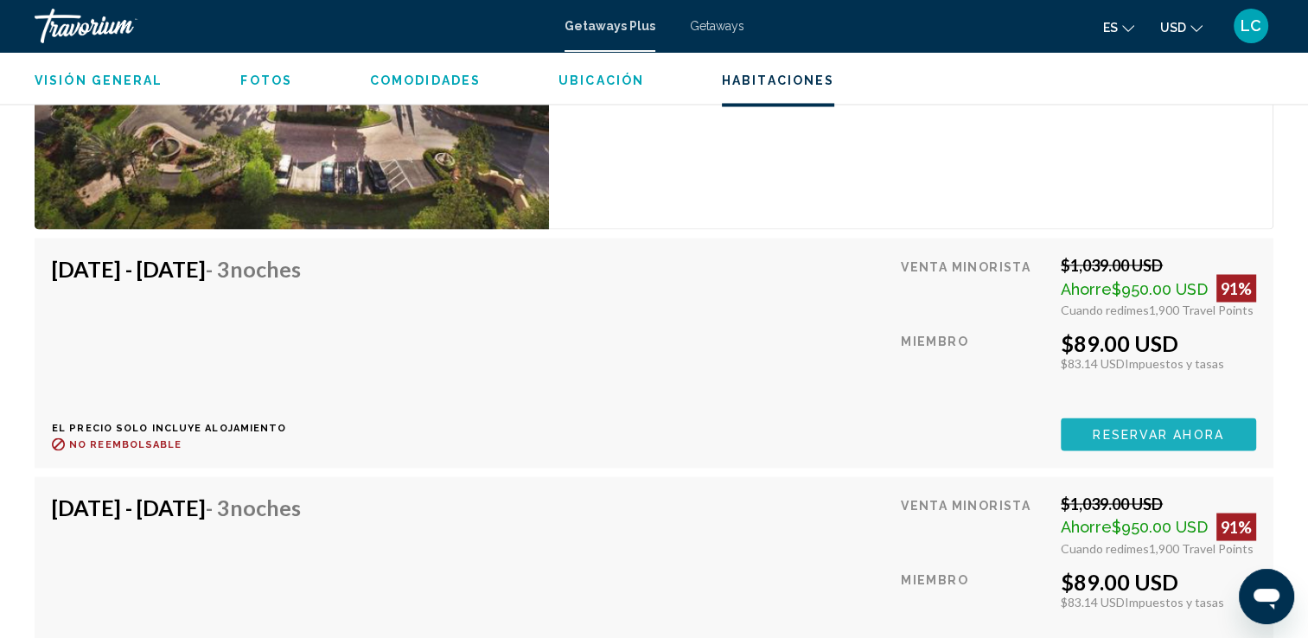
click at [1145, 434] on span "Reservar ahora" at bounding box center [1158, 435] width 131 height 14
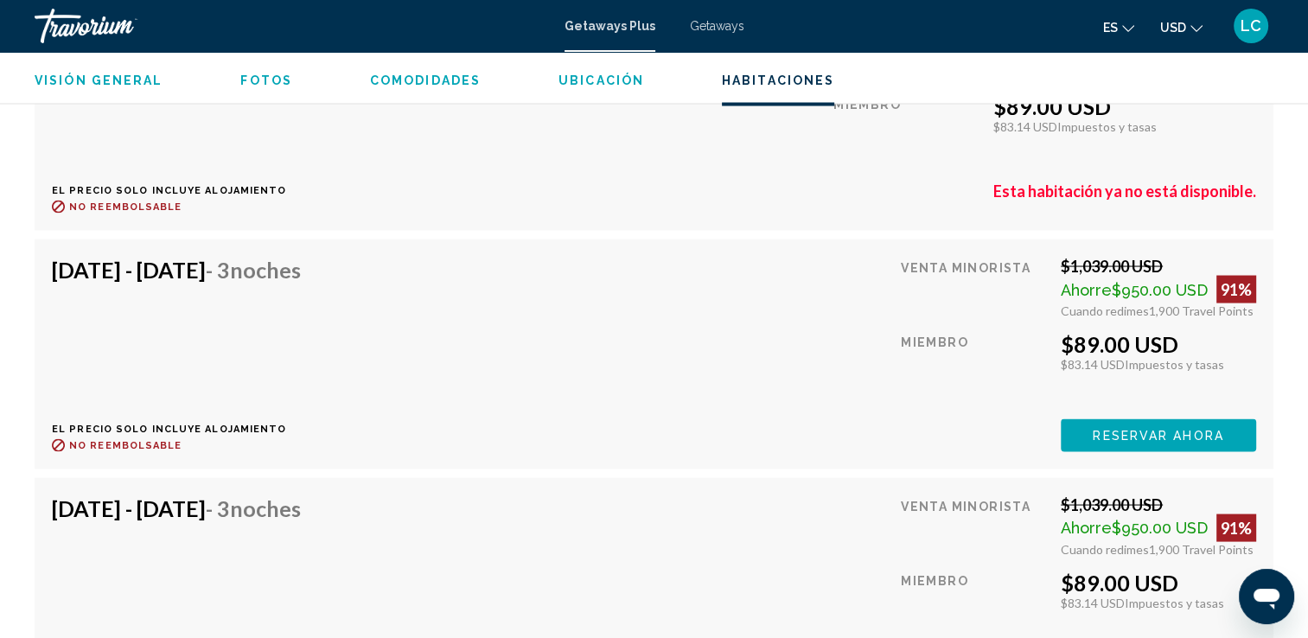
scroll to position [3290, 0]
click at [1122, 431] on span "Reservar ahora" at bounding box center [1158, 438] width 131 height 14
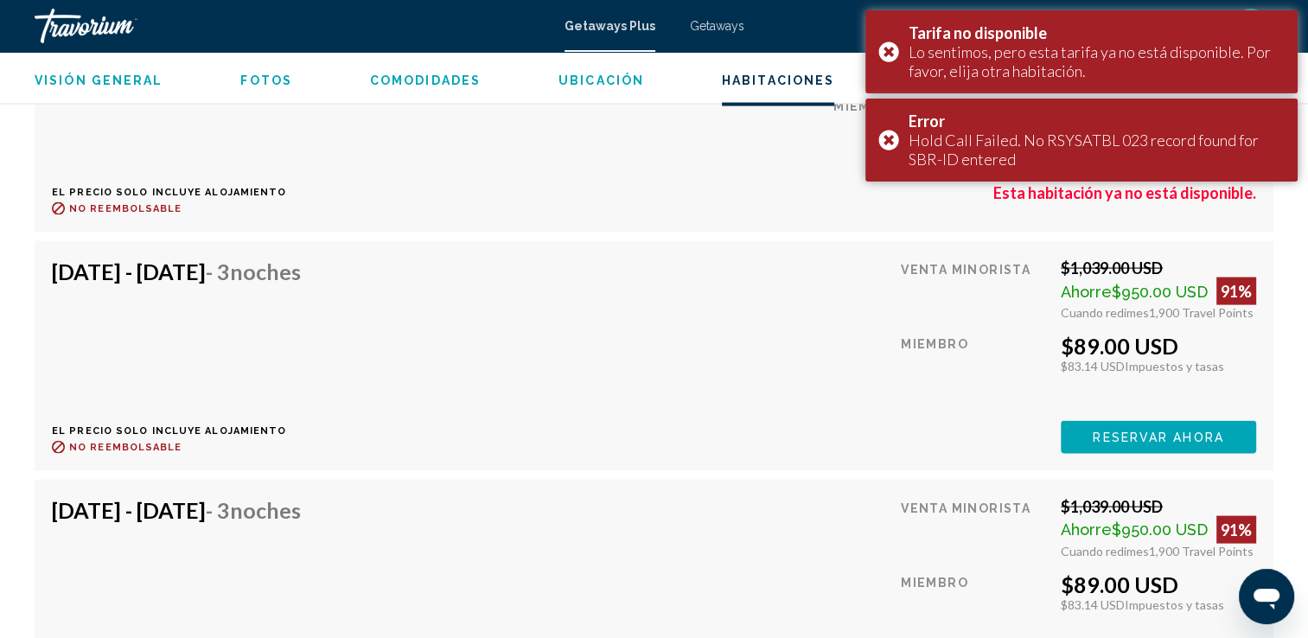
scroll to position [3533, 0]
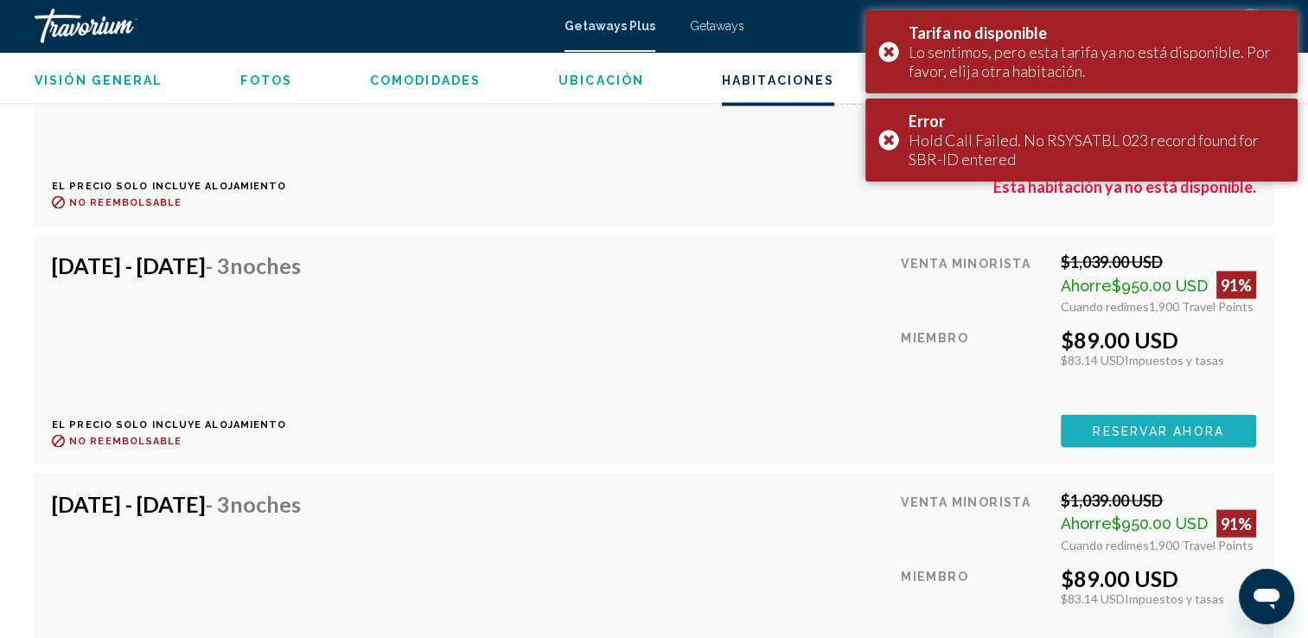
click at [1099, 425] on span "Reservar ahora" at bounding box center [1158, 432] width 131 height 14
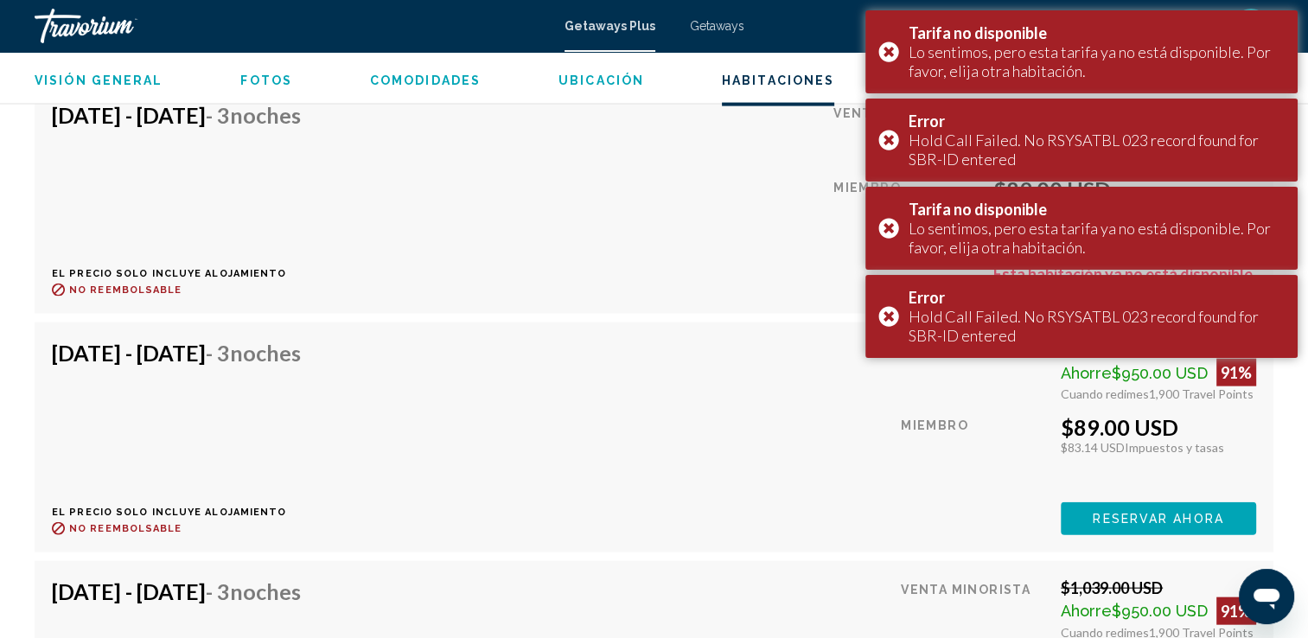
scroll to position [3697, 0]
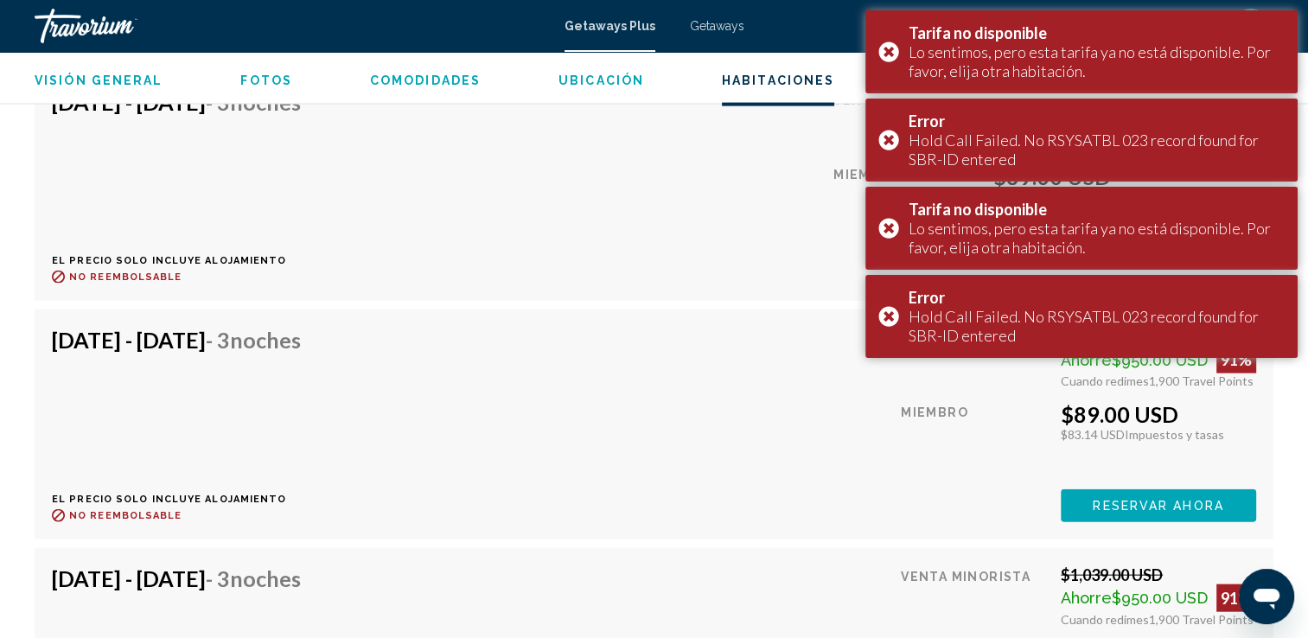
click at [1099, 495] on button "Reservar ahora" at bounding box center [1158, 505] width 195 height 32
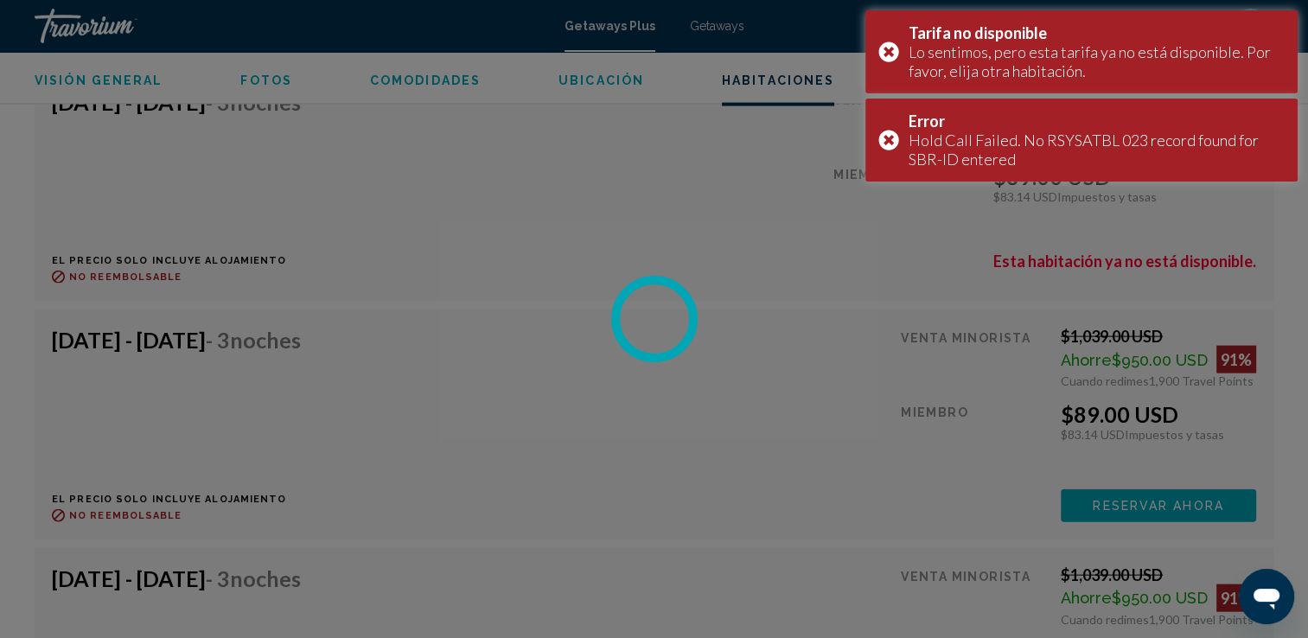
click at [1099, 495] on div at bounding box center [654, 319] width 1308 height 638
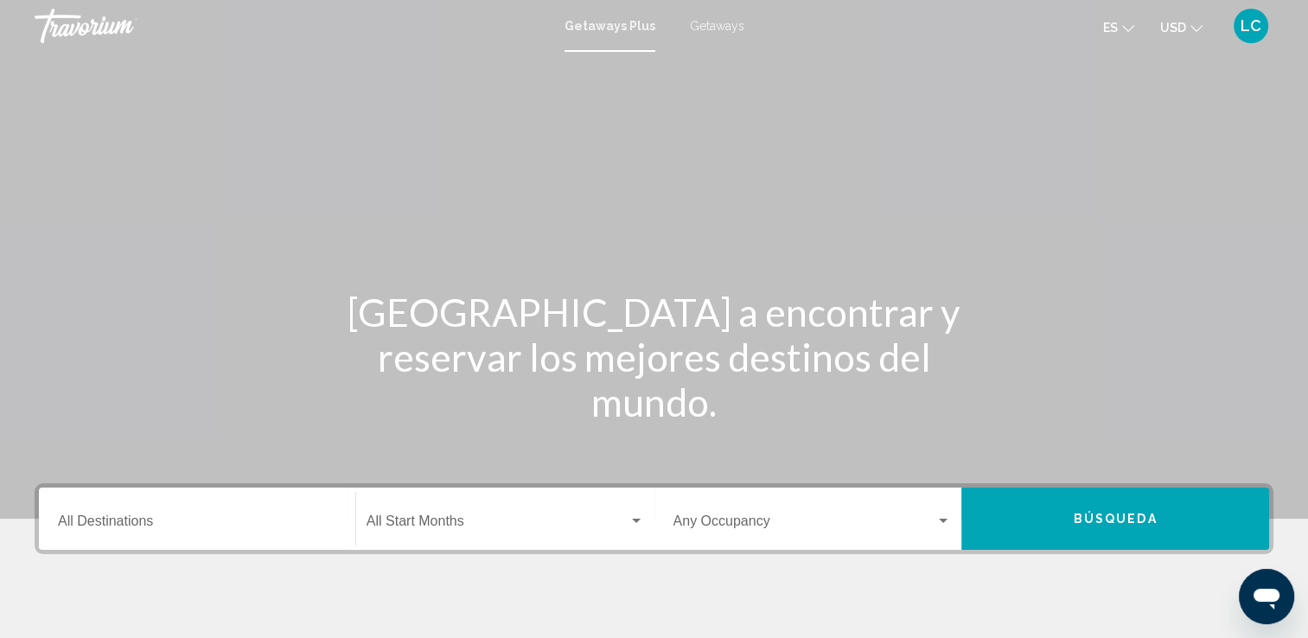
click at [1261, 593] on icon "Open messaging window" at bounding box center [1267, 599] width 26 height 21
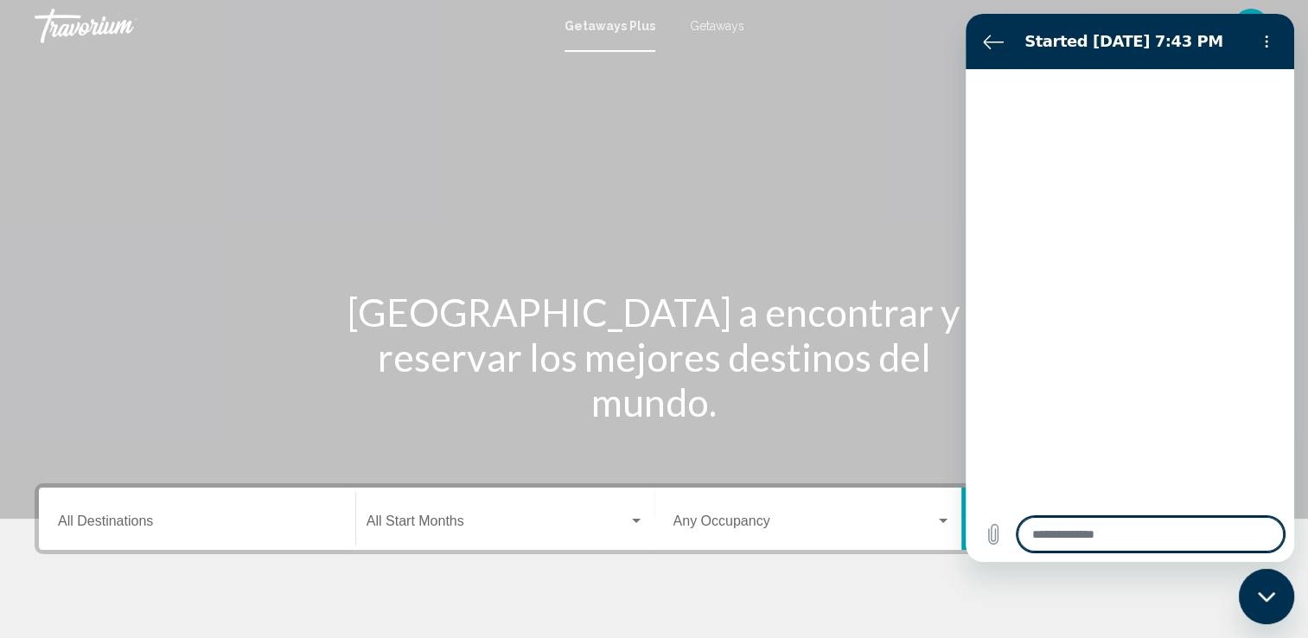
type textarea "*"
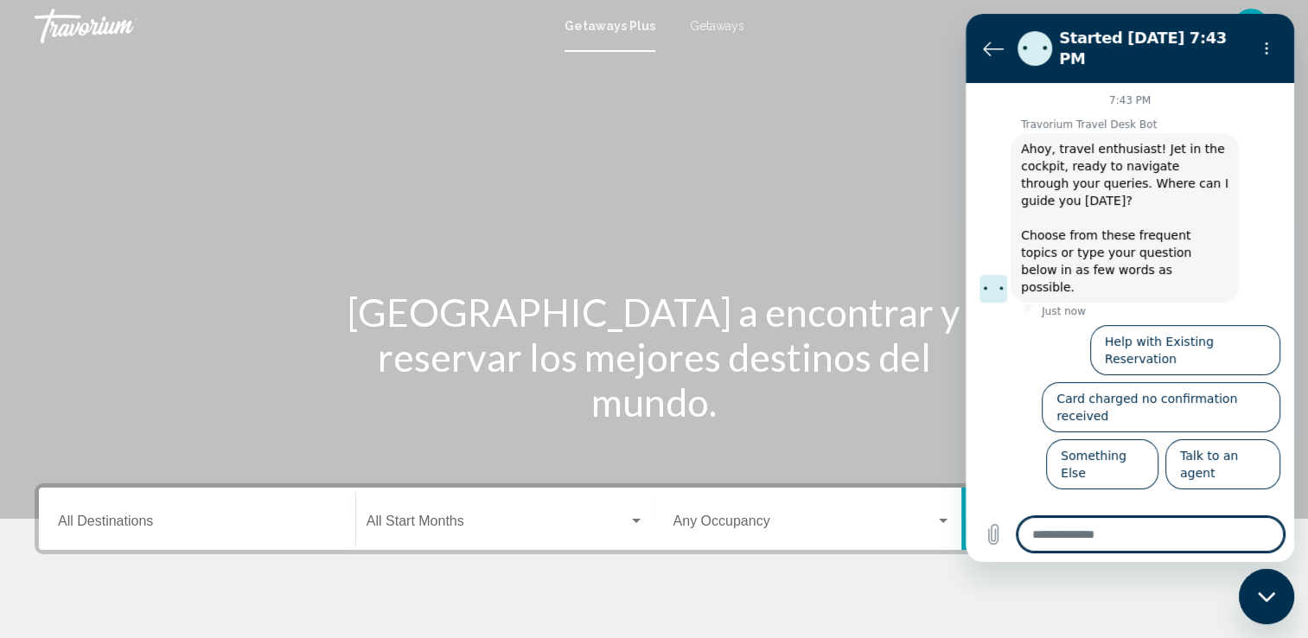
type textarea "*"
type textarea "**"
type textarea "*"
type textarea "***"
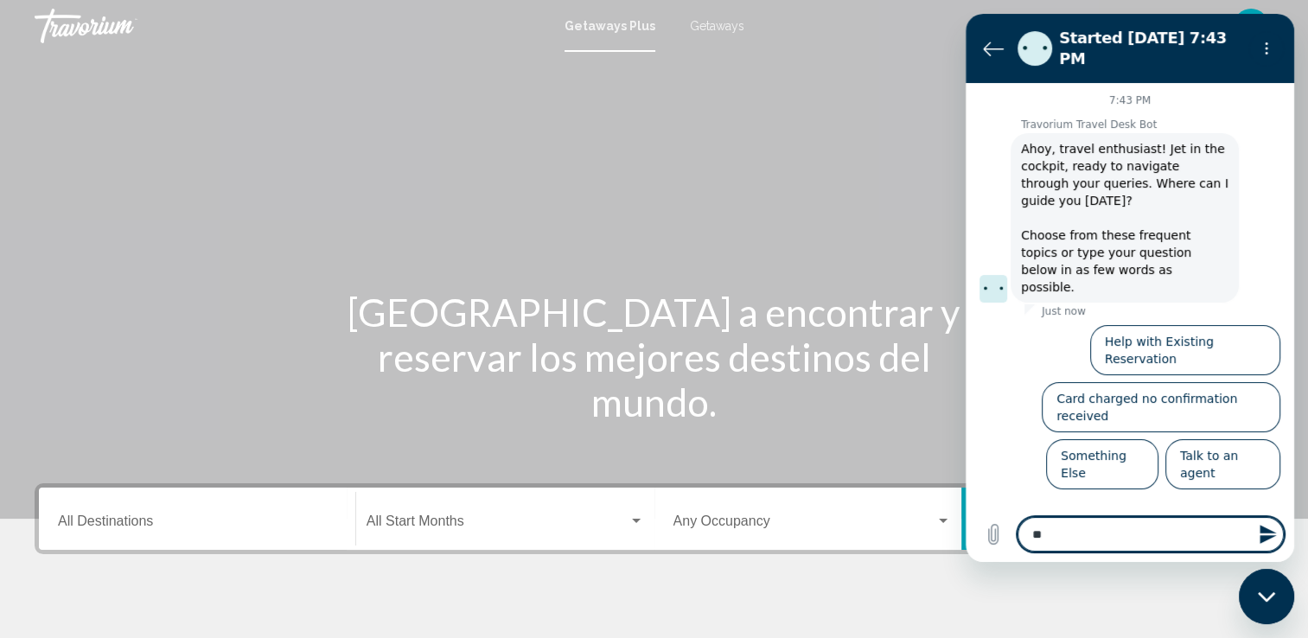
type textarea "*"
type textarea "***"
type textarea "*"
type textarea "*****"
type textarea "*"
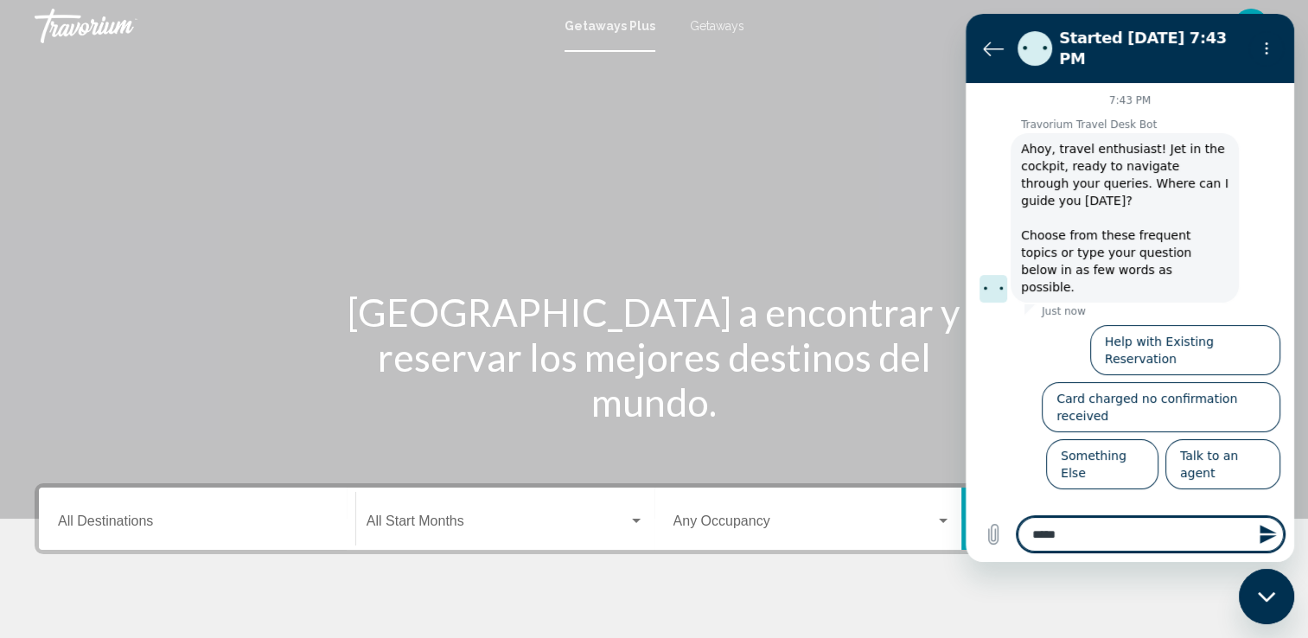
type textarea "*****"
type textarea "*"
type textarea "*******"
type textarea "*"
type textarea "********"
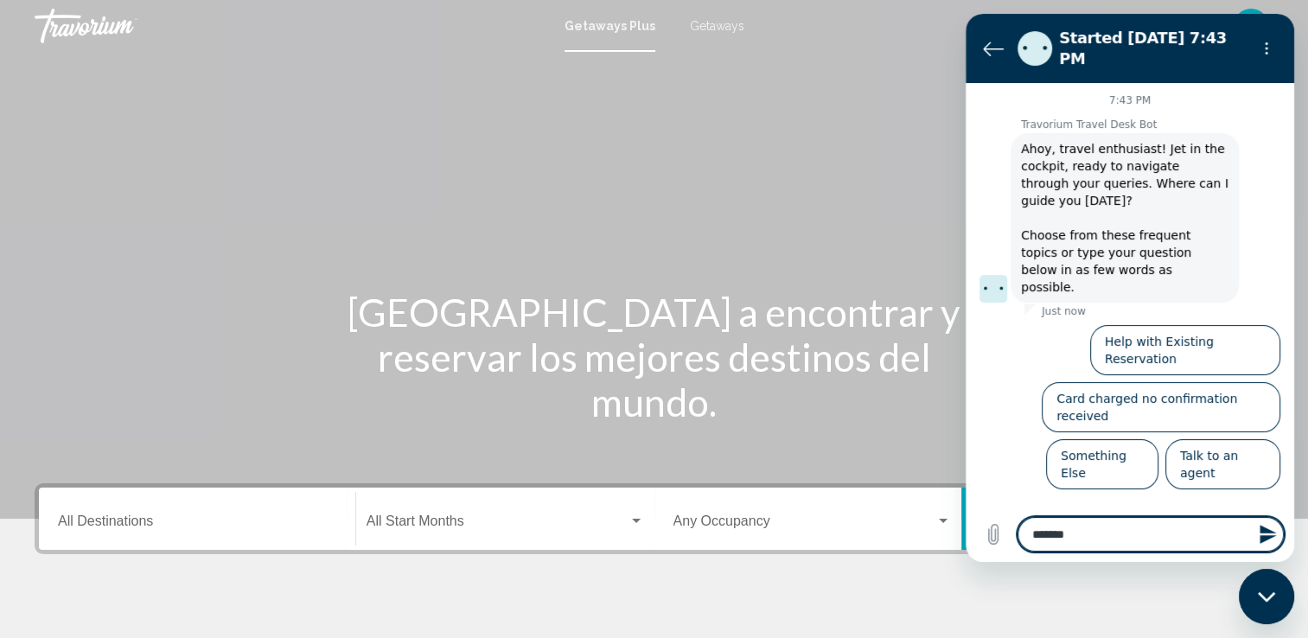
type textarea "*"
type textarea "*********"
type textarea "*"
type textarea "**********"
type textarea "*"
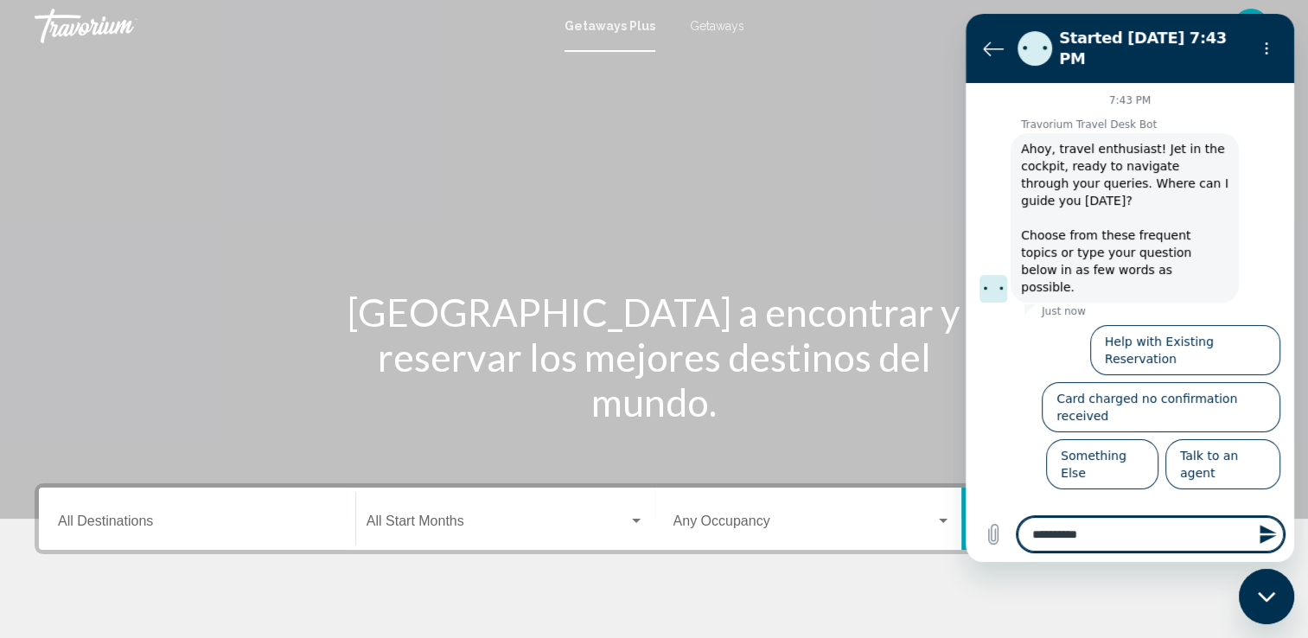
type textarea "**********"
type textarea "*"
type textarea "**********"
type textarea "*"
type textarea "**********"
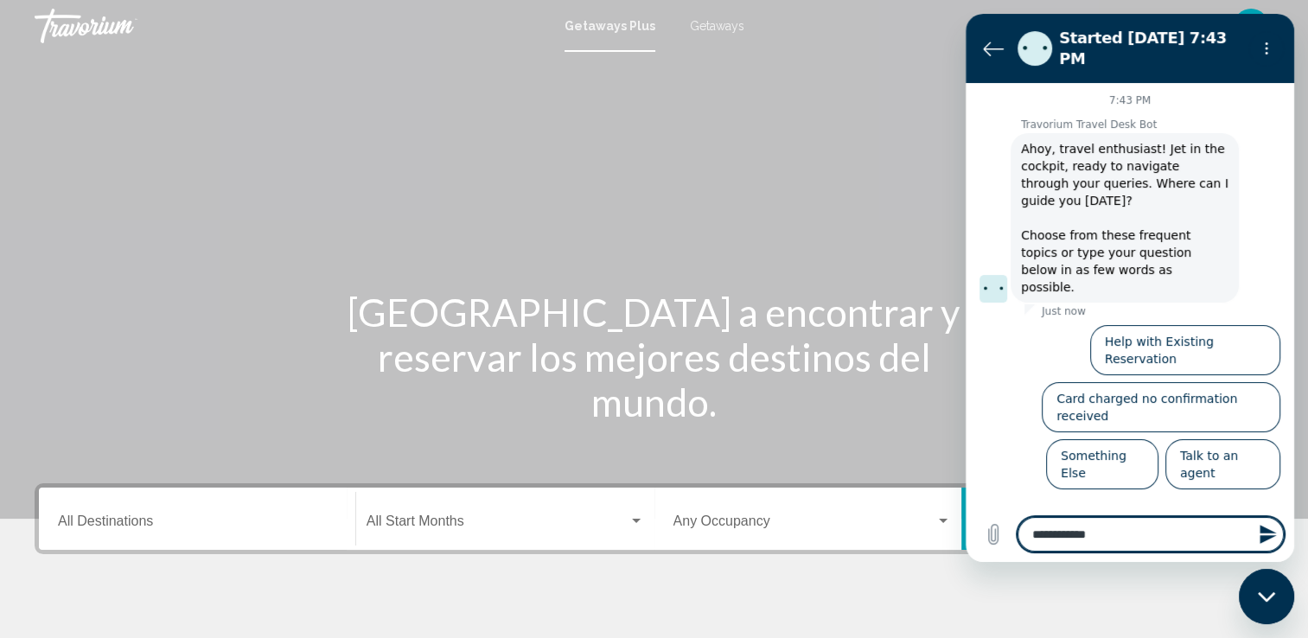
type textarea "*"
type textarea "**********"
type textarea "*"
type textarea "**********"
type textarea "*"
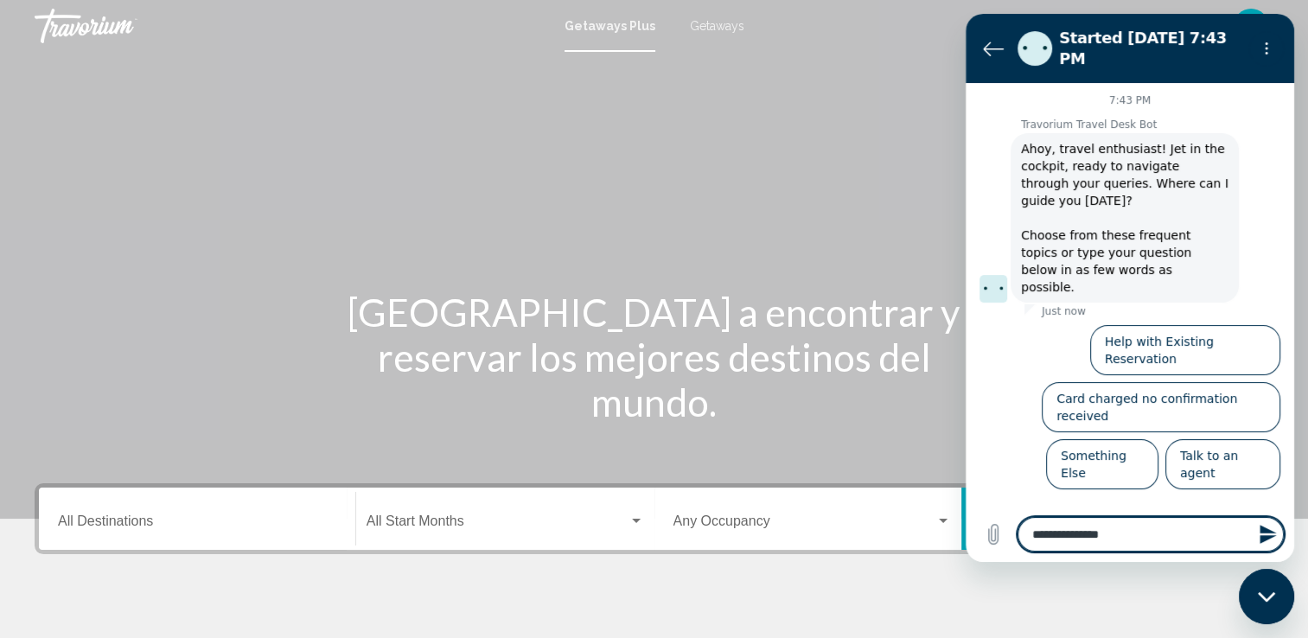
type textarea "**********"
type textarea "*"
type textarea "**********"
type textarea "*"
type textarea "**********"
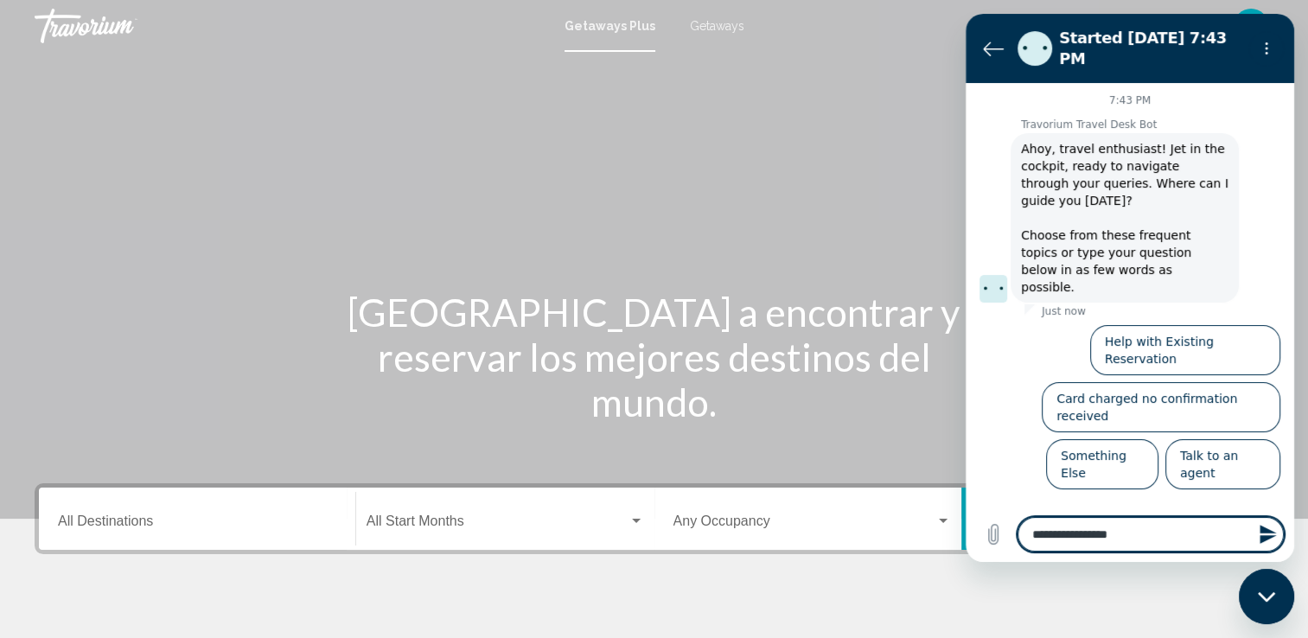
type textarea "*"
type textarea "**********"
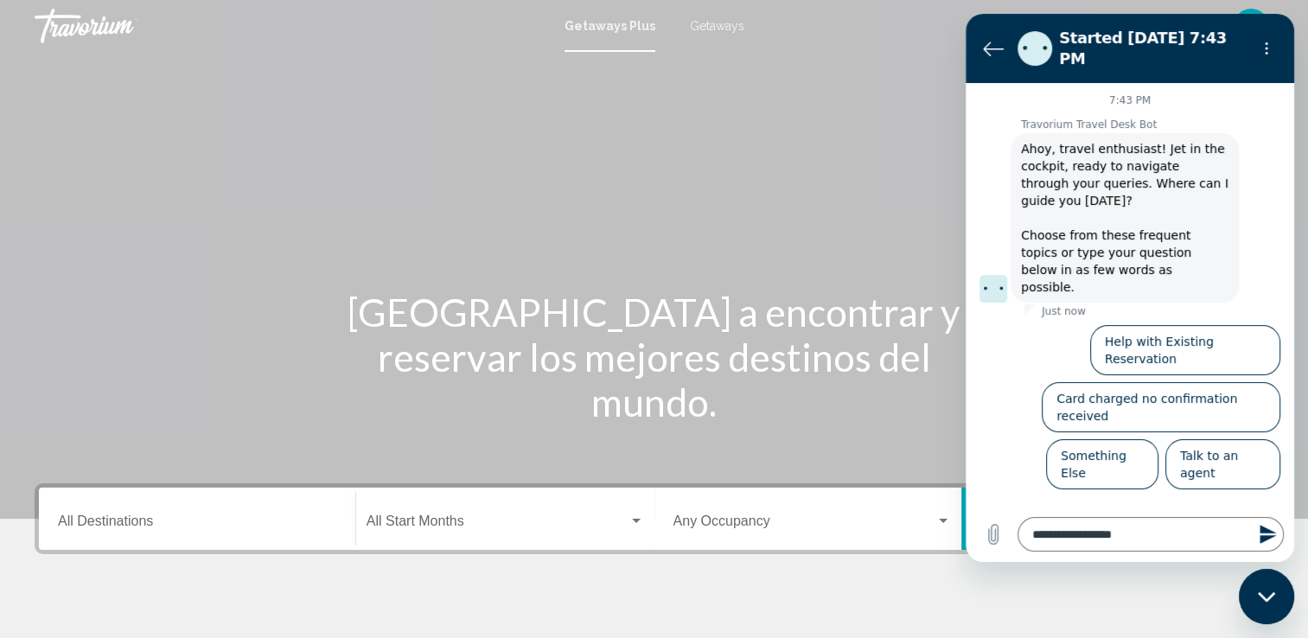
click at [1265, 536] on icon "Send message" at bounding box center [1268, 534] width 16 height 19
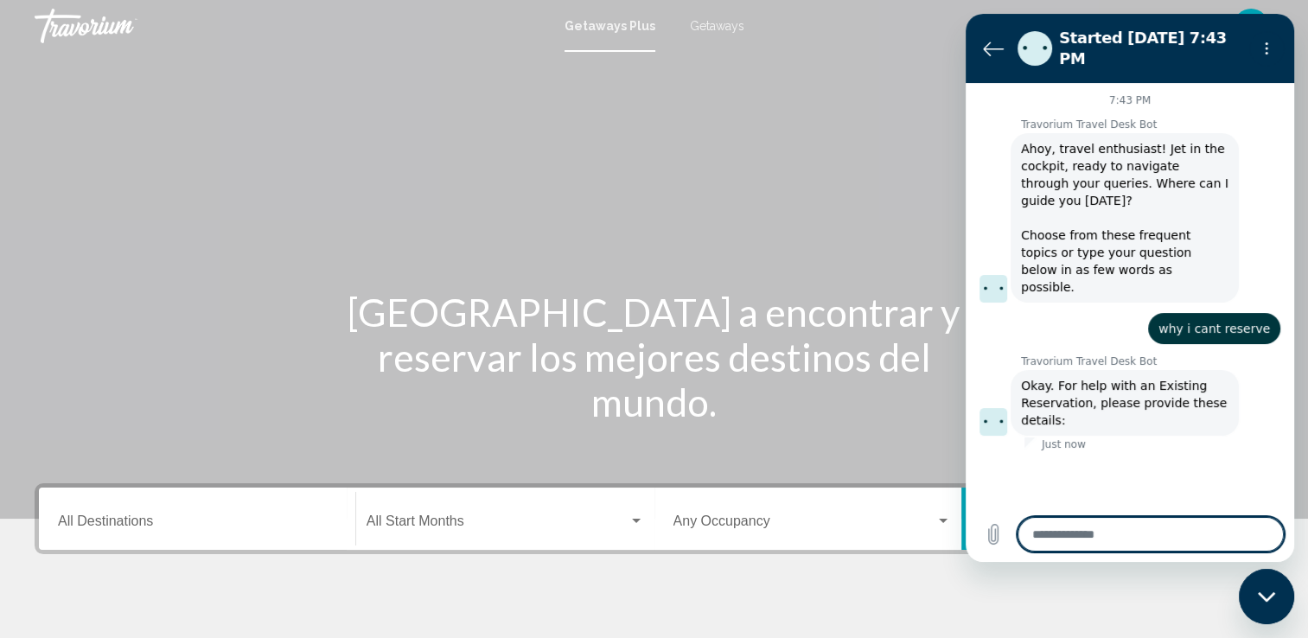
type textarea "*"
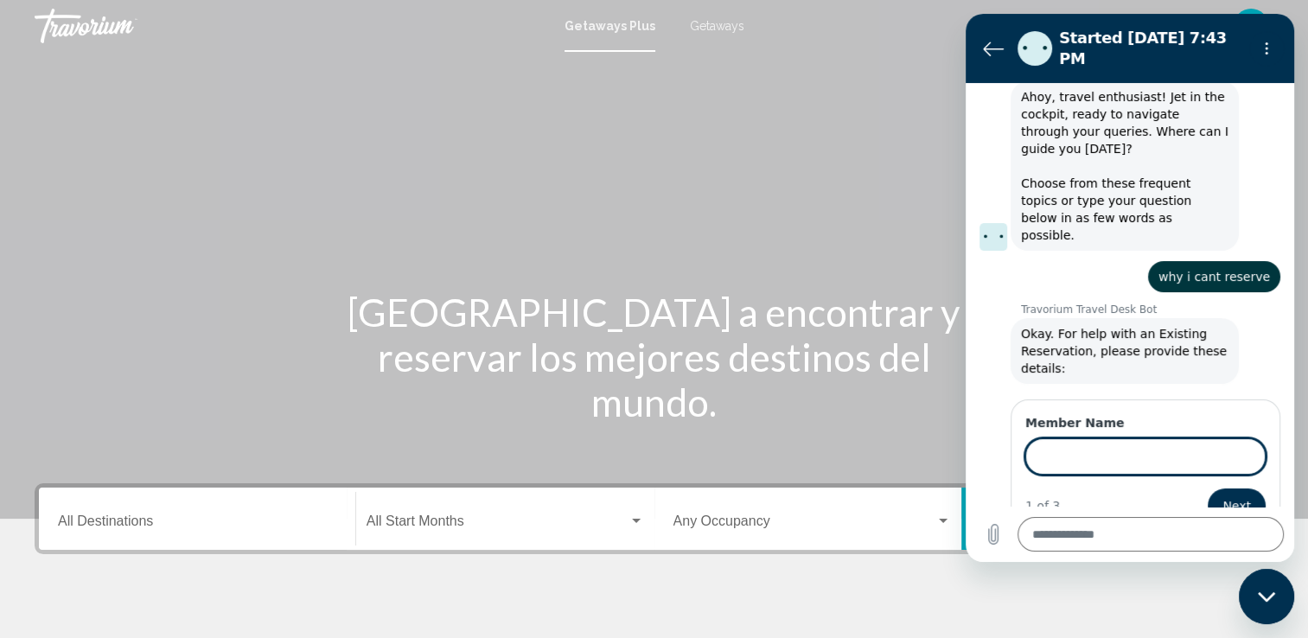
scroll to position [49, 0]
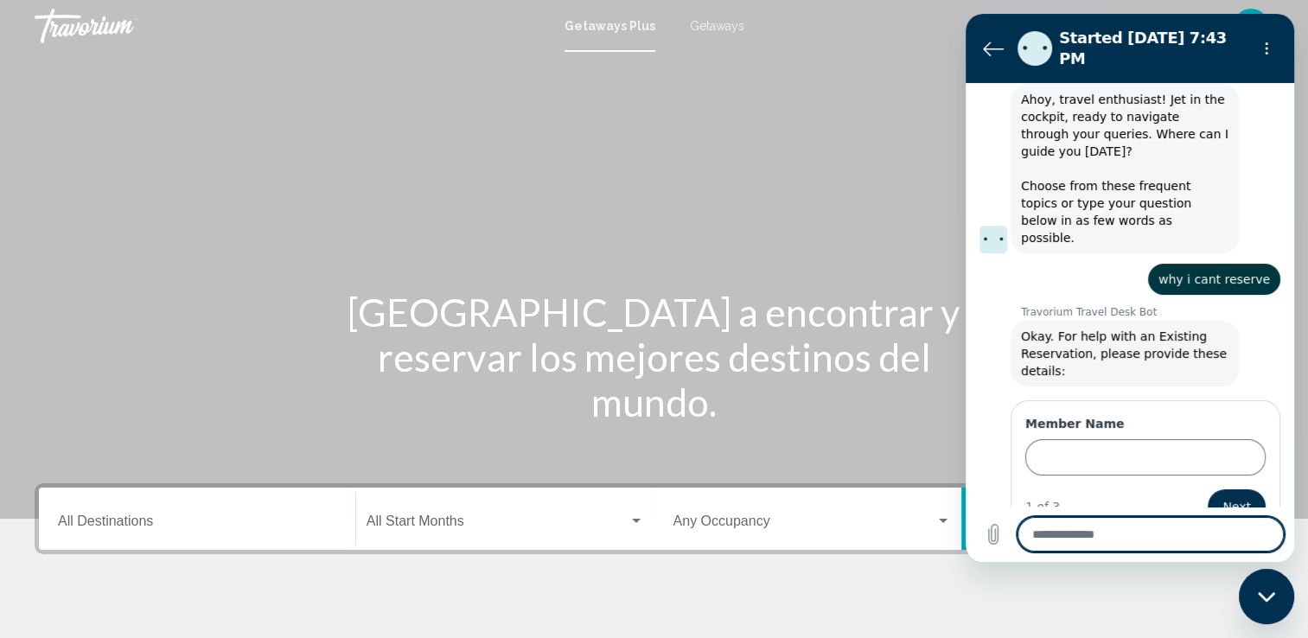
click at [1265, 536] on textarea at bounding box center [1151, 534] width 266 height 35
type textarea "*"
type textarea "**"
type textarea "*"
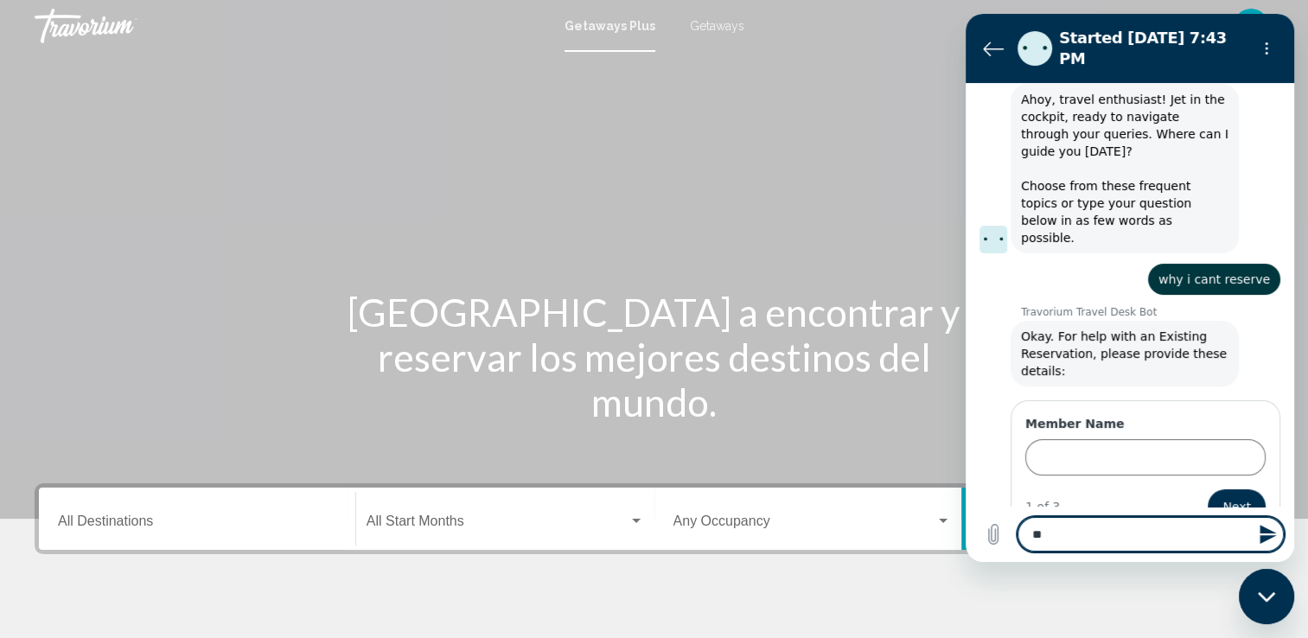
type textarea "***"
type textarea "*"
type textarea "***"
type textarea "*"
type textarea "*****"
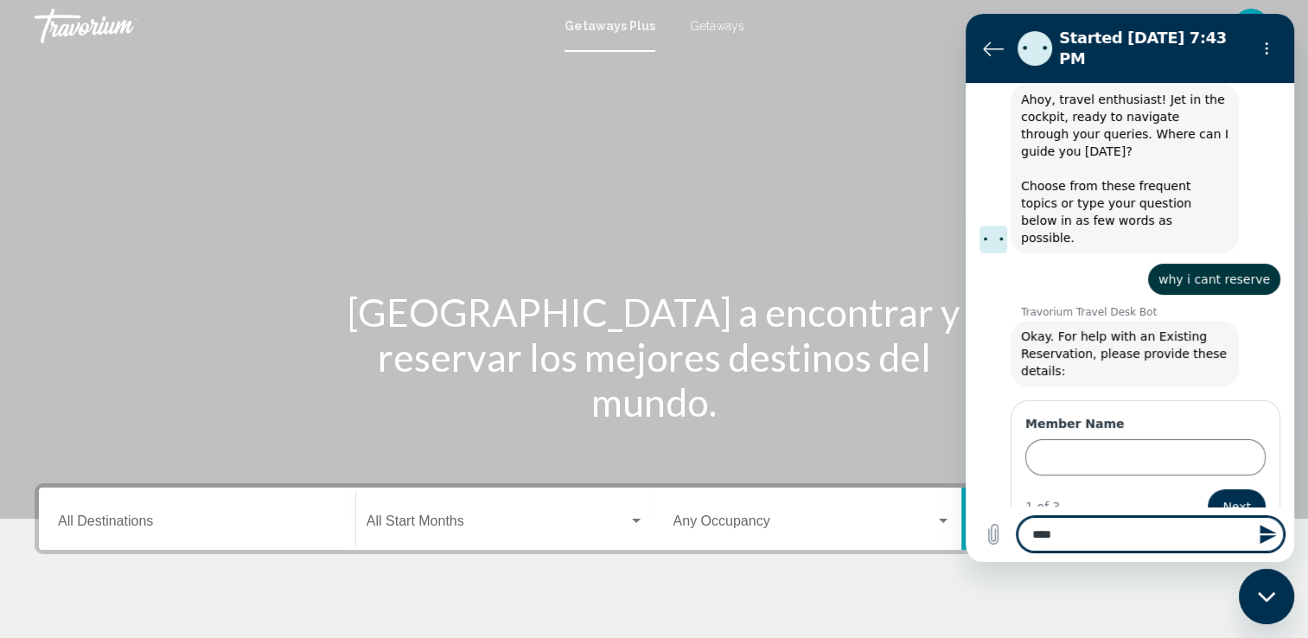
type textarea "*"
type textarea "******"
type textarea "*"
type textarea "*******"
type textarea "*"
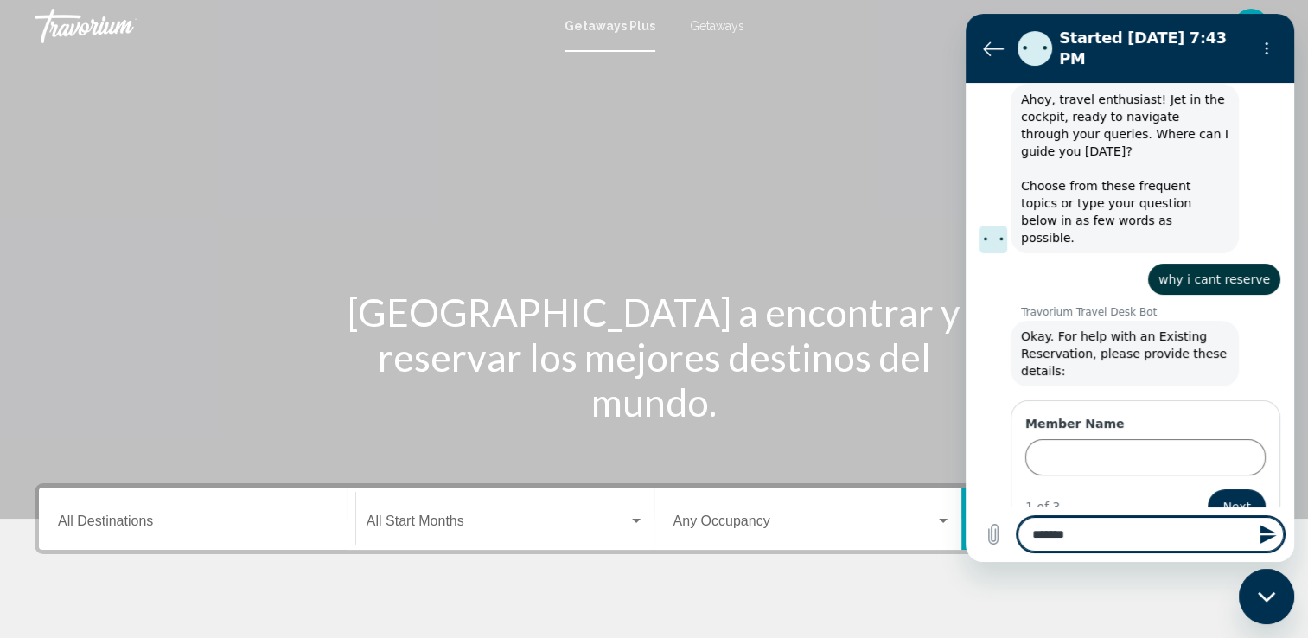
type textarea "********"
type textarea "*"
type textarea "*********"
type textarea "*"
type textarea "**********"
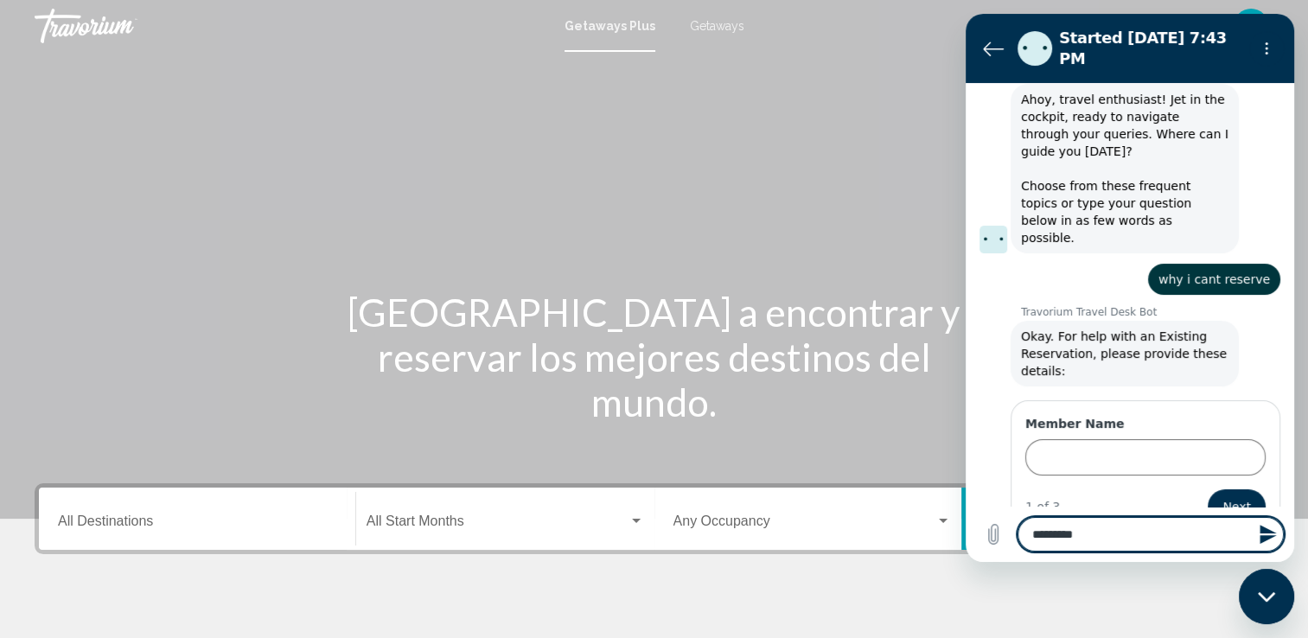
type textarea "*"
type textarea "**********"
type textarea "*"
type textarea "**********"
type textarea "*"
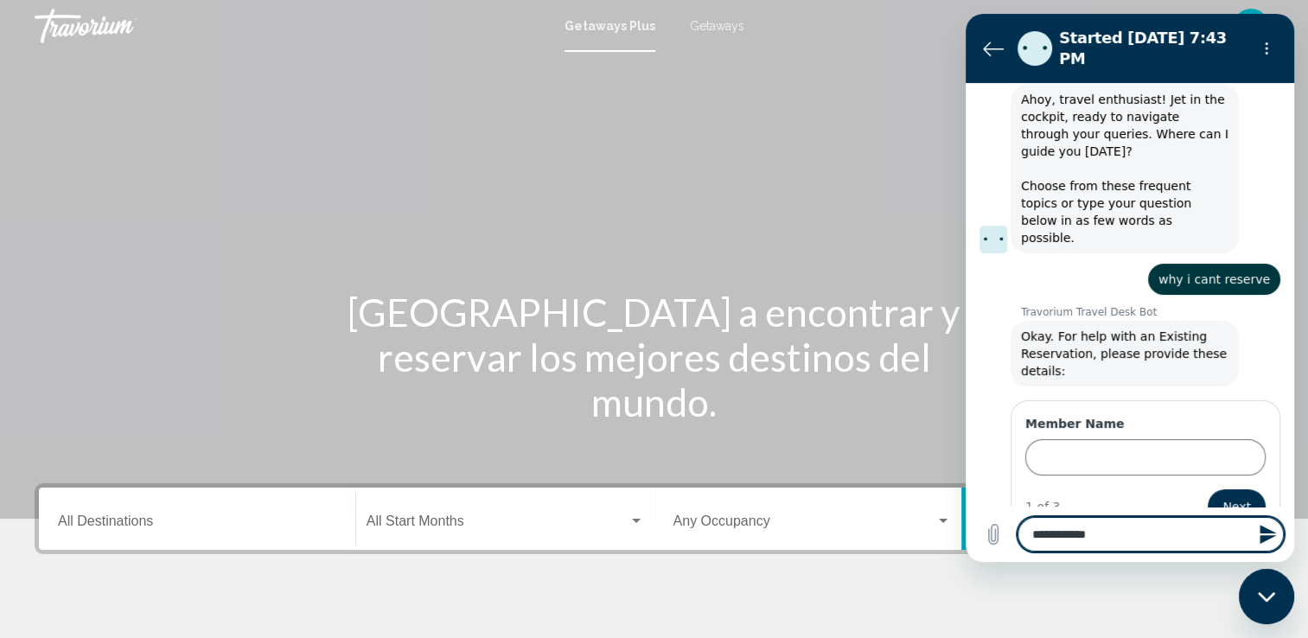
type textarea "**********"
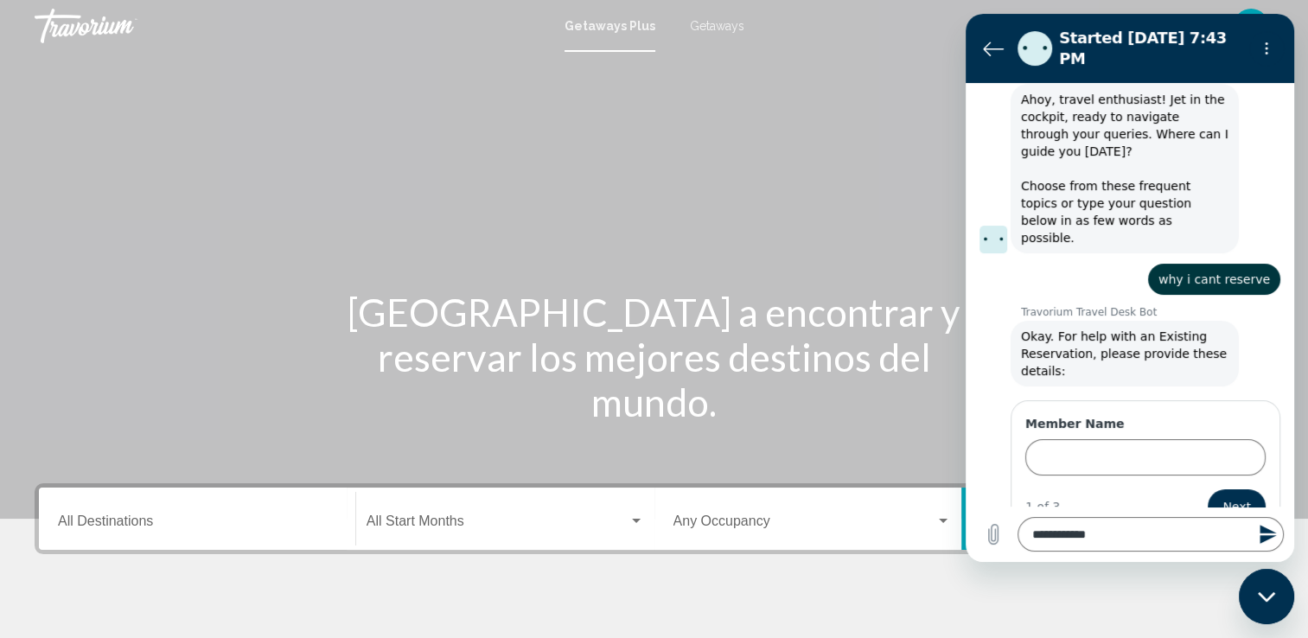
drag, startPoint x: 1538, startPoint y: 1091, endPoint x: 1267, endPoint y: 591, distance: 569.5
click at [1267, 591] on div "Close messaging window" at bounding box center [1267, 597] width 52 height 52
type textarea "*"
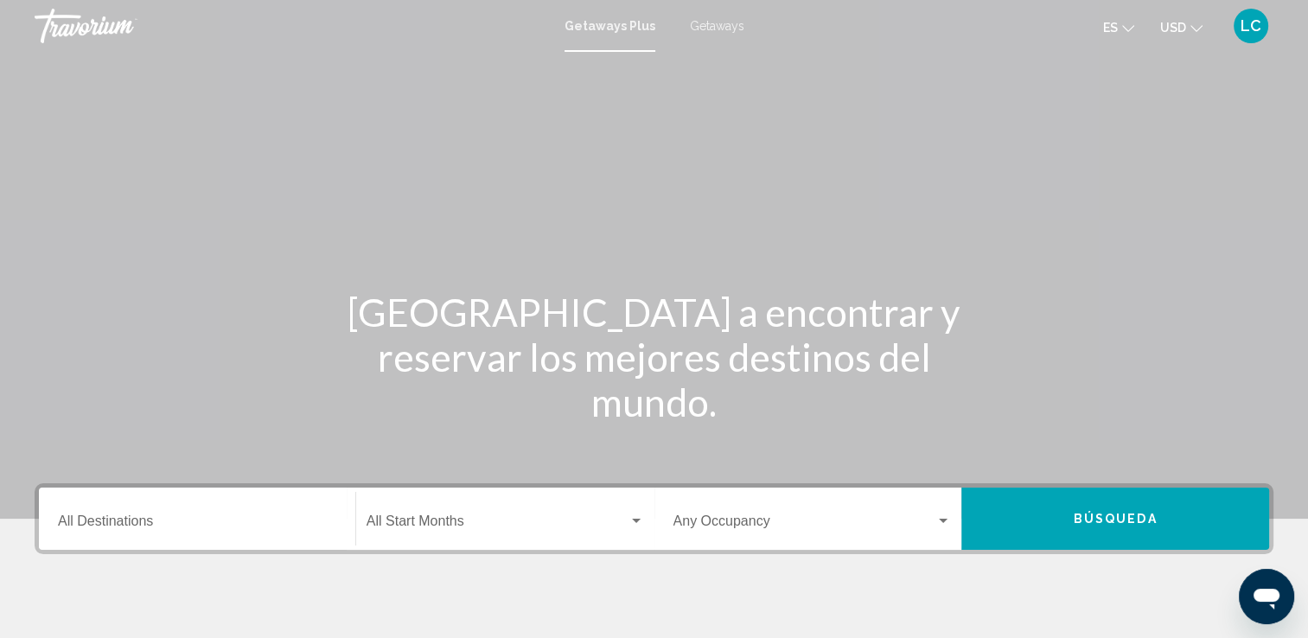
click at [96, 526] on input "Destination All Destinations" at bounding box center [197, 525] width 278 height 16
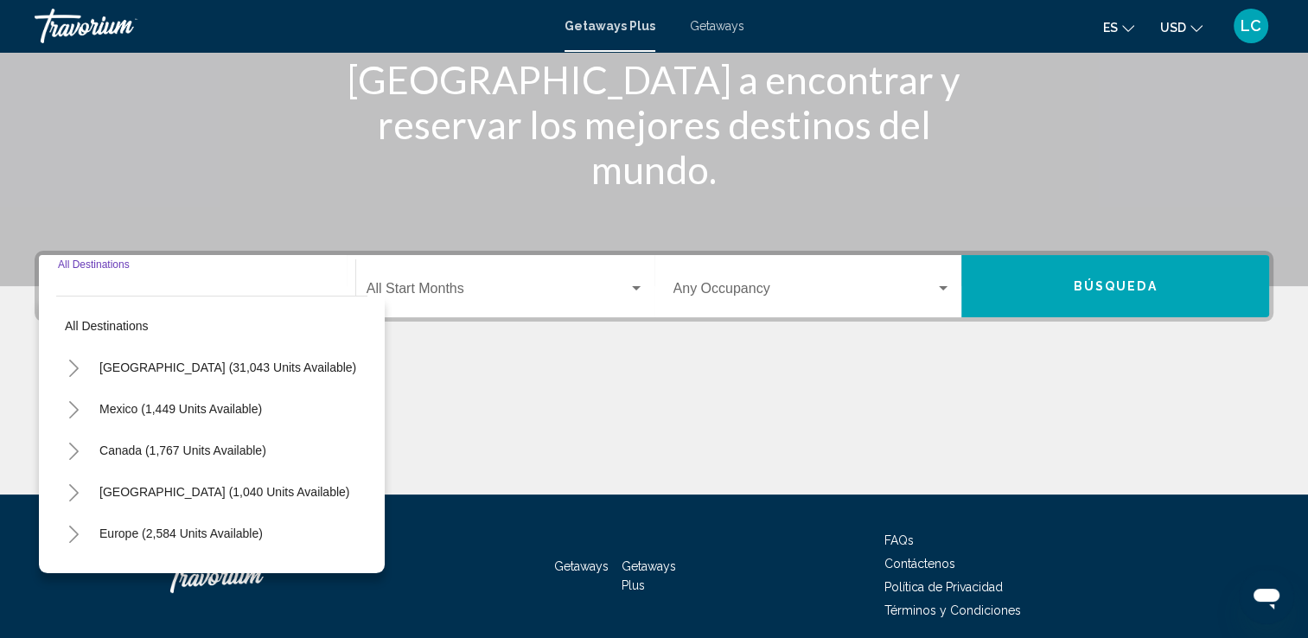
scroll to position [300, 0]
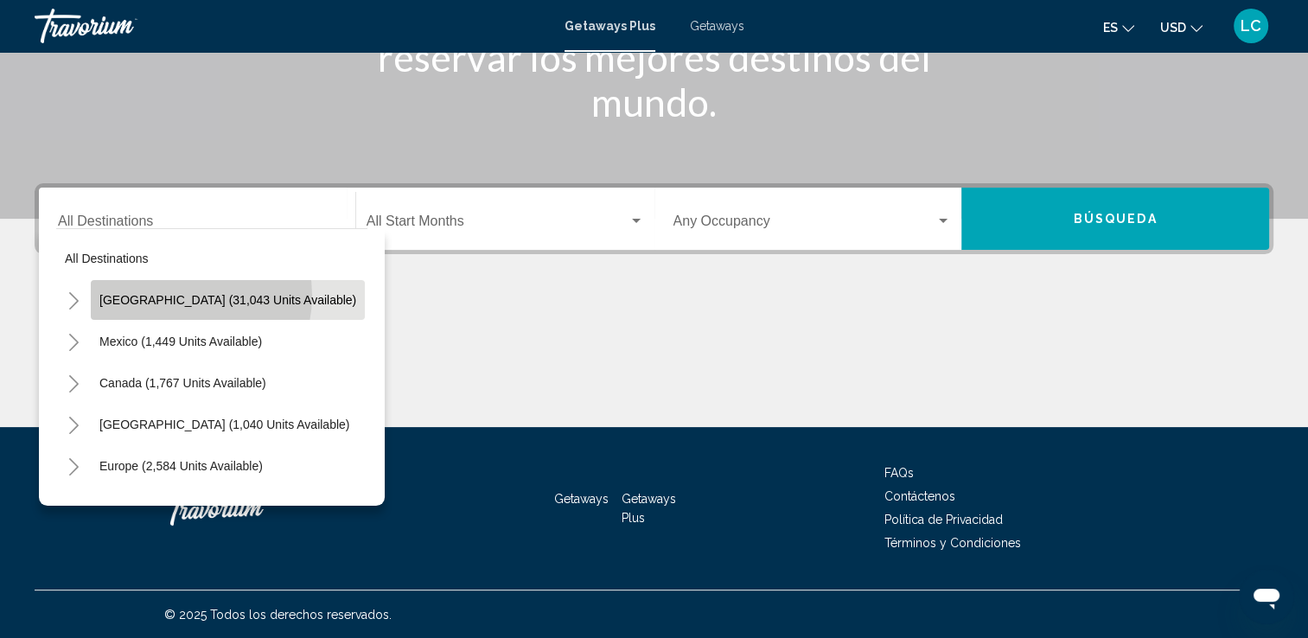
click at [176, 295] on span "[GEOGRAPHIC_DATA] (31,043 units available)" at bounding box center [227, 300] width 257 height 14
type input "**********"
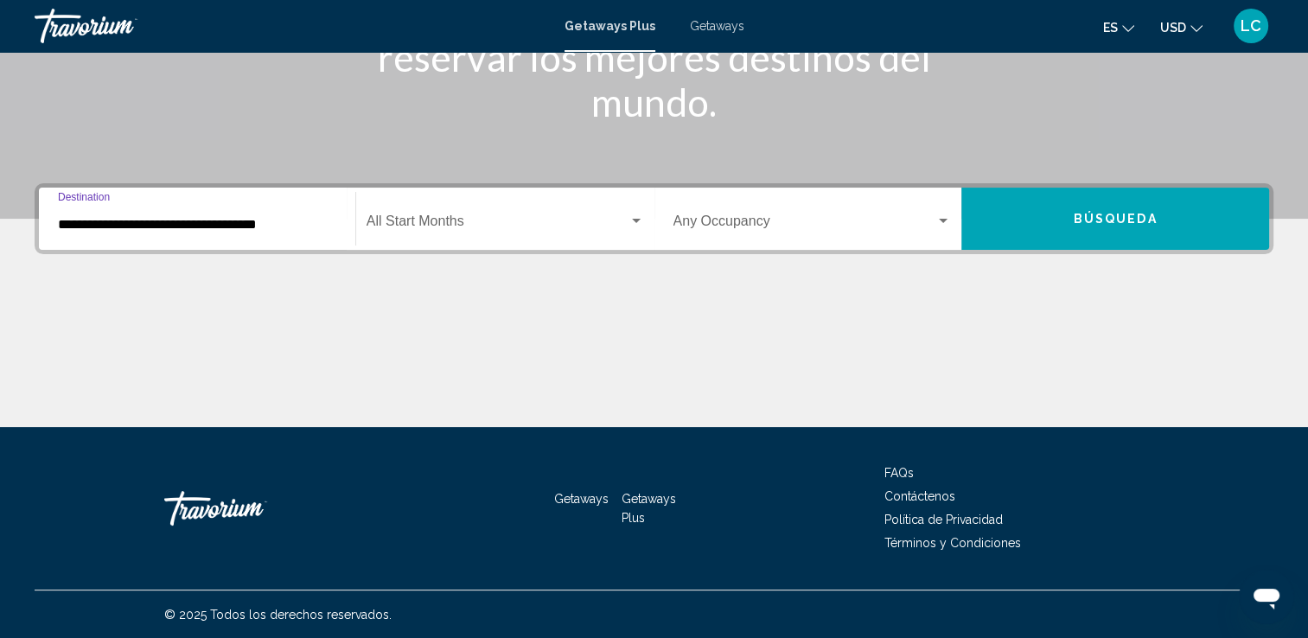
click at [457, 219] on span "Search widget" at bounding box center [498, 225] width 262 height 16
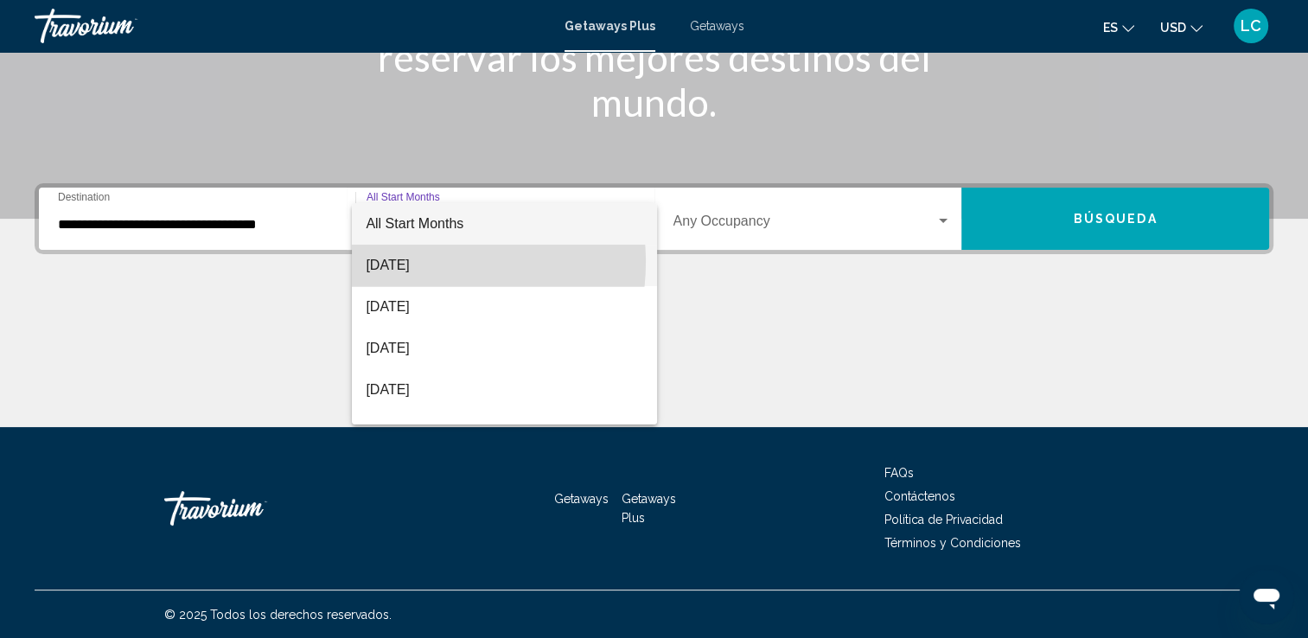
click at [420, 262] on span "[DATE]" at bounding box center [505, 266] width 278 height 42
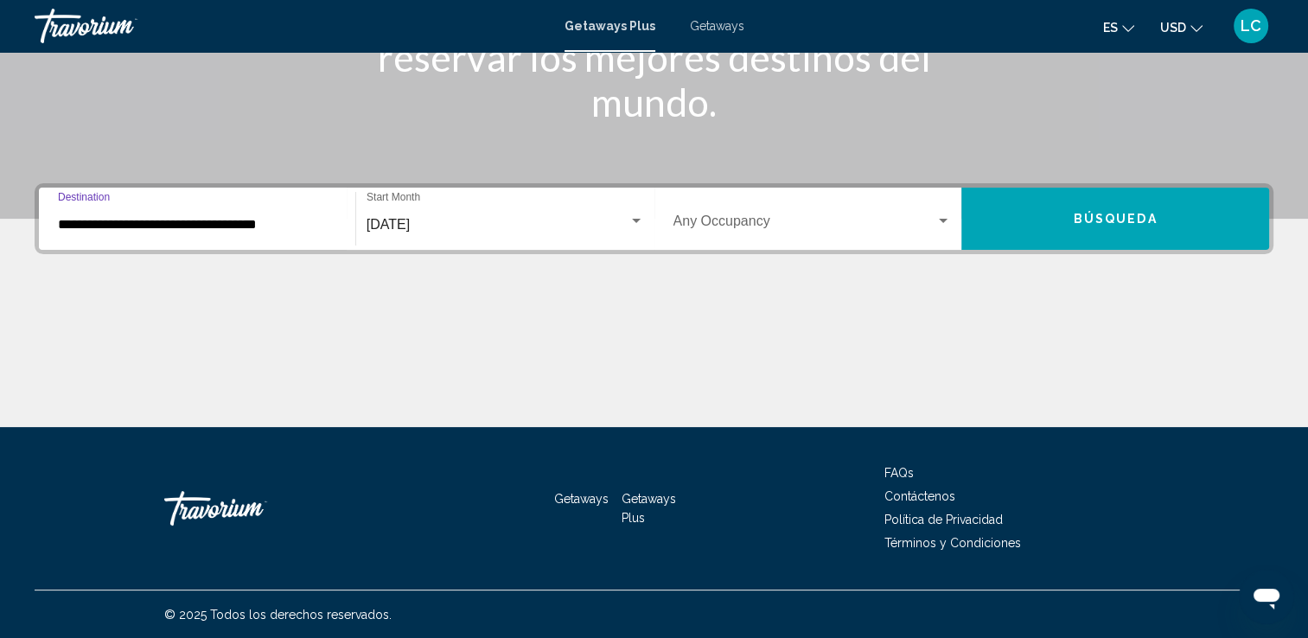
click at [129, 230] on input "**********" at bounding box center [197, 225] width 278 height 16
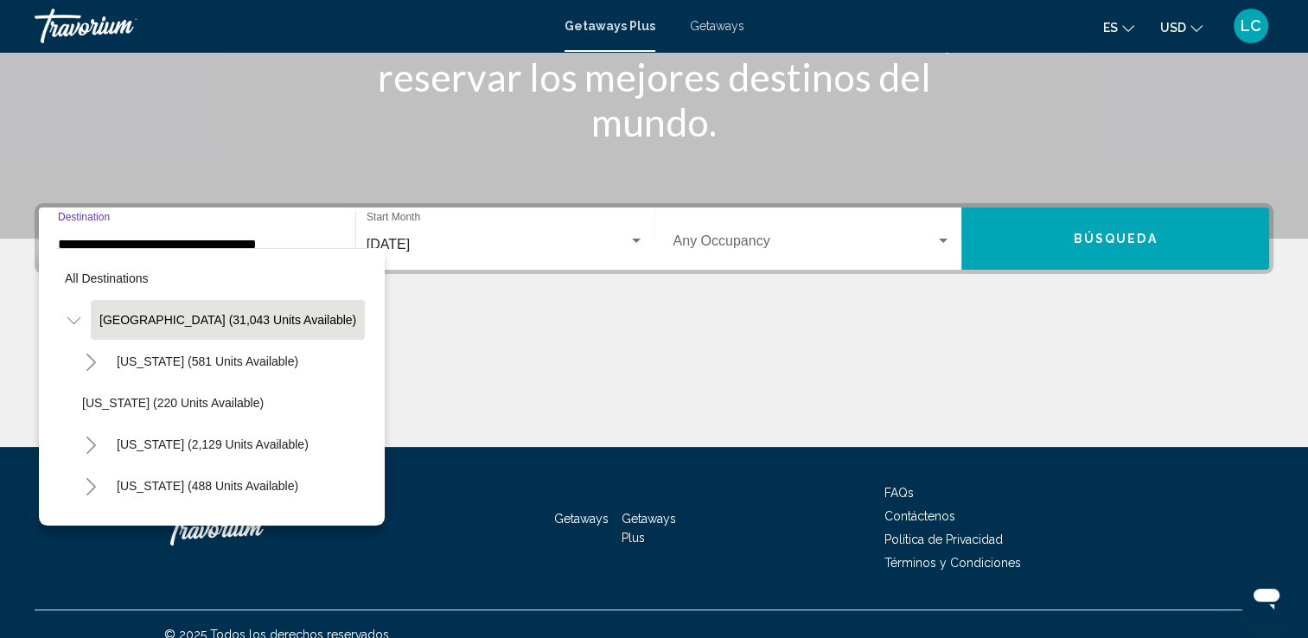
click at [157, 246] on input "**********" at bounding box center [197, 245] width 278 height 16
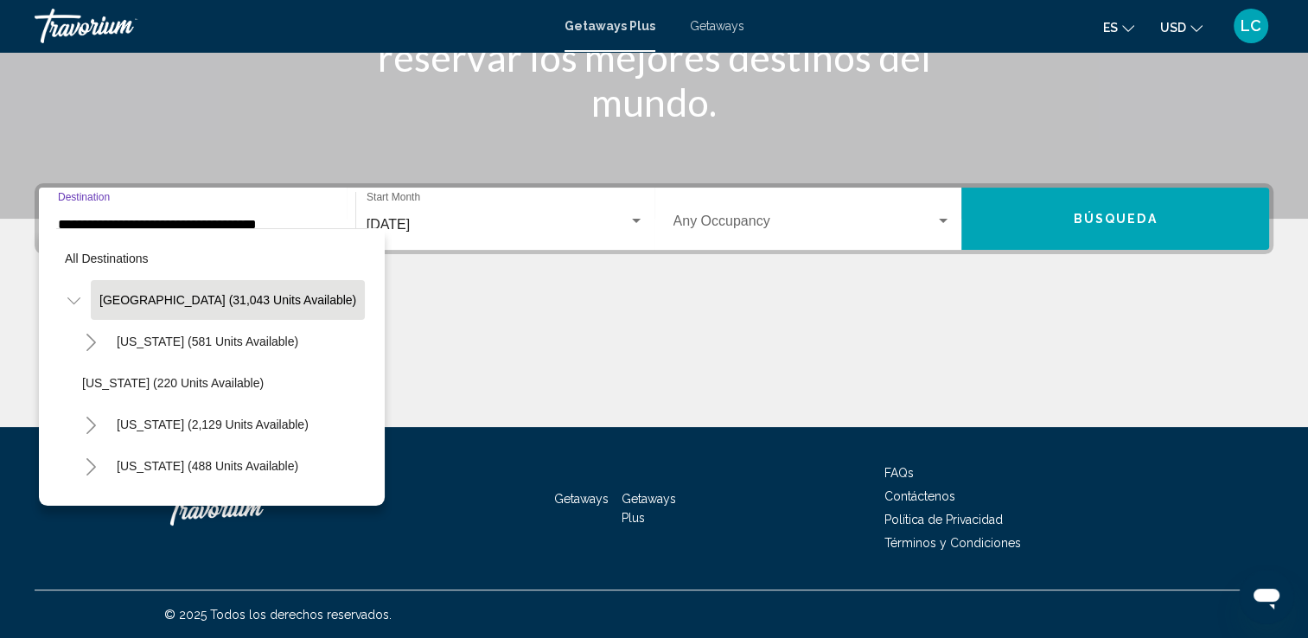
click at [161, 217] on input "**********" at bounding box center [197, 225] width 278 height 16
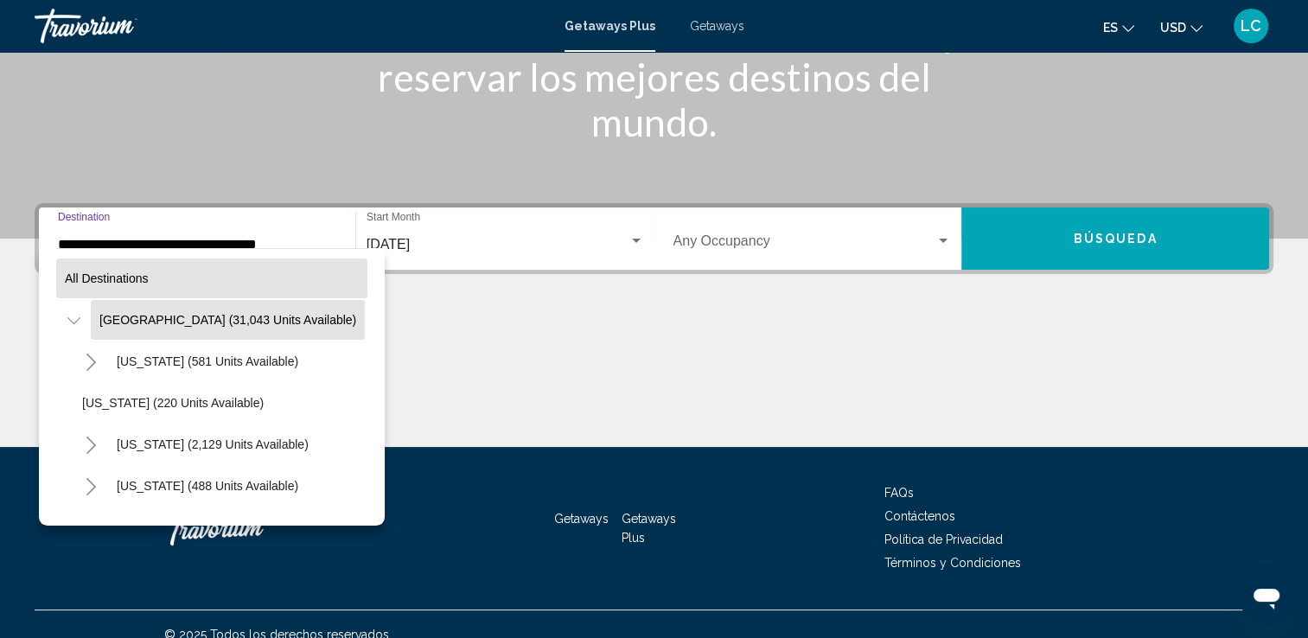
click at [86, 277] on span "All destinations" at bounding box center [107, 279] width 84 height 14
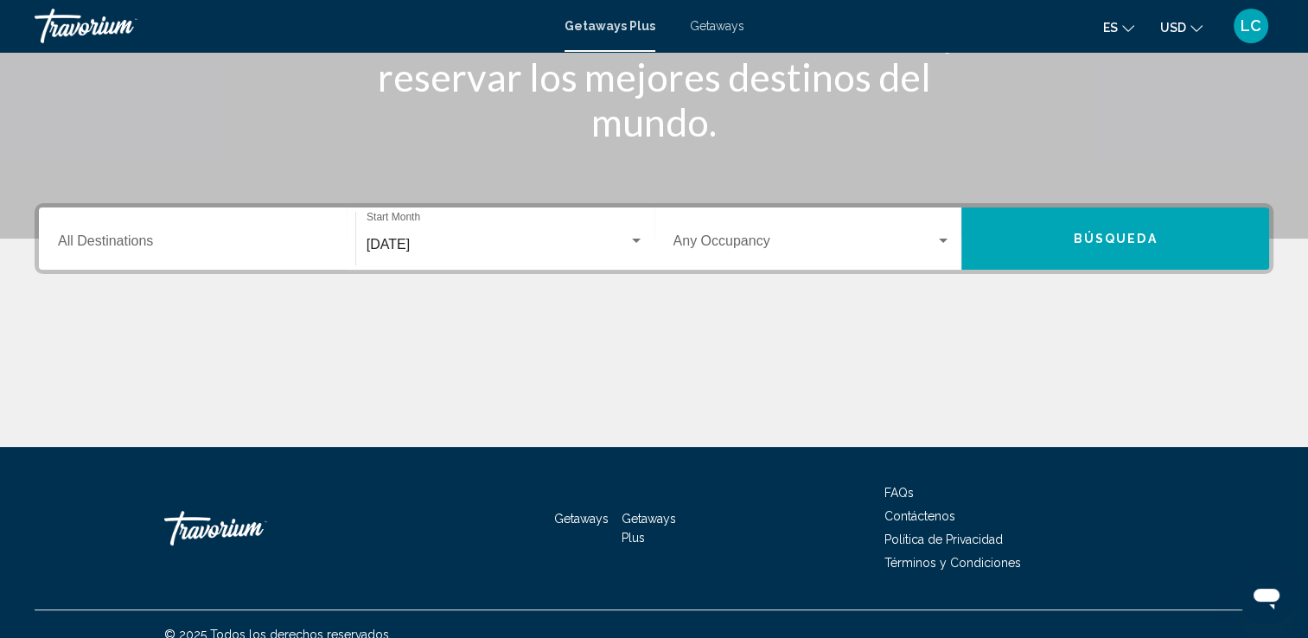
scroll to position [300, 0]
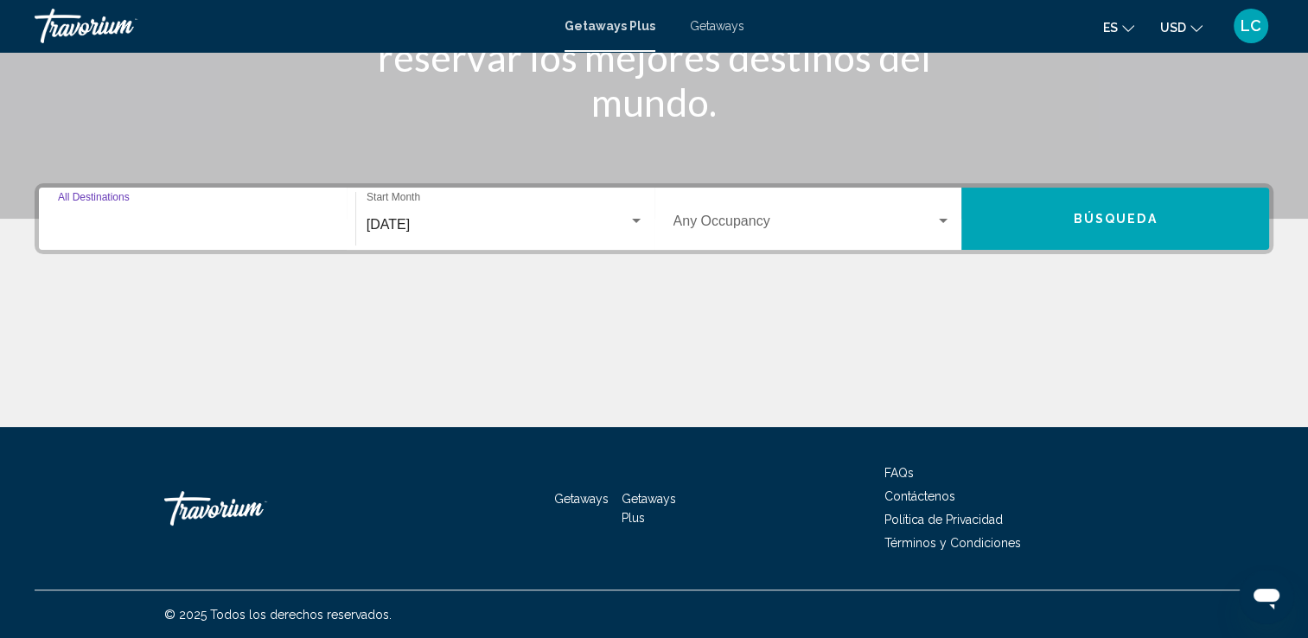
click at [119, 220] on input "Destination All Destinations" at bounding box center [197, 225] width 278 height 16
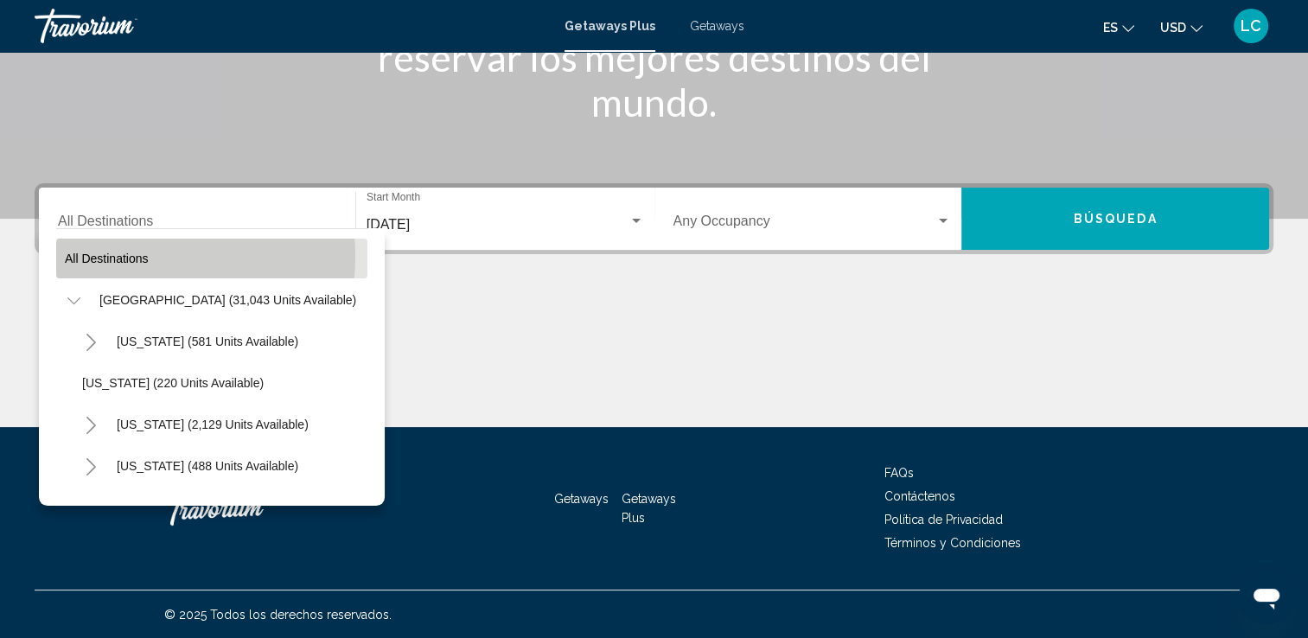
click at [135, 255] on span "All destinations" at bounding box center [107, 259] width 84 height 14
type input "**********"
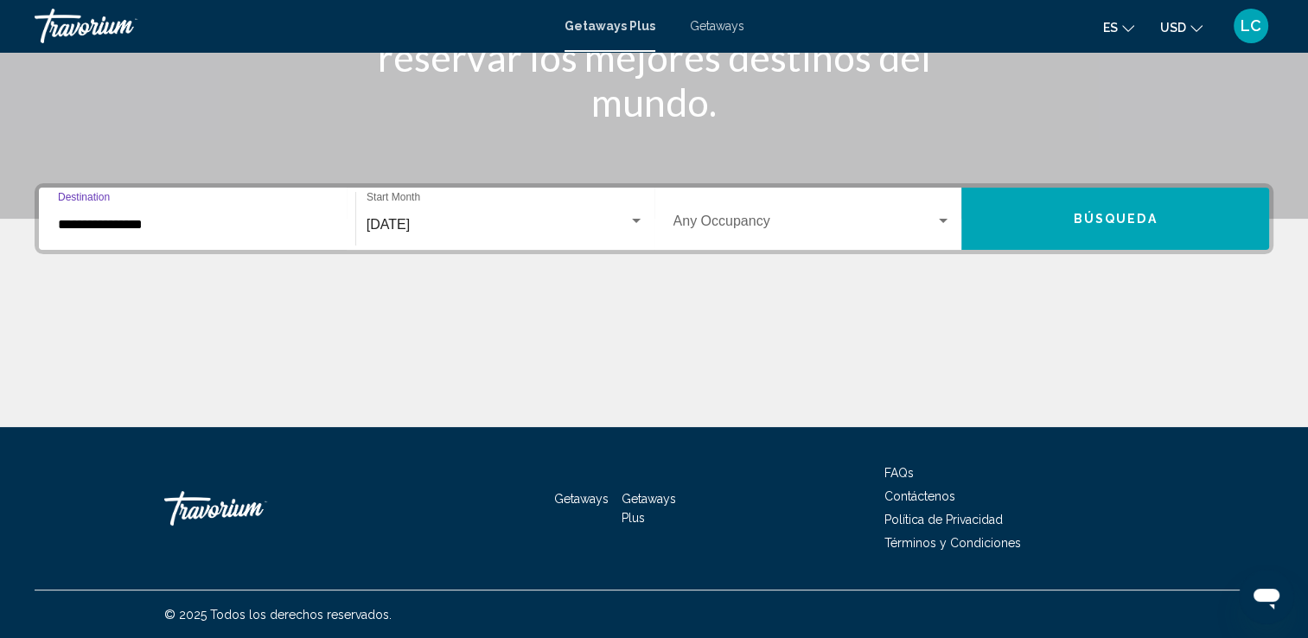
click at [246, 223] on input "**********" at bounding box center [197, 225] width 278 height 16
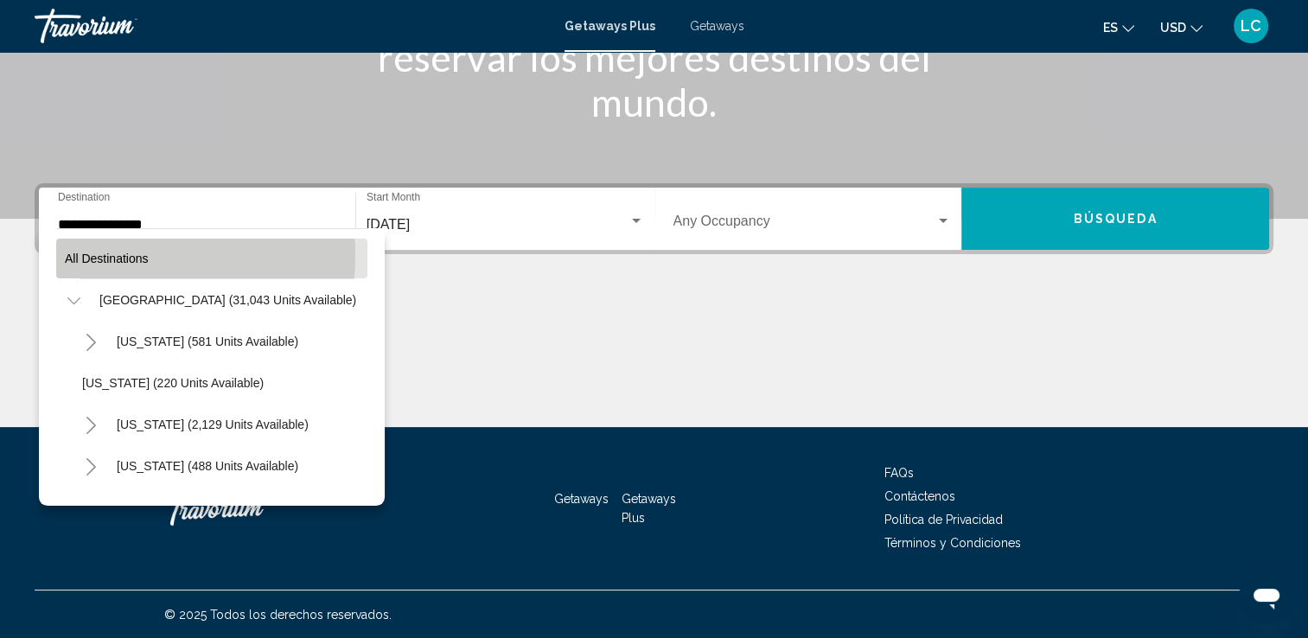
click at [107, 255] on span "All destinations" at bounding box center [107, 259] width 84 height 14
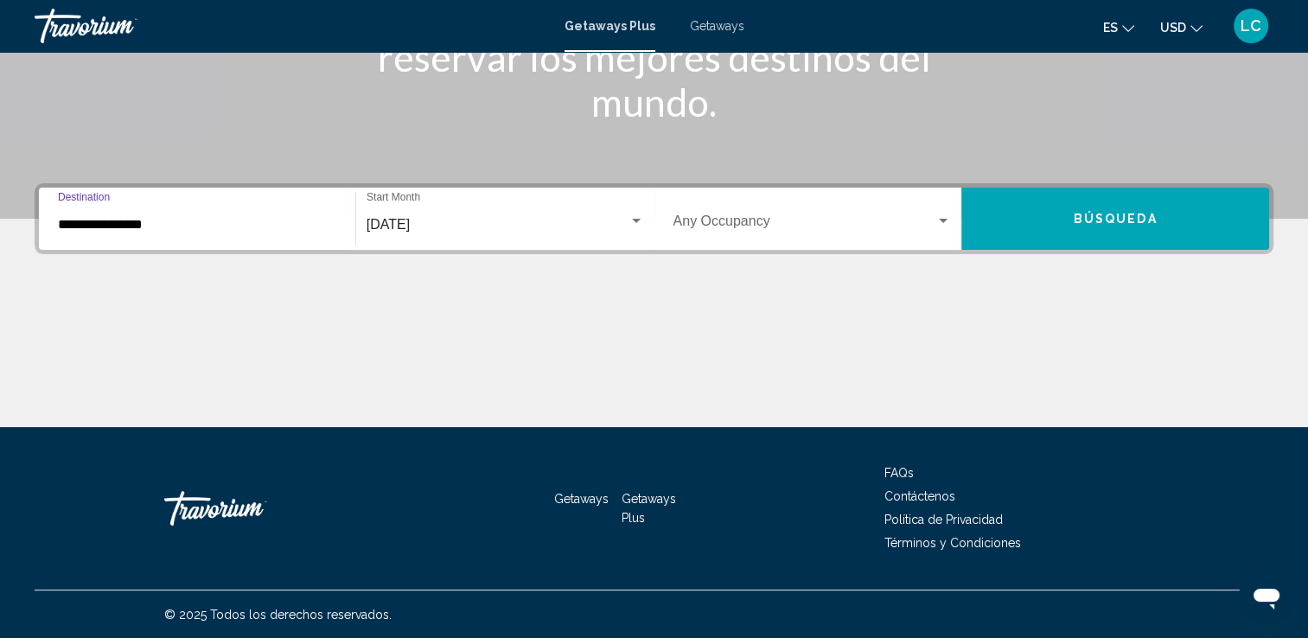
click at [86, 217] on input "**********" at bounding box center [197, 225] width 278 height 16
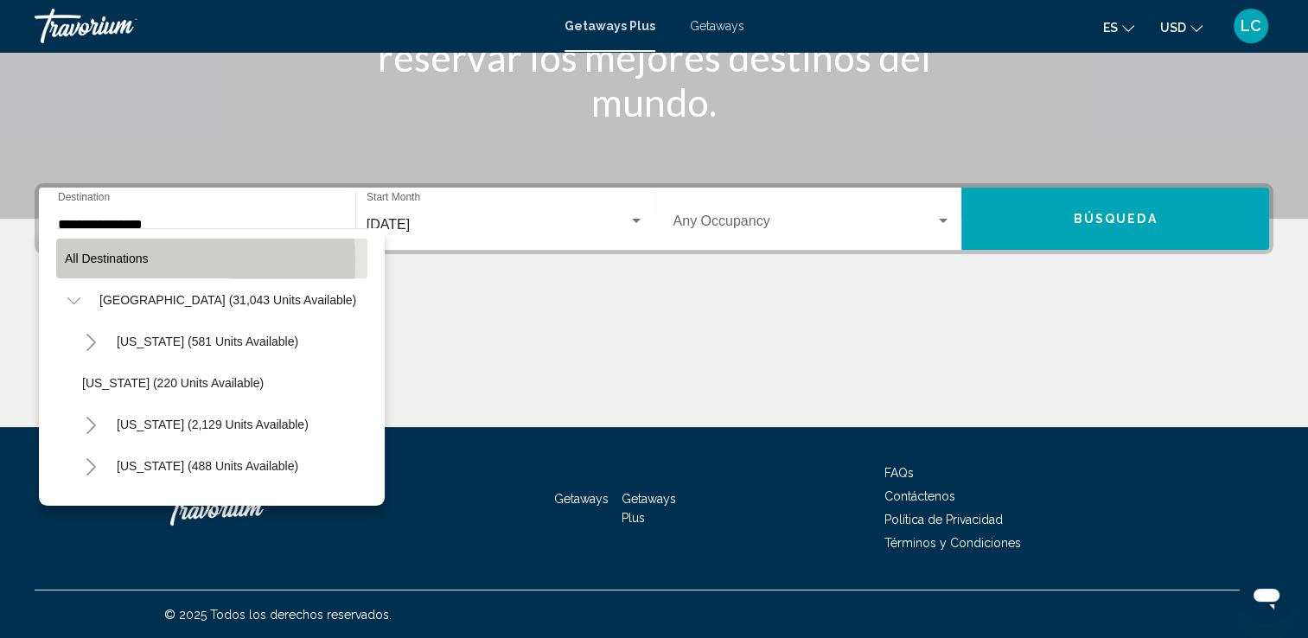
click at [72, 261] on span "All destinations" at bounding box center [107, 259] width 84 height 14
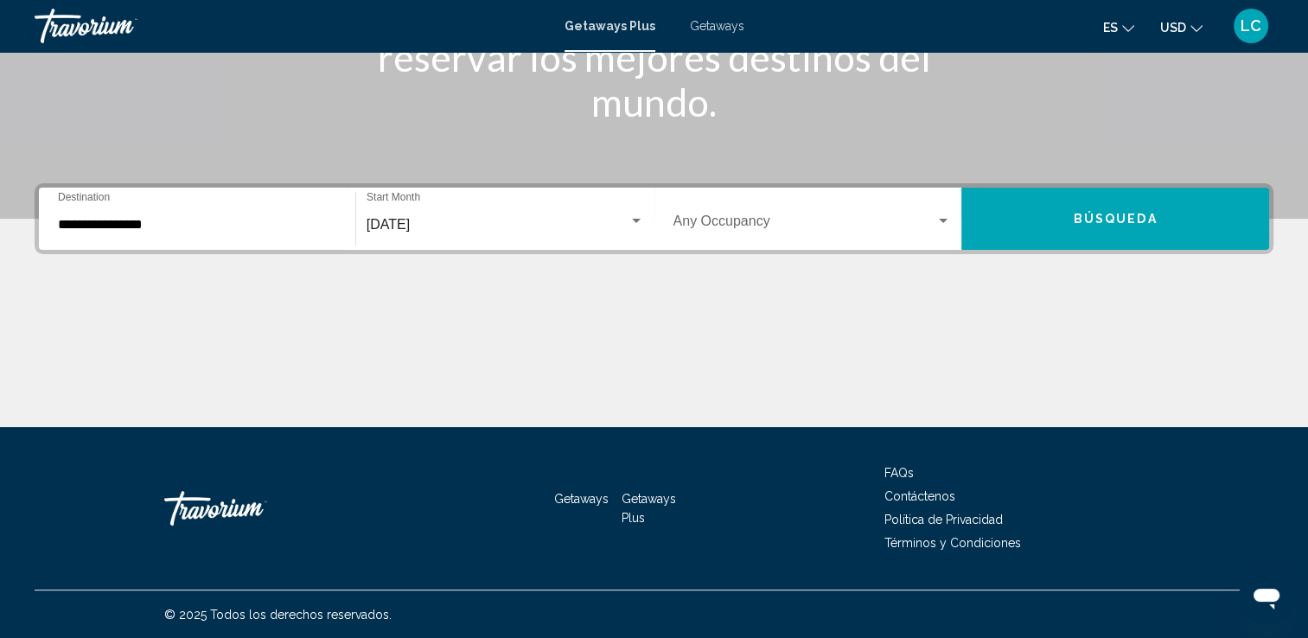
click at [73, 189] on mat-form-field "**********" at bounding box center [197, 219] width 299 height 61
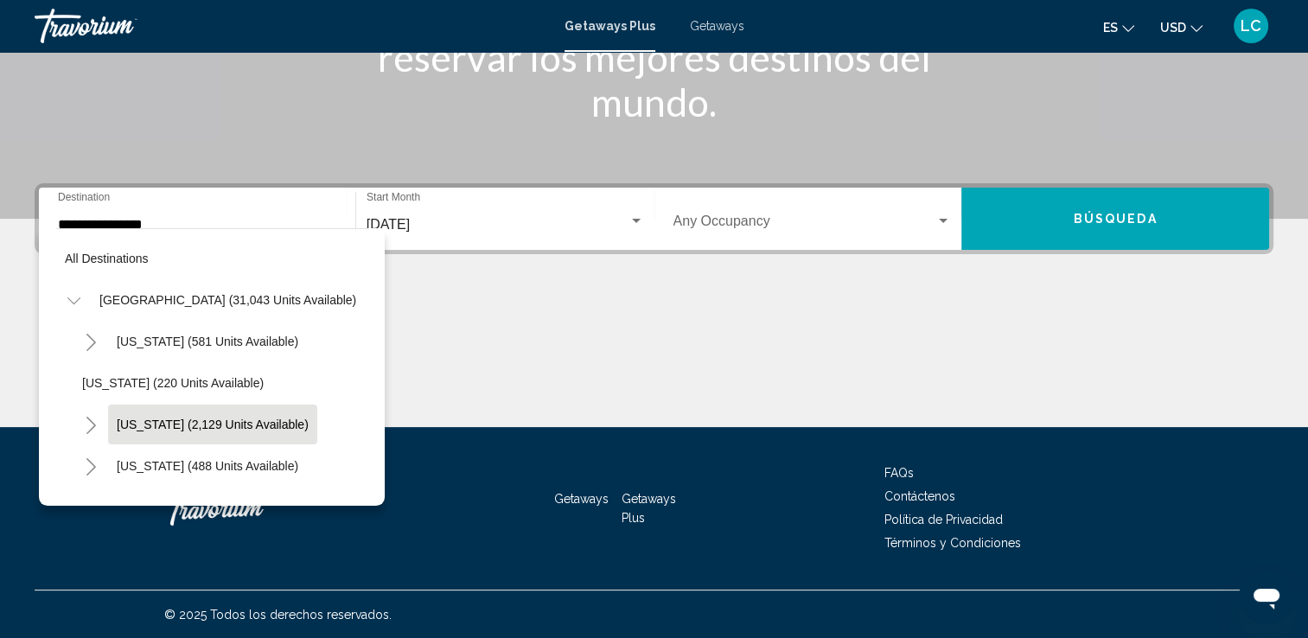
scroll to position [0, 0]
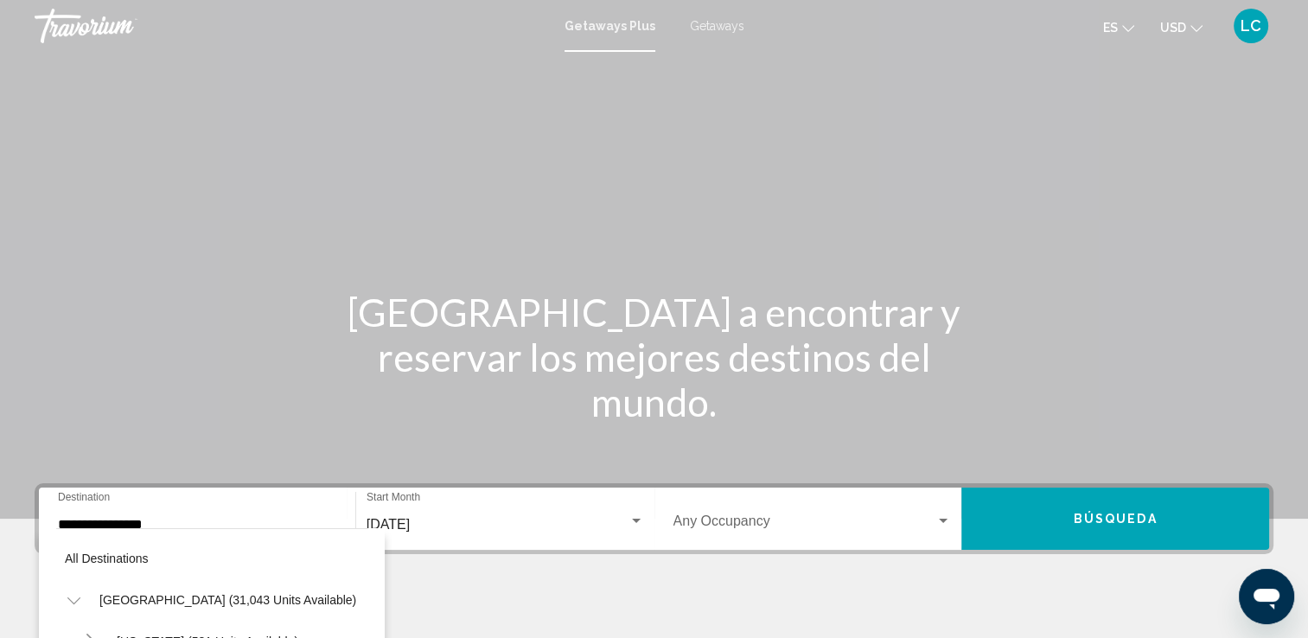
click at [616, 22] on span "Getaways Plus" at bounding box center [610, 26] width 91 height 14
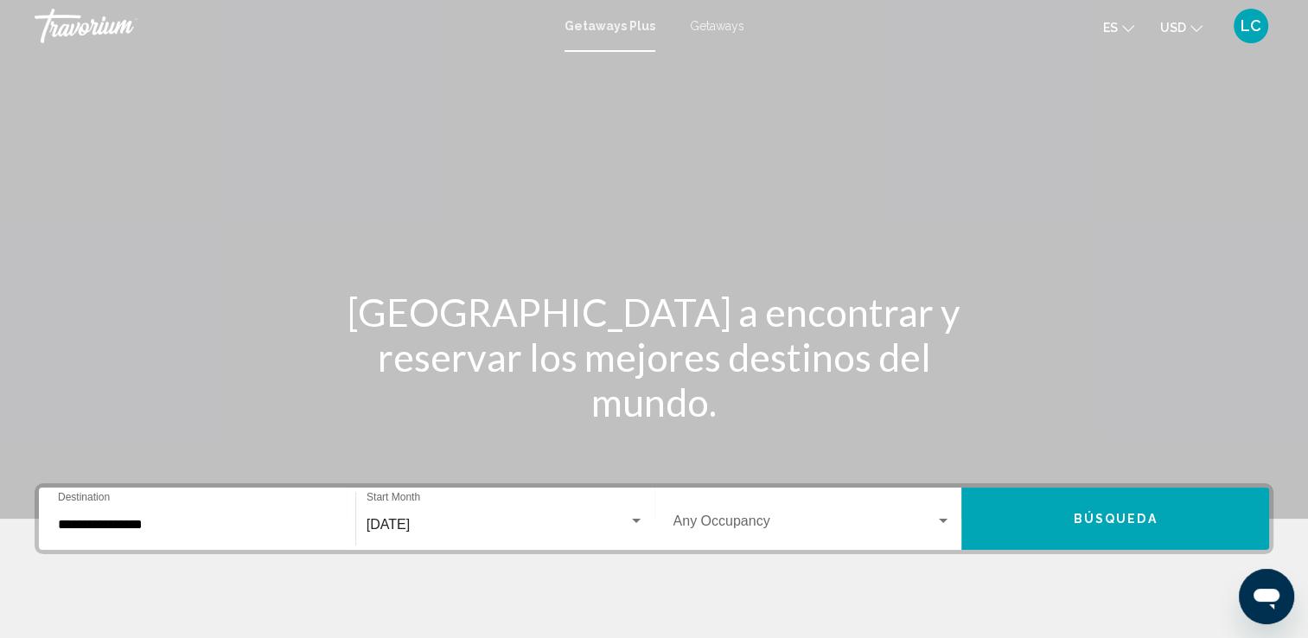
click at [82, 493] on div "**********" at bounding box center [197, 519] width 278 height 54
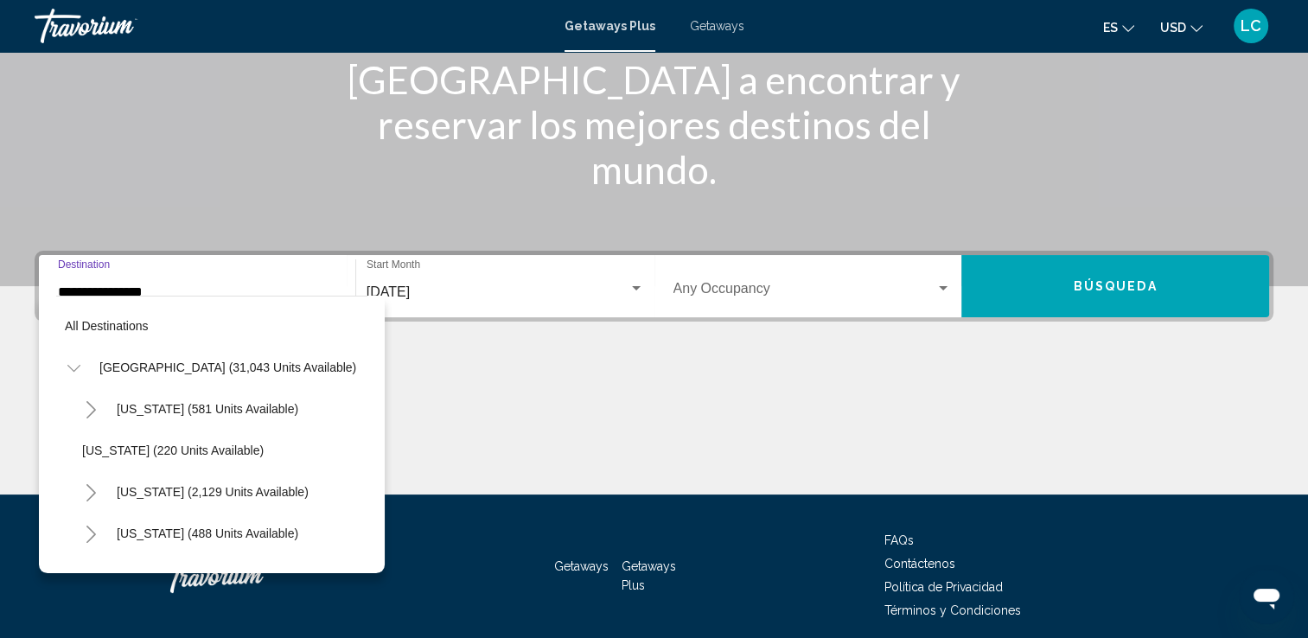
scroll to position [300, 0]
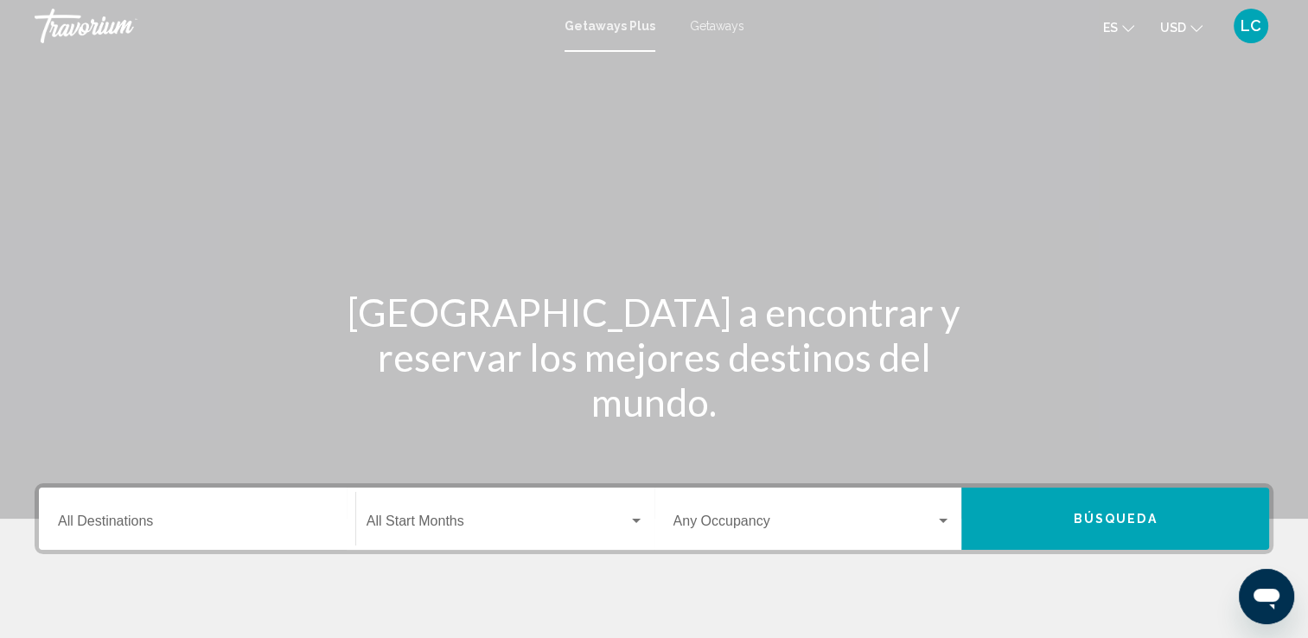
click at [110, 527] on input "Destination All Destinations" at bounding box center [197, 525] width 278 height 16
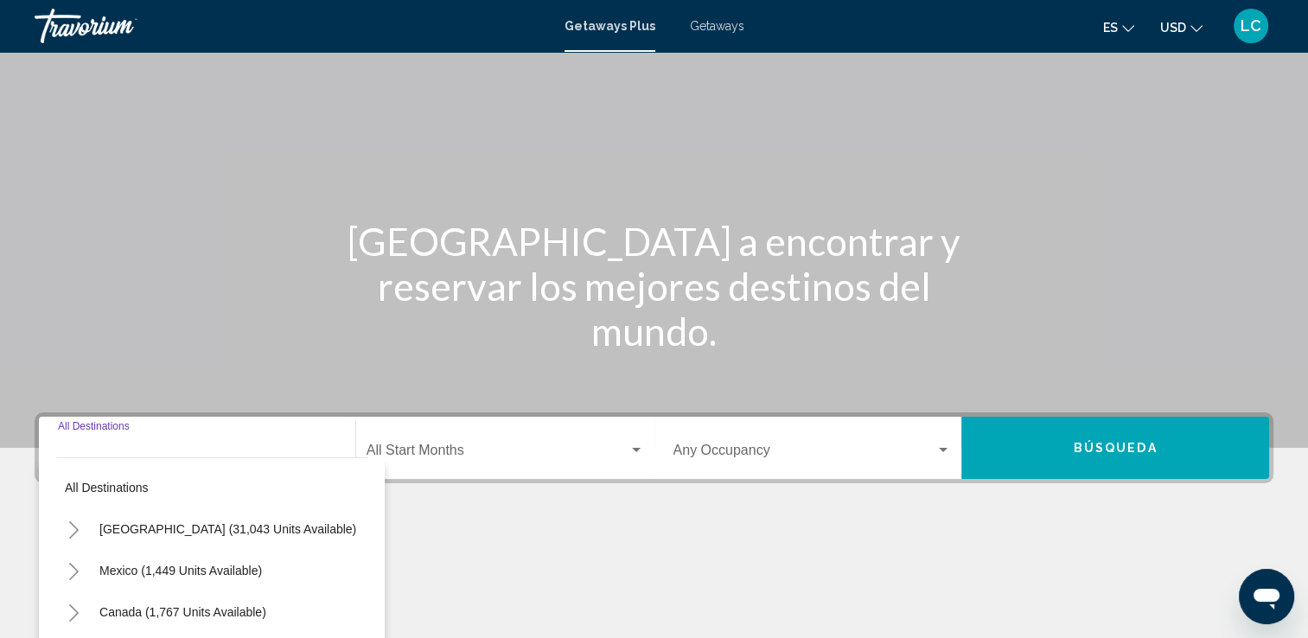
scroll to position [300, 0]
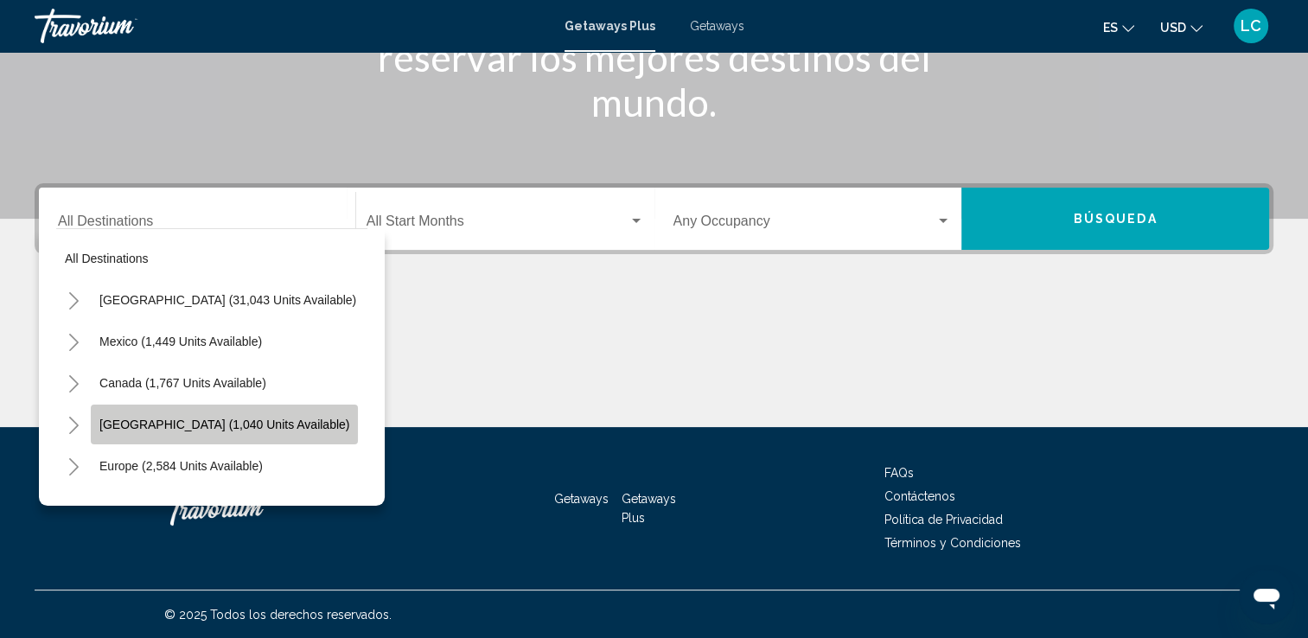
click at [262, 426] on span "[GEOGRAPHIC_DATA] (1,040 units available)" at bounding box center [224, 425] width 250 height 14
type input "**********"
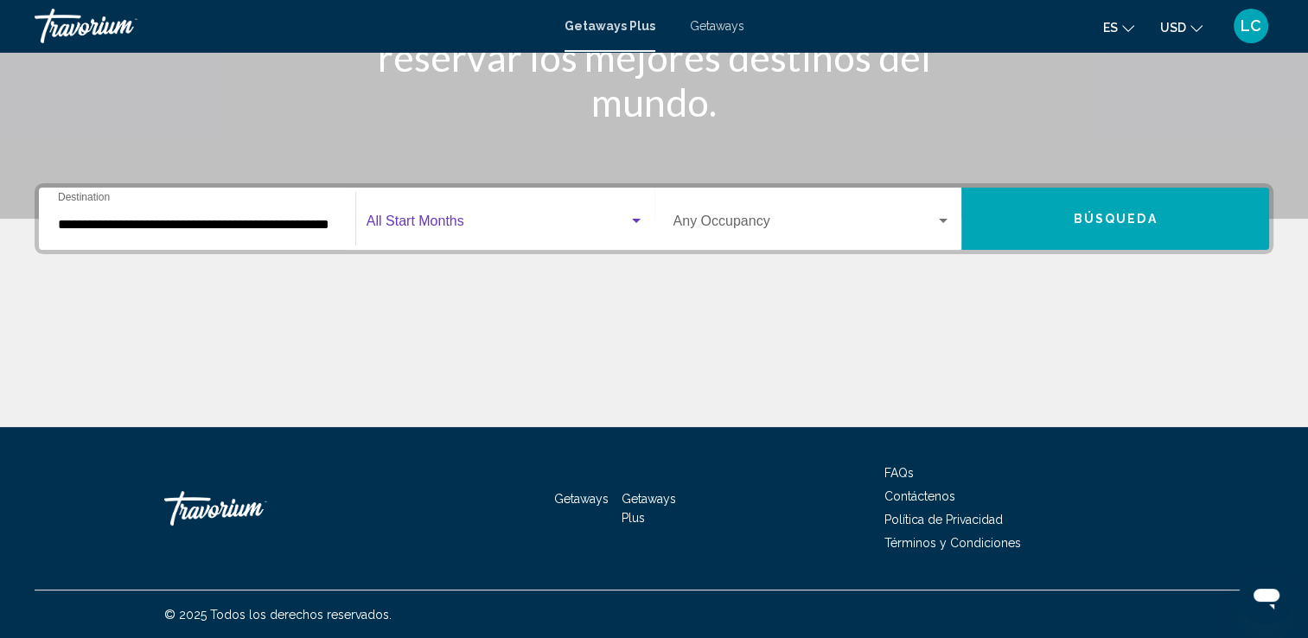
click at [629, 218] on div "Search widget" at bounding box center [637, 221] width 16 height 14
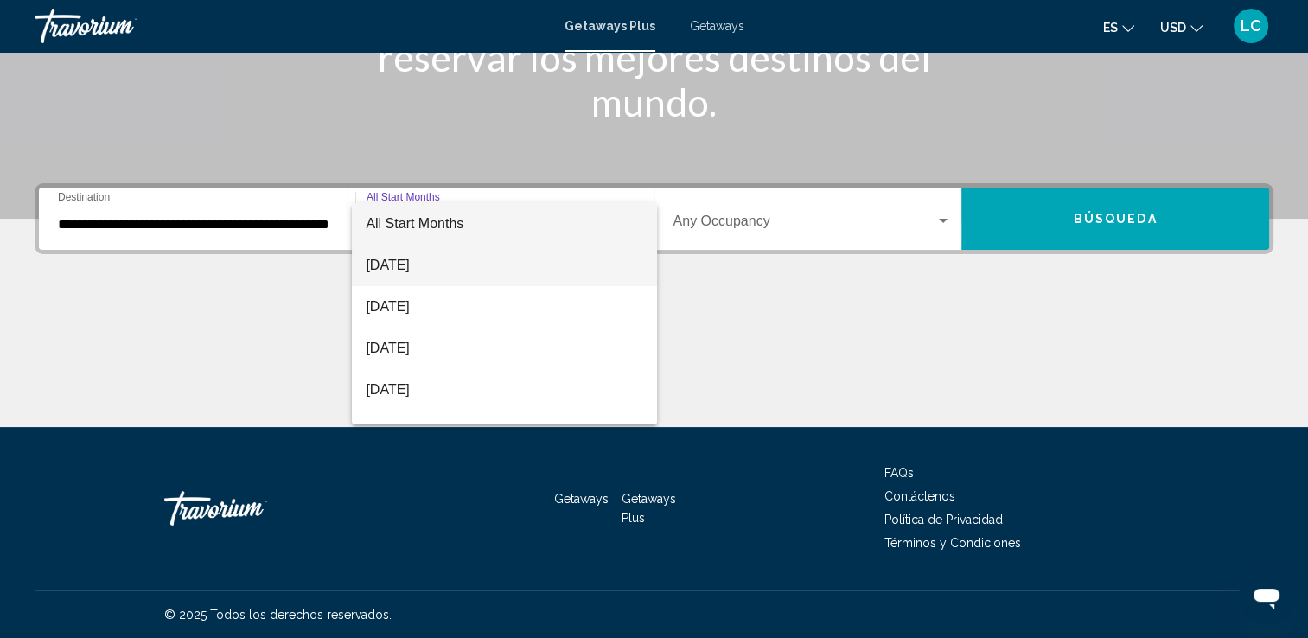
click at [491, 266] on span "[DATE]" at bounding box center [505, 266] width 278 height 42
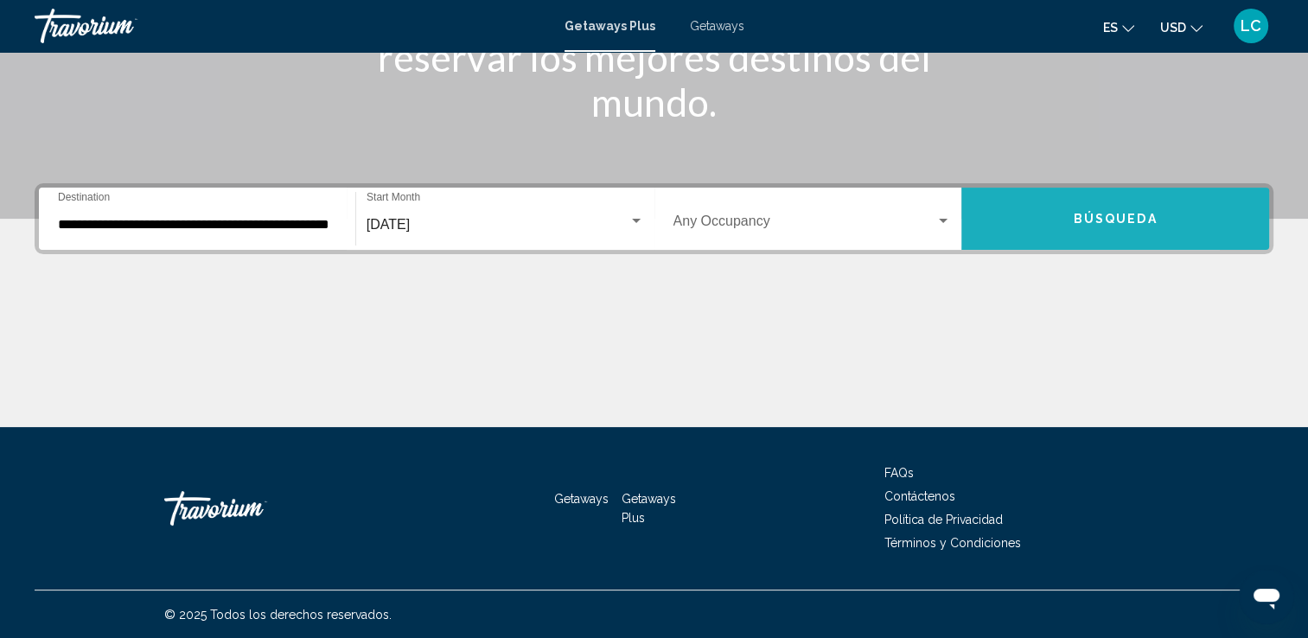
click at [1027, 240] on button "Búsqueda" at bounding box center [1116, 219] width 308 height 62
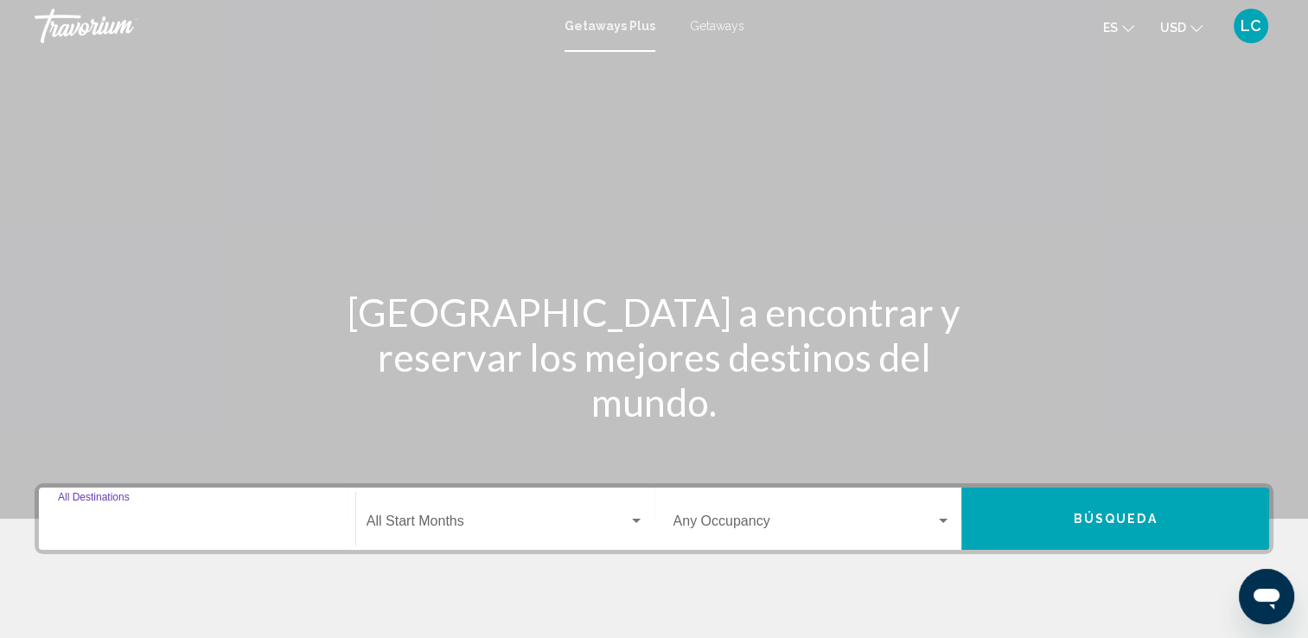
click at [92, 529] on input "Destination All Destinations" at bounding box center [197, 525] width 278 height 16
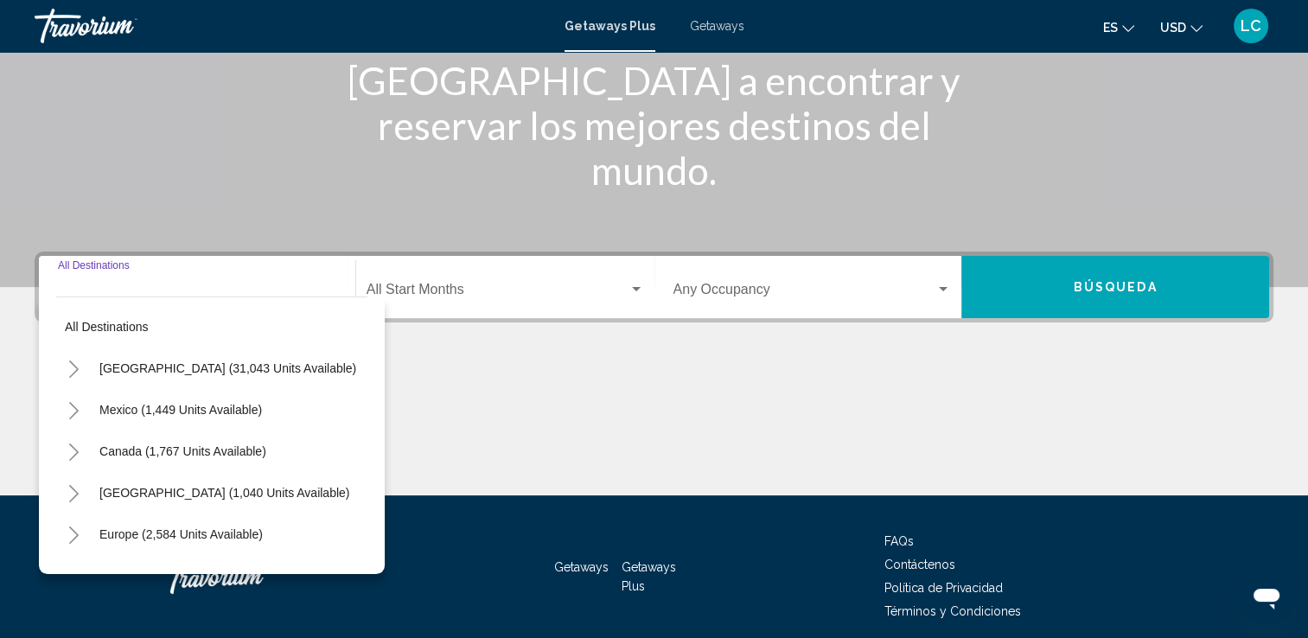
scroll to position [300, 0]
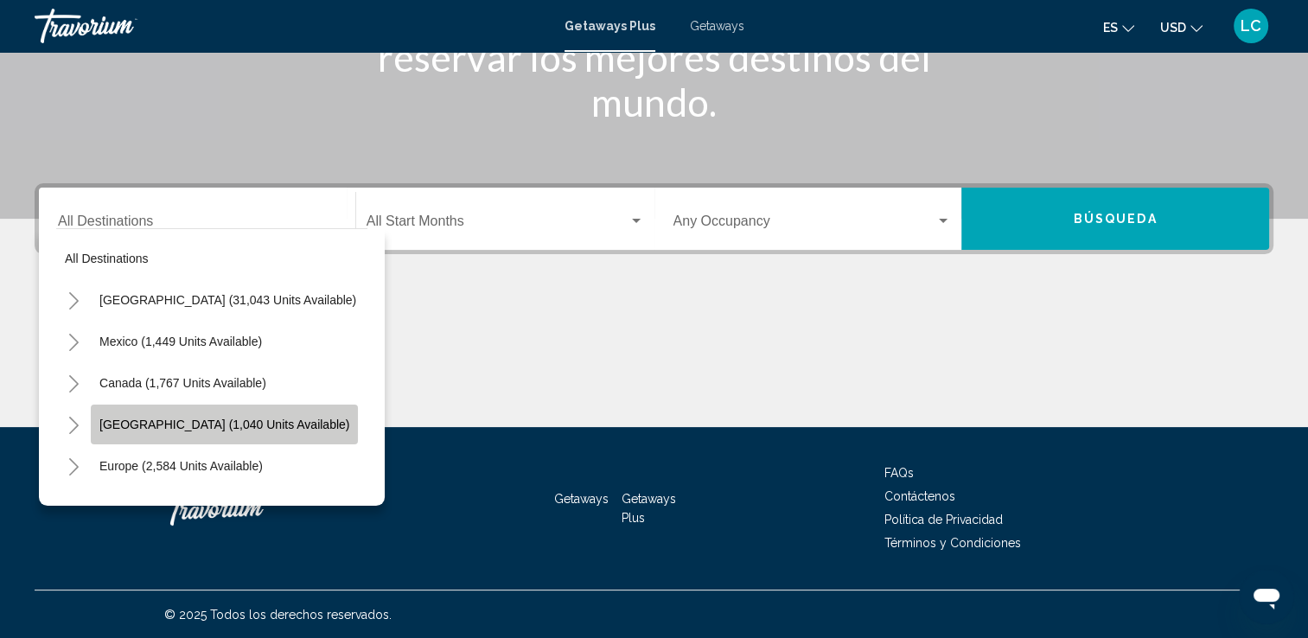
click at [180, 418] on span "[GEOGRAPHIC_DATA] (1,040 units available)" at bounding box center [224, 425] width 250 height 14
type input "**********"
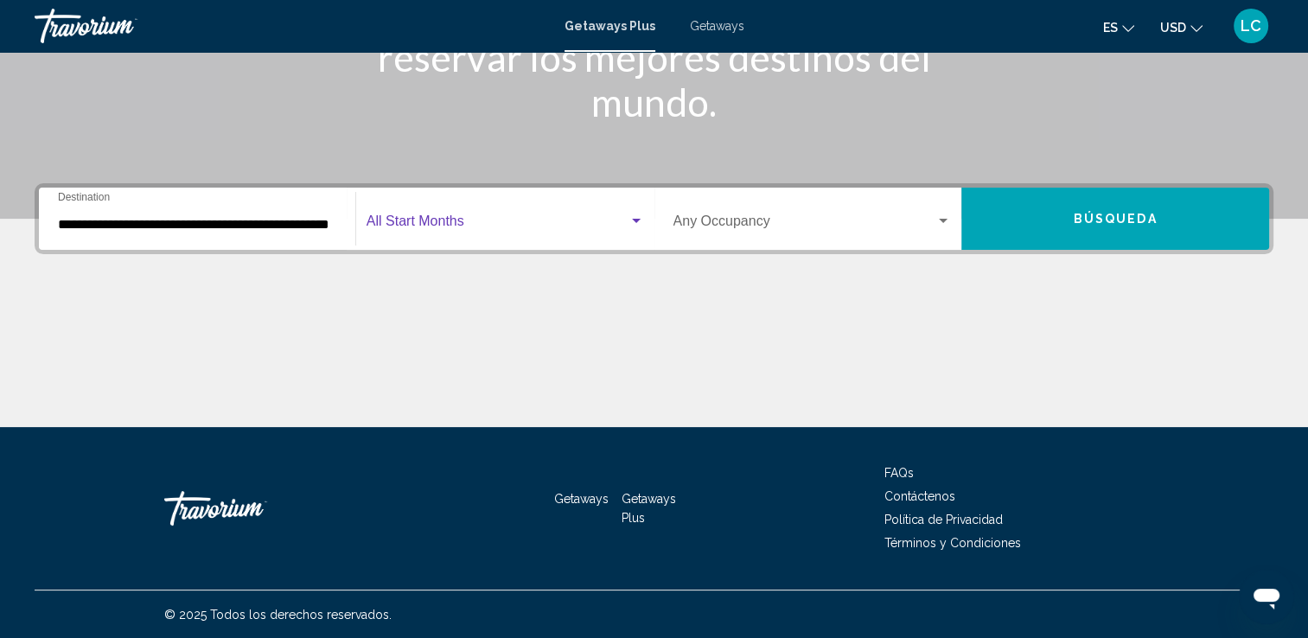
click at [434, 226] on span "Search widget" at bounding box center [498, 225] width 262 height 16
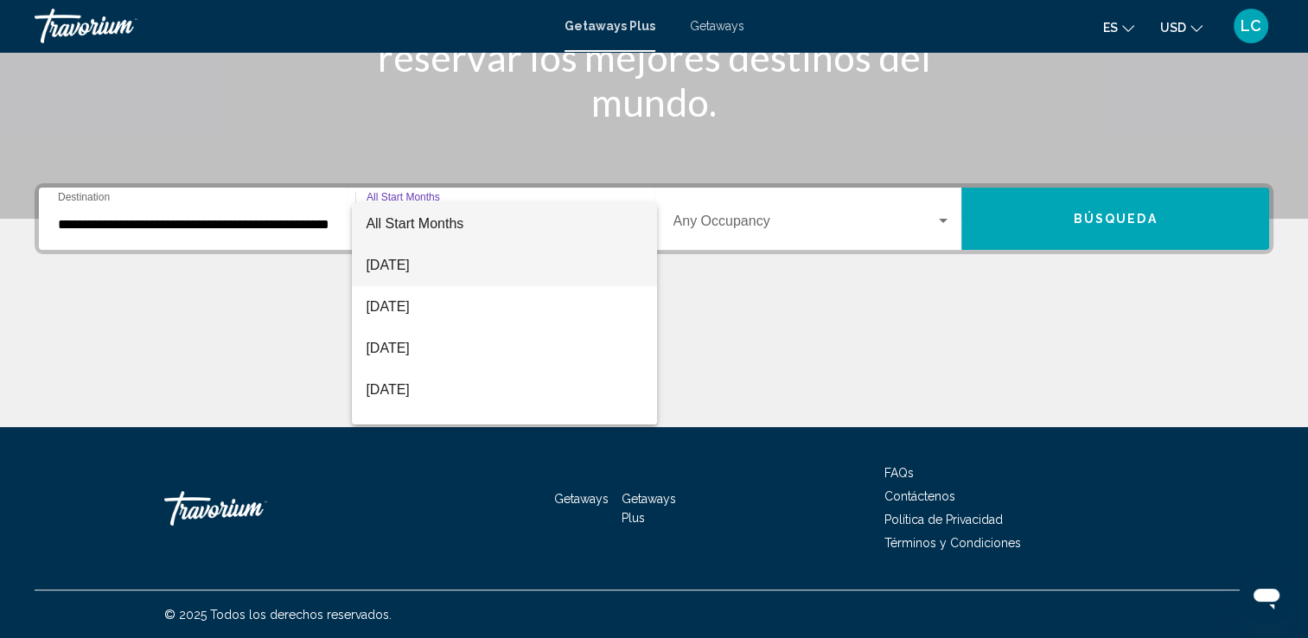
click at [434, 266] on span "September 2025" at bounding box center [505, 266] width 278 height 42
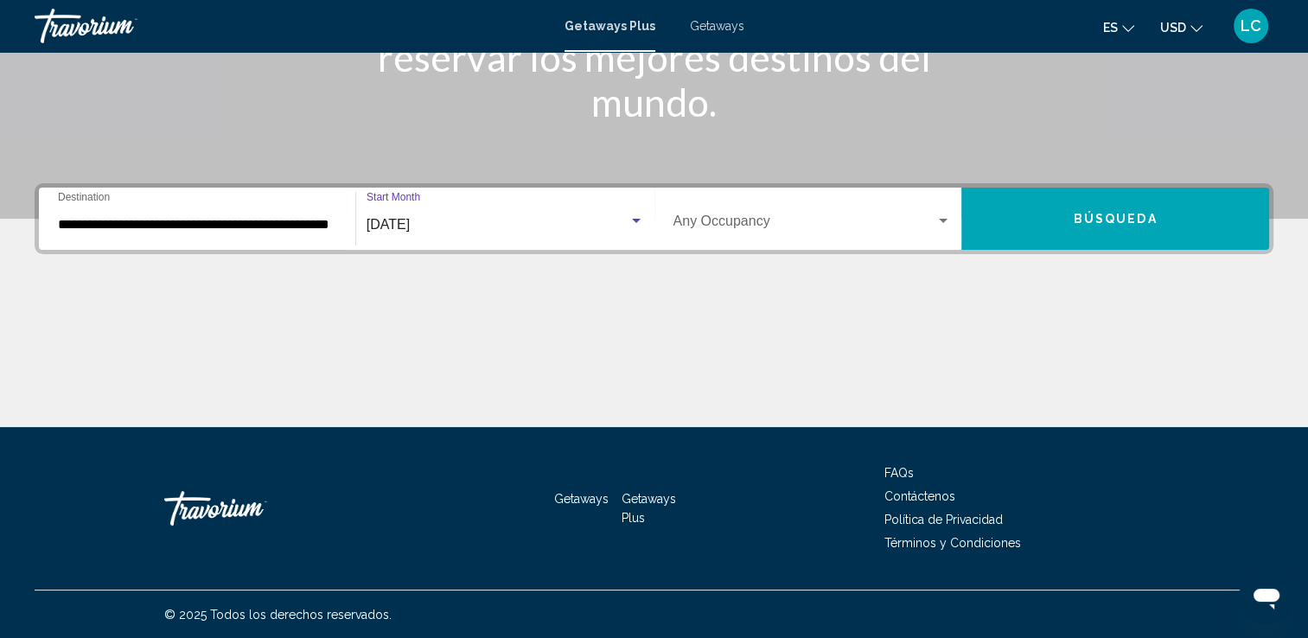
click at [1053, 222] on button "Búsqueda" at bounding box center [1116, 219] width 308 height 62
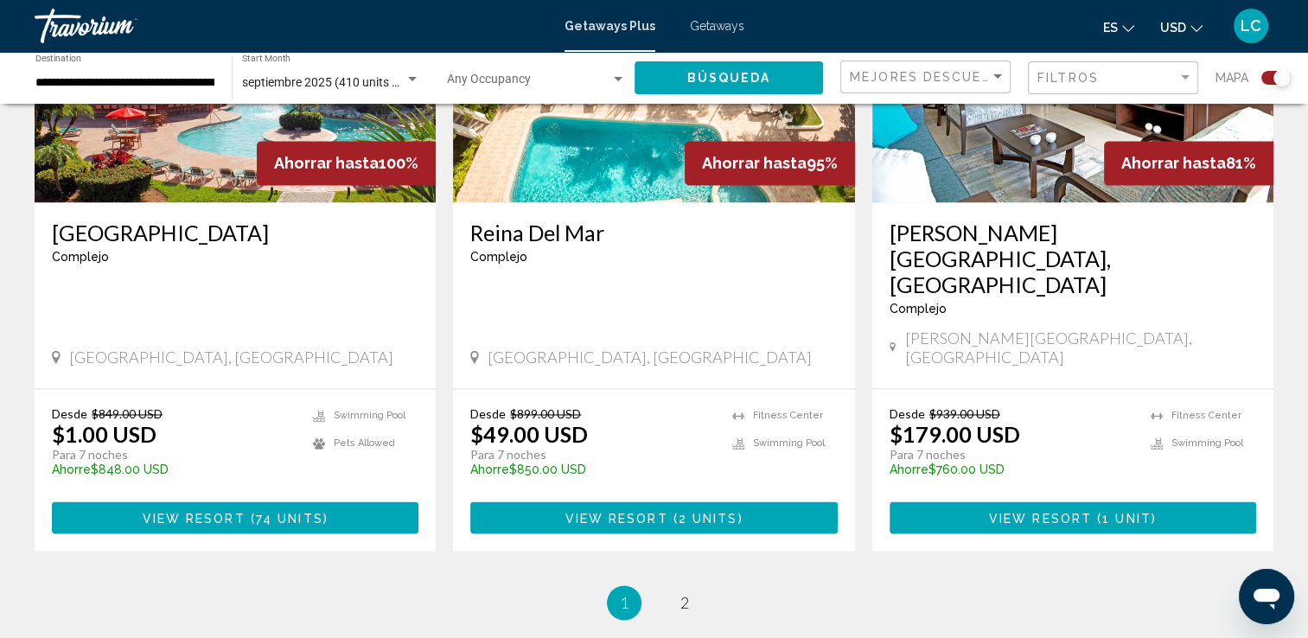
scroll to position [2651, 0]
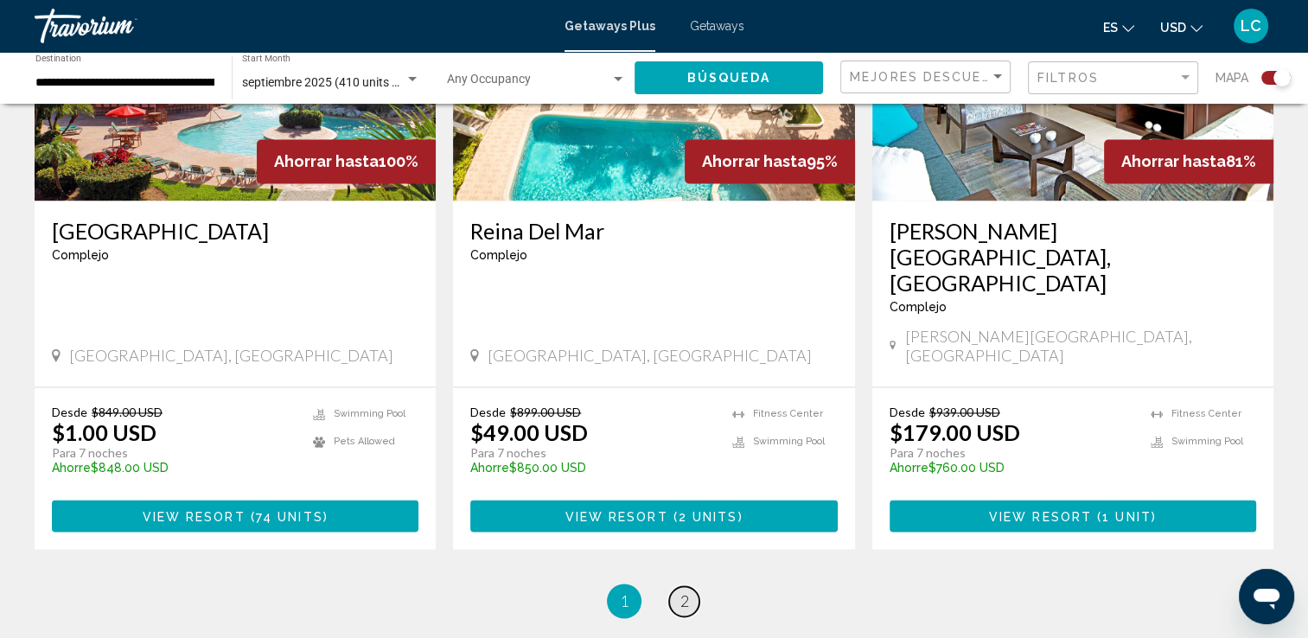
click at [681, 591] on span "2" at bounding box center [685, 600] width 9 height 19
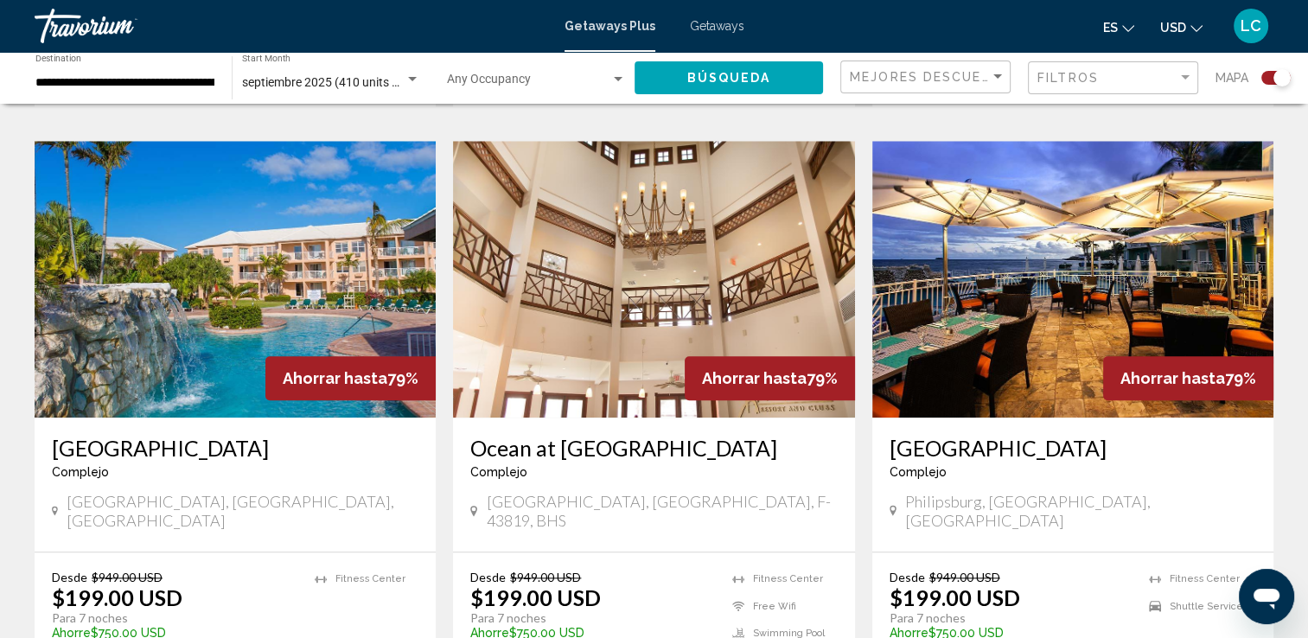
scroll to position [1890, 0]
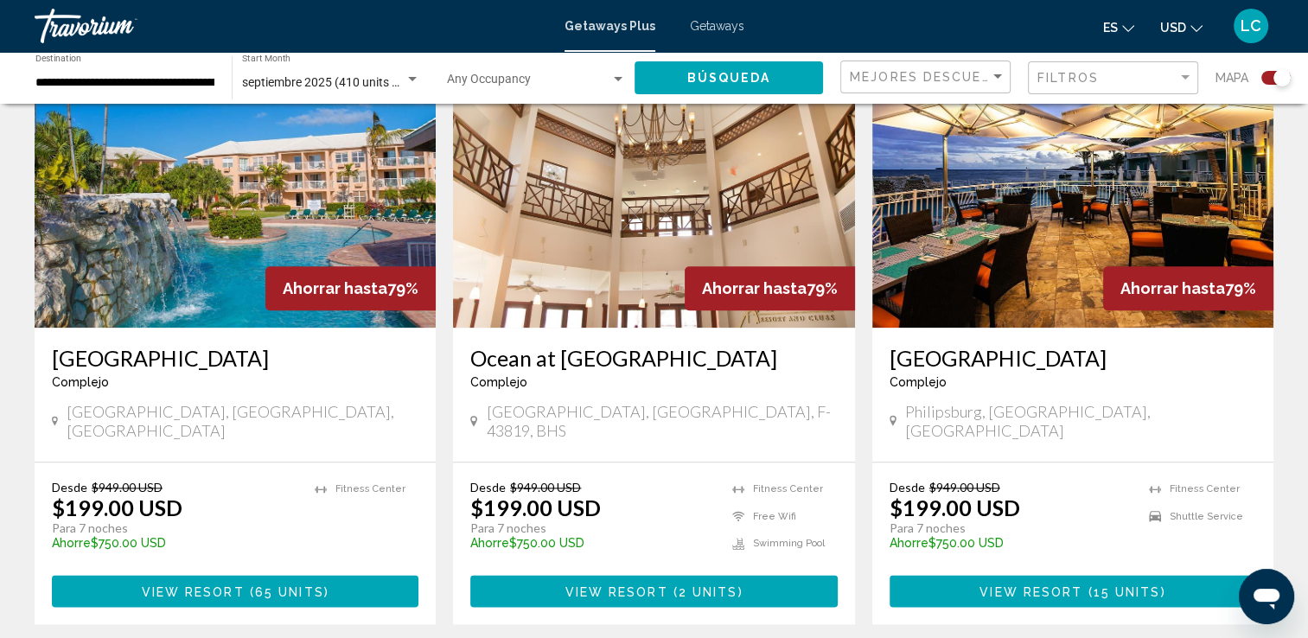
click at [610, 585] on span "View Resort" at bounding box center [616, 592] width 103 height 14
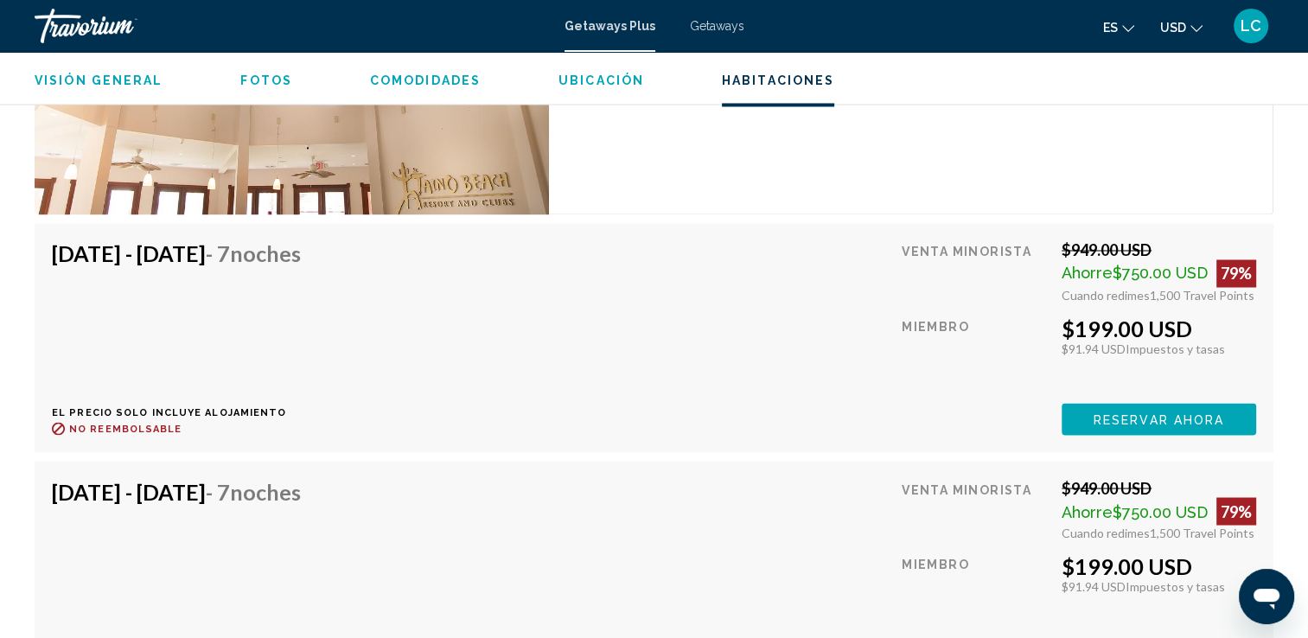
scroll to position [2978, 0]
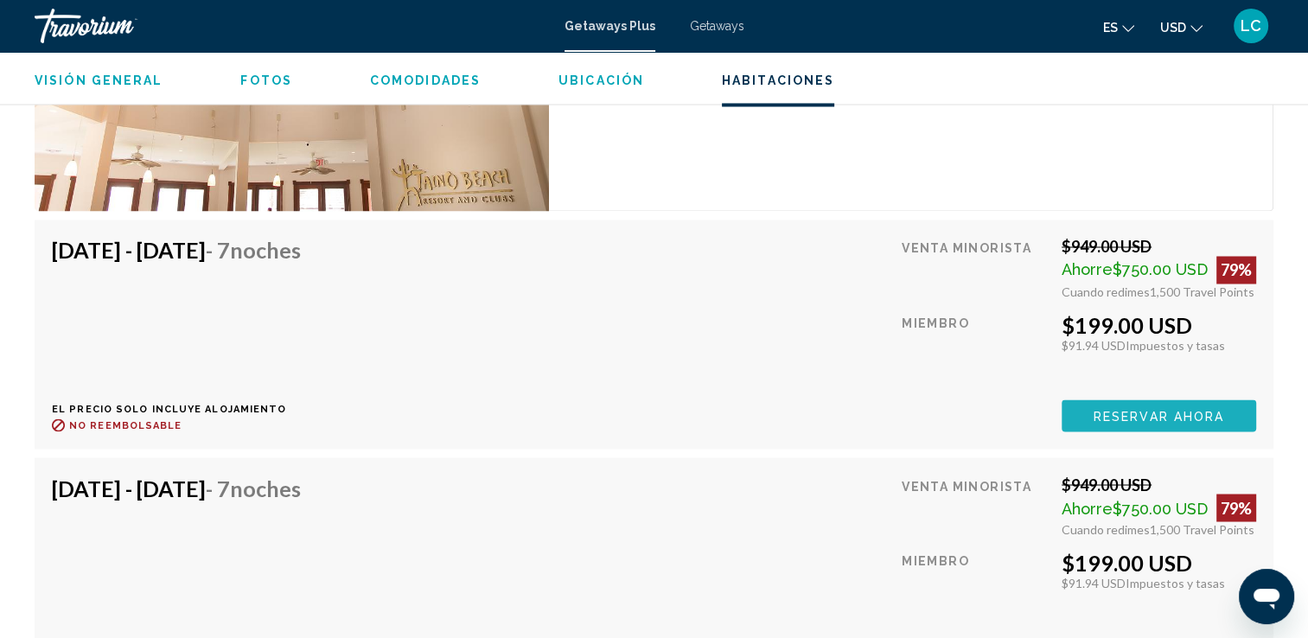
click at [1090, 415] on button "Reservar ahora" at bounding box center [1159, 415] width 195 height 32
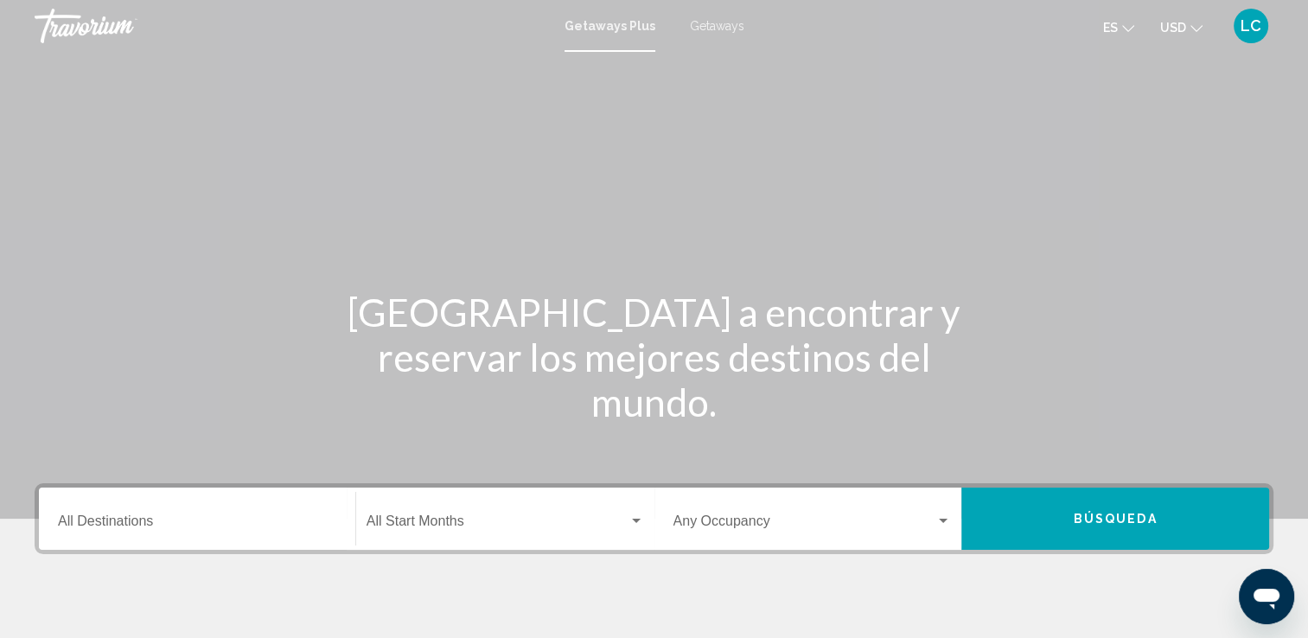
click at [619, 29] on span "Getaways Plus" at bounding box center [610, 26] width 91 height 14
click at [142, 523] on input "Destination All Destinations" at bounding box center [197, 525] width 278 height 16
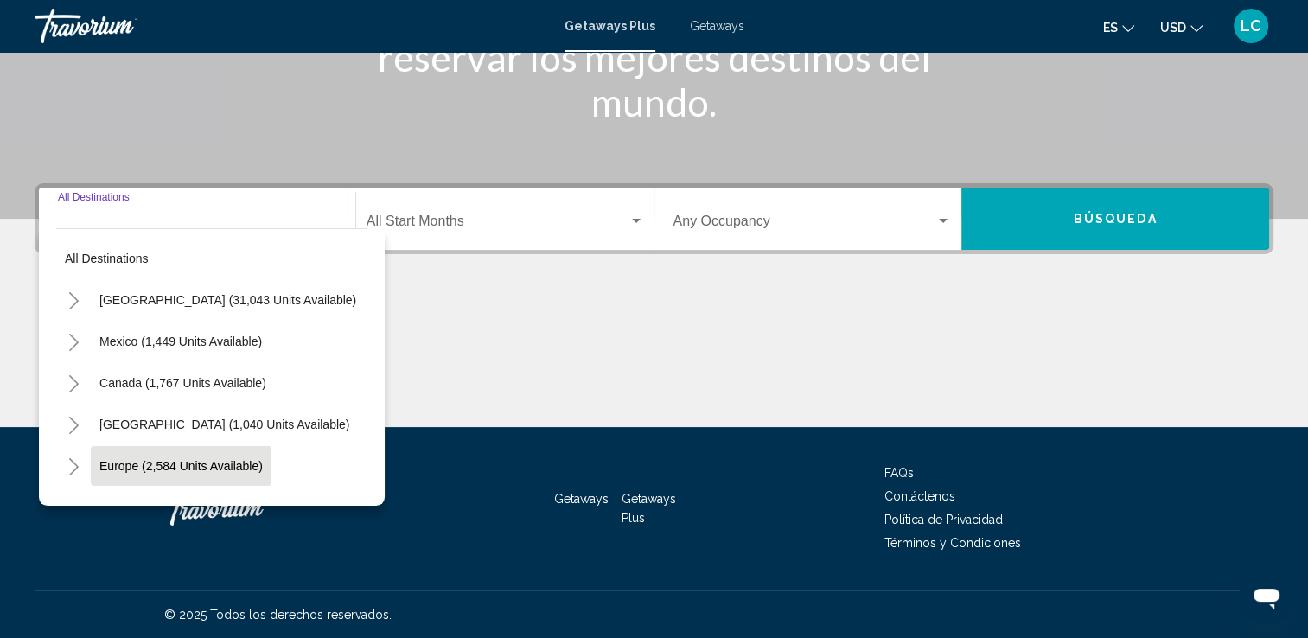
scroll to position [142, 0]
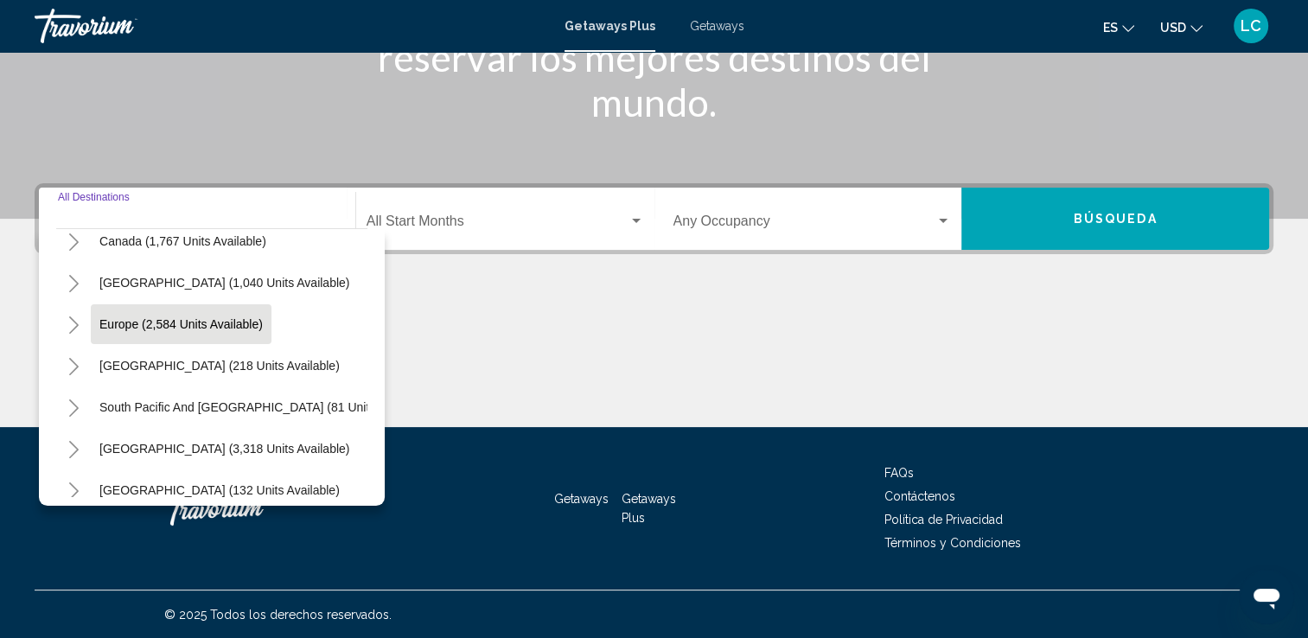
click at [182, 458] on button "[GEOGRAPHIC_DATA] (3,318 units available)" at bounding box center [224, 449] width 267 height 40
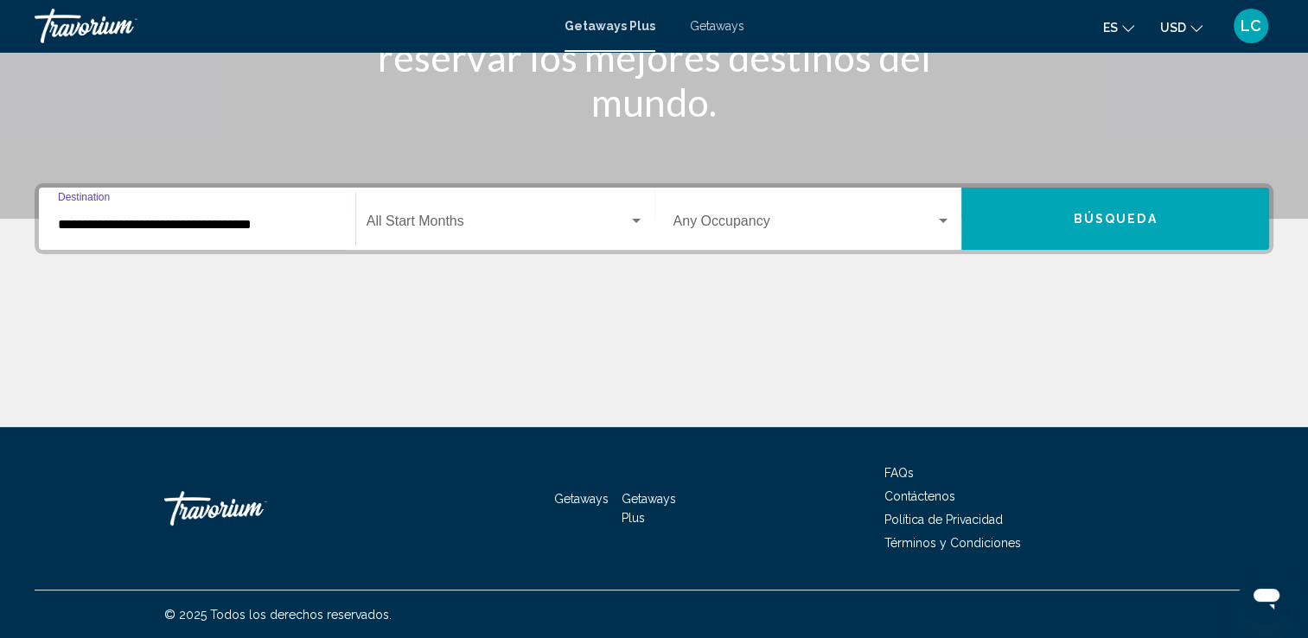
click at [211, 230] on input "**********" at bounding box center [197, 225] width 278 height 16
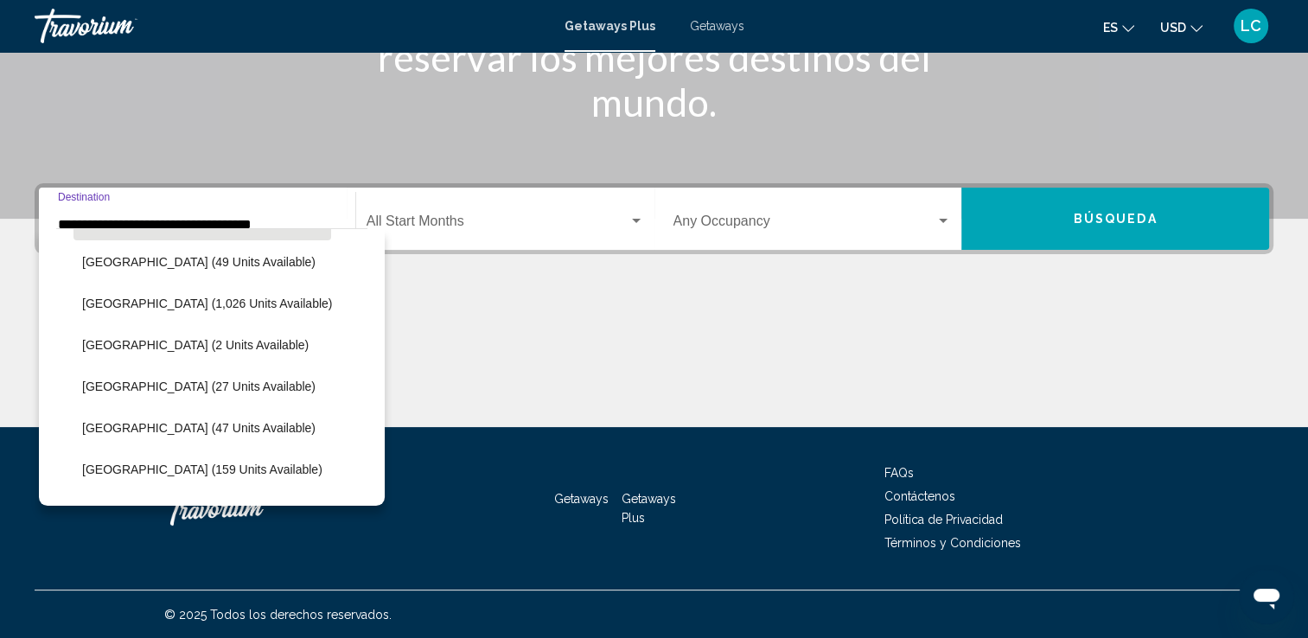
scroll to position [412, 0]
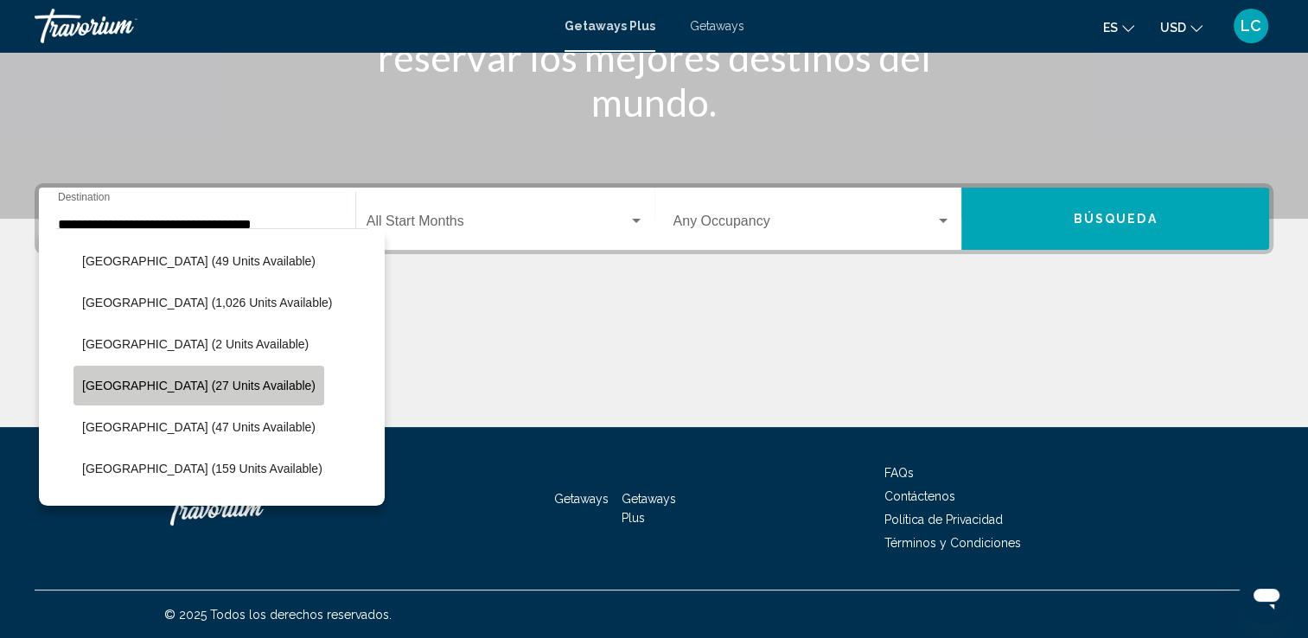
click at [203, 389] on span "Colombia (27 units available)" at bounding box center [198, 386] width 233 height 14
type input "**********"
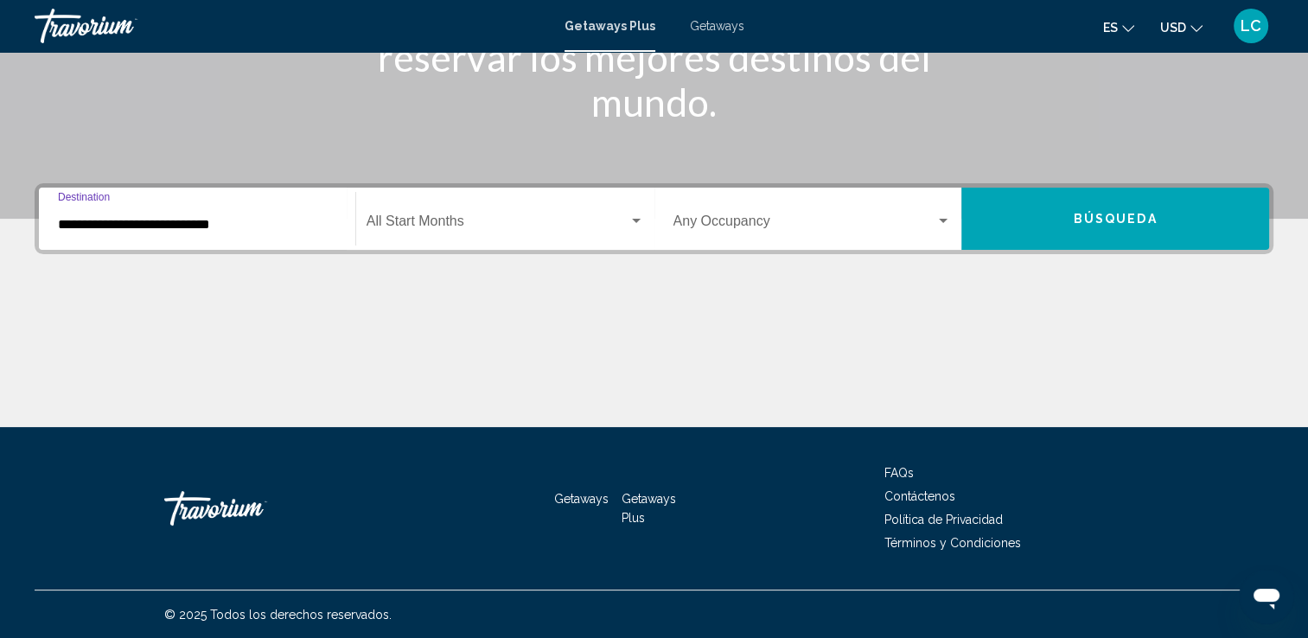
click at [1071, 219] on button "Búsqueda" at bounding box center [1116, 219] width 308 height 62
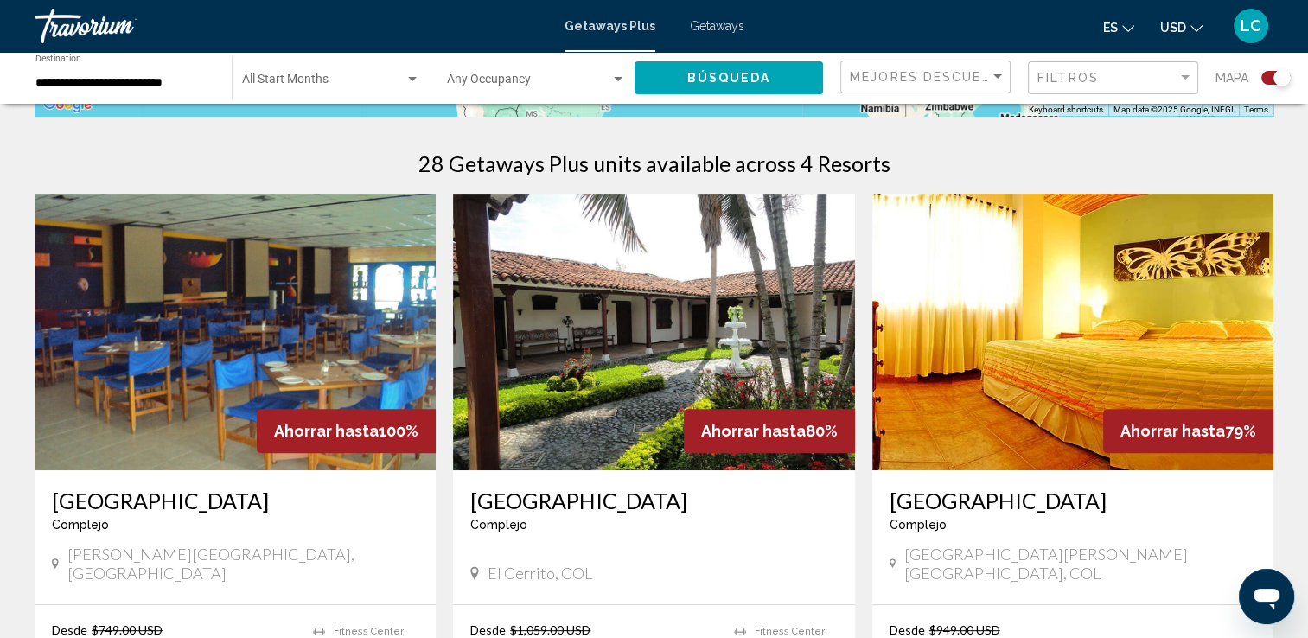
scroll to position [521, 0]
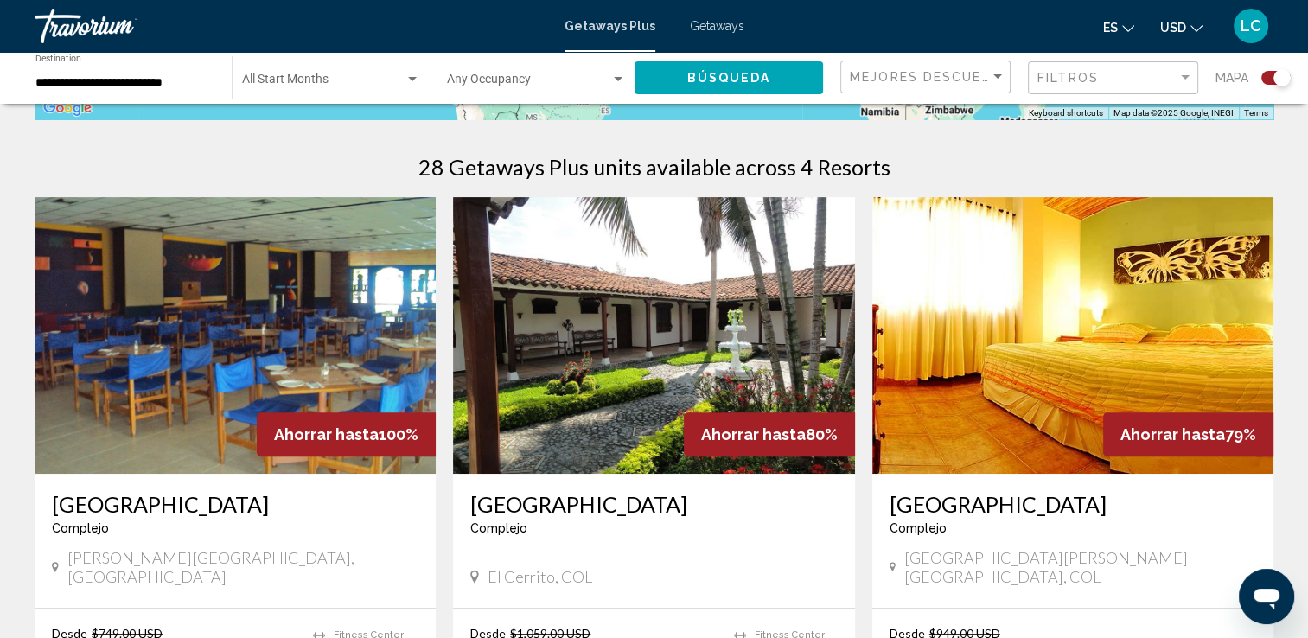
click at [352, 365] on img "Main content" at bounding box center [235, 335] width 401 height 277
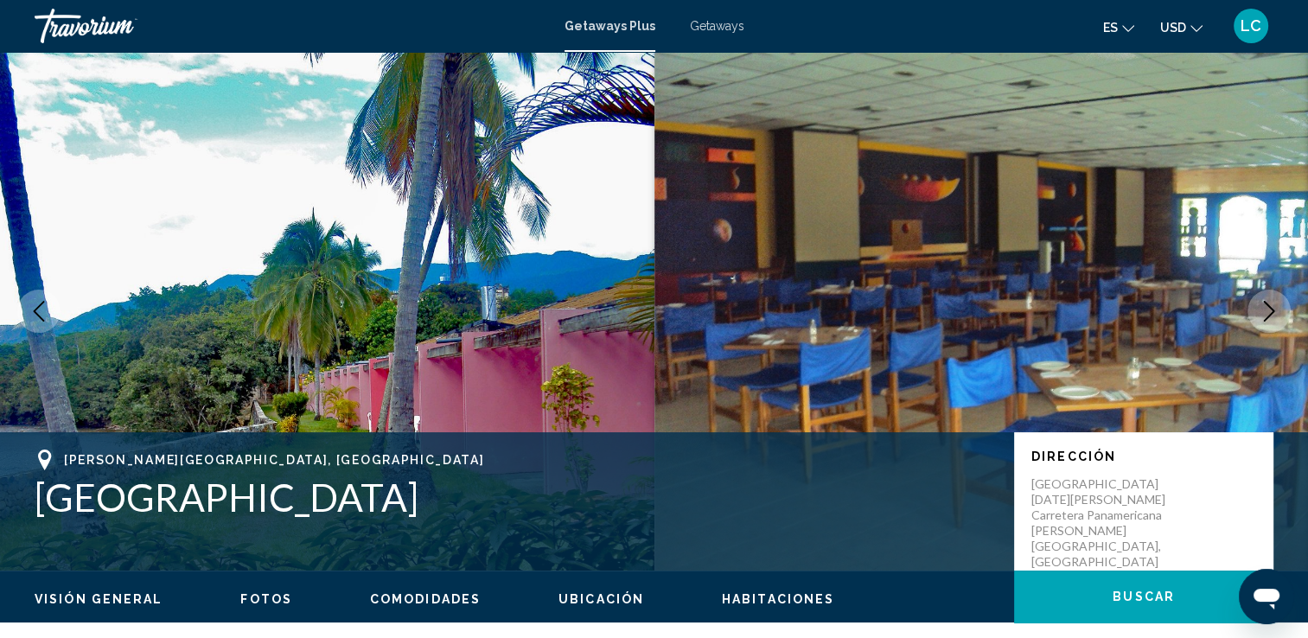
click at [1268, 311] on icon "Next image" at bounding box center [1269, 311] width 21 height 21
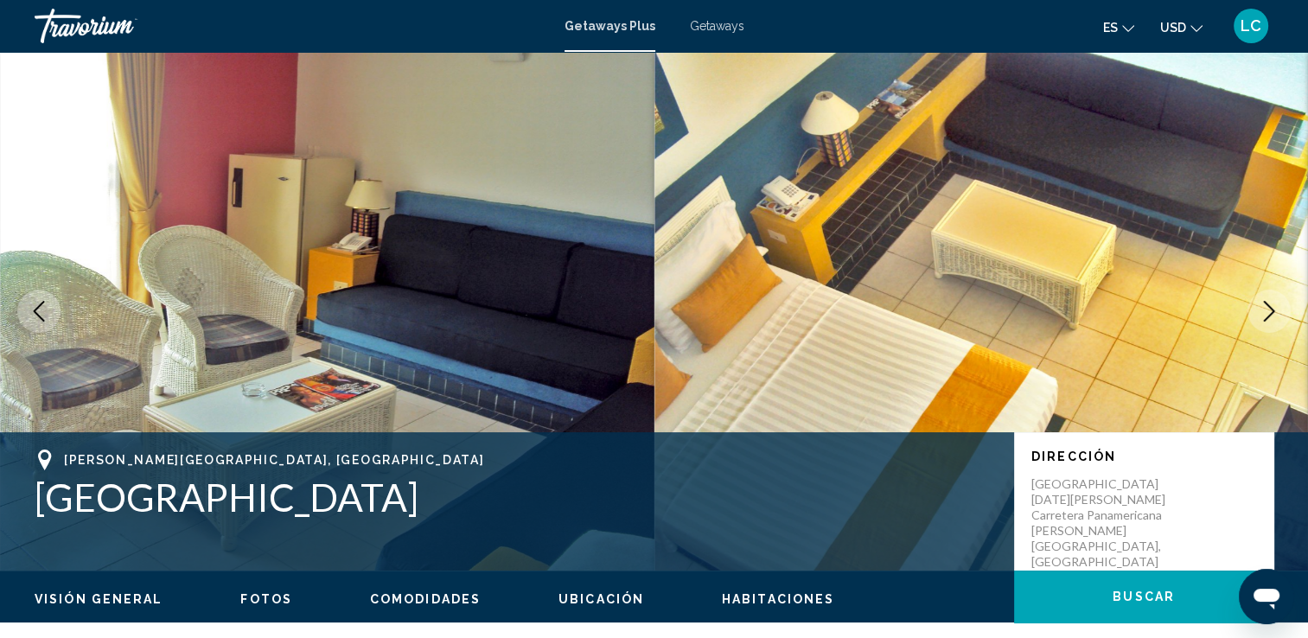
click at [1268, 311] on icon "Next image" at bounding box center [1269, 311] width 21 height 21
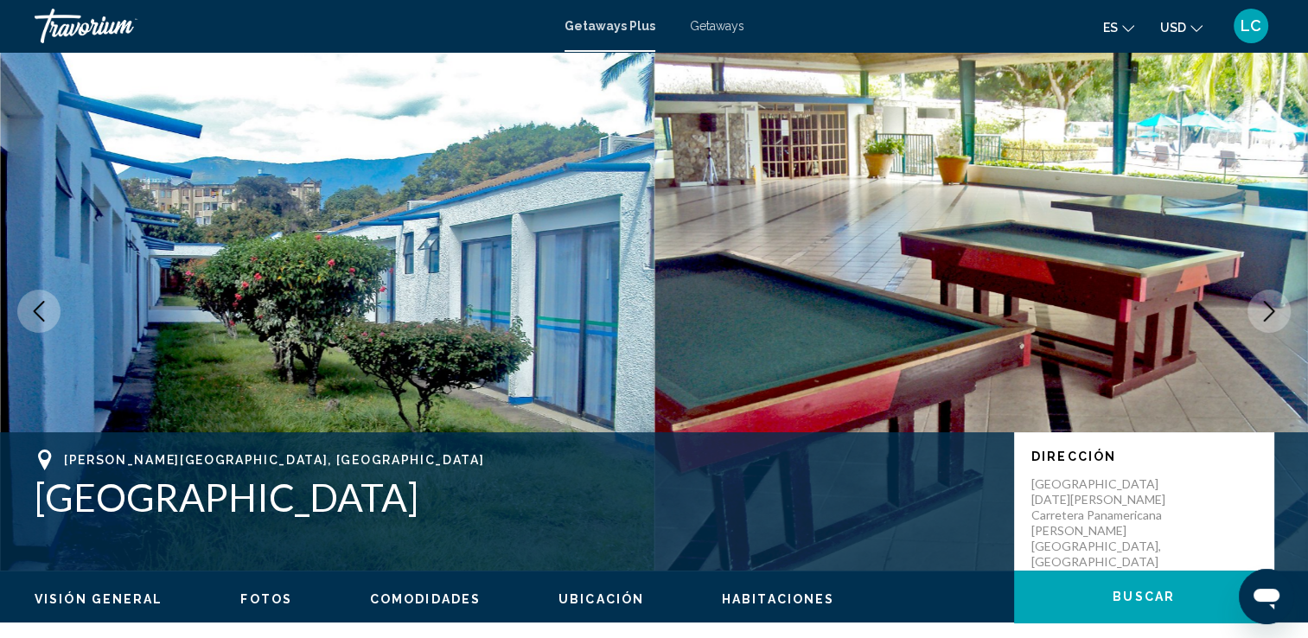
click at [1268, 311] on icon "Next image" at bounding box center [1269, 311] width 21 height 21
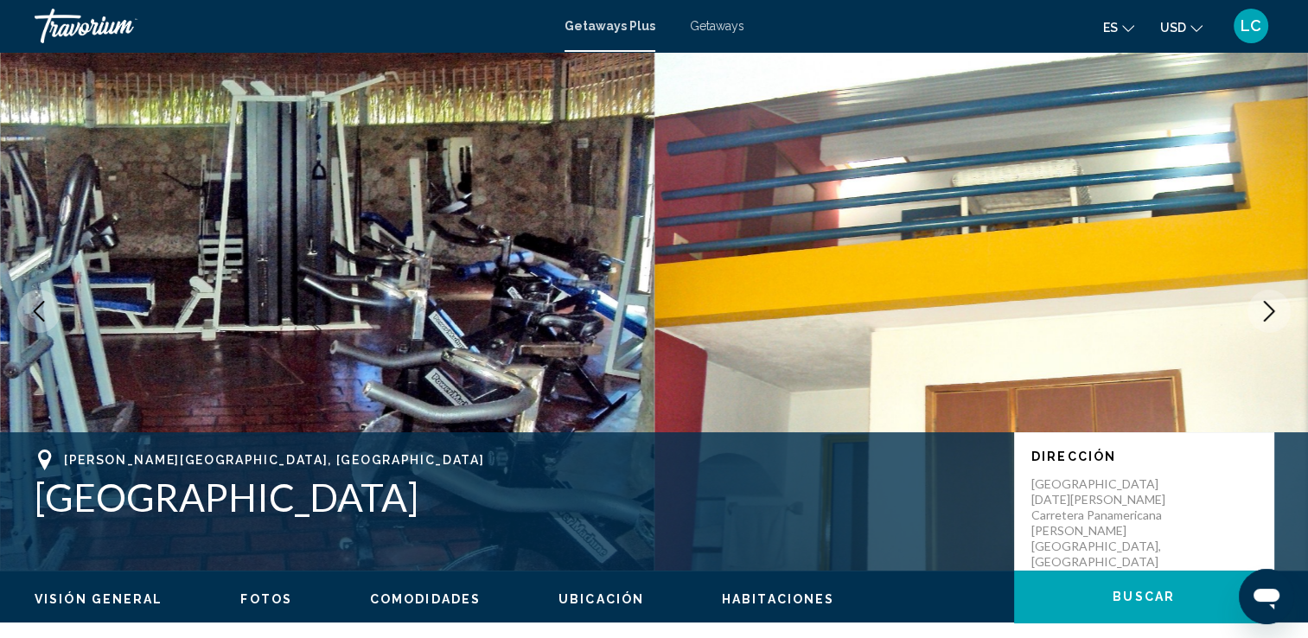
click at [1268, 311] on icon "Next image" at bounding box center [1269, 311] width 21 height 21
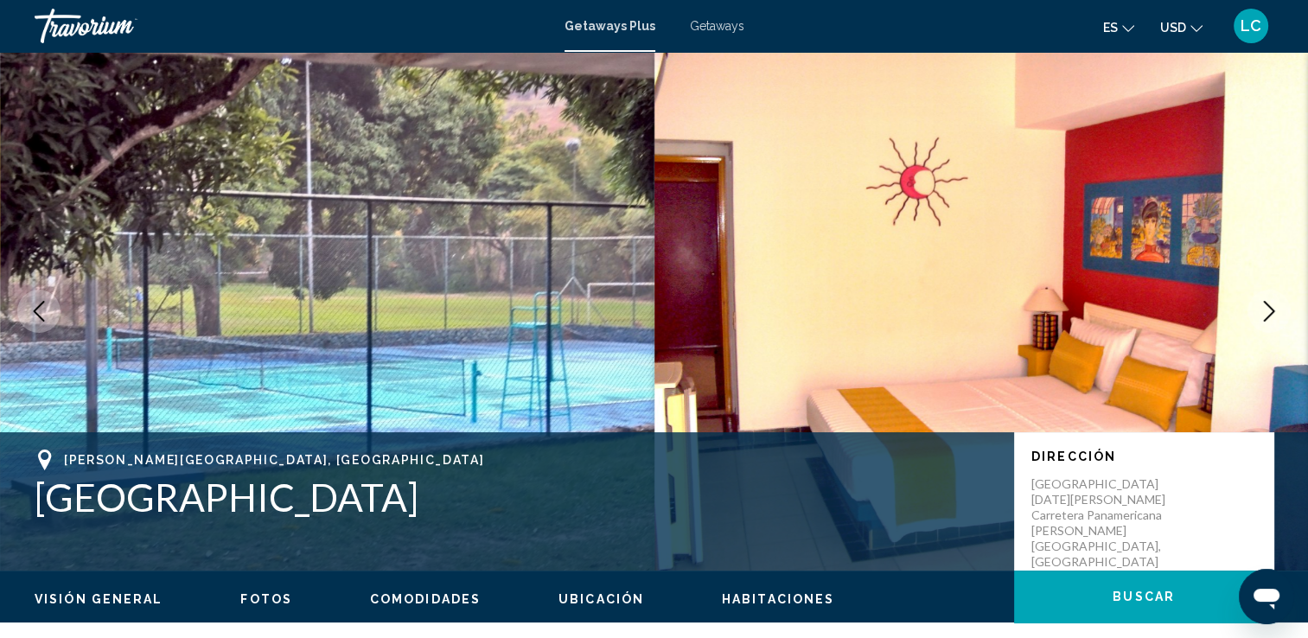
click at [1268, 311] on icon "Next image" at bounding box center [1269, 311] width 21 height 21
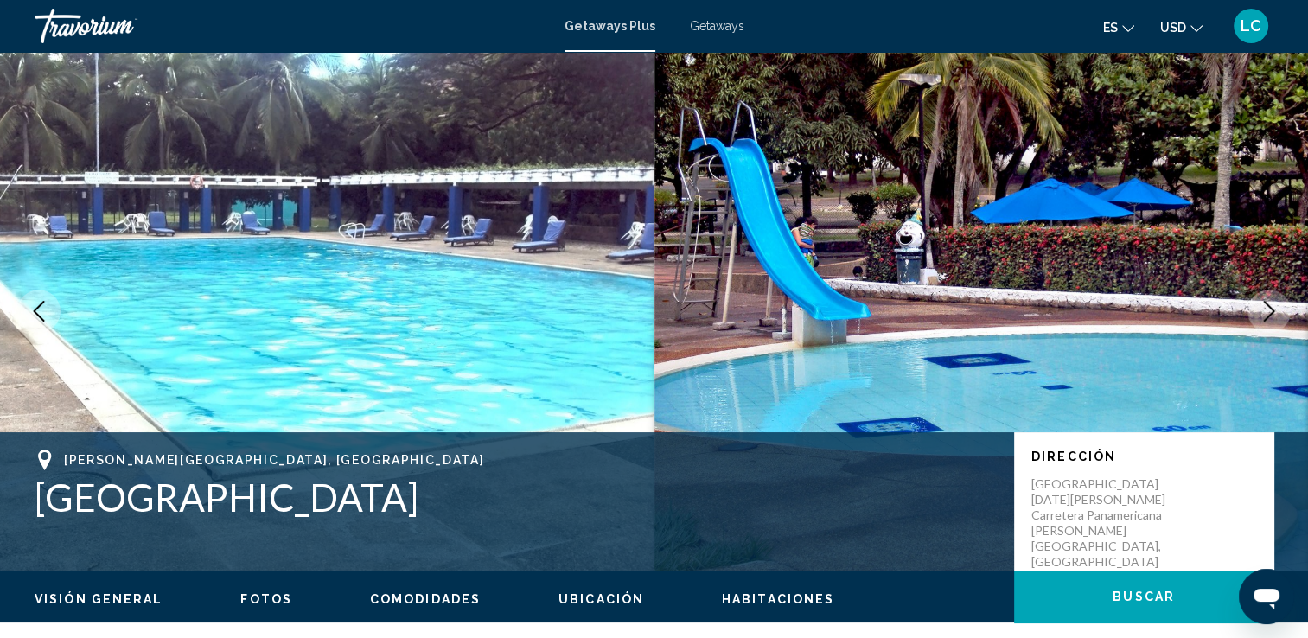
click at [1268, 311] on icon "Next image" at bounding box center [1269, 311] width 21 height 21
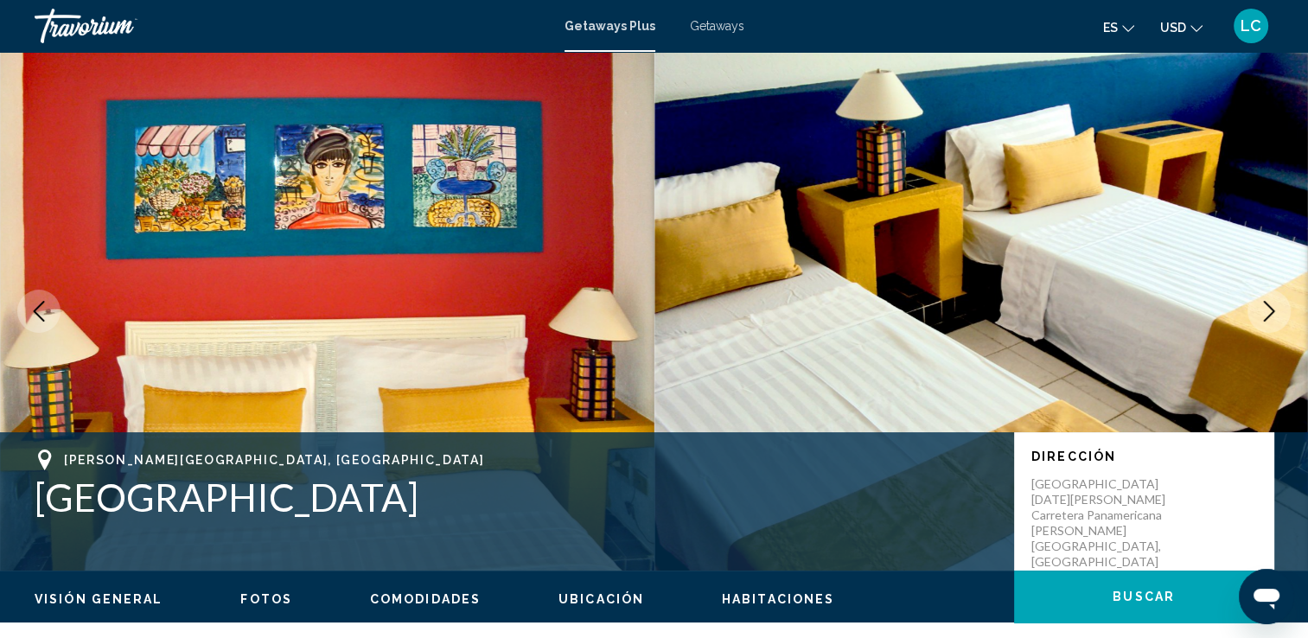
click at [1268, 311] on icon "Next image" at bounding box center [1269, 311] width 21 height 21
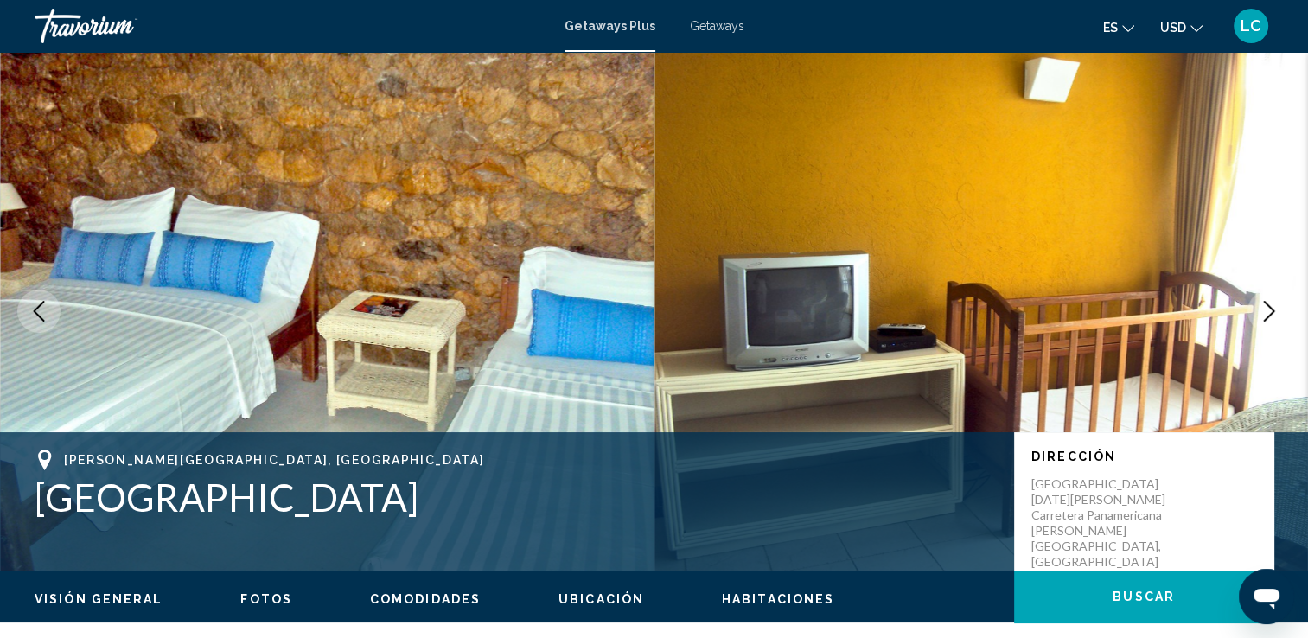
click at [1268, 311] on icon "Next image" at bounding box center [1269, 311] width 21 height 21
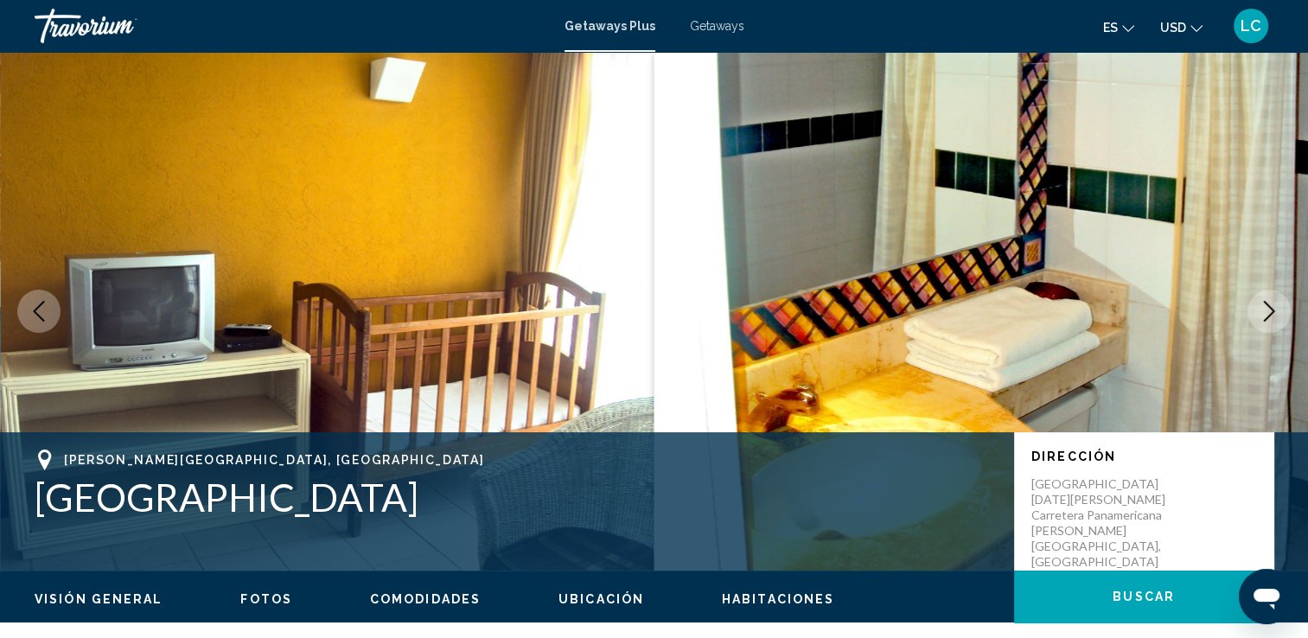
click at [1268, 311] on icon "Next image" at bounding box center [1269, 311] width 21 height 21
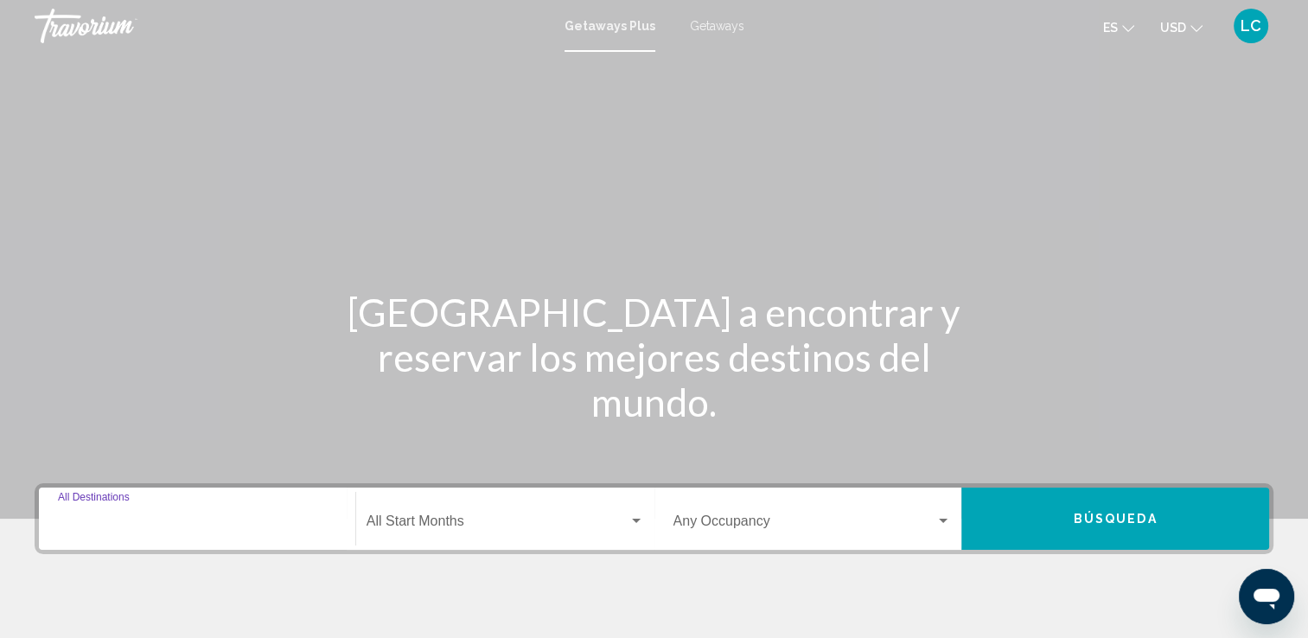
click at [107, 520] on input "Destination All Destinations" at bounding box center [197, 525] width 278 height 16
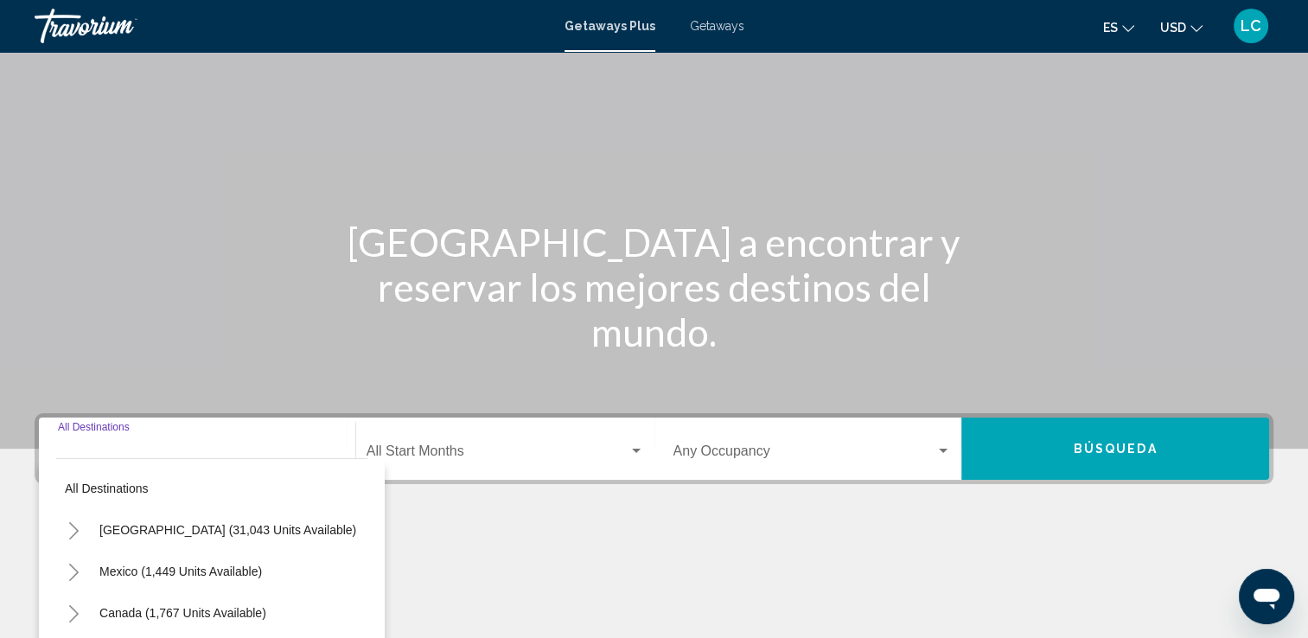
scroll to position [300, 0]
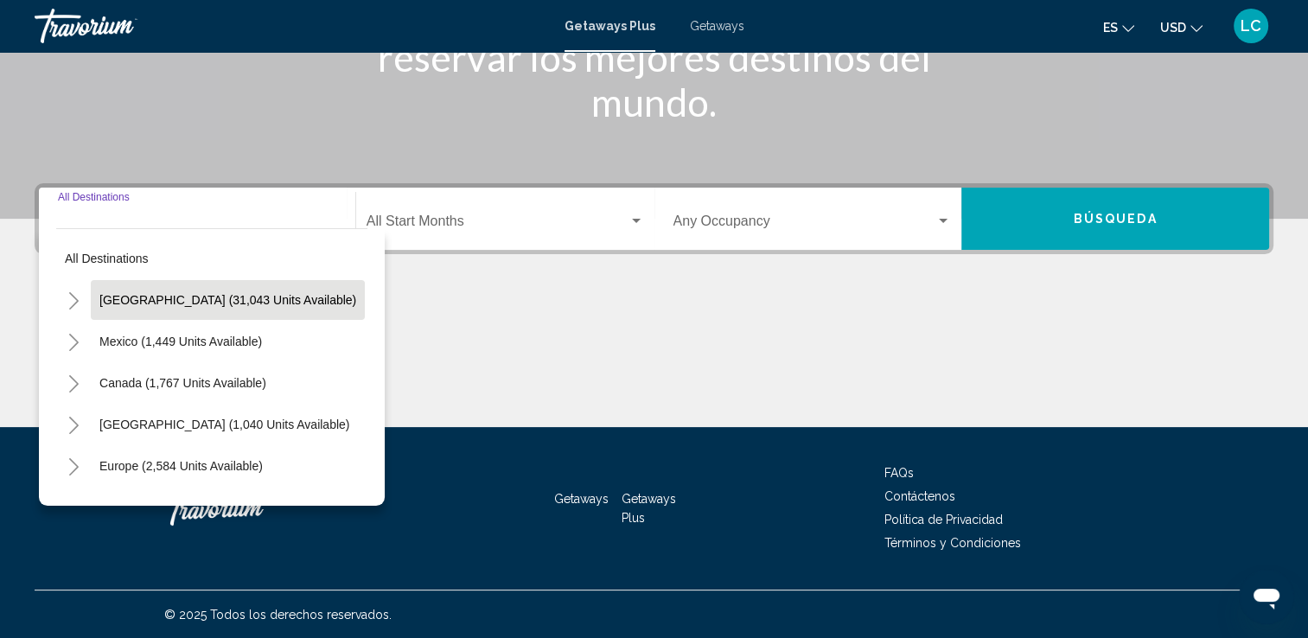
click at [195, 303] on span "[GEOGRAPHIC_DATA] (31,043 units available)" at bounding box center [227, 300] width 257 height 14
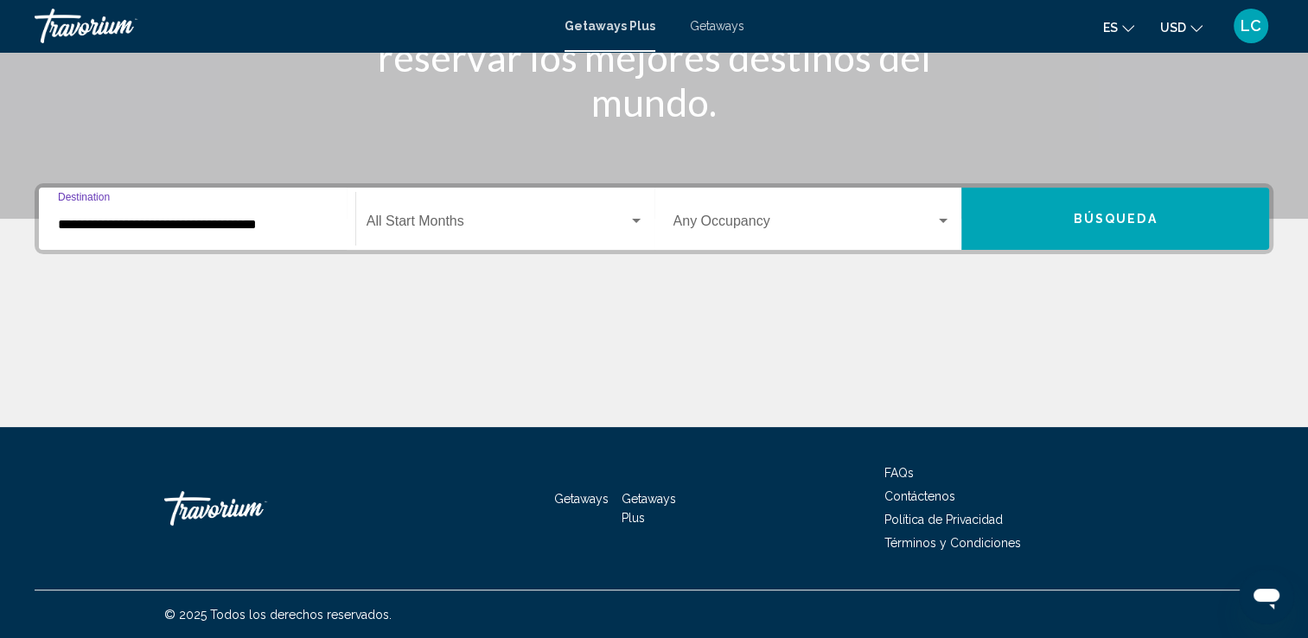
click at [190, 229] on input "**********" at bounding box center [197, 225] width 278 height 16
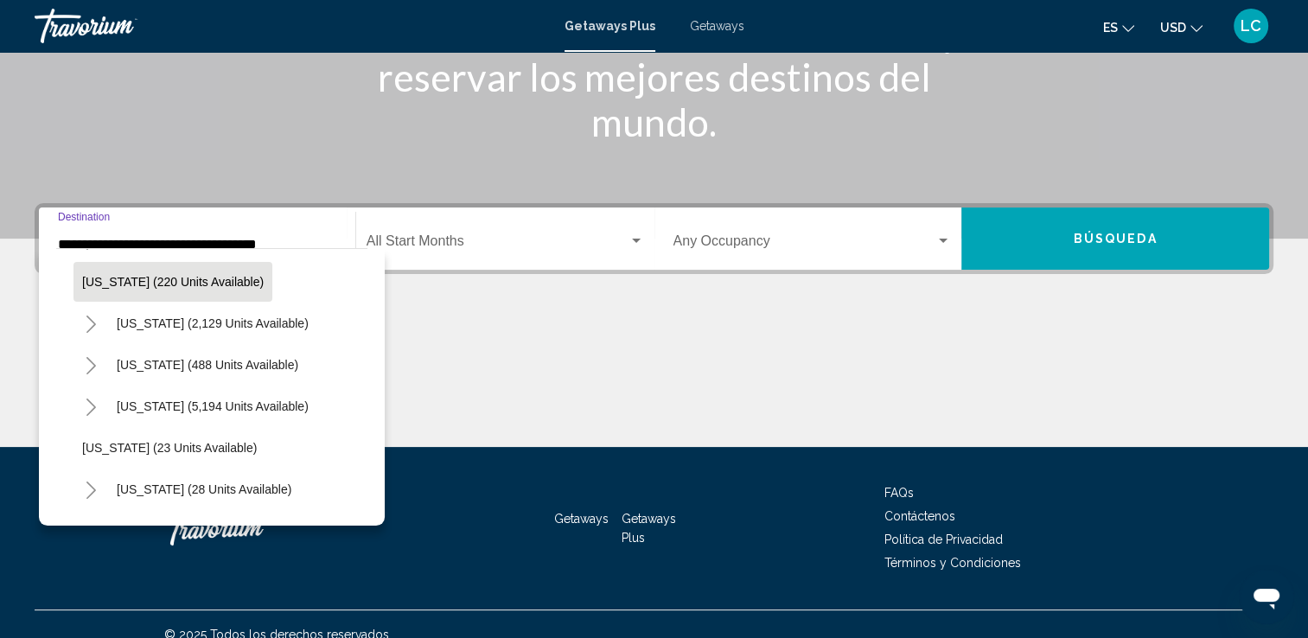
scroll to position [121, 0]
click at [206, 402] on span "[US_STATE] (5,194 units available)" at bounding box center [213, 406] width 192 height 14
type input "**********"
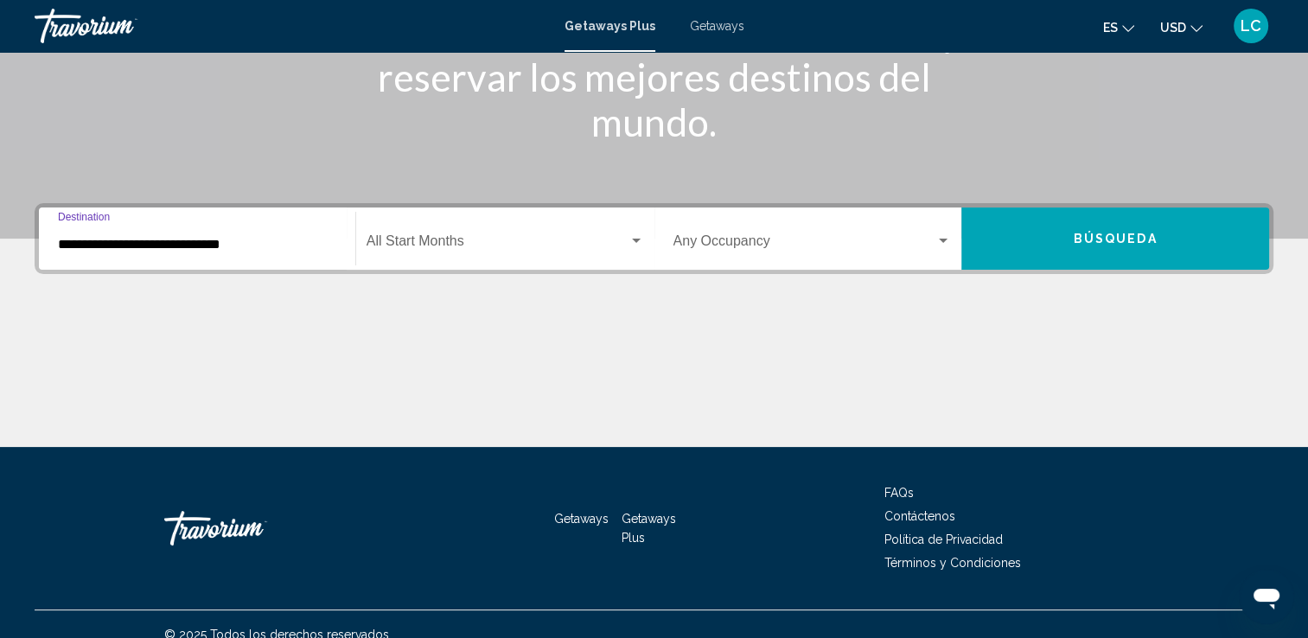
scroll to position [300, 0]
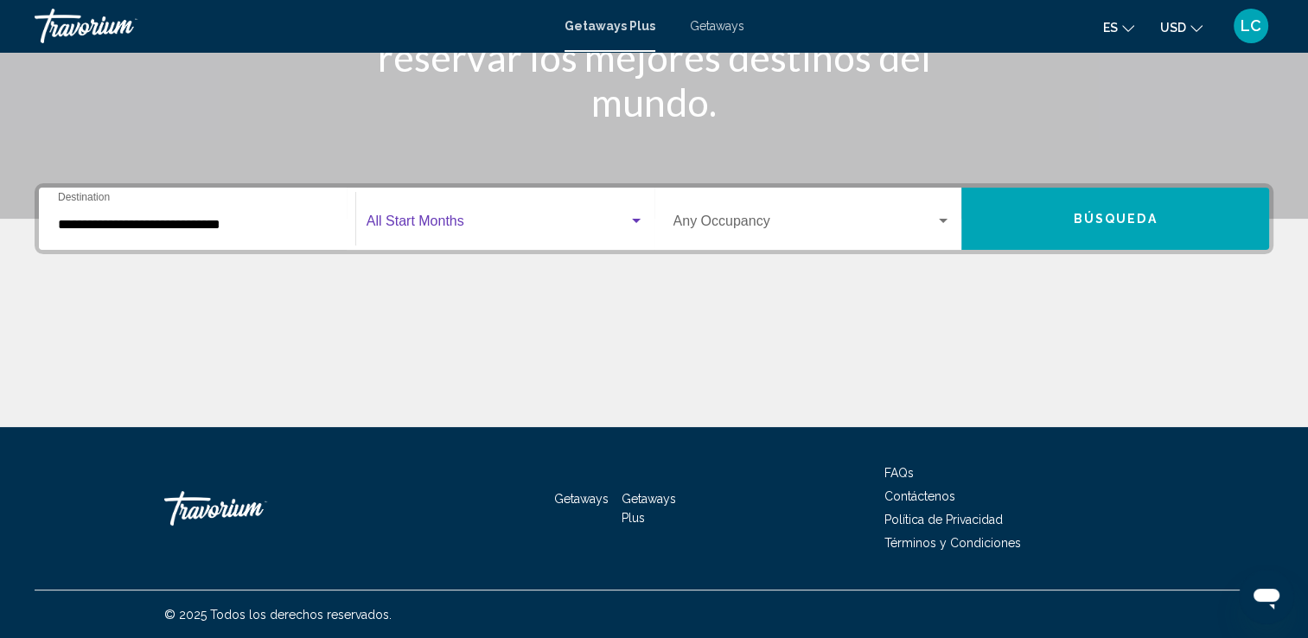
click at [419, 217] on span "Search widget" at bounding box center [498, 225] width 262 height 16
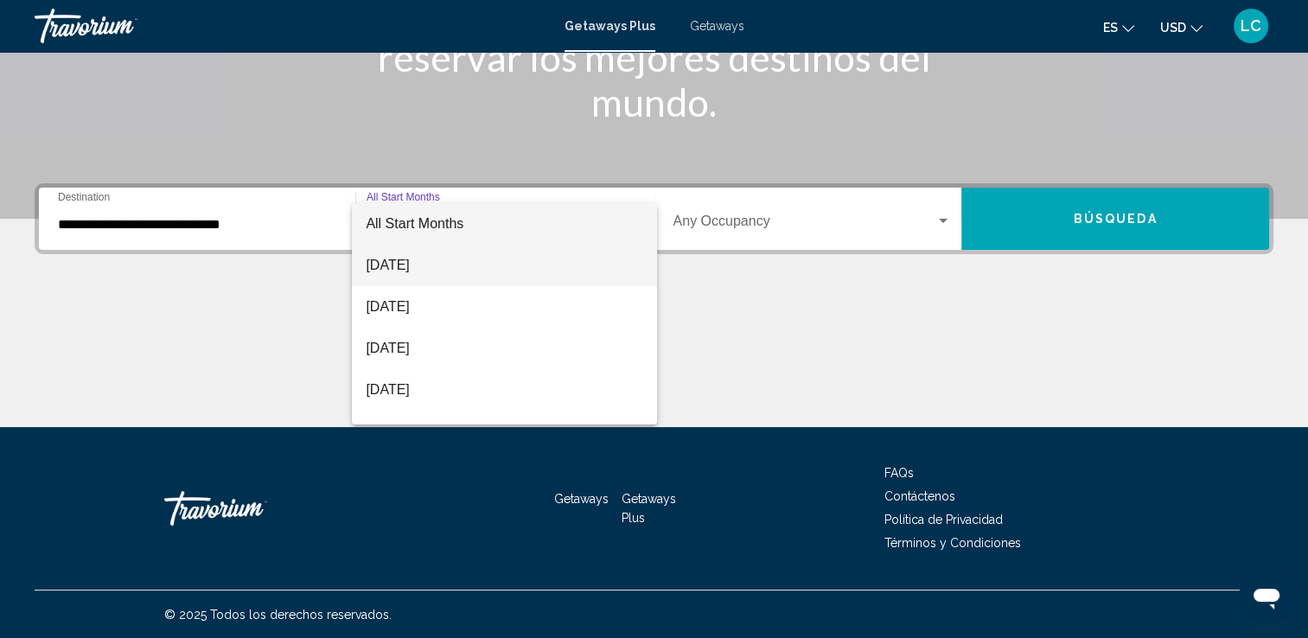
click at [421, 267] on span "[DATE]" at bounding box center [505, 266] width 278 height 42
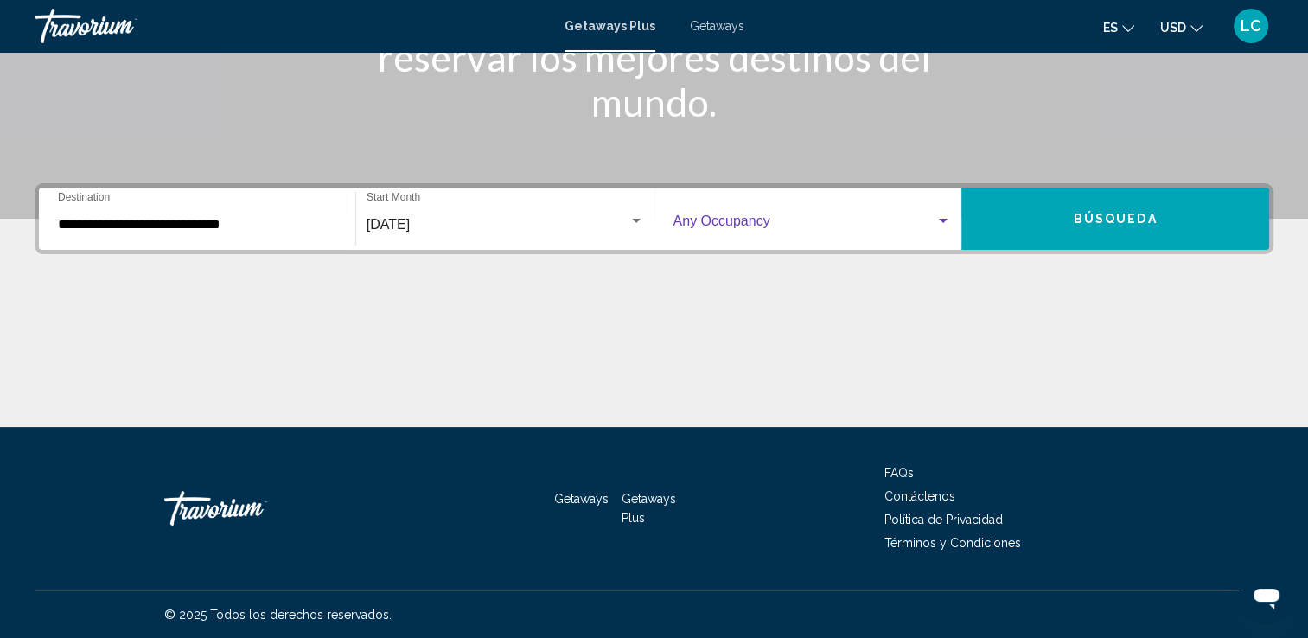
click at [946, 221] on div "Search widget" at bounding box center [943, 221] width 9 height 4
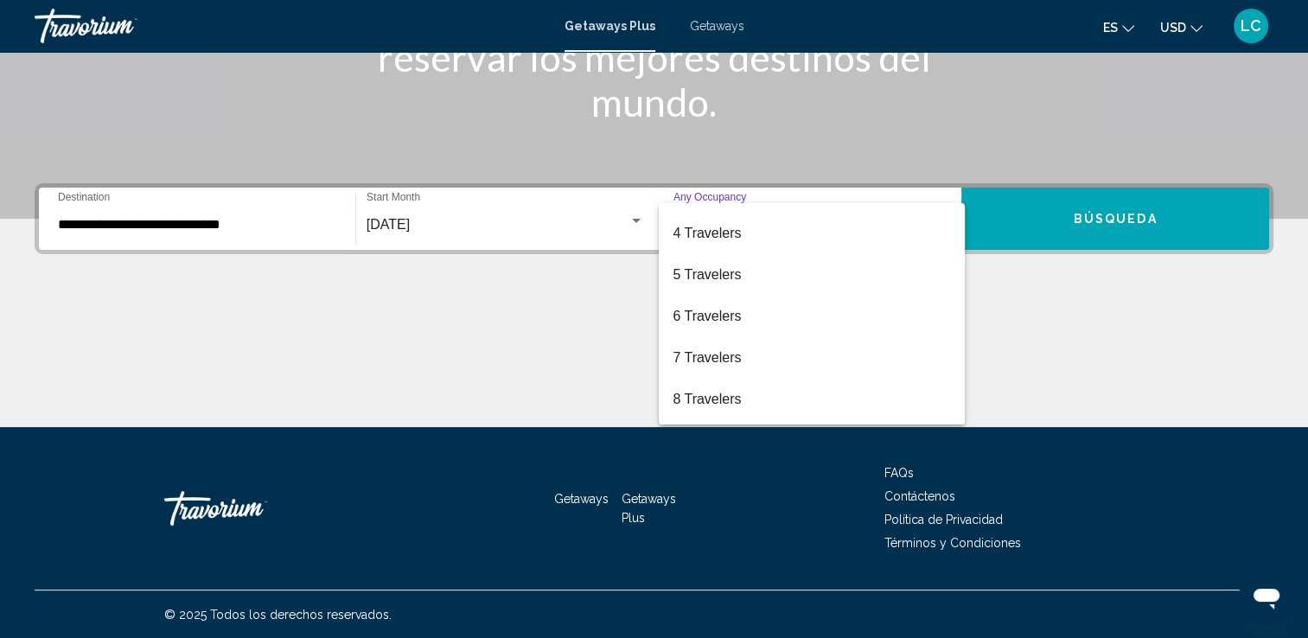
scroll to position [194, 0]
click at [723, 406] on span "10 Travelers" at bounding box center [812, 404] width 278 height 42
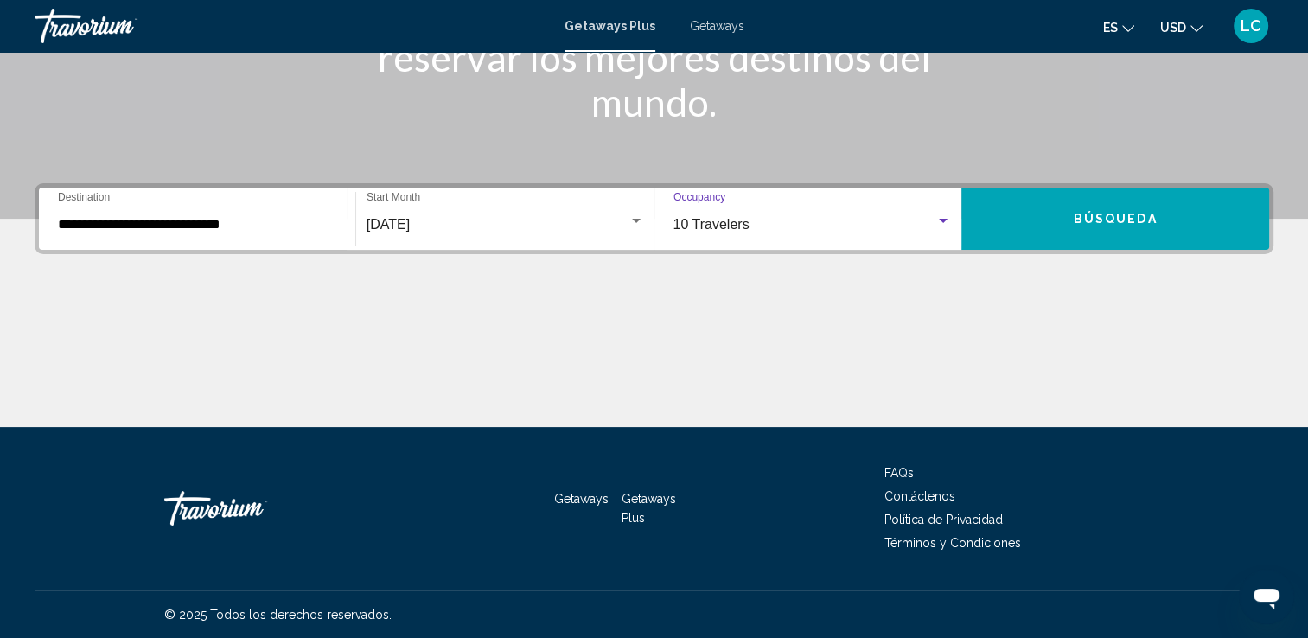
click at [1106, 223] on span "Búsqueda" at bounding box center [1116, 220] width 84 height 14
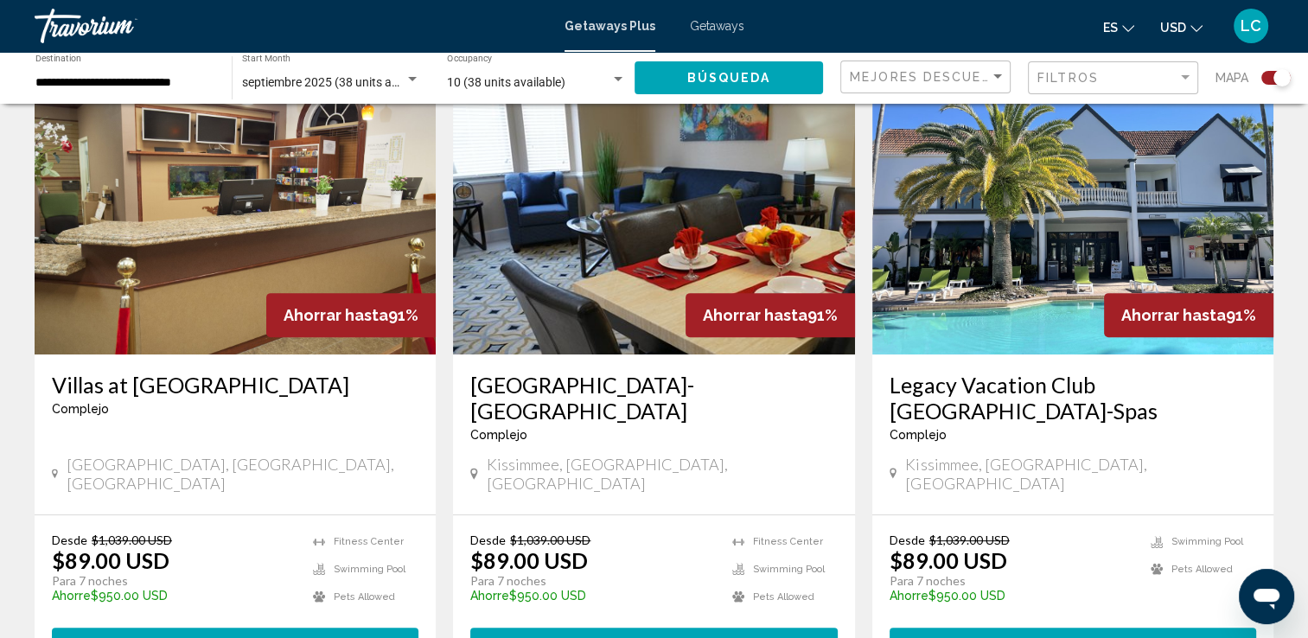
scroll to position [642, 0]
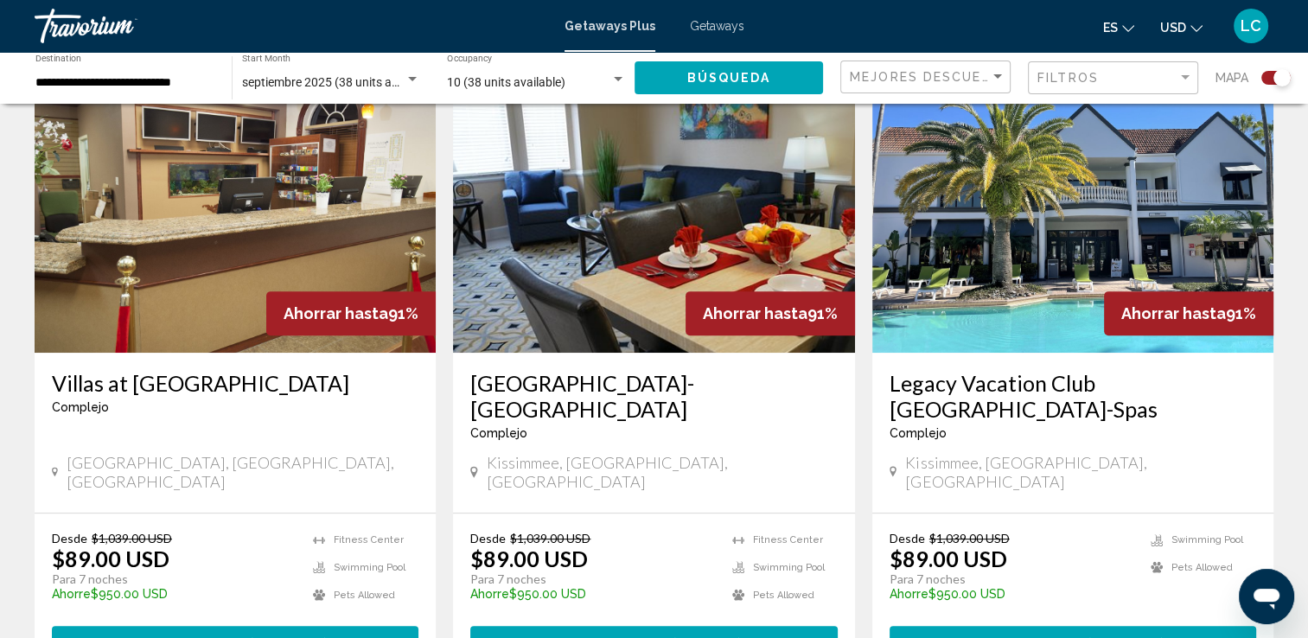
click at [1024, 310] on img "Main content" at bounding box center [1072, 214] width 401 height 277
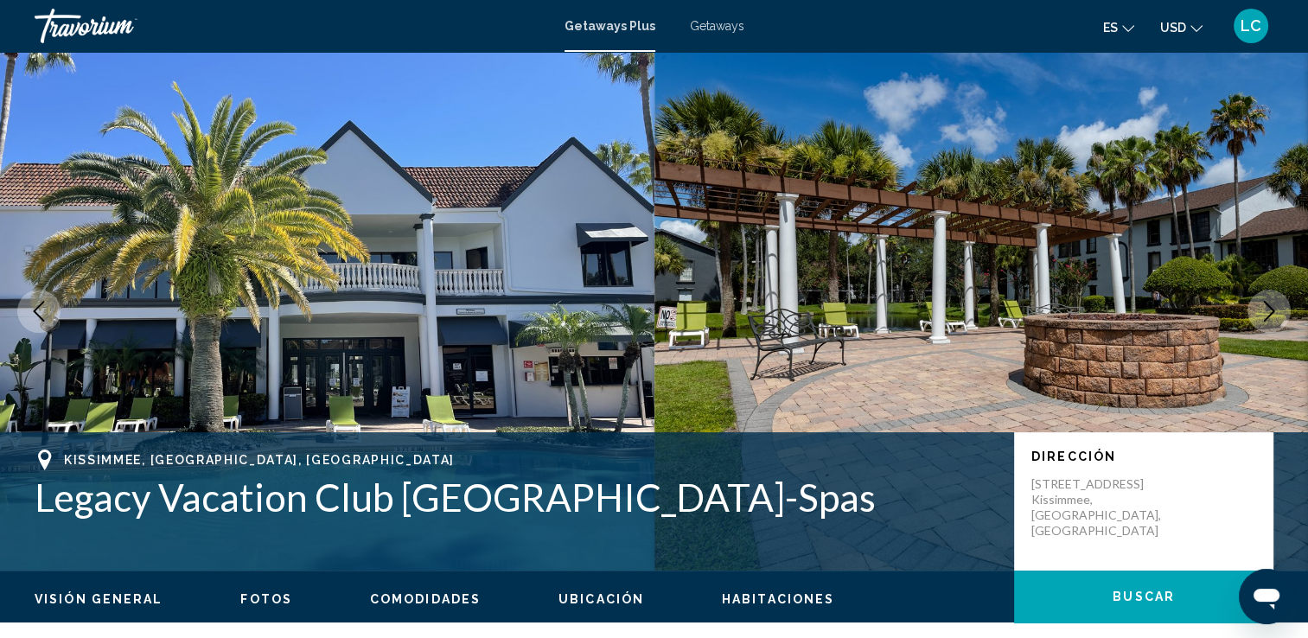
click at [1271, 315] on icon "Next image" at bounding box center [1269, 311] width 21 height 21
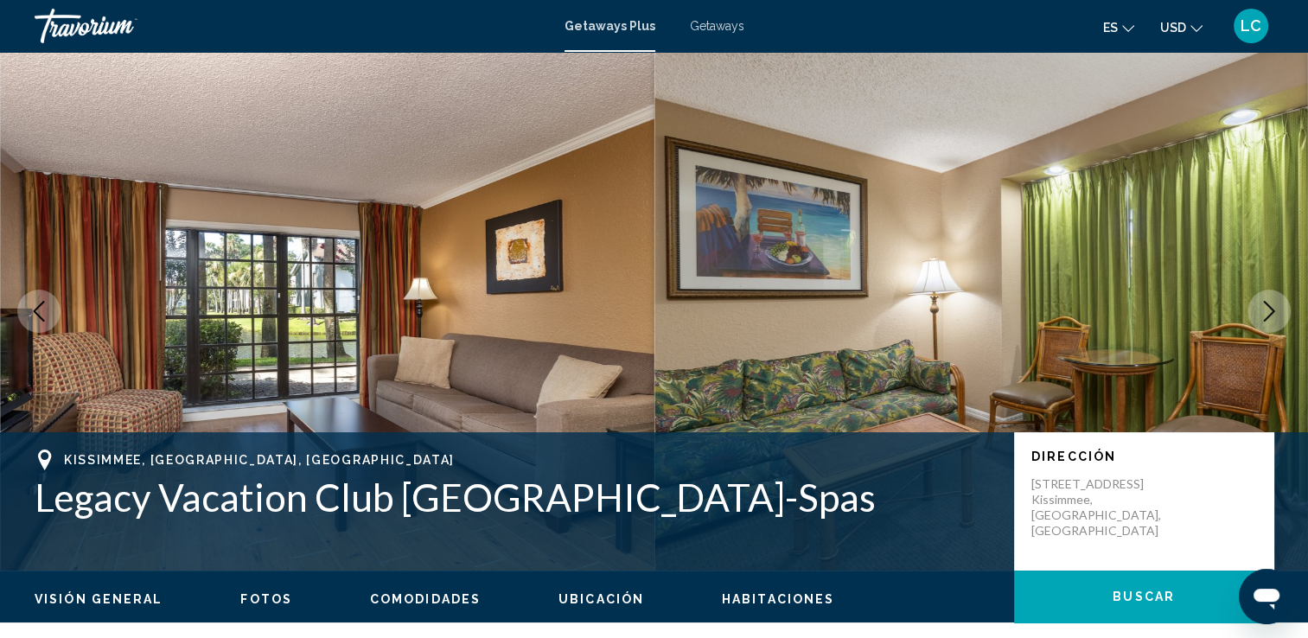
click at [1271, 315] on icon "Next image" at bounding box center [1269, 311] width 21 height 21
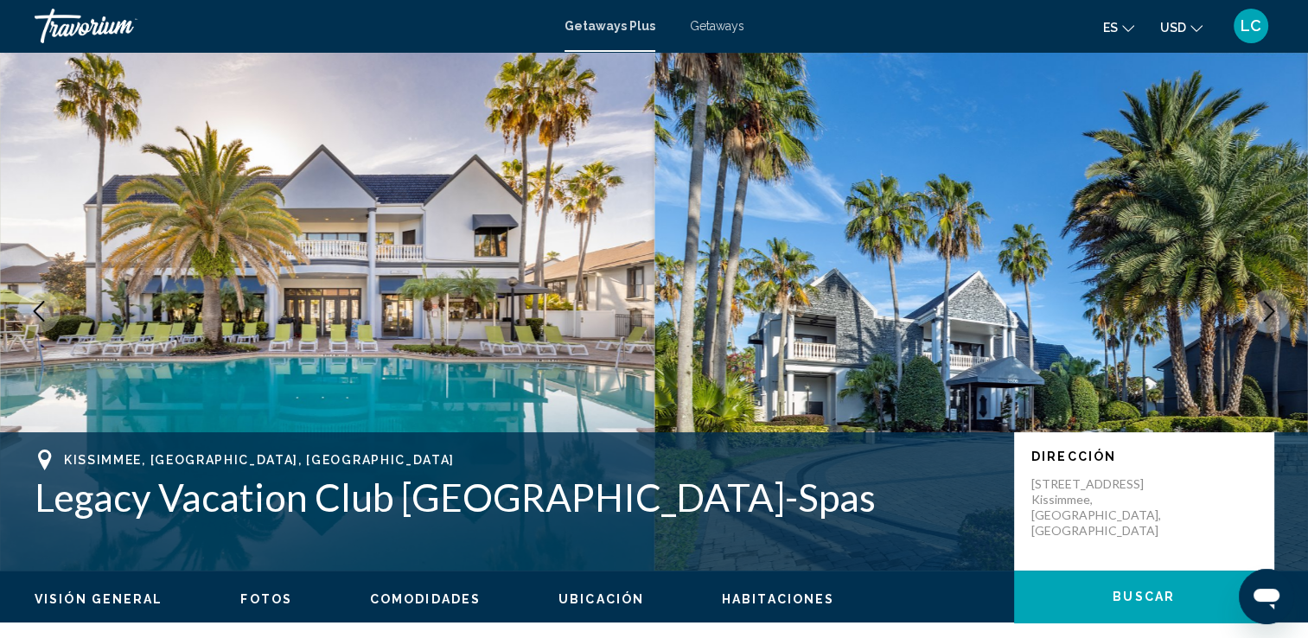
click at [1271, 315] on icon "Next image" at bounding box center [1269, 311] width 21 height 21
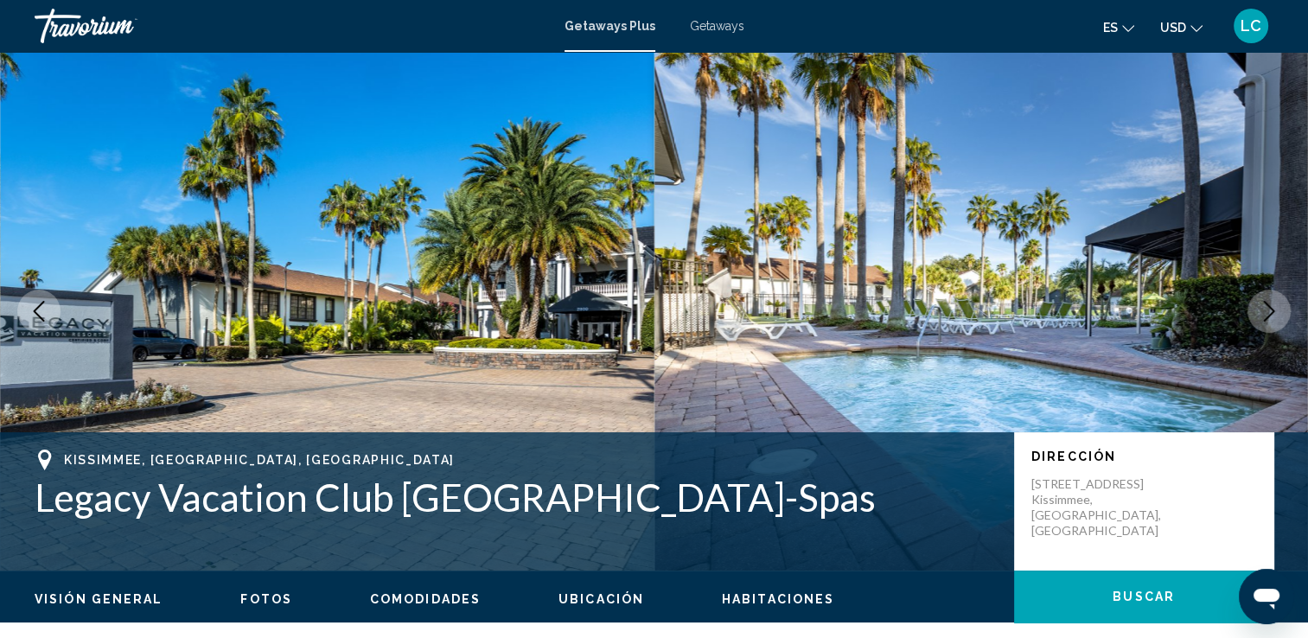
click at [1271, 315] on icon "Next image" at bounding box center [1269, 311] width 21 height 21
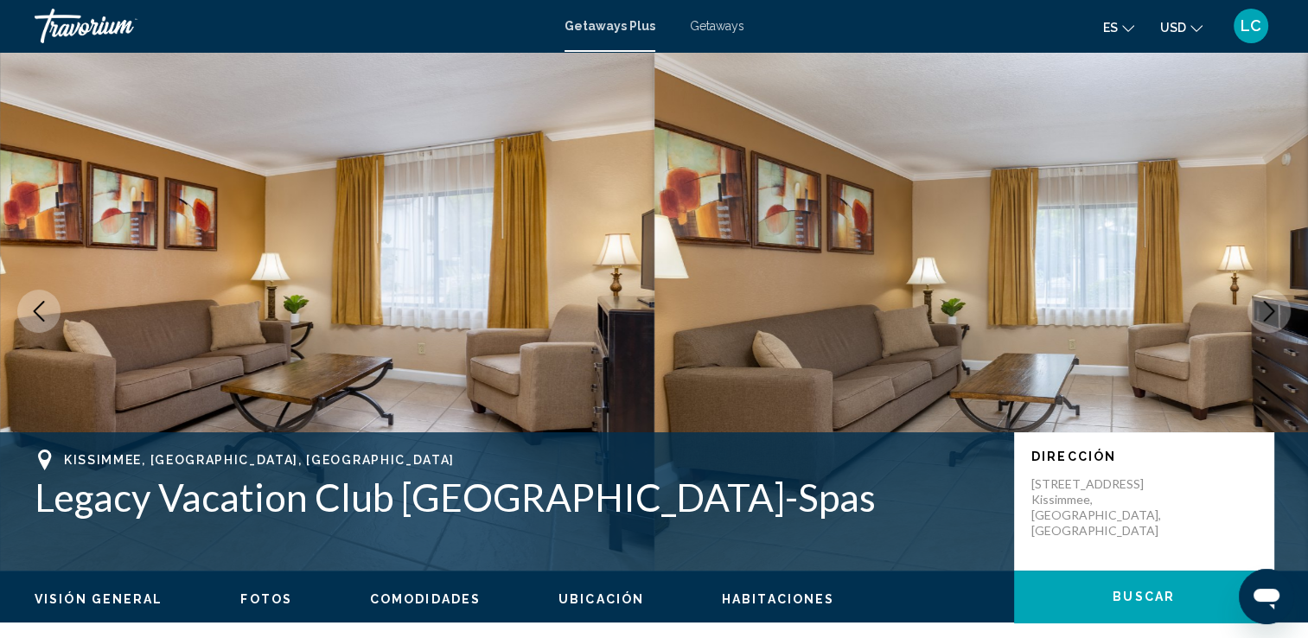
click at [1271, 315] on icon "Next image" at bounding box center [1269, 311] width 21 height 21
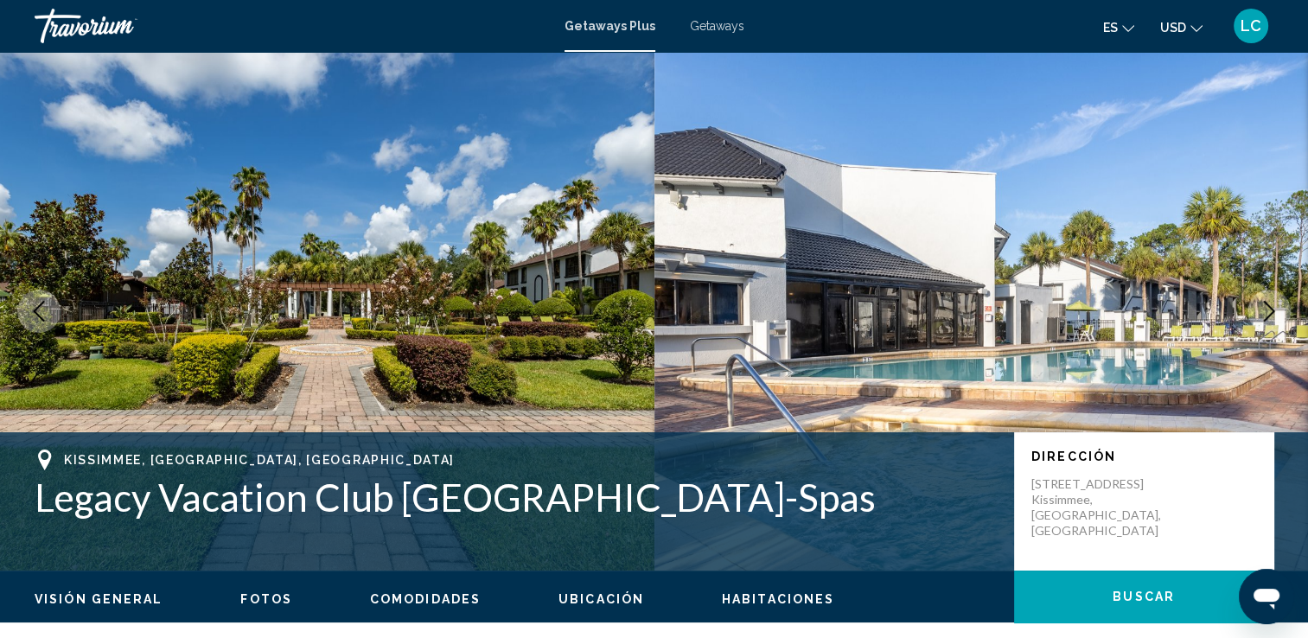
click at [1271, 315] on icon "Next image" at bounding box center [1269, 311] width 21 height 21
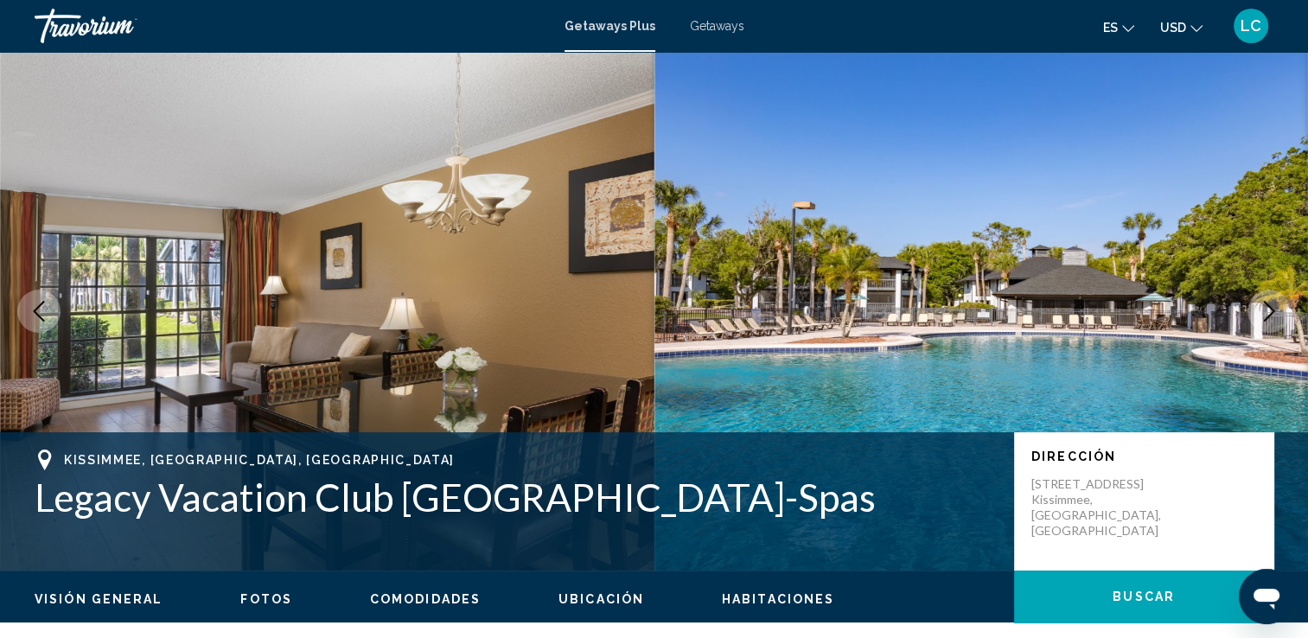
click at [1271, 315] on icon "Next image" at bounding box center [1269, 311] width 21 height 21
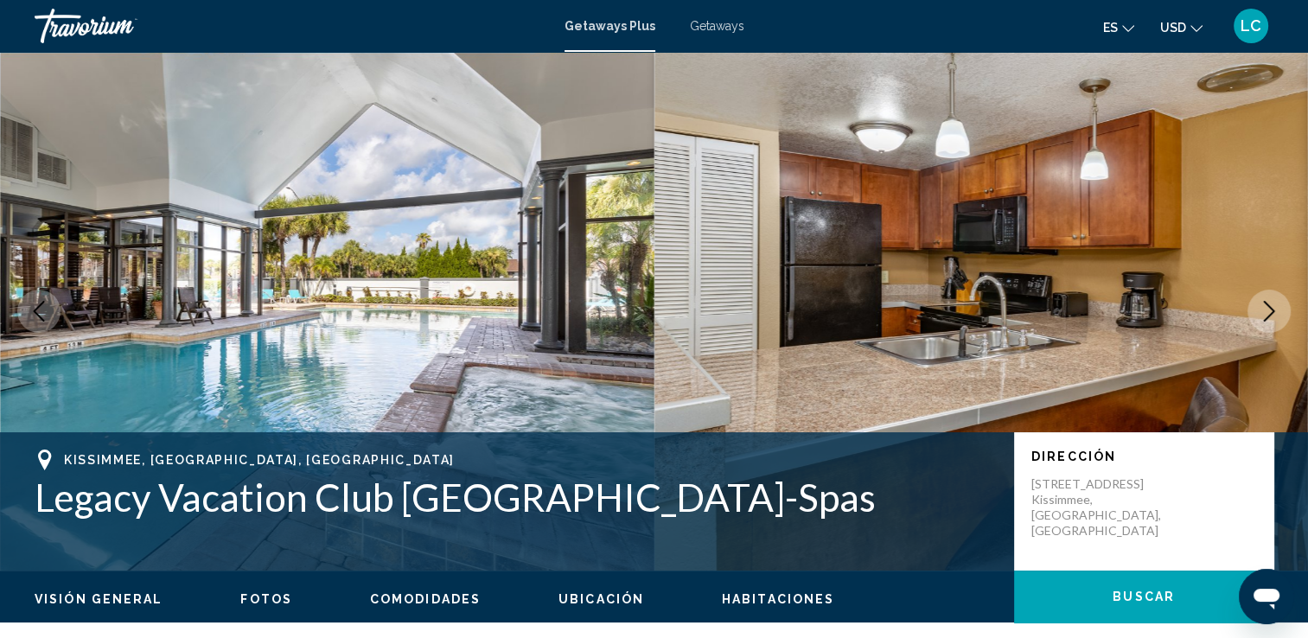
click at [1271, 315] on icon "Next image" at bounding box center [1269, 311] width 21 height 21
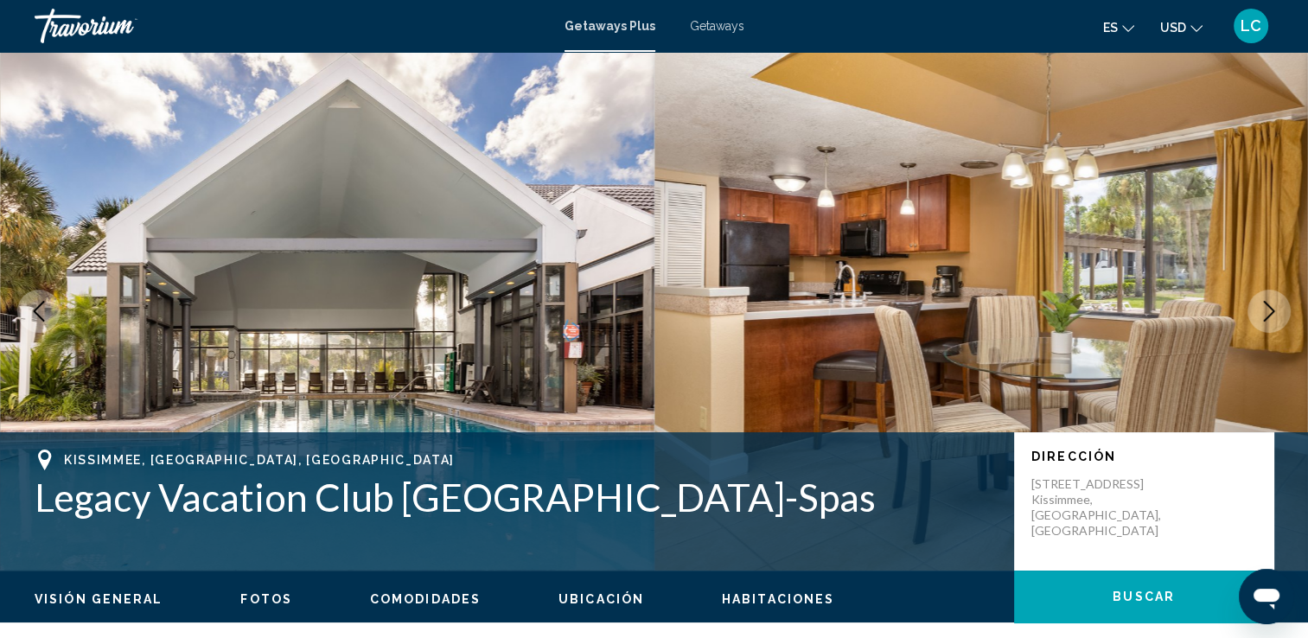
click at [1271, 315] on icon "Next image" at bounding box center [1269, 311] width 21 height 21
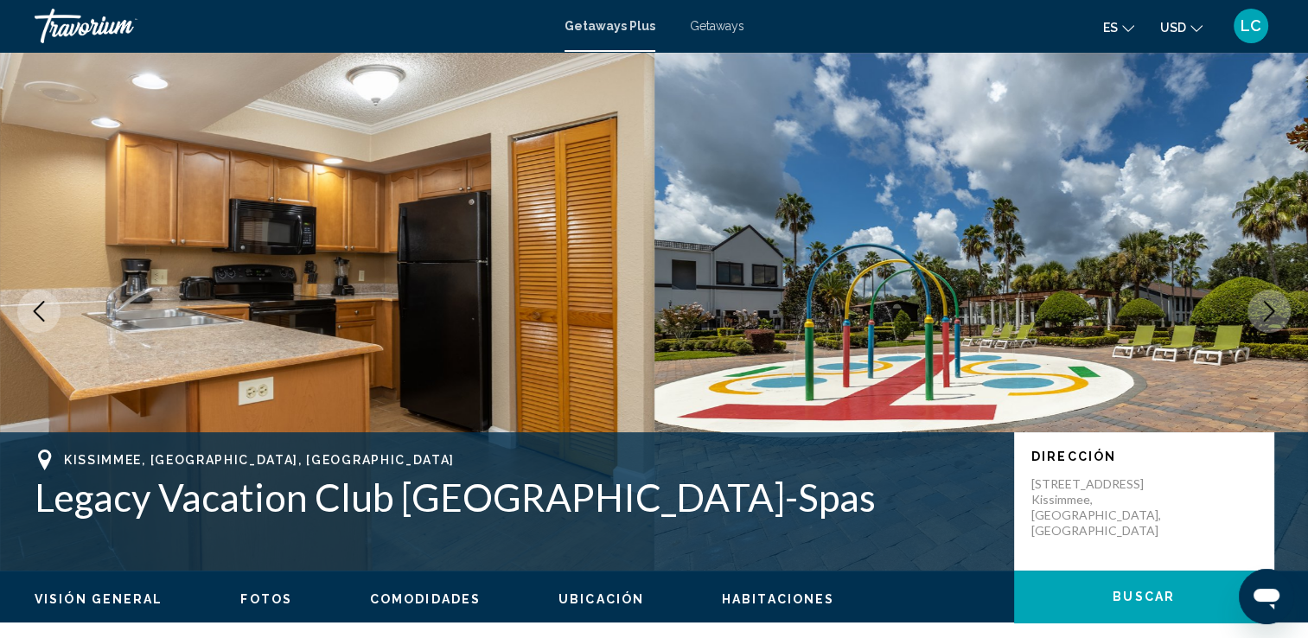
click at [1271, 315] on icon "Next image" at bounding box center [1269, 311] width 21 height 21
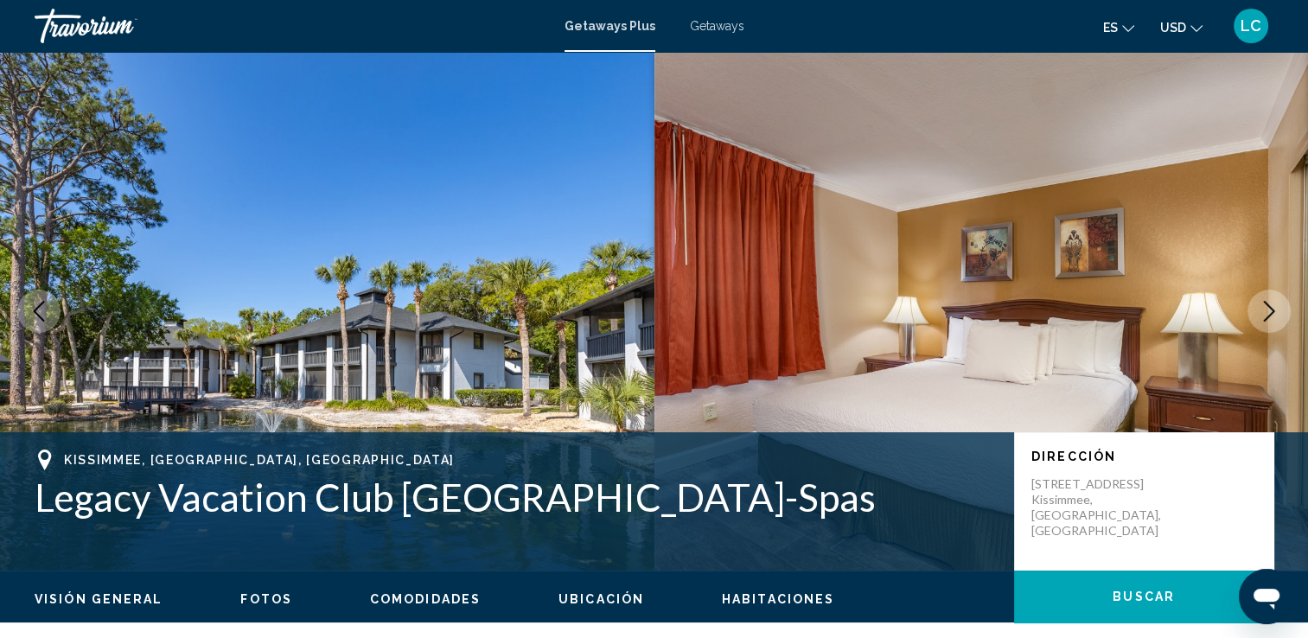
click at [1271, 315] on icon "Next image" at bounding box center [1269, 311] width 21 height 21
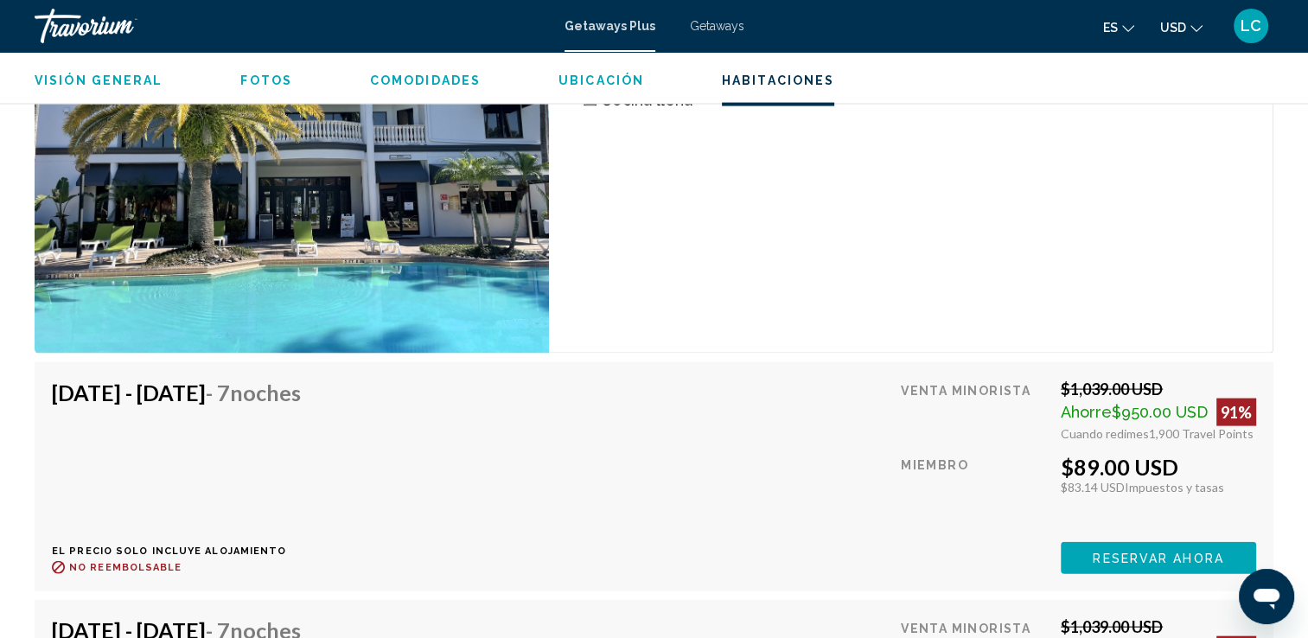
scroll to position [3618, 0]
click at [1127, 552] on span "Reservar ahora" at bounding box center [1158, 559] width 131 height 14
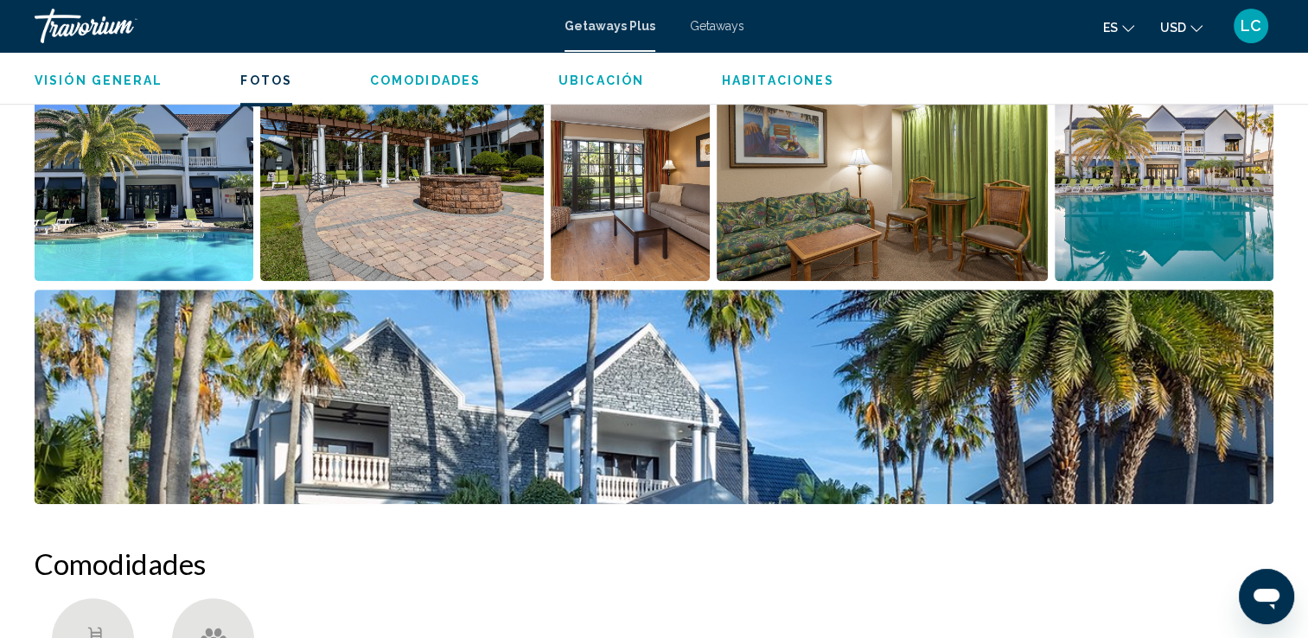
scroll to position [848, 0]
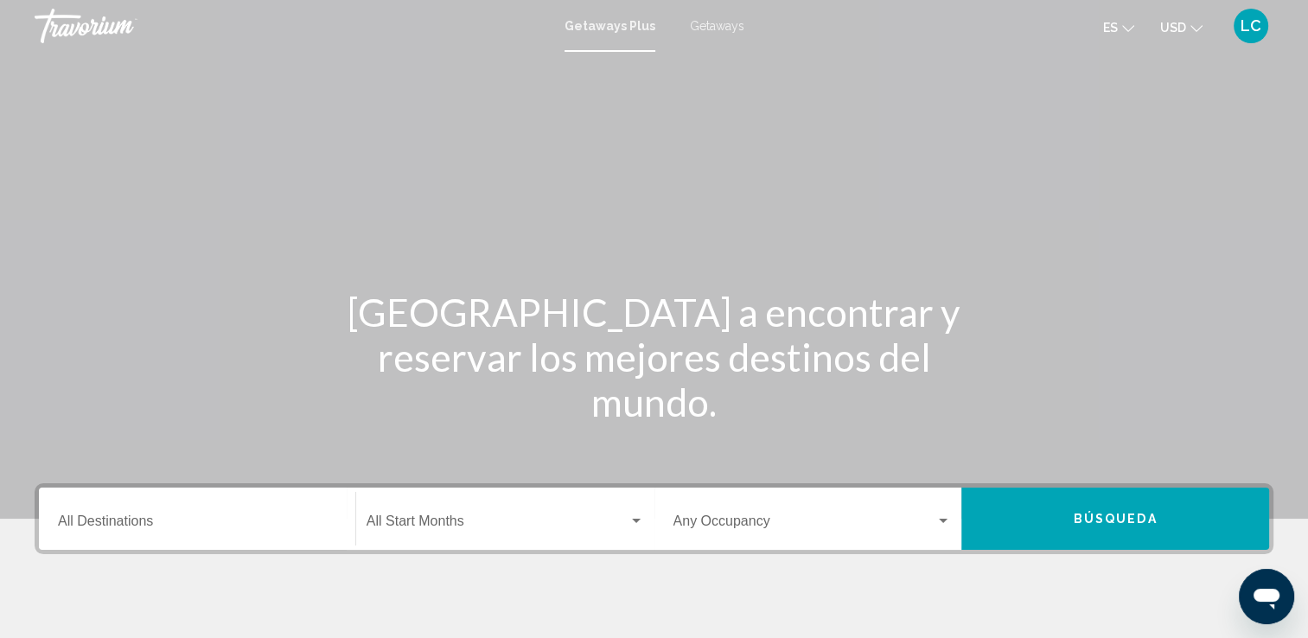
click at [112, 519] on input "Destination All Destinations" at bounding box center [197, 525] width 278 height 16
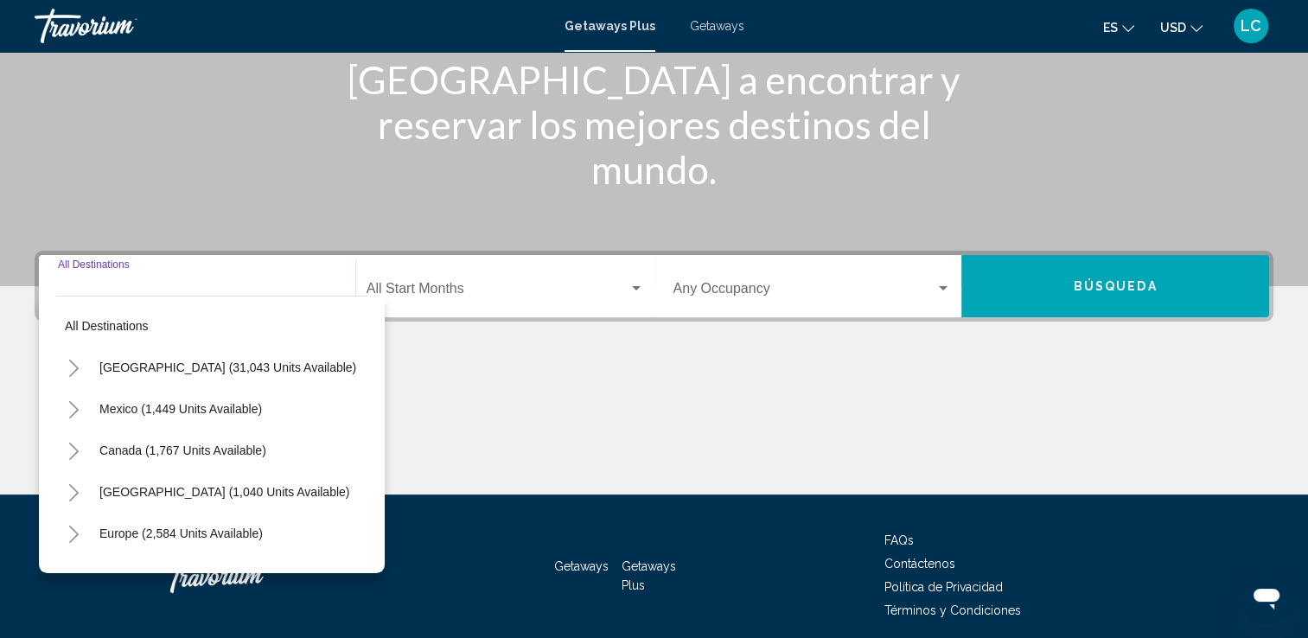
scroll to position [300, 0]
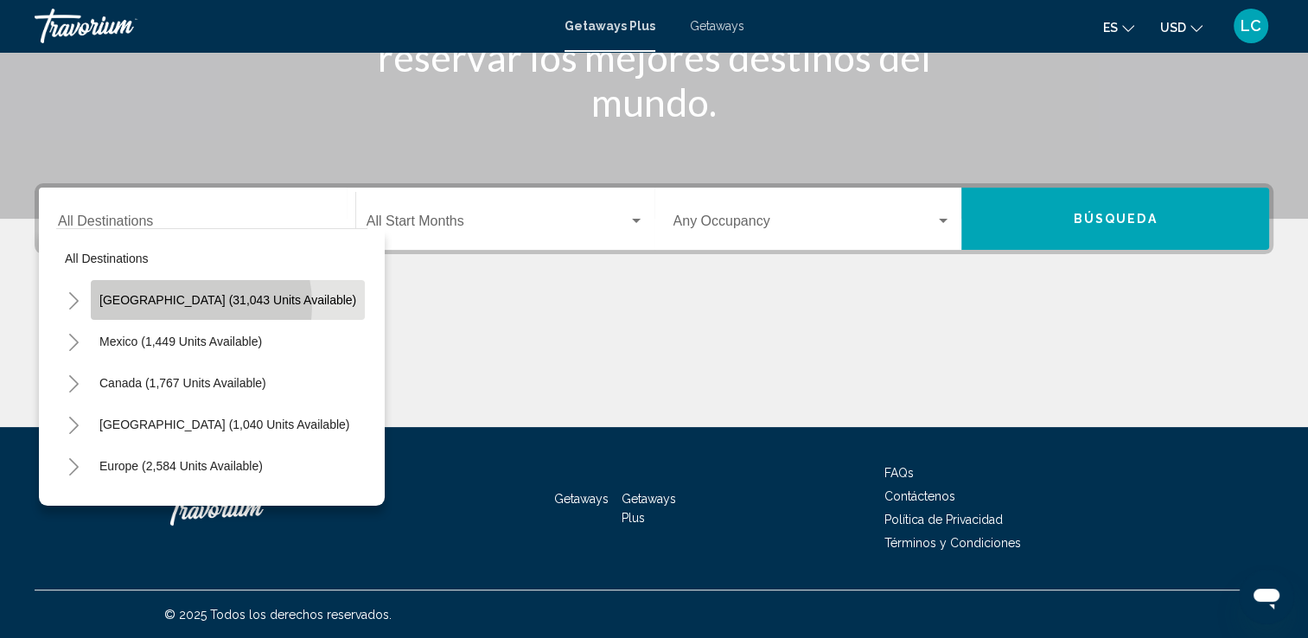
click at [172, 304] on span "[GEOGRAPHIC_DATA] (31,043 units available)" at bounding box center [227, 300] width 257 height 14
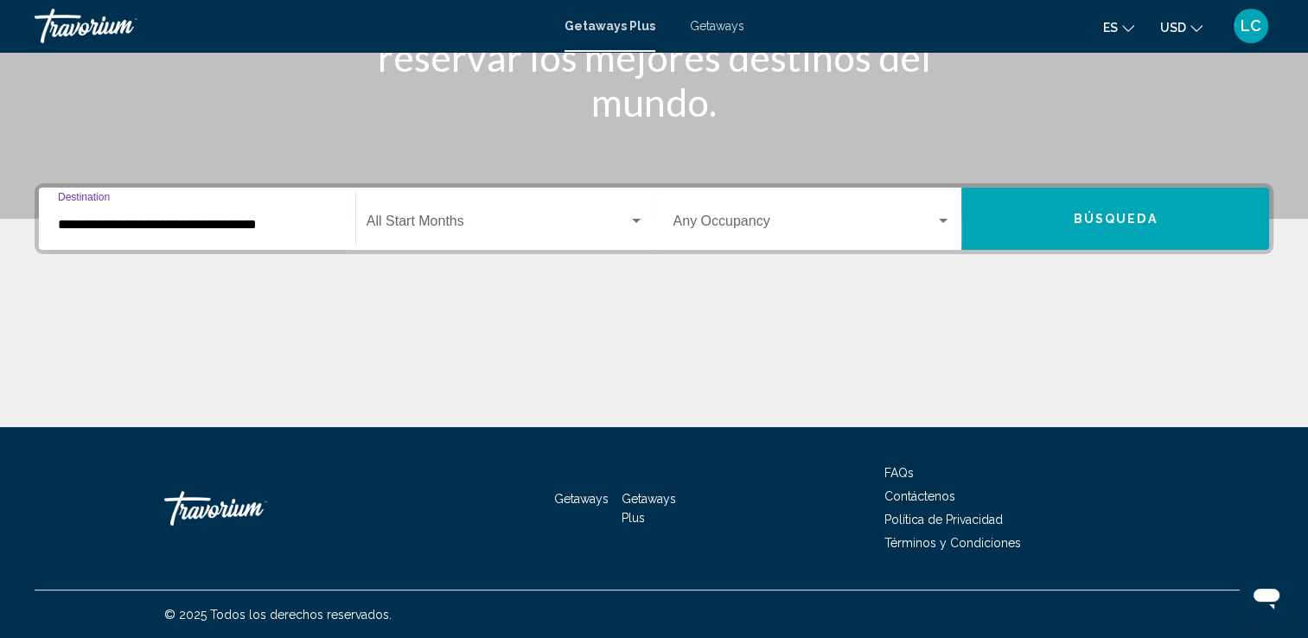
click at [196, 227] on input "**********" at bounding box center [197, 225] width 278 height 16
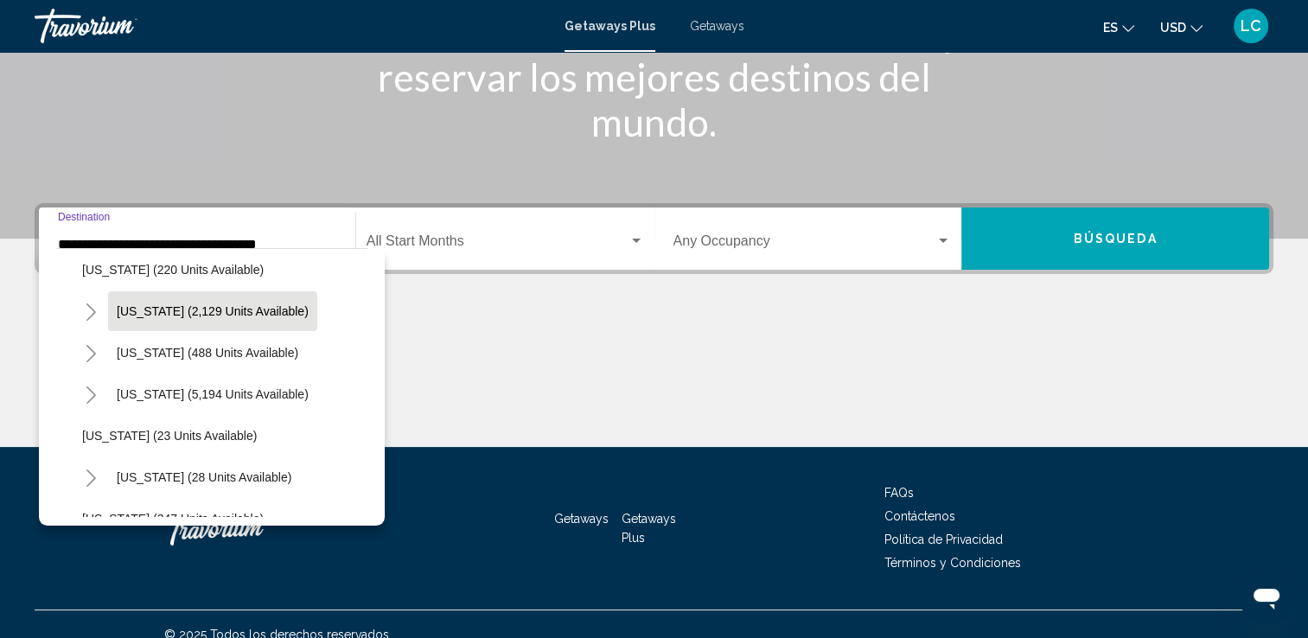
scroll to position [134, 0]
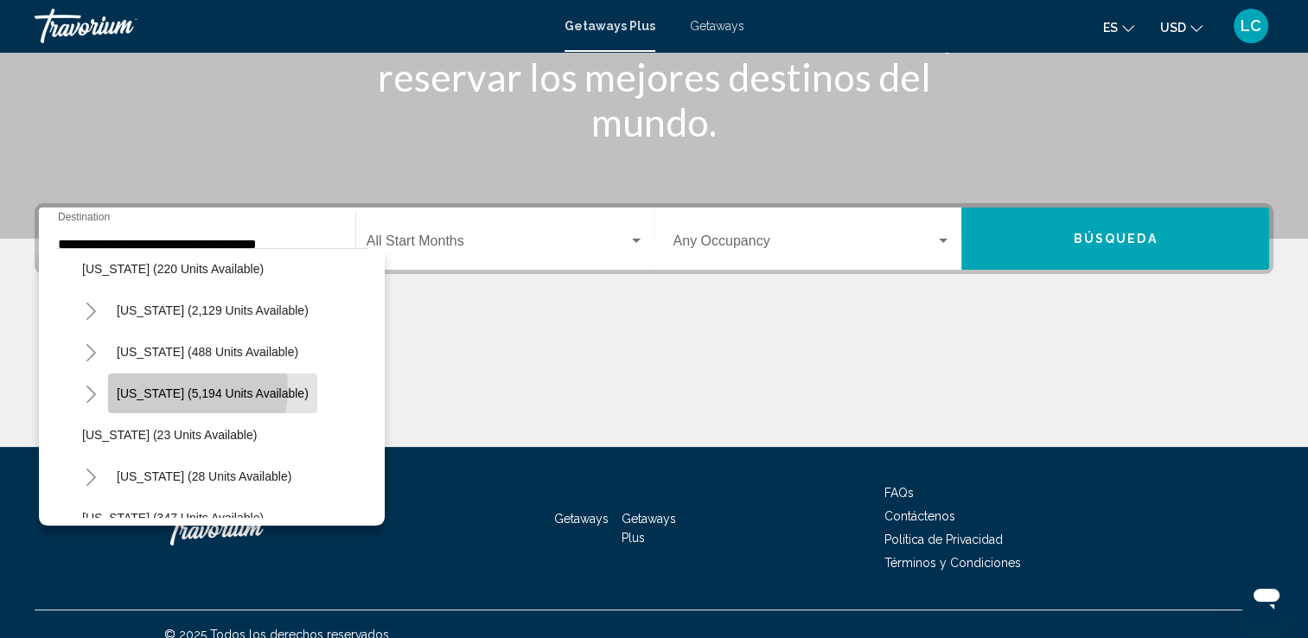
click at [176, 388] on span "[US_STATE] (5,194 units available)" at bounding box center [213, 394] width 192 height 14
type input "**********"
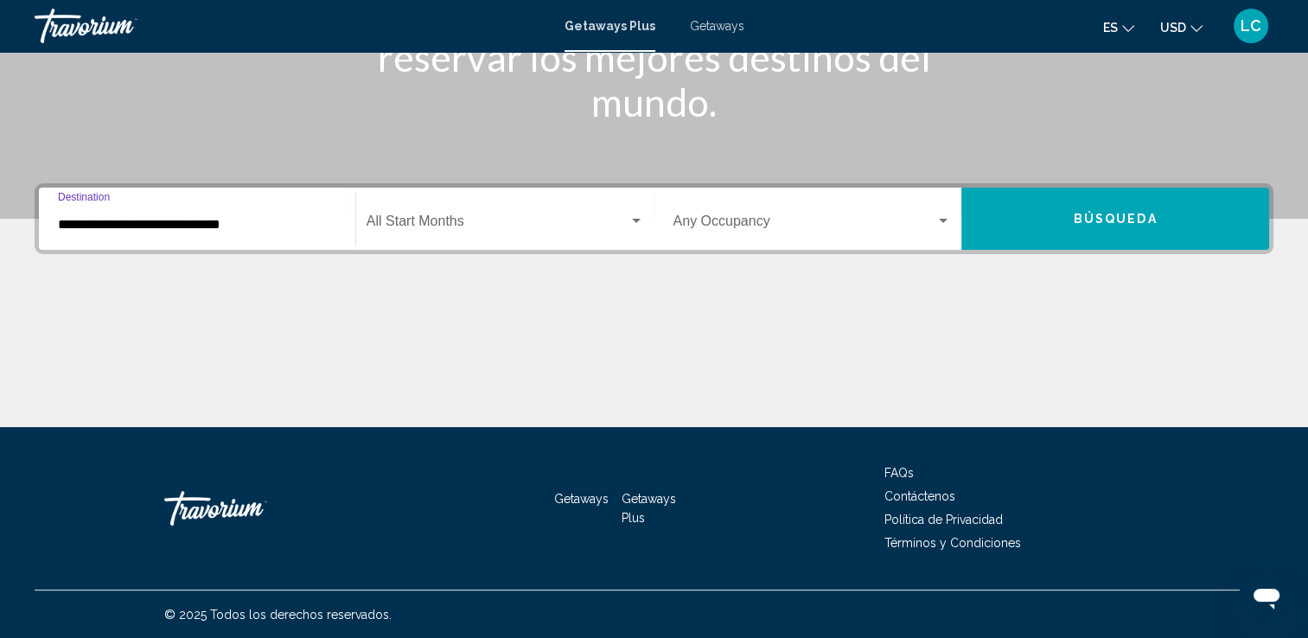
click at [499, 240] on div "Start Month All Start Months" at bounding box center [506, 219] width 278 height 54
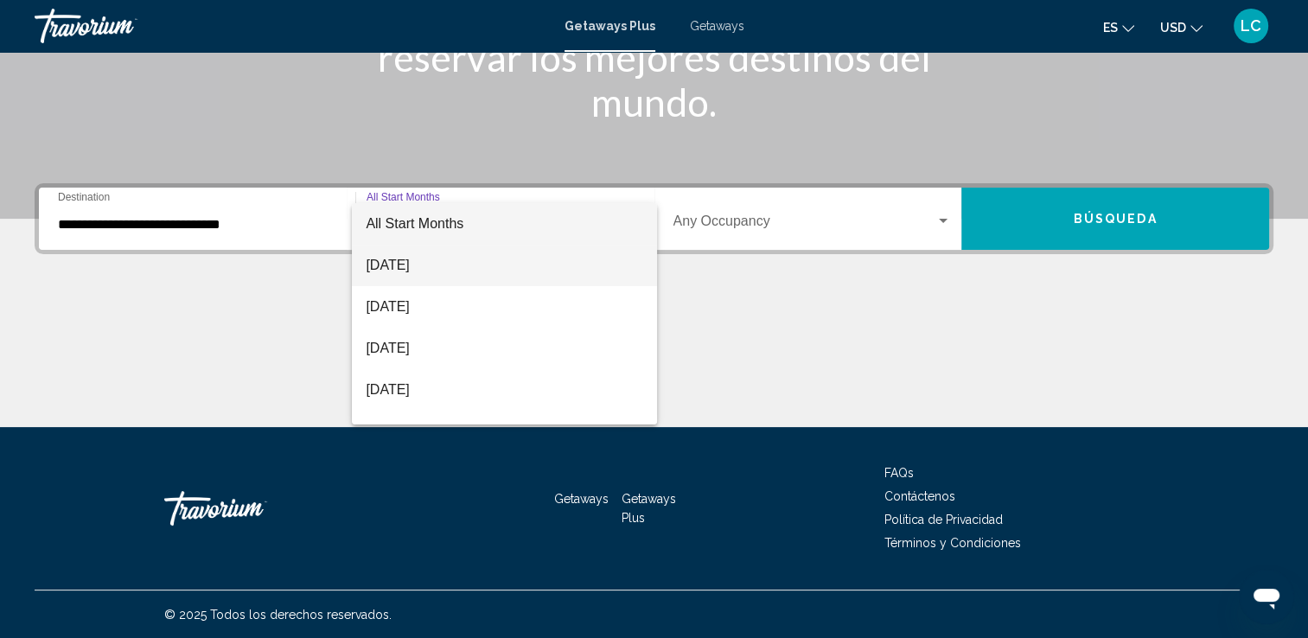
click at [457, 269] on span "[DATE]" at bounding box center [505, 266] width 278 height 42
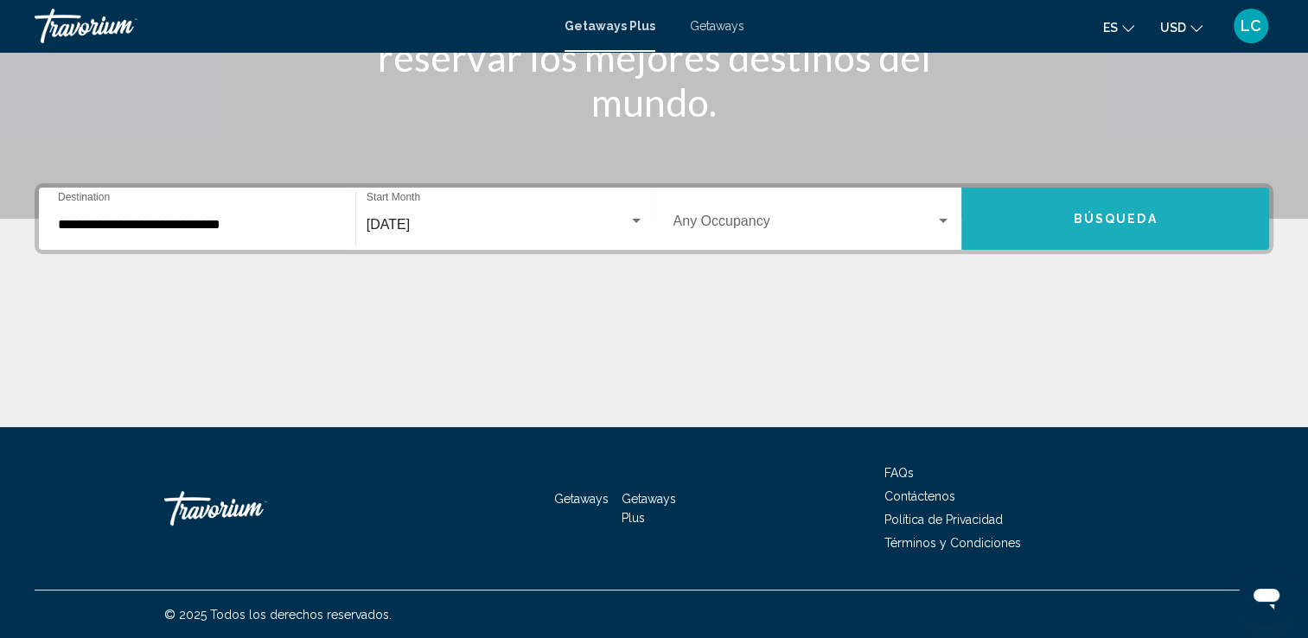
click at [1041, 229] on button "Búsqueda" at bounding box center [1116, 219] width 308 height 62
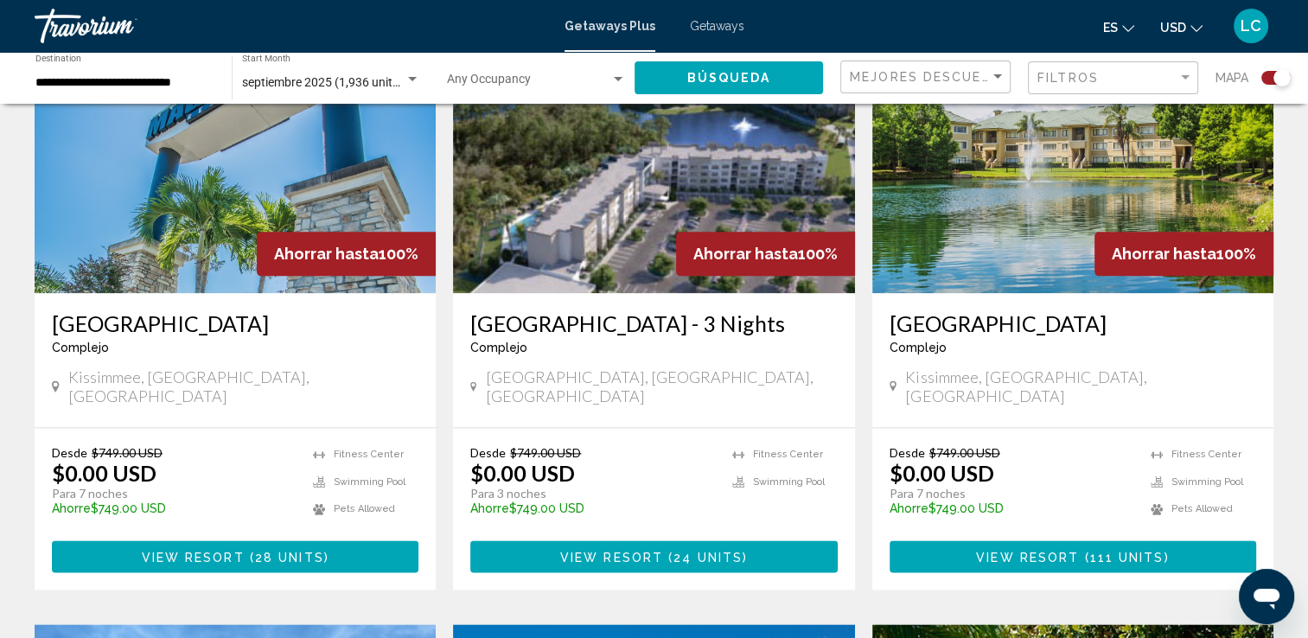
scroll to position [2072, 0]
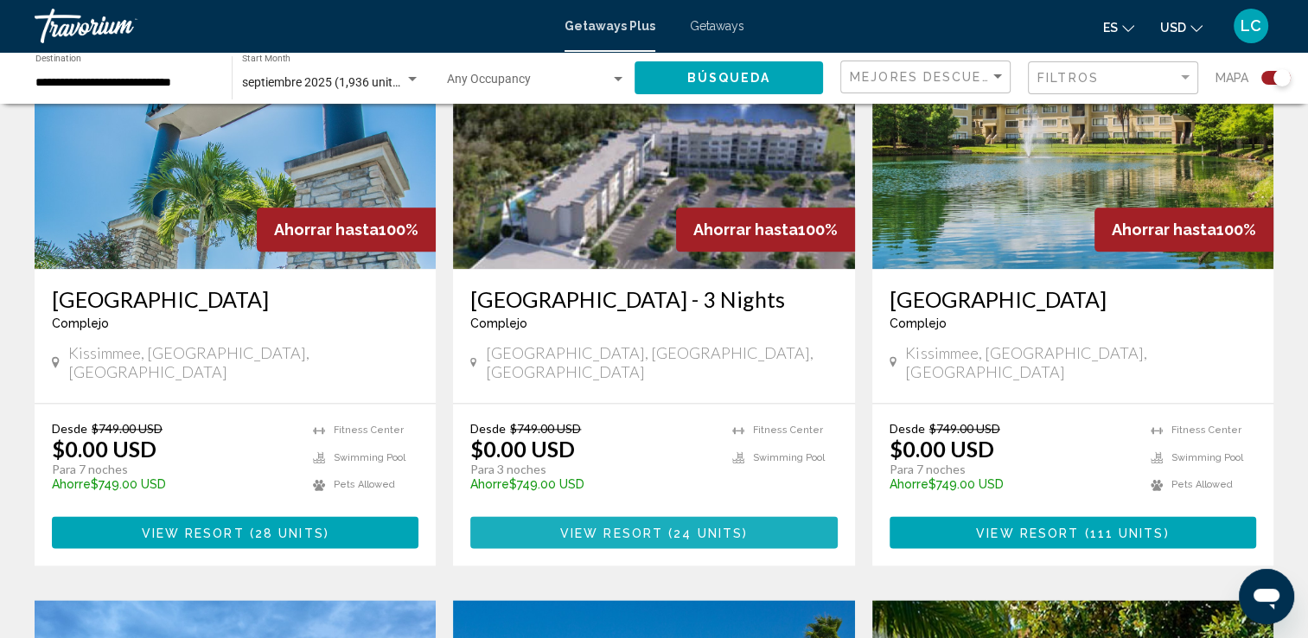
click at [661, 526] on span "View Resort" at bounding box center [611, 533] width 103 height 14
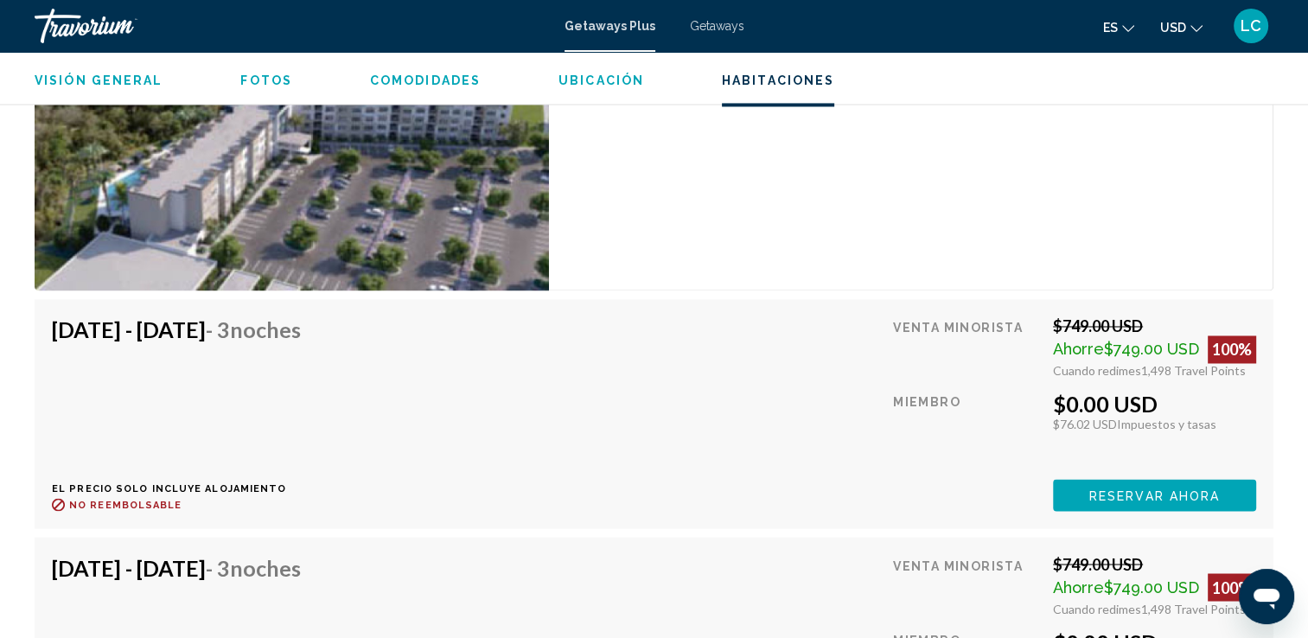
scroll to position [2812, 0]
click at [1086, 482] on button "Reservar ahora" at bounding box center [1154, 495] width 203 height 32
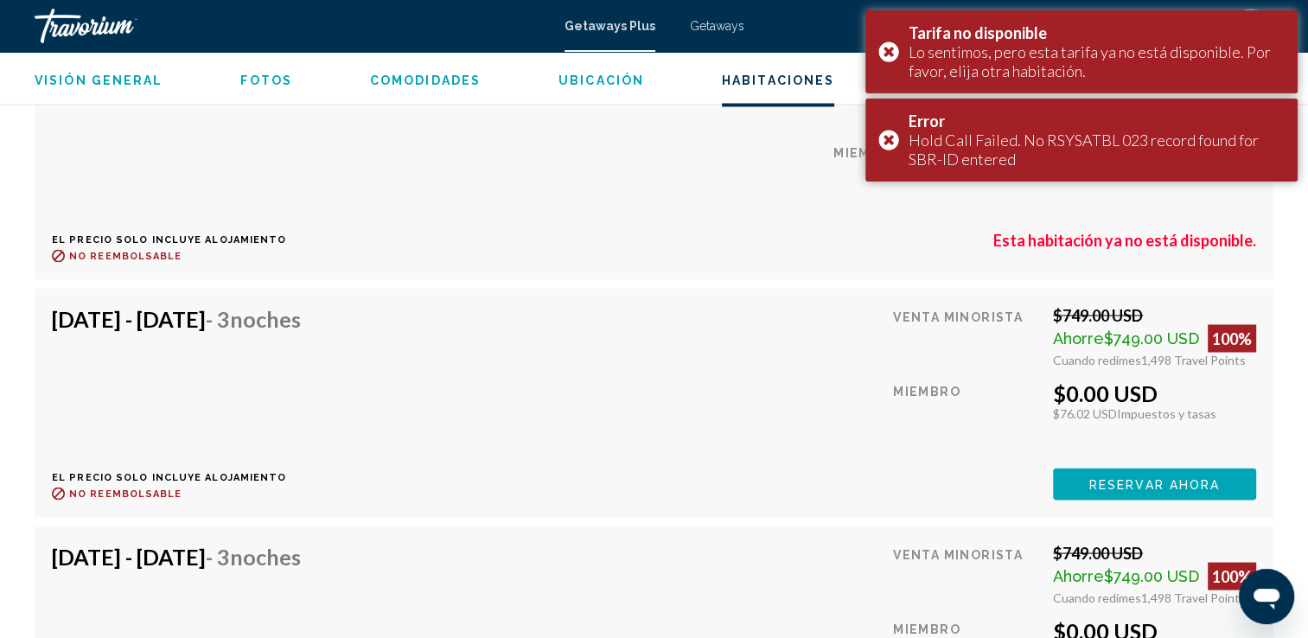
scroll to position [3063, 0]
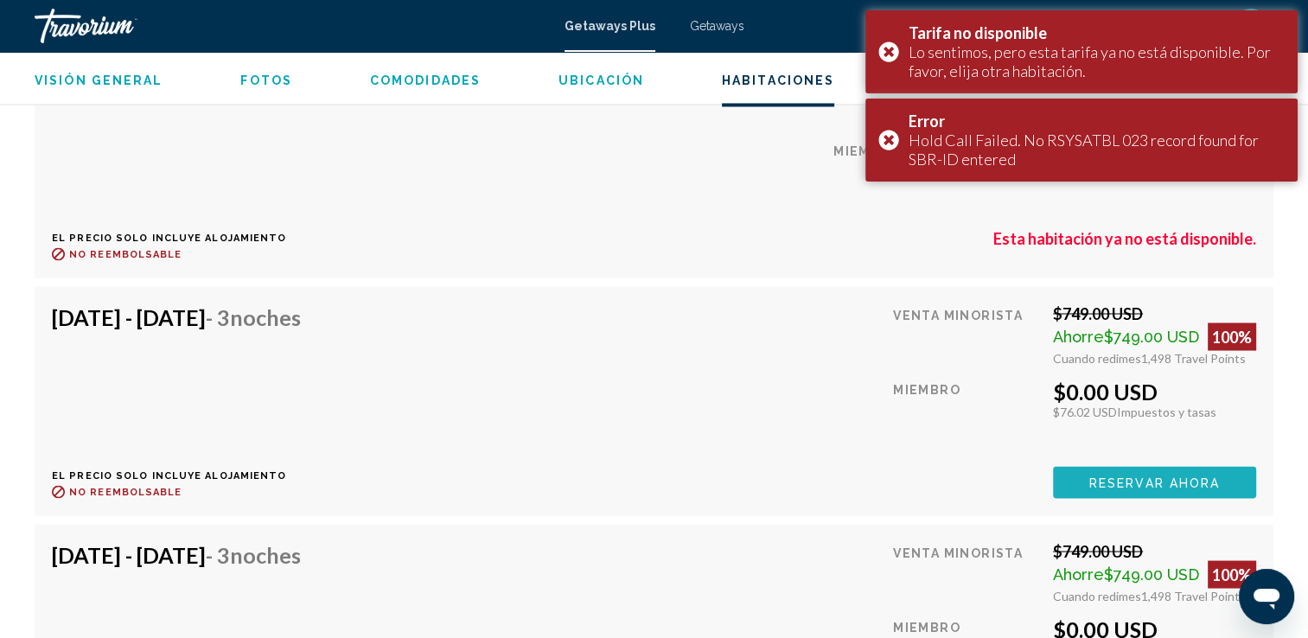
click at [1117, 476] on span "Reservar ahora" at bounding box center [1155, 483] width 131 height 14
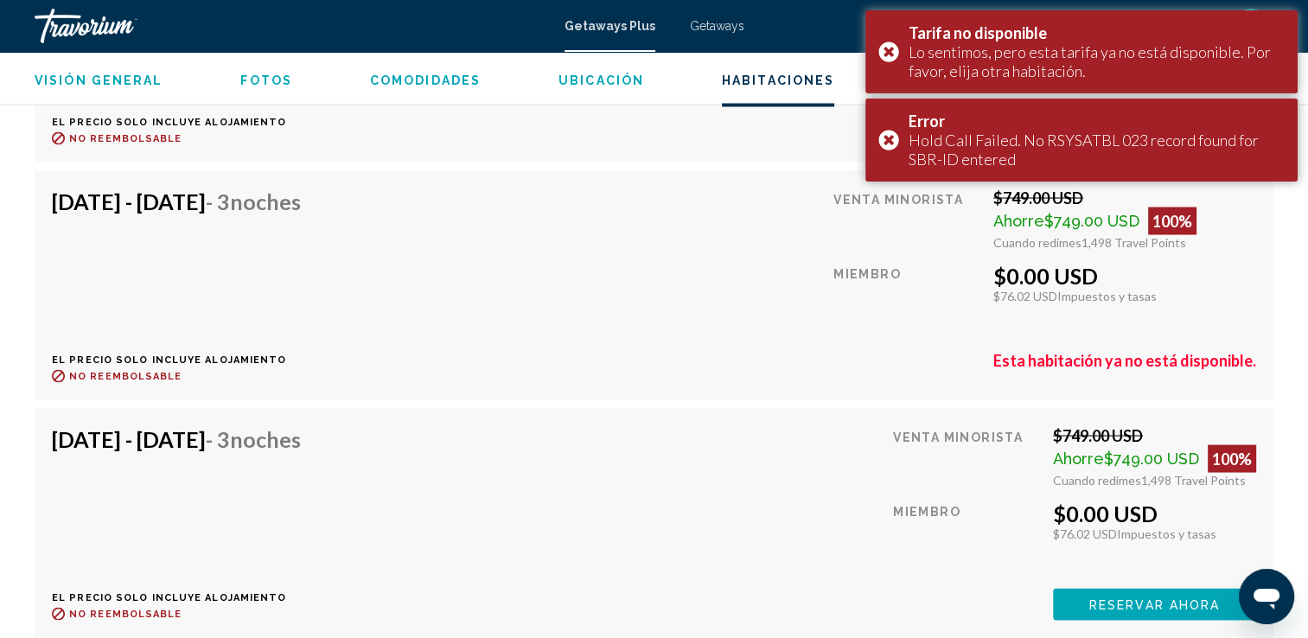
scroll to position [3182, 0]
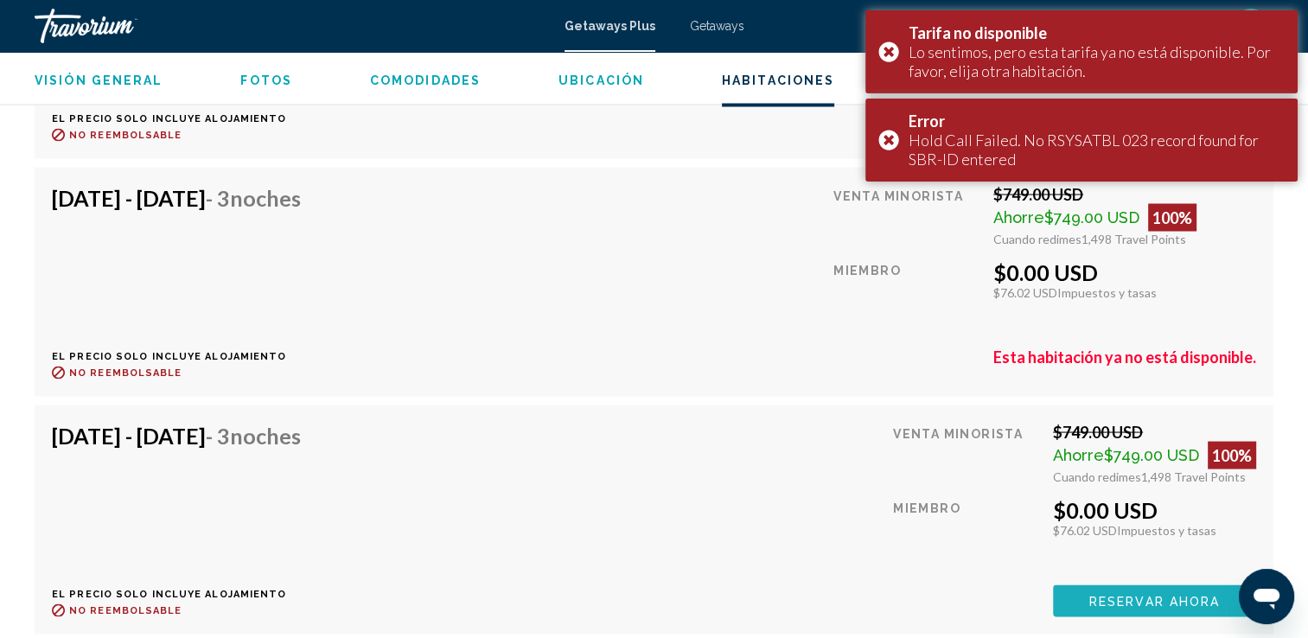
click at [1093, 594] on span "Reservar ahora" at bounding box center [1155, 601] width 131 height 14
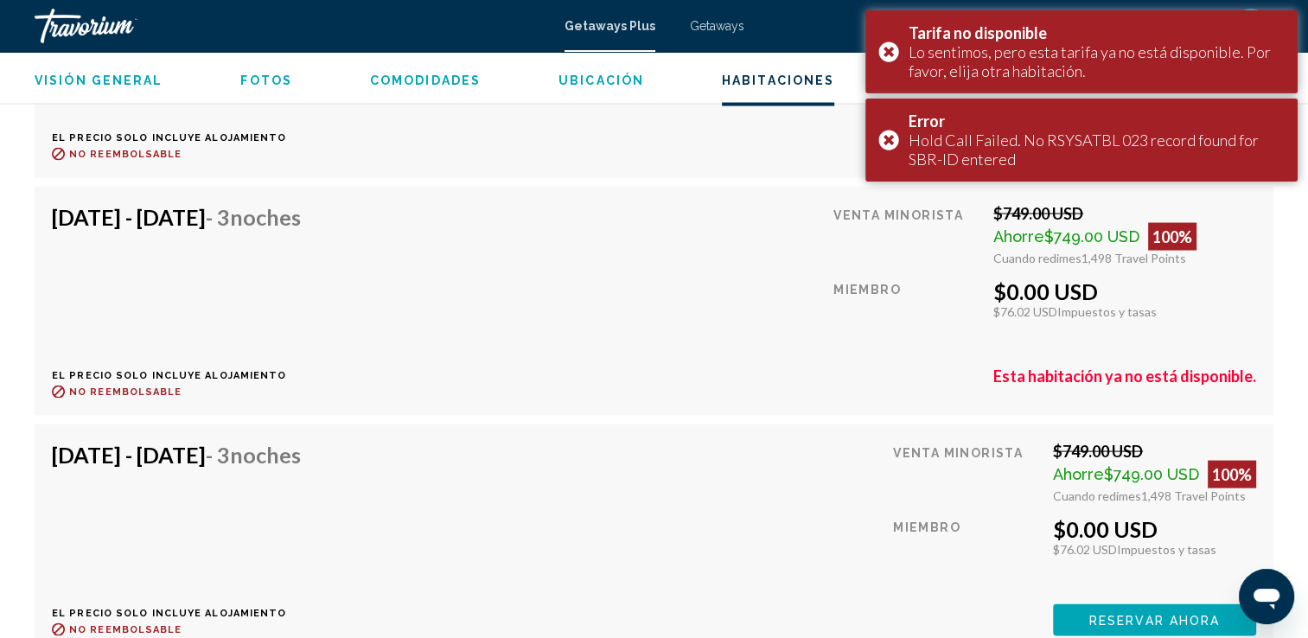
scroll to position [3400, 0]
click at [1096, 614] on span "Reservar ahora" at bounding box center [1155, 621] width 131 height 14
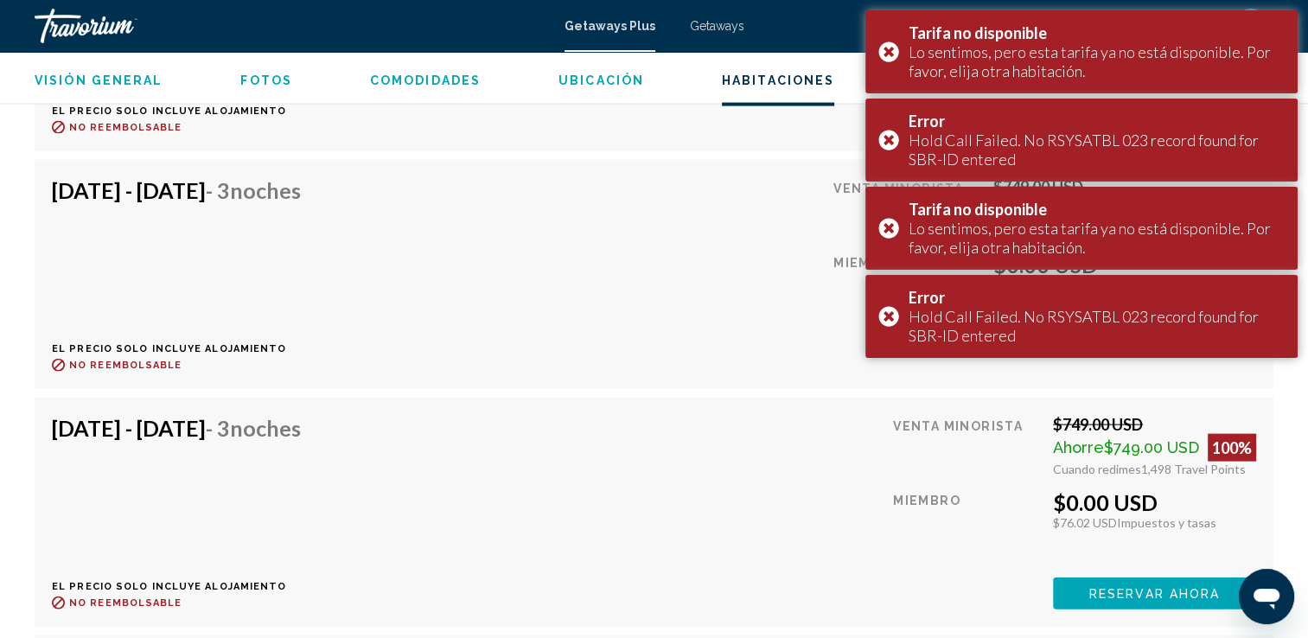
scroll to position [3669, 0]
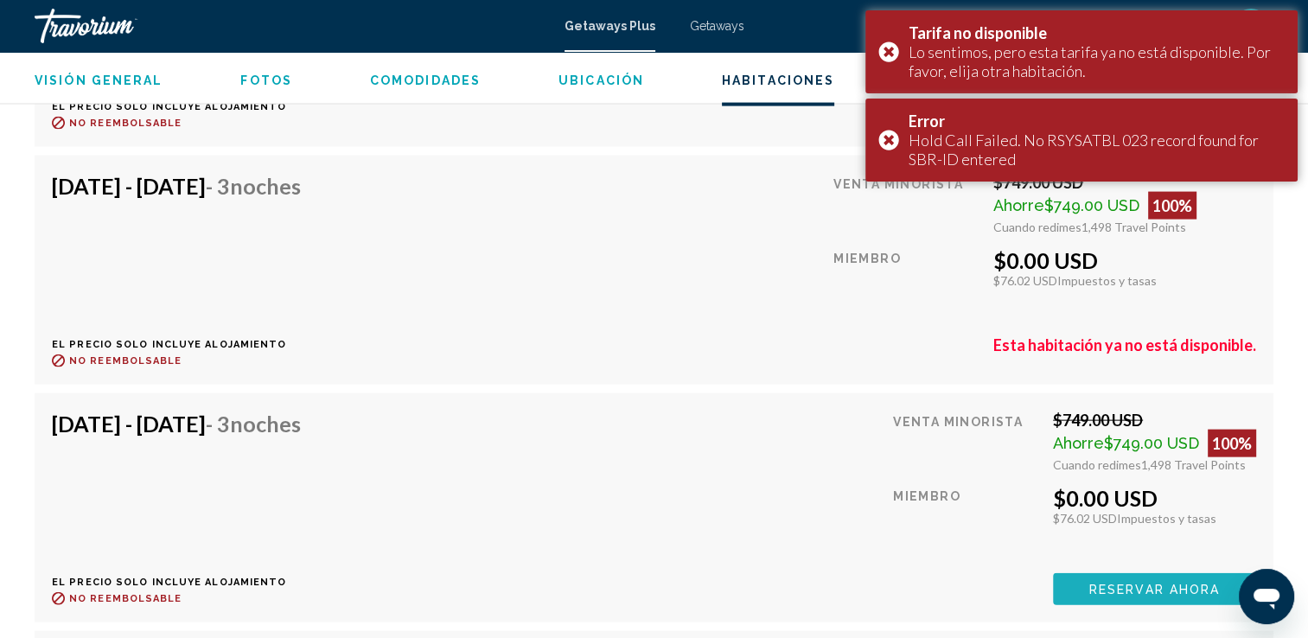
click at [1076, 579] on button "Reservar ahora" at bounding box center [1154, 589] width 203 height 32
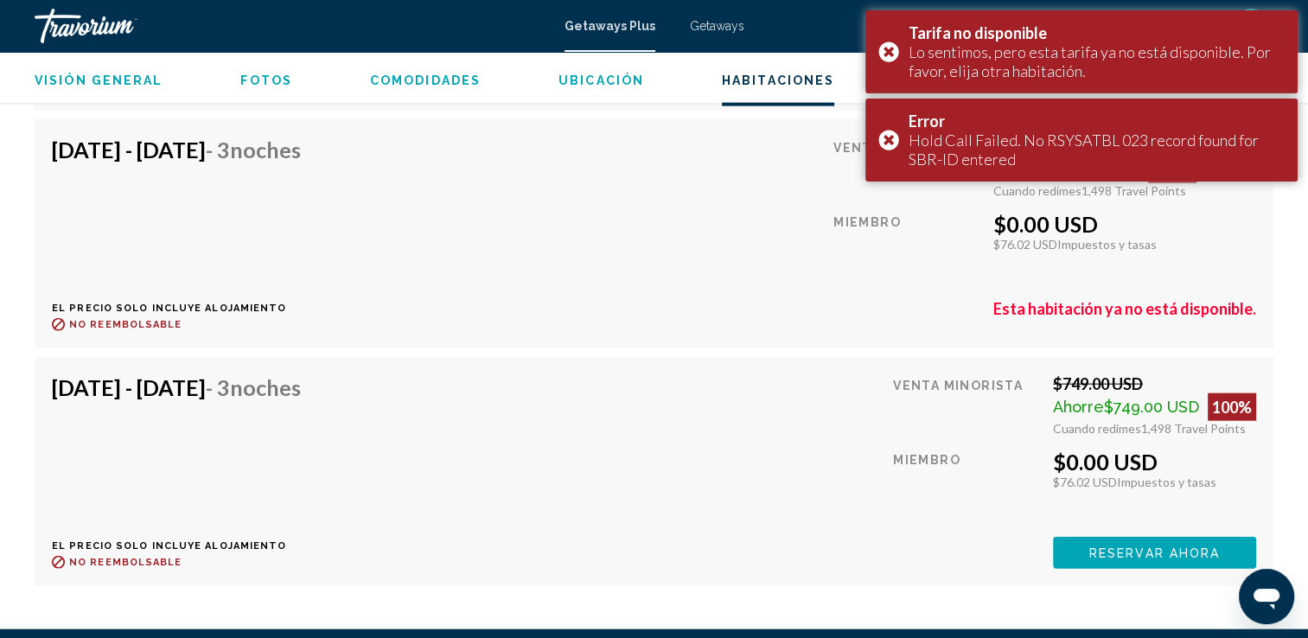
scroll to position [3946, 0]
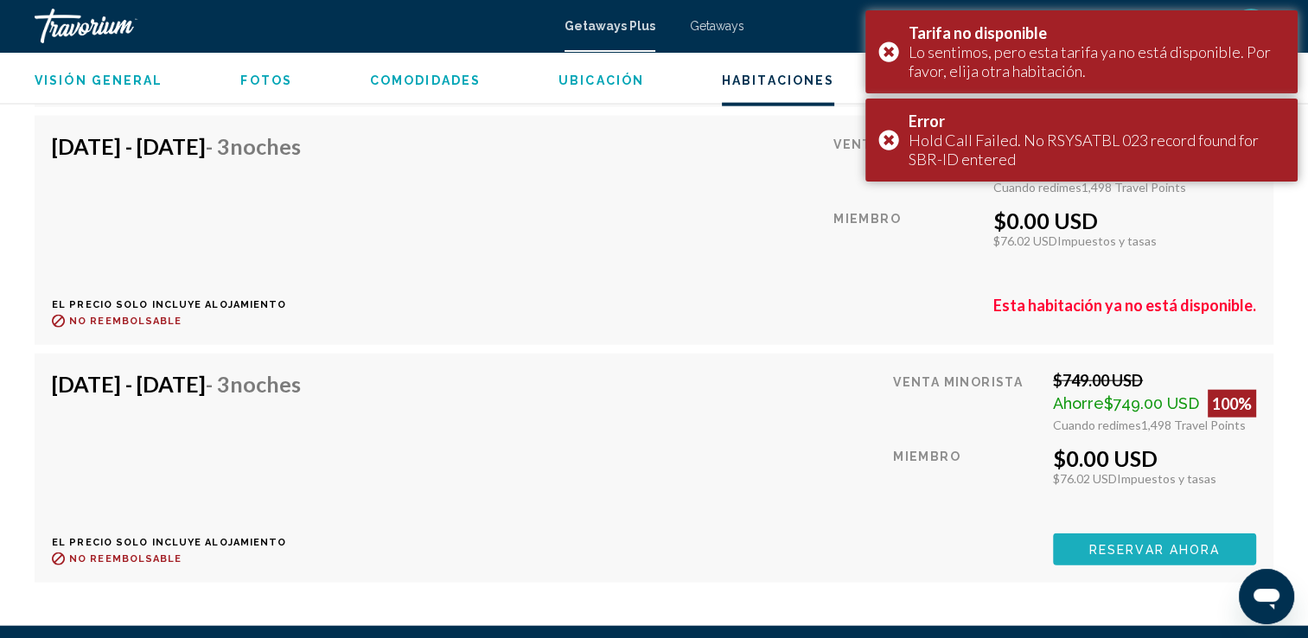
click at [1086, 539] on button "Reservar ahora" at bounding box center [1154, 550] width 203 height 32
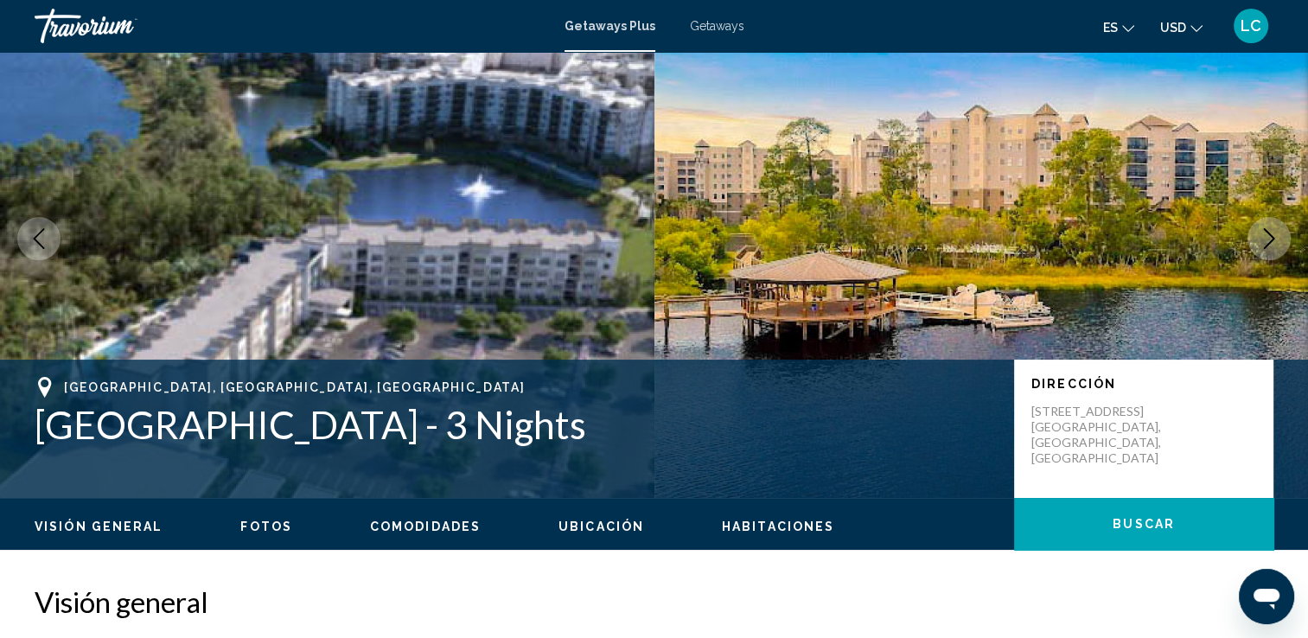
scroll to position [0, 0]
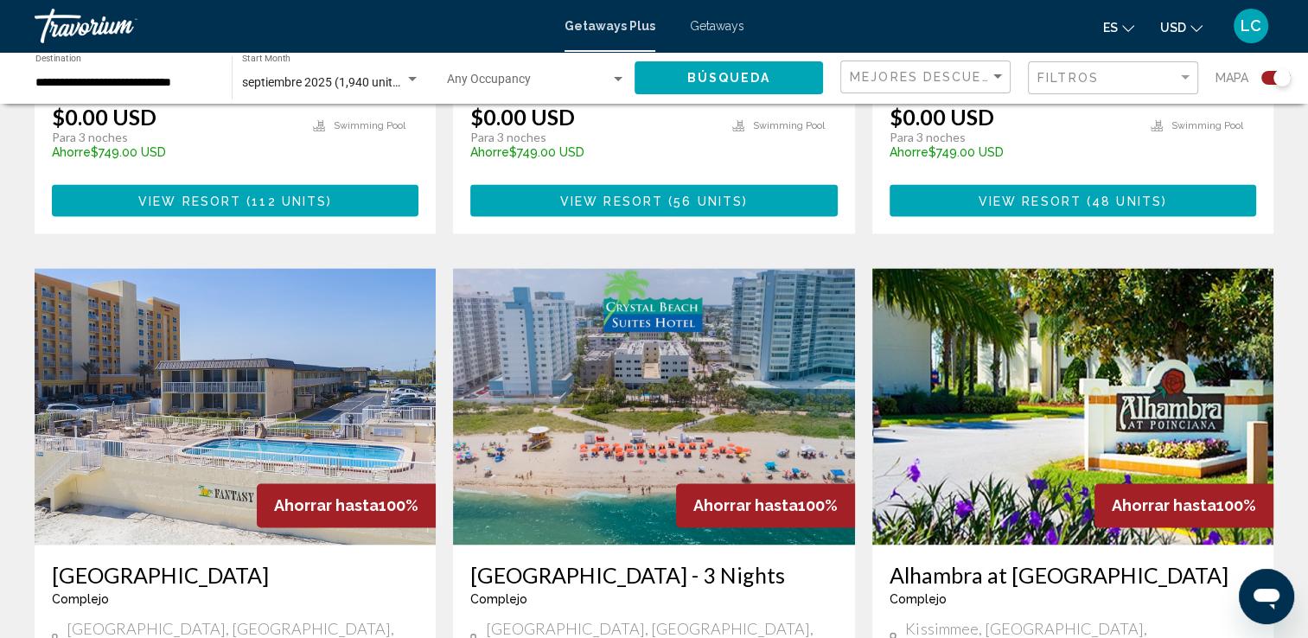
scroll to position [2434, 0]
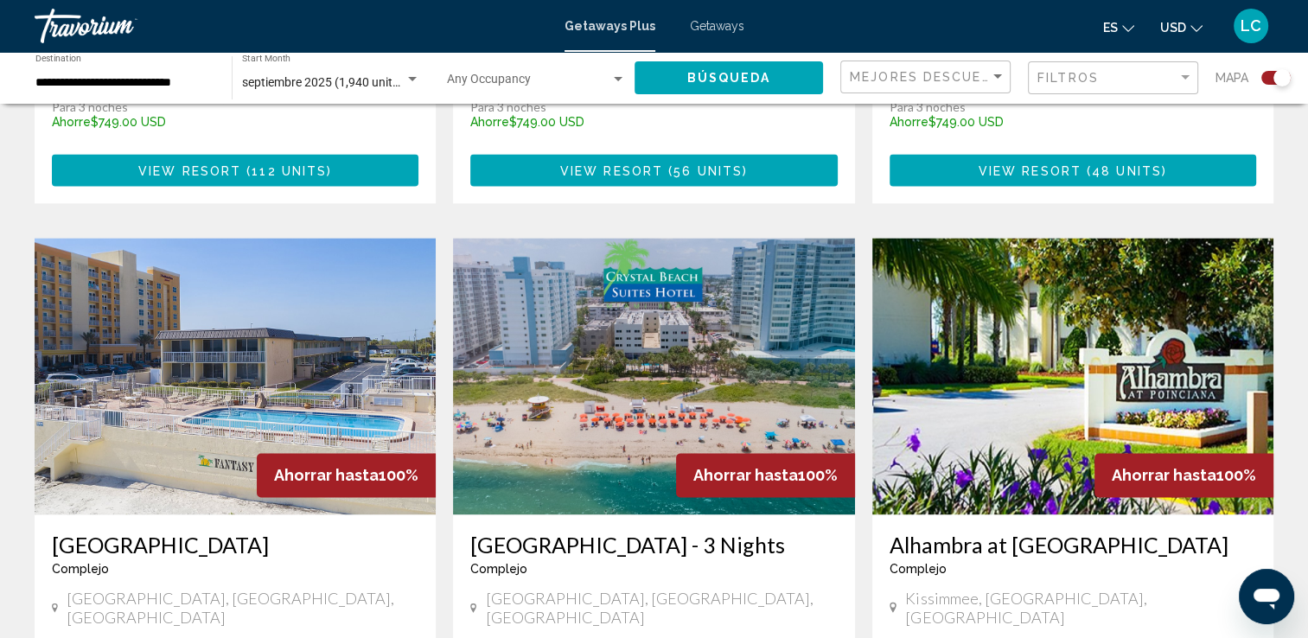
click at [656, 342] on img "Main content" at bounding box center [653, 376] width 401 height 277
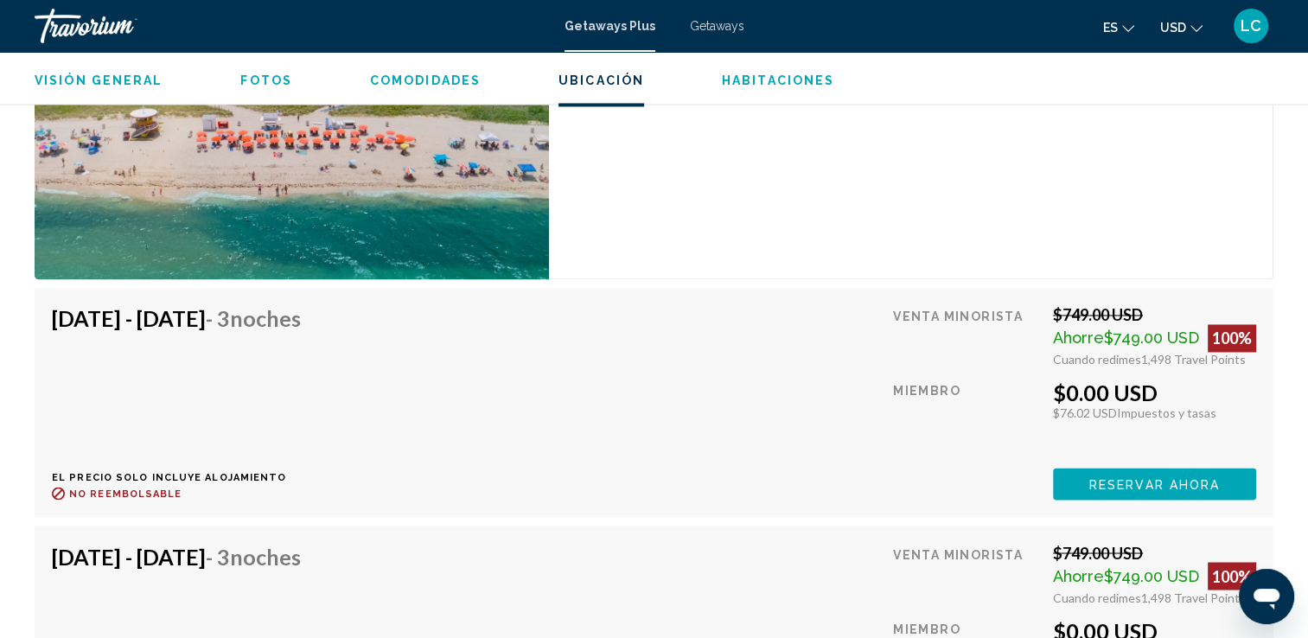
scroll to position [2824, 0]
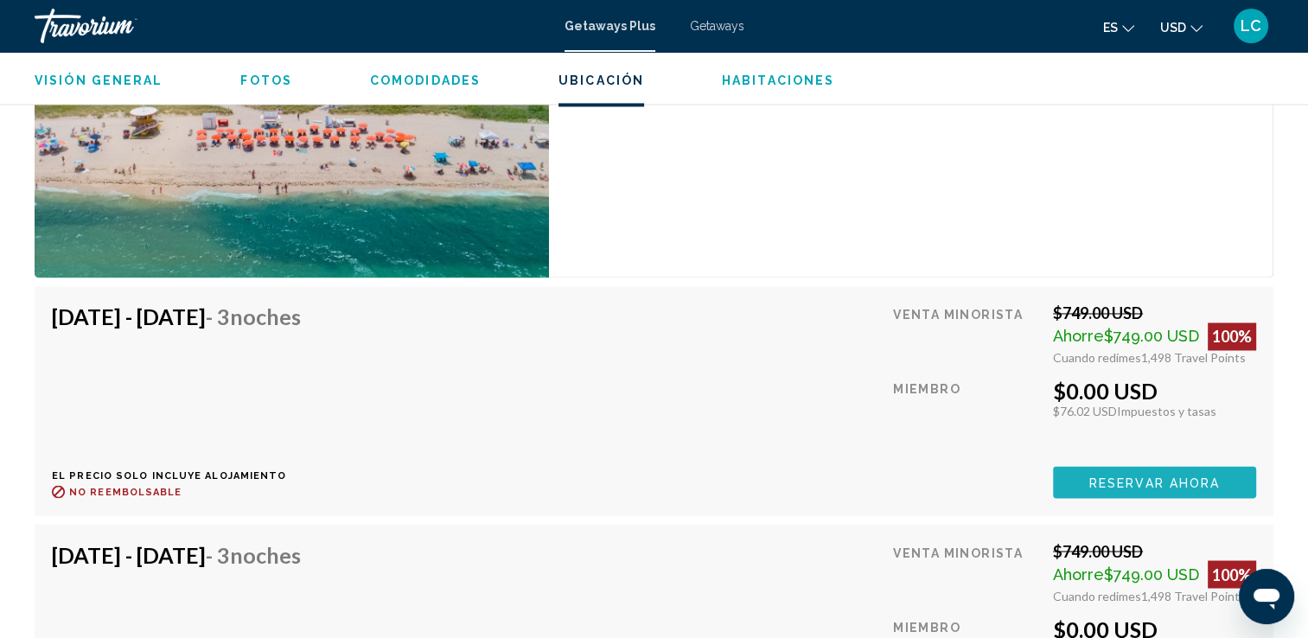
click at [1104, 478] on span "Reservar ahora" at bounding box center [1155, 483] width 131 height 14
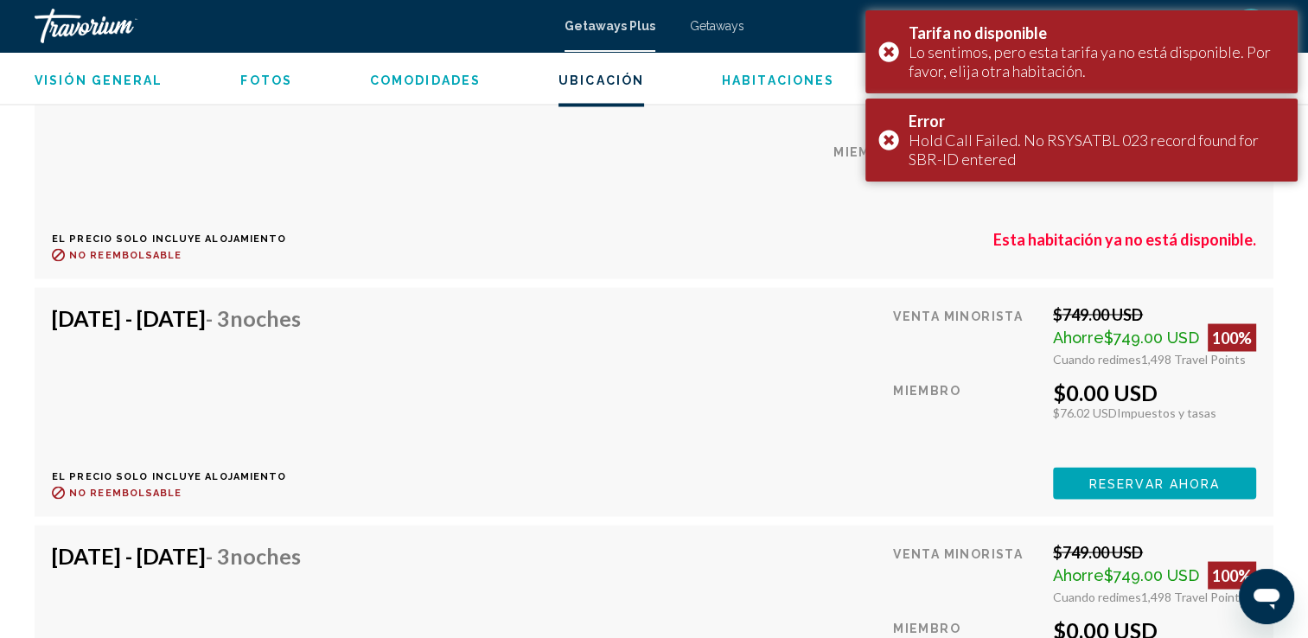
scroll to position [3063, 0]
